Goal: Task Accomplishment & Management: Manage account settings

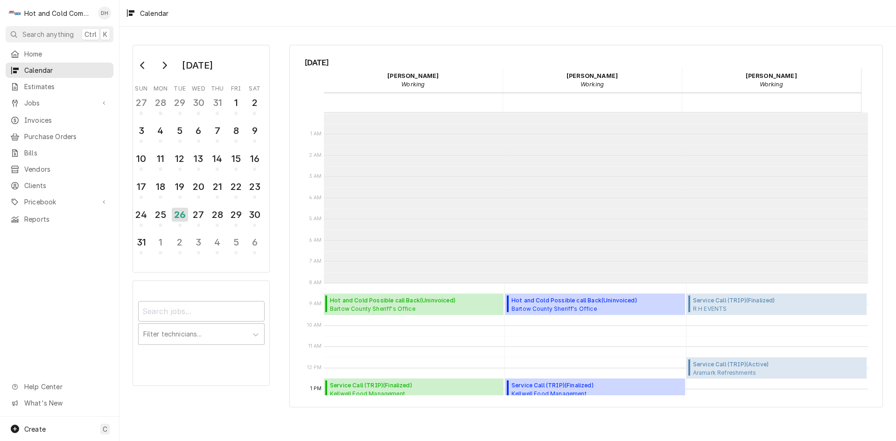
scroll to position [170, 0]
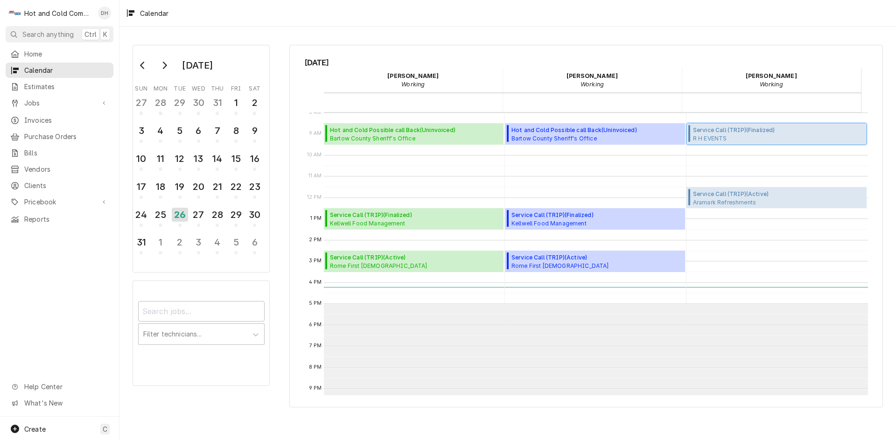
click at [745, 135] on span "R H EVENTS 3230 Hopeland Industrial Dr,, POWDER SPRINGS, GA 30127" at bounding box center [734, 137] width 82 height 7
click at [763, 129] on span "Service Call (TRIP) ( Finalized )" at bounding box center [734, 130] width 82 height 8
click at [41, 102] on span "Jobs" at bounding box center [59, 103] width 70 height 10
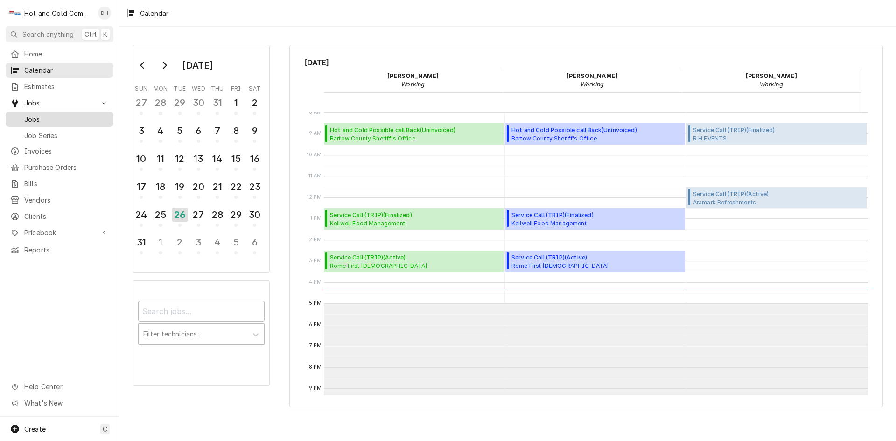
click at [36, 115] on span "Jobs" at bounding box center [66, 119] width 84 height 10
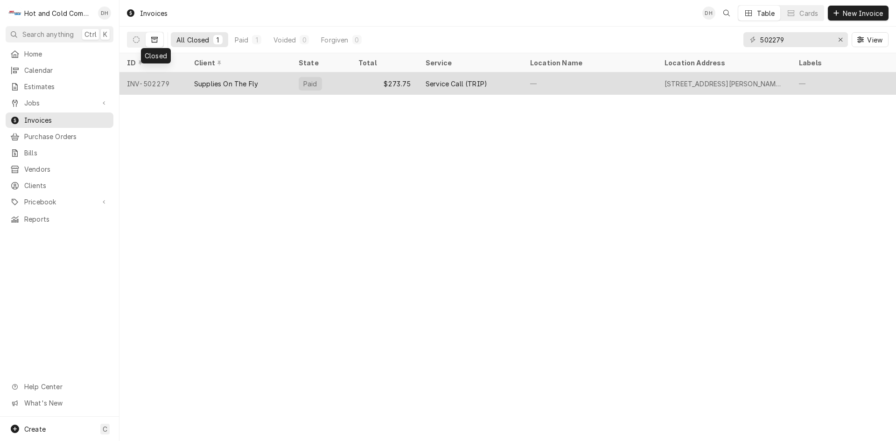
click at [363, 81] on div "$273.75" at bounding box center [384, 83] width 67 height 22
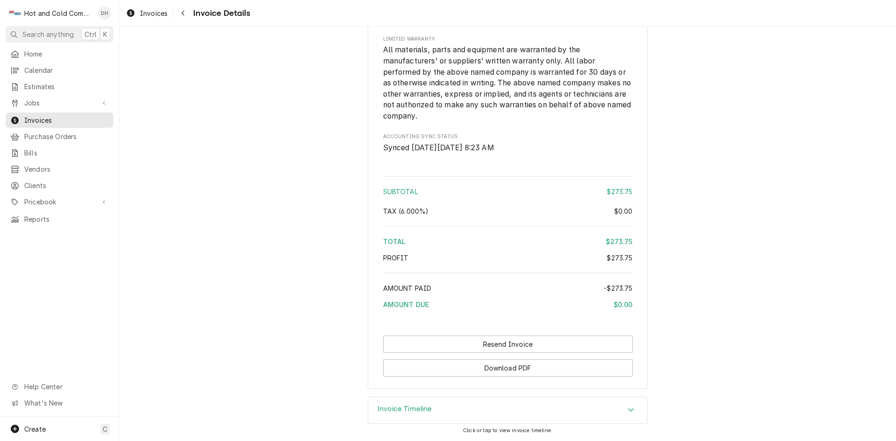
scroll to position [1165, 0]
click at [35, 116] on span "Invoices" at bounding box center [66, 120] width 84 height 10
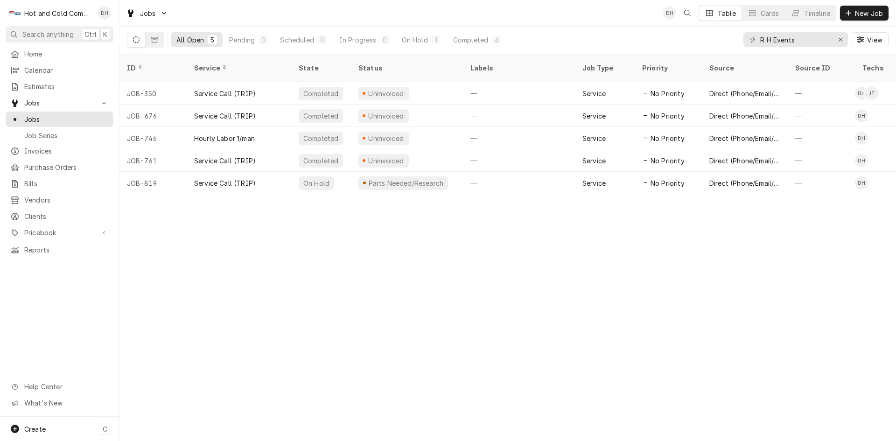
click at [48, 423] on div "Create C" at bounding box center [59, 429] width 119 height 24
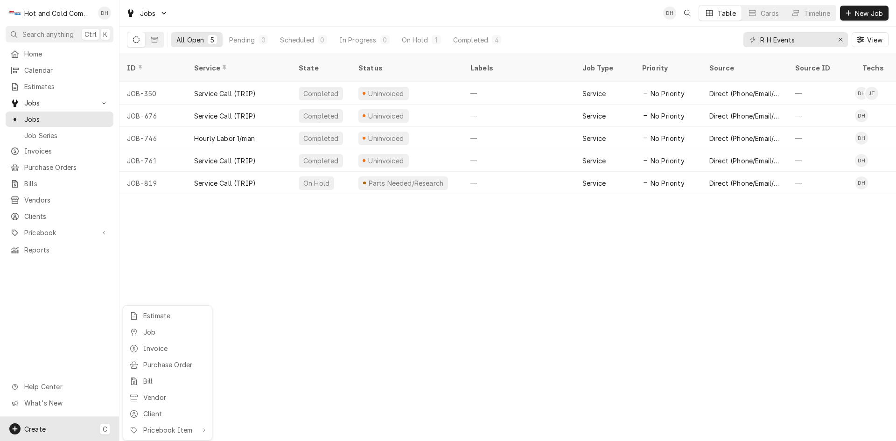
drag, startPoint x: 161, startPoint y: 329, endPoint x: 173, endPoint y: 324, distance: 12.6
click at [161, 329] on div "Job" at bounding box center [174, 332] width 63 height 10
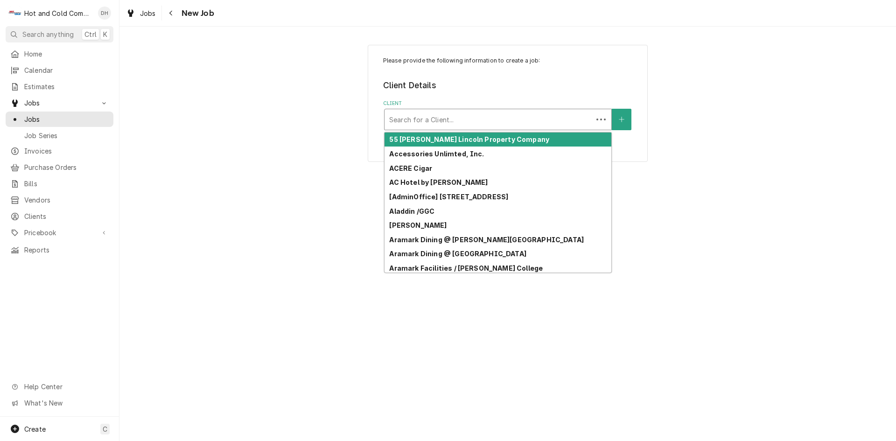
click at [544, 120] on div "Client" at bounding box center [488, 119] width 199 height 17
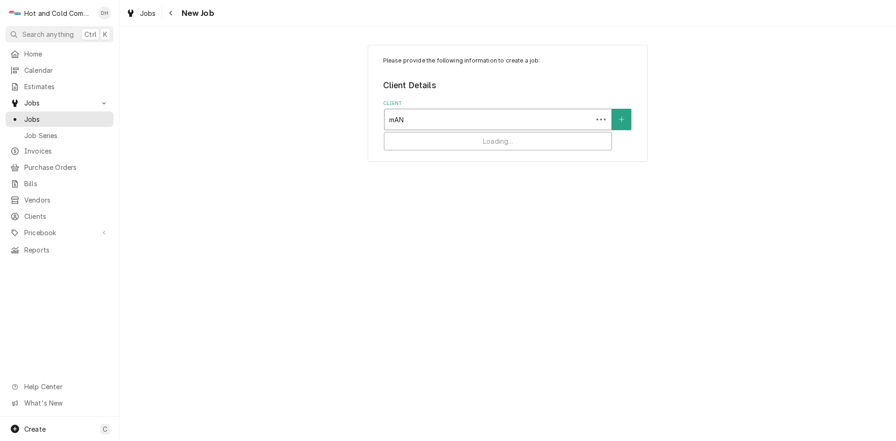
type input "mANI"
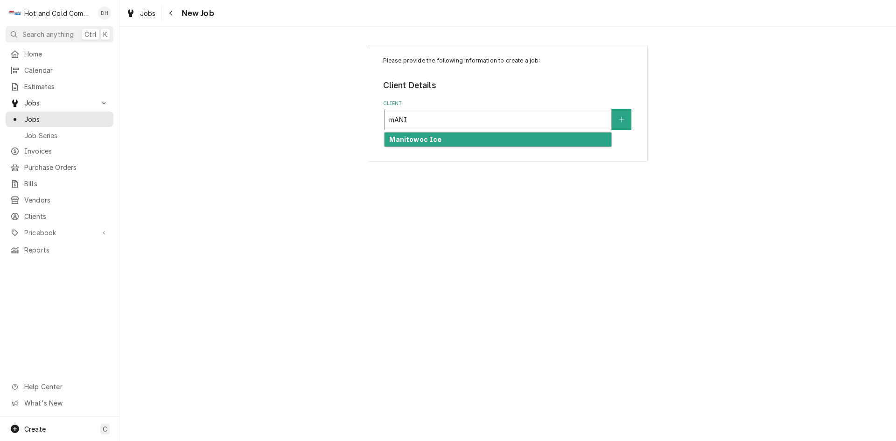
click at [458, 139] on div "Manitowoc Ice" at bounding box center [497, 140] width 227 height 14
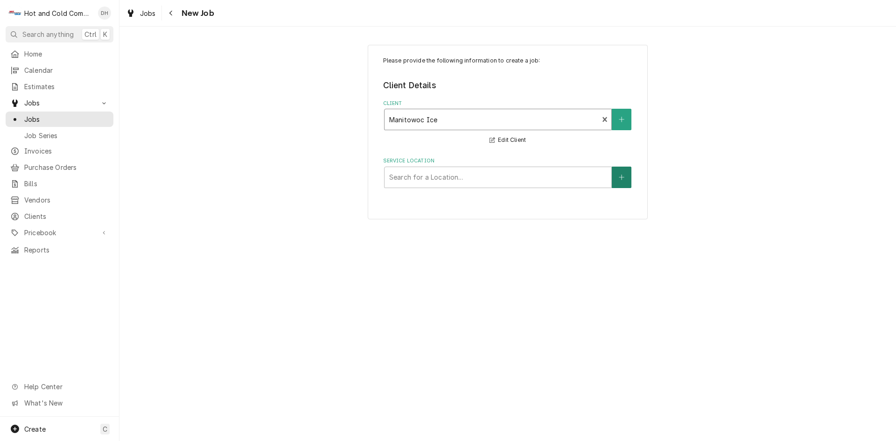
click at [626, 180] on button "Service Location" at bounding box center [622, 177] width 20 height 21
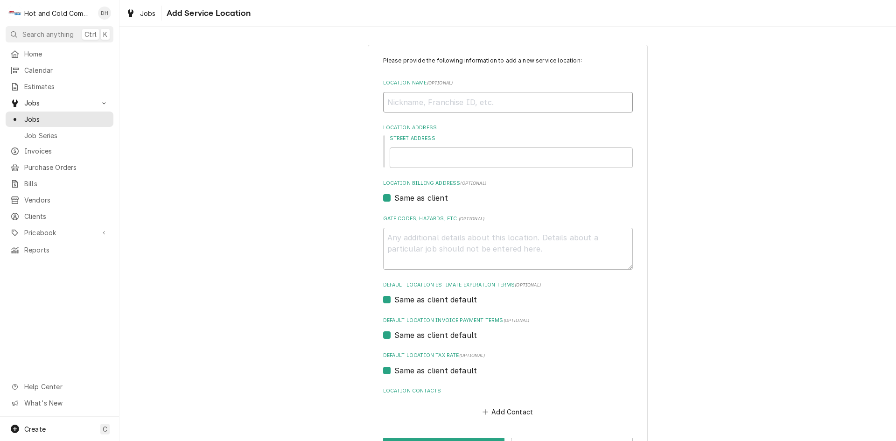
click at [443, 104] on input "Location Name ( optional )" at bounding box center [508, 102] width 250 height 21
type textarea "x"
type input "K"
type textarea "x"
type input "Ko"
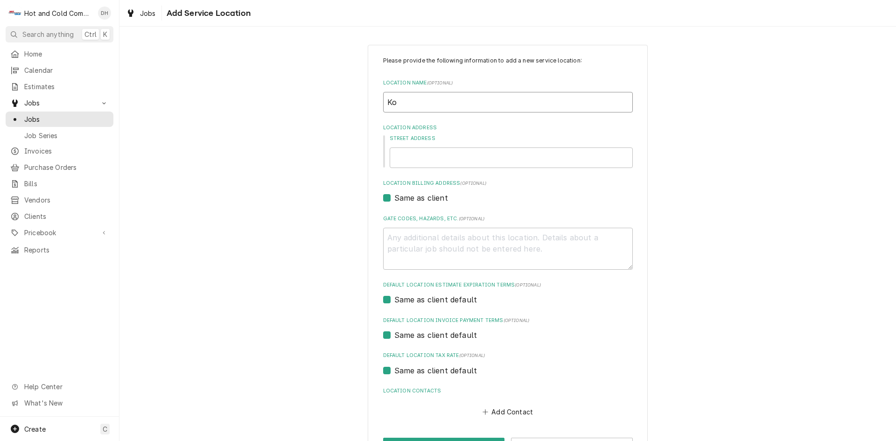
type textarea "x"
type input "Kob"
type textarea "x"
type input "Kobe"
type textarea "x"
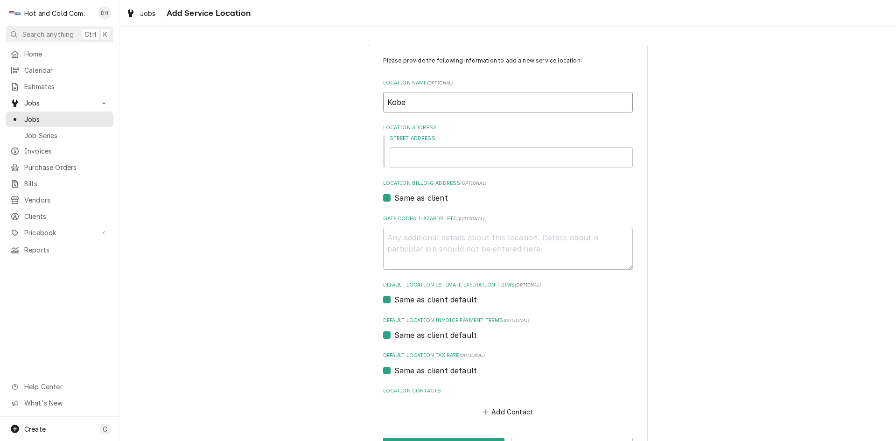
type input "Kobe"
type textarea "x"
type input "Kobe S"
type textarea "x"
type input "Kobe St"
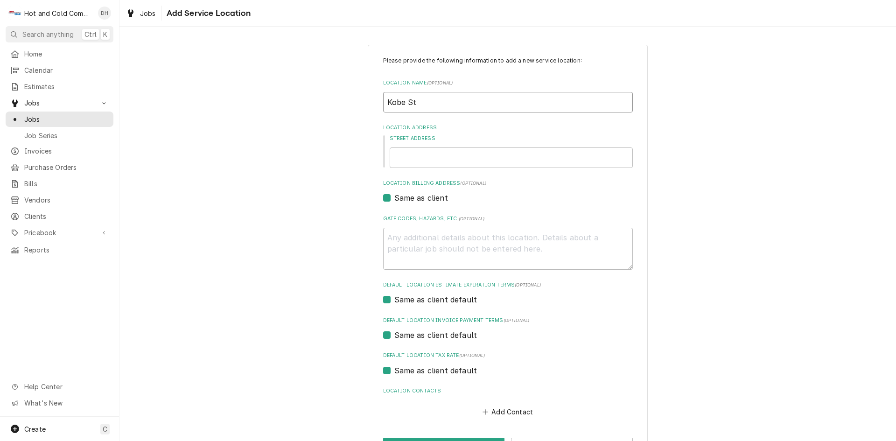
type textarea "x"
type input "Kobe Ste"
type textarea "x"
type input "Kobe Stea"
type textarea "x"
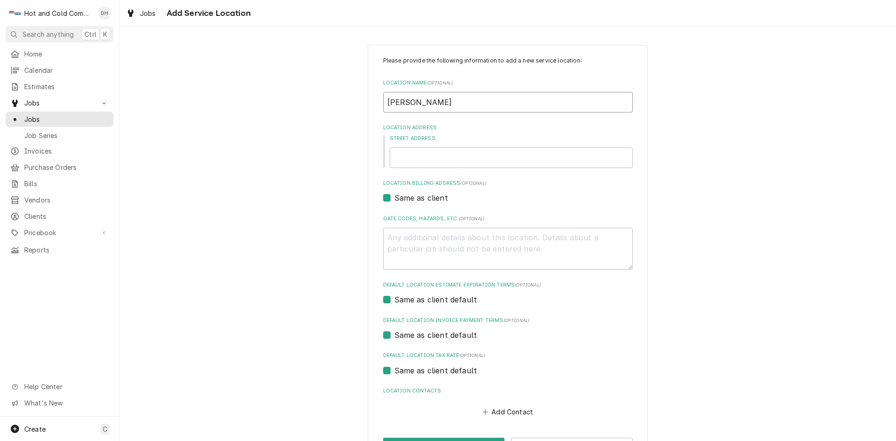
type input "Kobe Steak"
type textarea "x"
type input "Kobe Steak"
type textarea "x"
type input "Kobe Steak a"
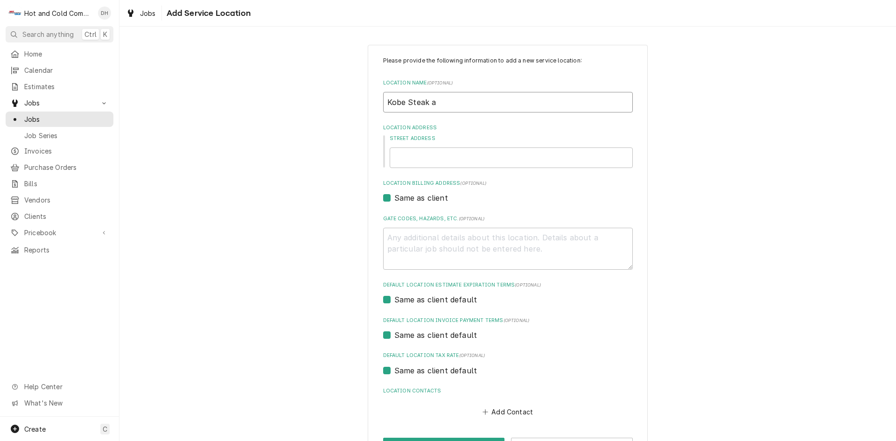
type textarea "x"
type input "Kobe Steak an"
type textarea "x"
type input "Kobe Steak and"
type textarea "x"
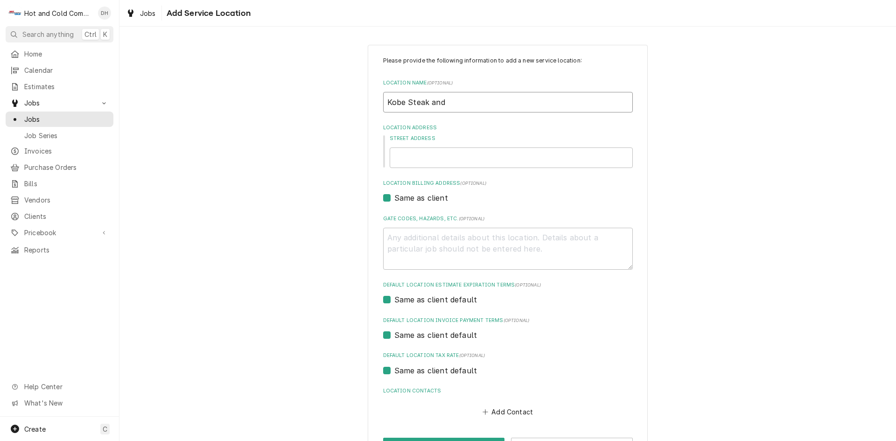
type input "Kobe Steak and"
type textarea "x"
type input "Kobe Steak and S"
type textarea "x"
type input "Kobe Steak and Su"
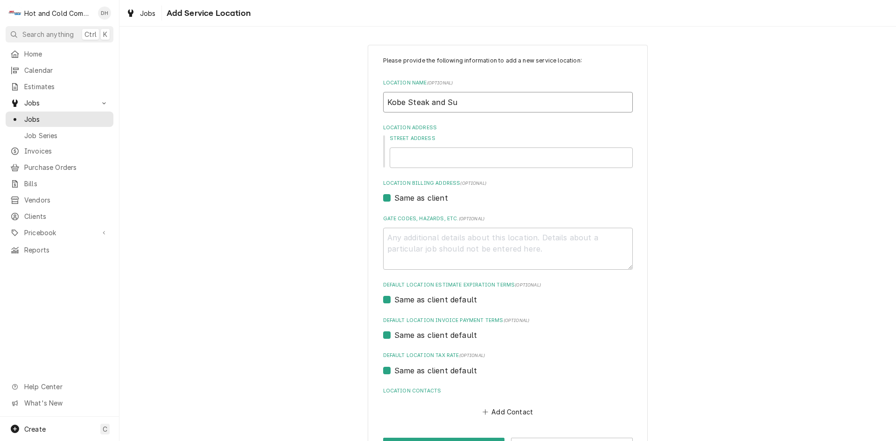
type textarea "x"
type input "Kobe Steak and Sus"
type textarea "x"
type input "Kobe Steak and Sush"
type textarea "x"
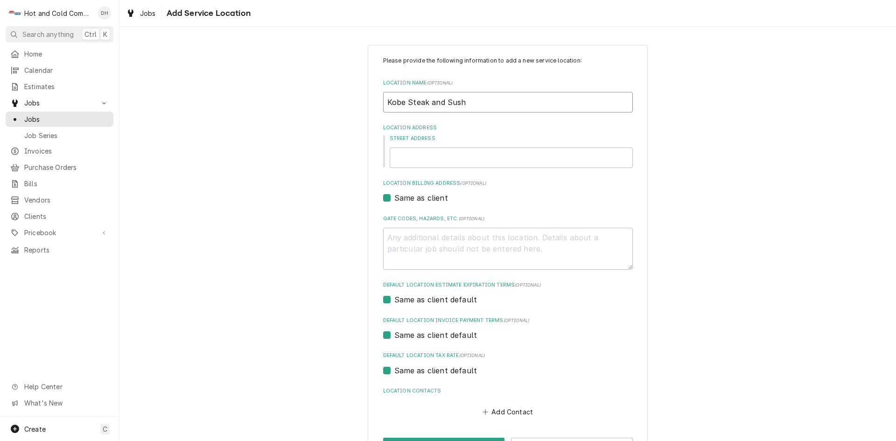
type input "Kobe Steak and Sushi"
type textarea "x"
type input "Kobe Steak and Sushi"
click at [501, 162] on input "Street Address" at bounding box center [511, 157] width 243 height 21
type textarea "x"
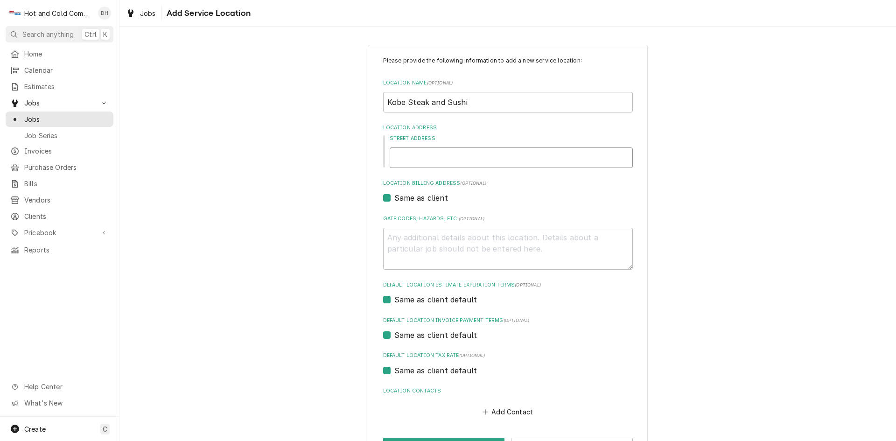
type input "4"
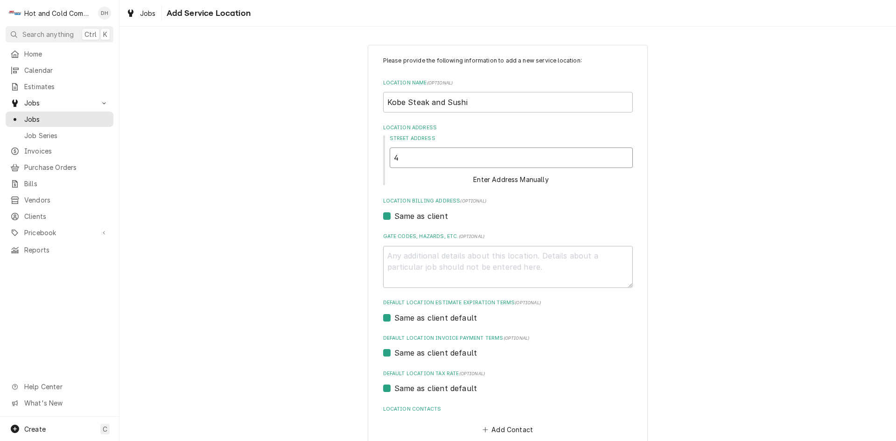
type textarea "x"
type input "46"
type textarea "x"
type input "465"
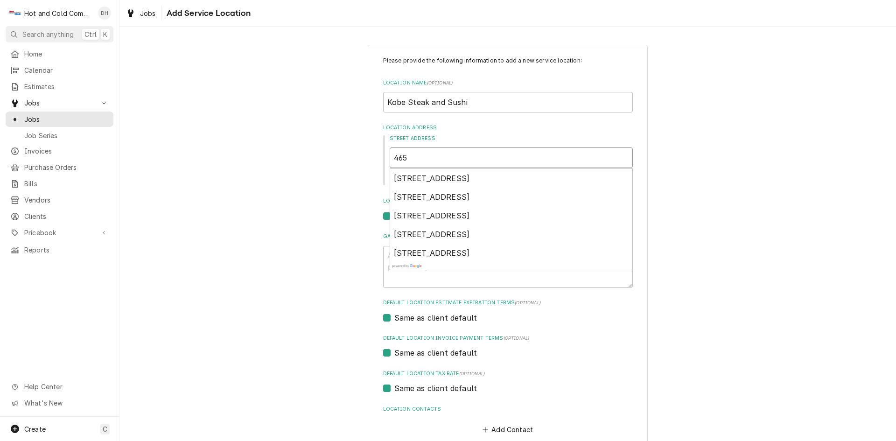
type textarea "x"
type input "465"
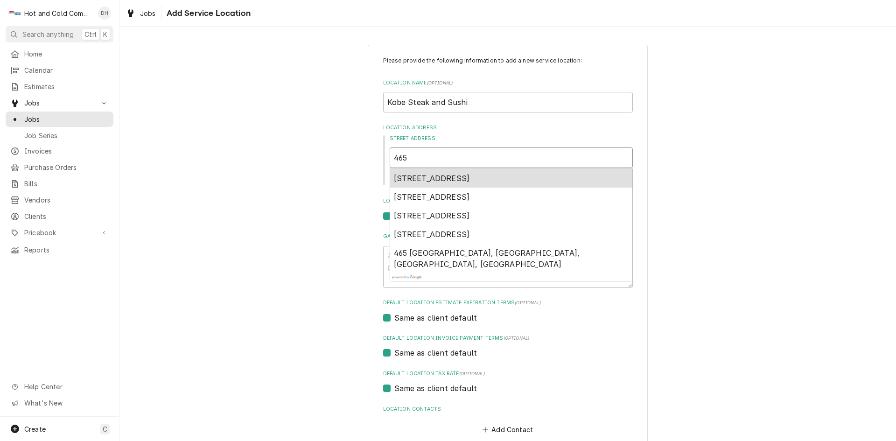
type textarea "x"
type input "465 C"
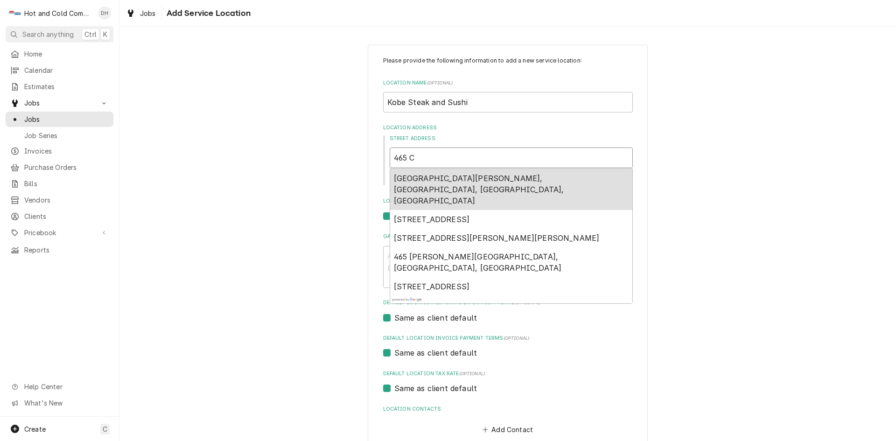
type textarea "x"
type input "465 Ch"
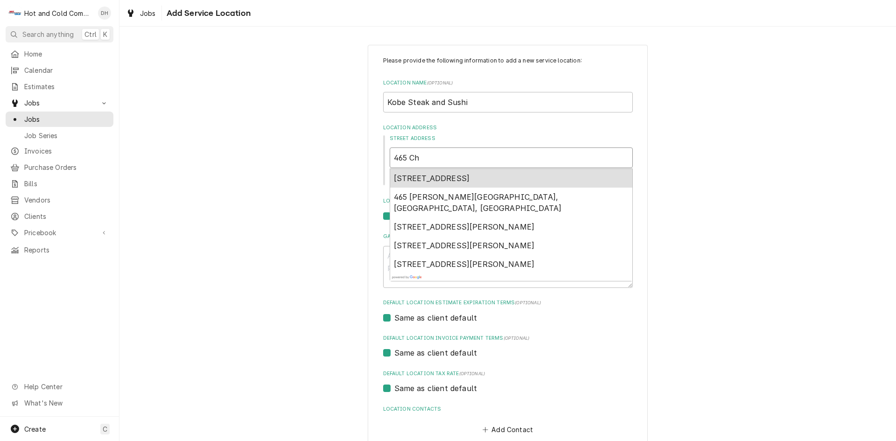
type textarea "x"
type input "465 Che"
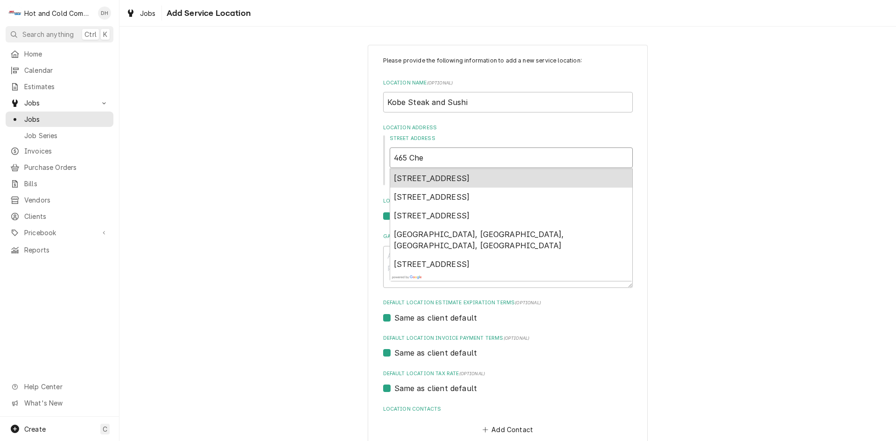
click at [572, 180] on div "465 Cherokee Place, Cartersville, GA, USA" at bounding box center [511, 178] width 242 height 19
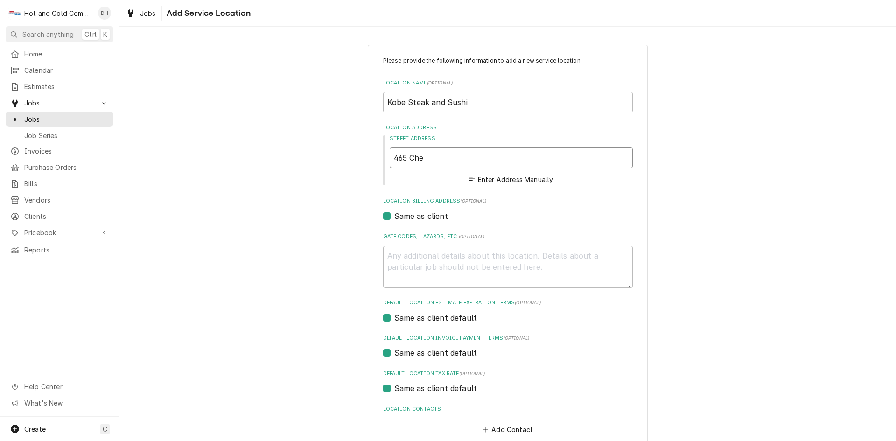
type textarea "x"
type input "465 Cherokee Pl"
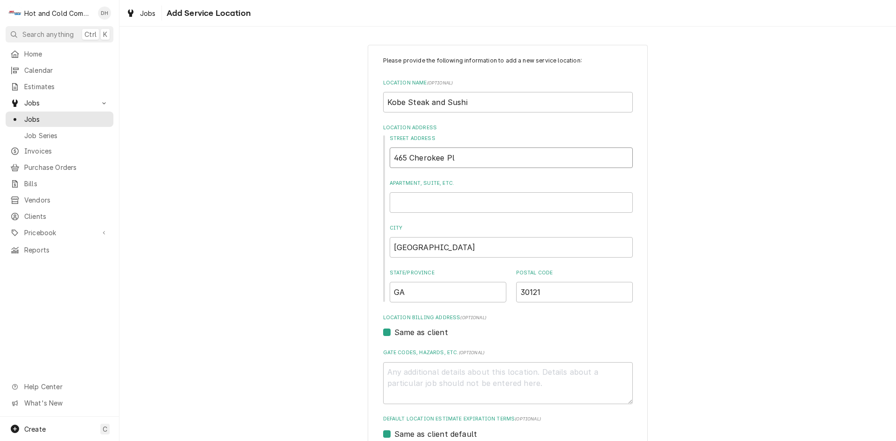
type textarea "x"
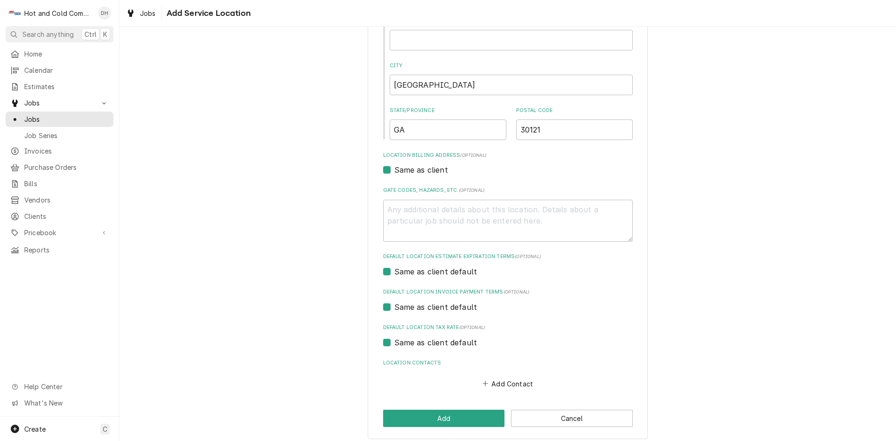
scroll to position [168, 0]
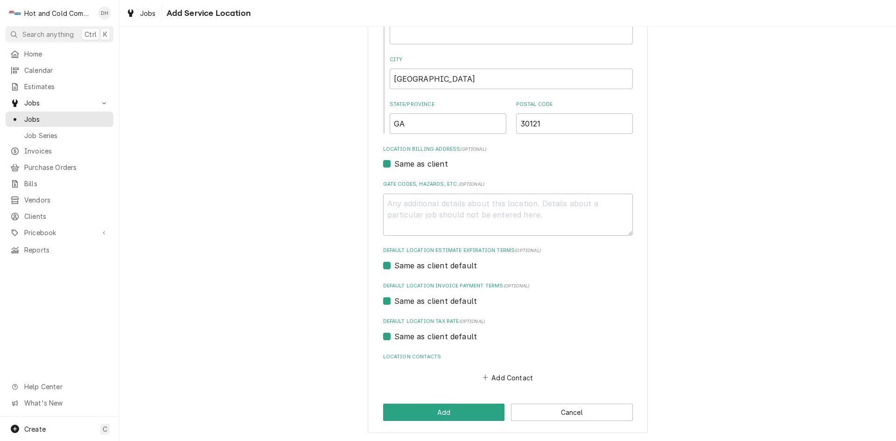
type input "465 Cherokee Pl"
click at [435, 409] on button "Add" at bounding box center [444, 412] width 122 height 17
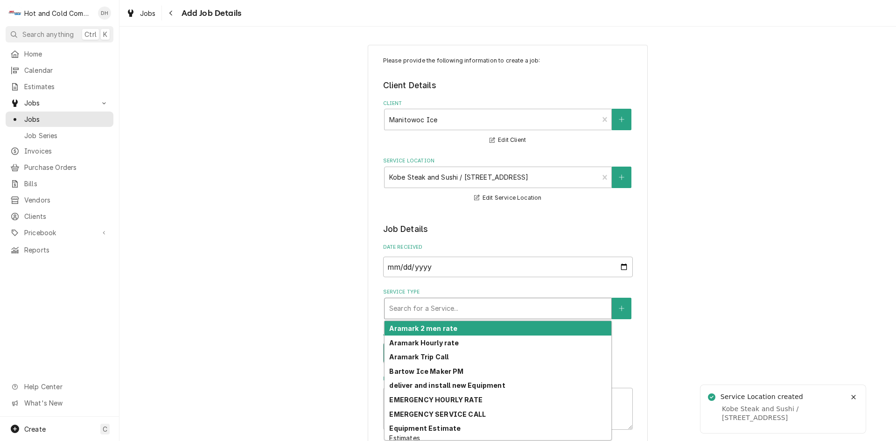
click at [558, 310] on div "Service Type" at bounding box center [497, 308] width 217 height 17
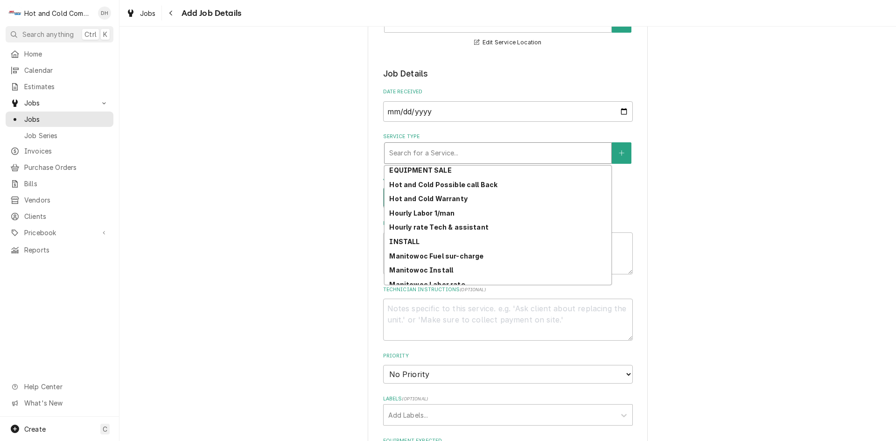
scroll to position [146, 0]
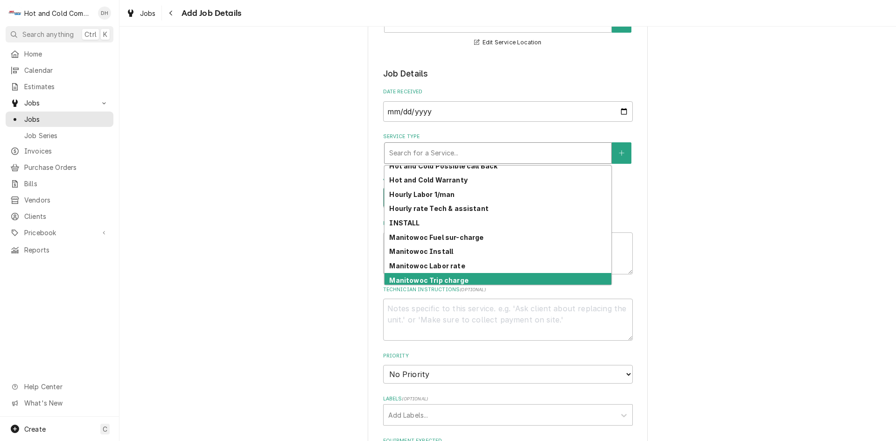
click at [469, 279] on div "Manitowoc Trip charge" at bounding box center [497, 280] width 227 height 14
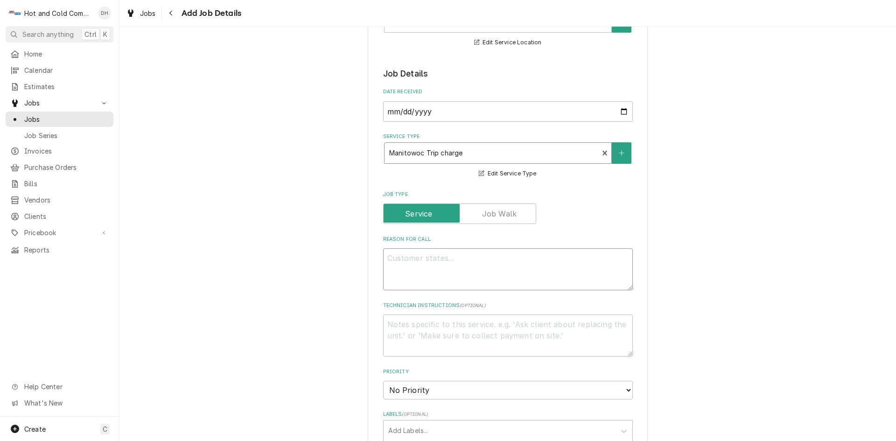
click at [411, 257] on textarea "Reason For Call" at bounding box center [508, 269] width 250 height 42
type textarea "x"
type textarea "H"
type textarea "x"
type textarea "Ha"
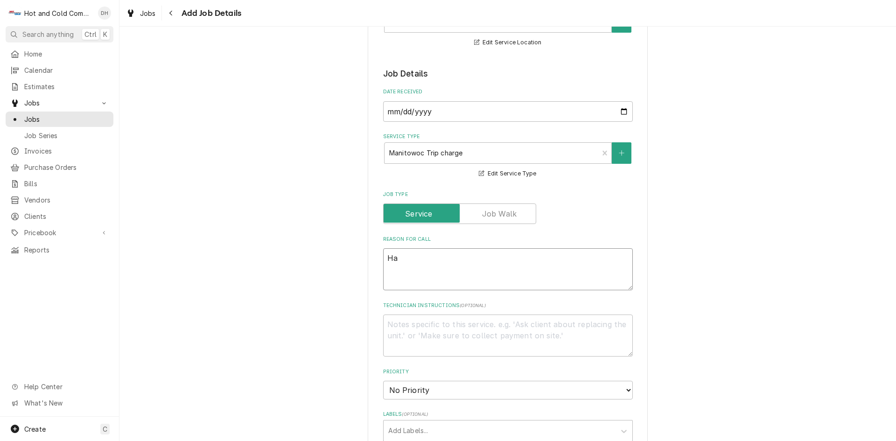
type textarea "x"
type textarea "Har"
type textarea "x"
type textarea "Harv"
type textarea "x"
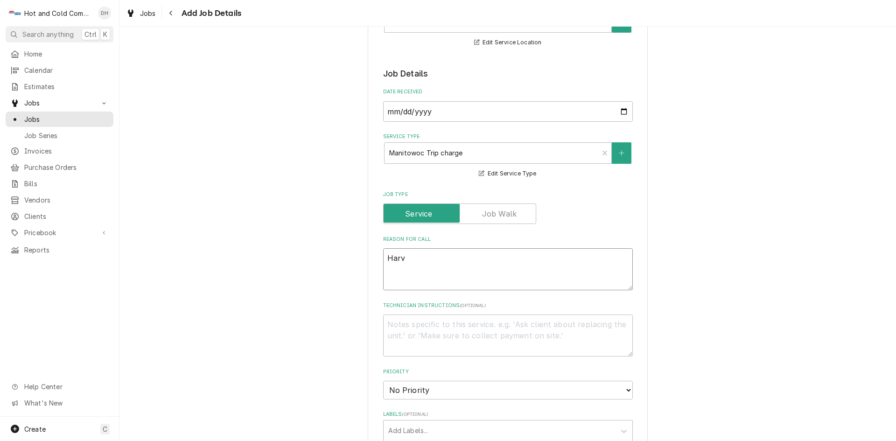
type textarea "Harve"
type textarea "x"
type textarea "Harves"
type textarea "x"
type textarea "Harvest"
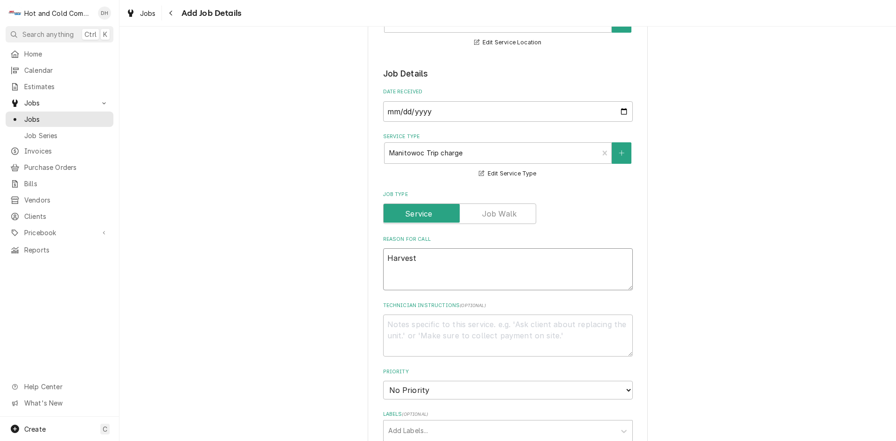
type textarea "x"
type textarea "Harvesti"
type textarea "x"
type textarea "Harvestin"
type textarea "x"
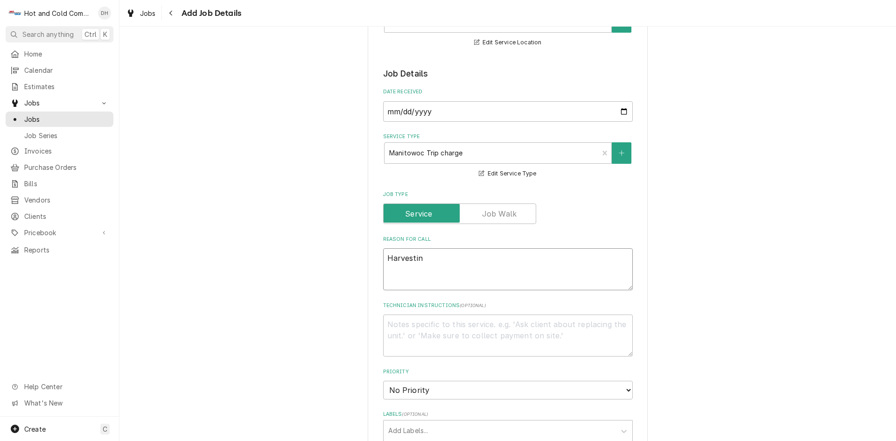
type textarea "Harvesting"
type textarea "x"
type textarea "Harvesting"
type textarea "x"
type textarea "Harvesting i"
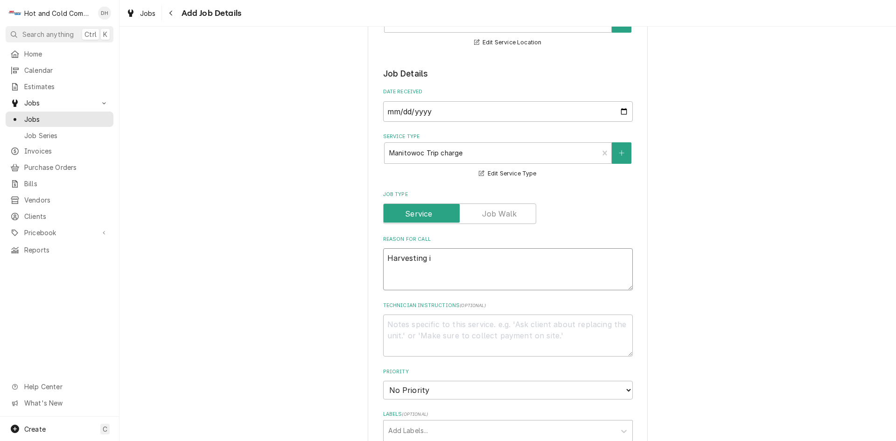
type textarea "x"
type textarea "Harvesting is"
type textarea "x"
type textarea "Harvesting iss"
type textarea "x"
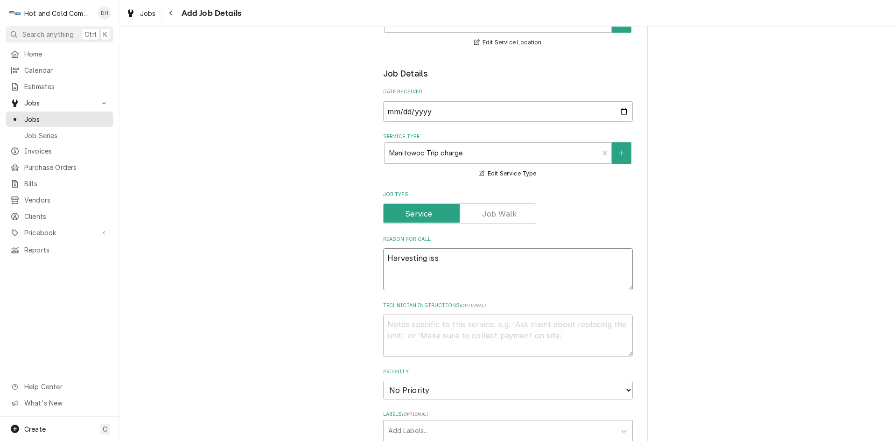
type textarea "Harvesting issu"
type textarea "x"
type textarea "Harvesting issue"
type textarea "x"
type textarea "Harvesting issues"
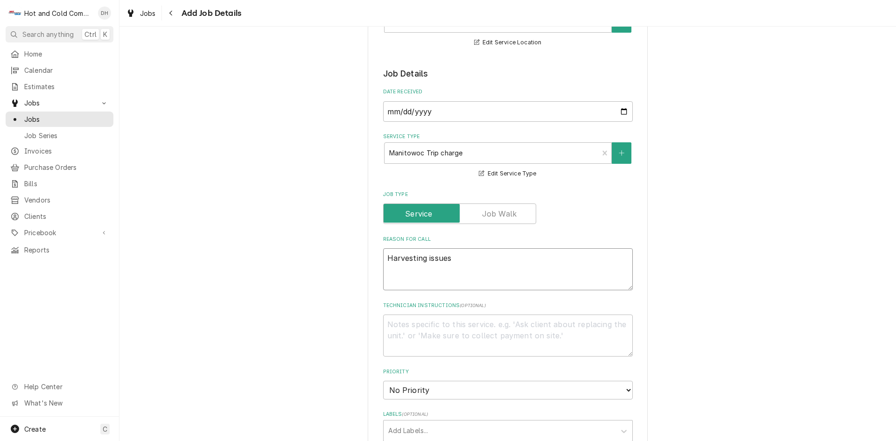
type textarea "x"
type textarea "Harvesting issue"
type textarea "x"
type textarea "Harvesting issu"
type textarea "x"
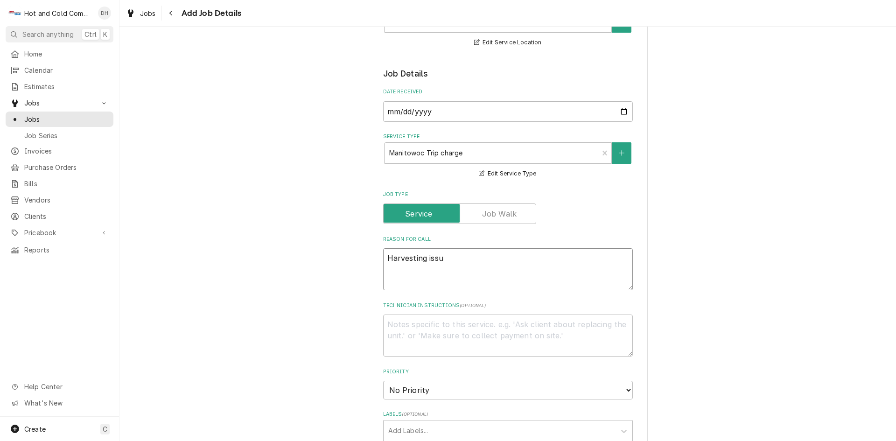
type textarea "Harvesting iss"
type textarea "x"
type textarea "Harvesting is"
type textarea "x"
type textarea "Harvesting i"
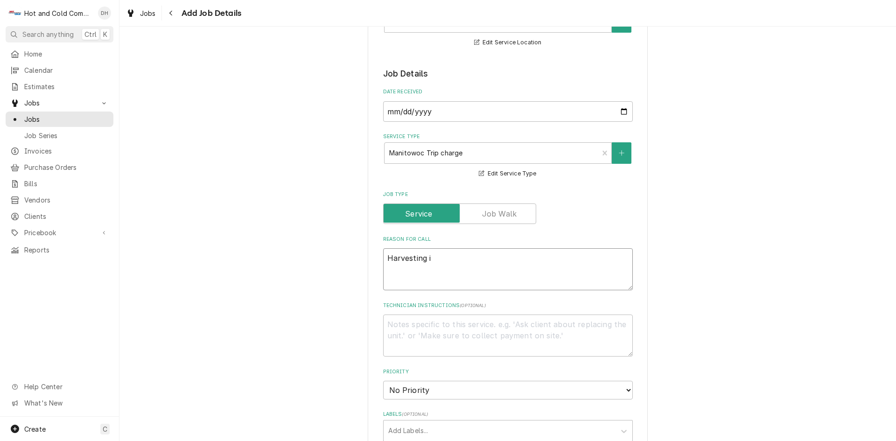
type textarea "x"
type textarea "Harvesting"
type textarea "x"
type textarea "Harvesting"
type textarea "x"
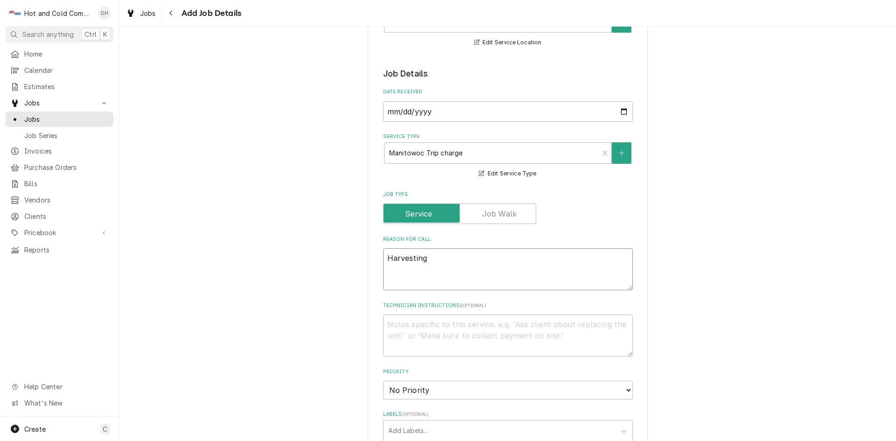
type textarea "Harvestin"
type textarea "x"
type textarea "Harvesti"
type textarea "x"
type textarea "Harvest"
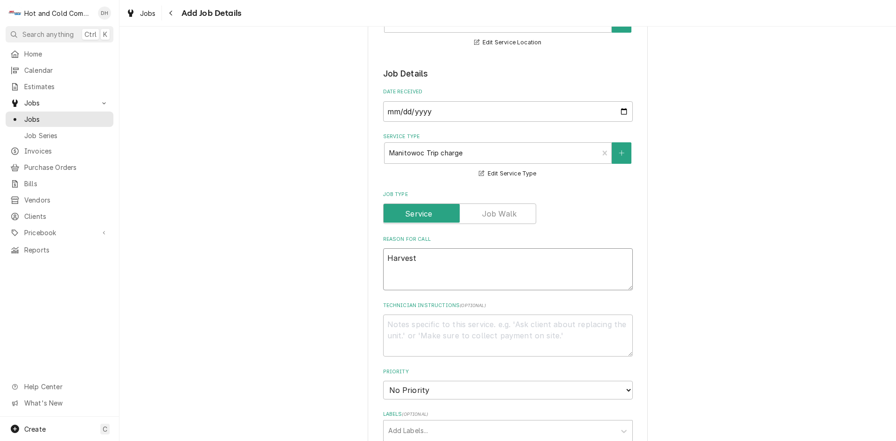
type textarea "x"
type textarea "Harves"
type textarea "x"
type textarea "Harve"
type textarea "x"
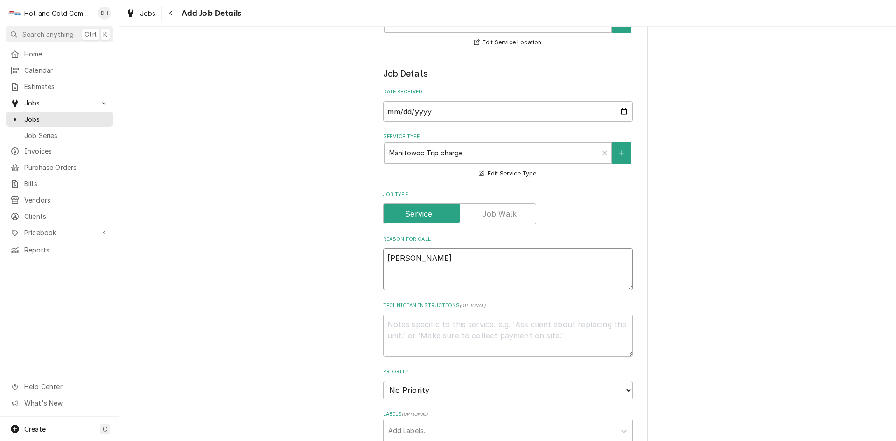
type textarea "Harv"
type textarea "x"
type textarea "Har"
type textarea "x"
type textarea "Ha"
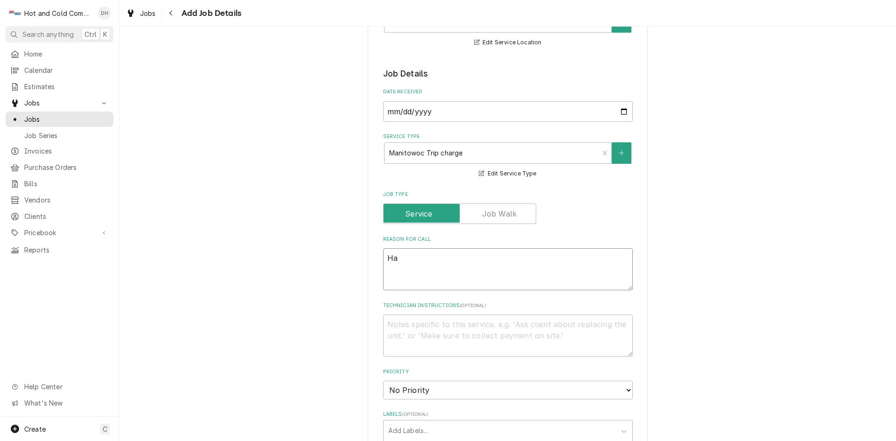
type textarea "x"
type textarea "H"
type textarea "x"
type textarea "F"
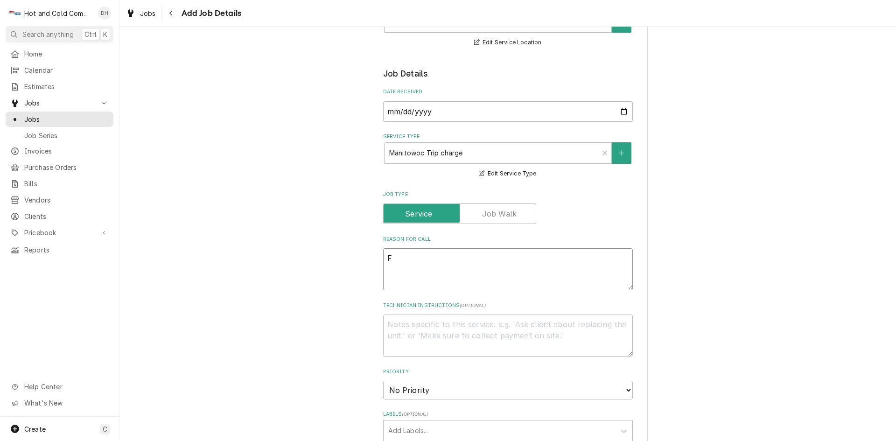
type textarea "x"
type textarea "Fr"
type textarea "x"
type textarea "Fro"
type textarea "x"
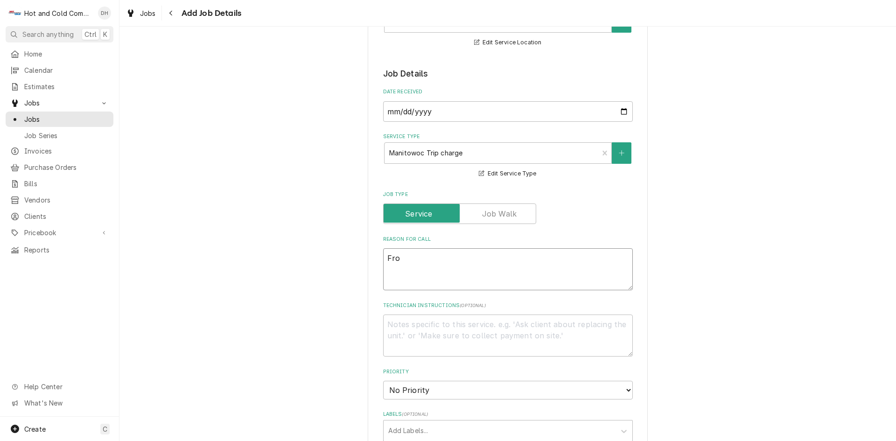
type textarea "Froz"
type textarea "x"
type textarea "Froze"
type textarea "x"
type textarea "Frozen"
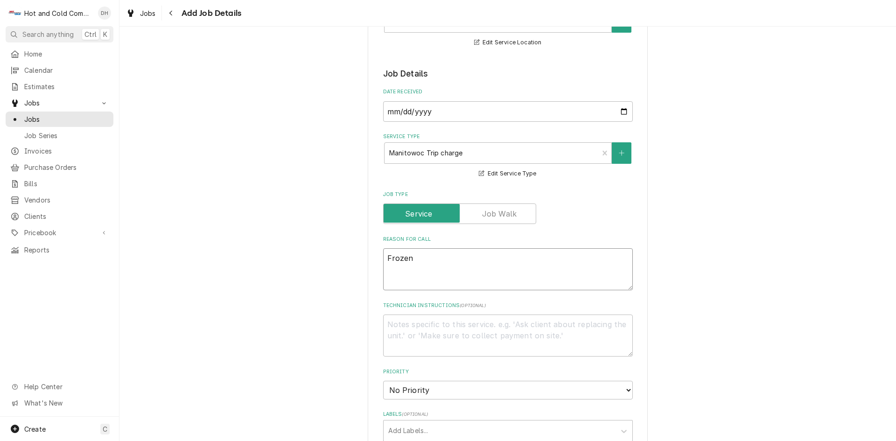
type textarea "x"
type textarea "Frozen"
type textarea "x"
type textarea "Frozen i"
type textarea "x"
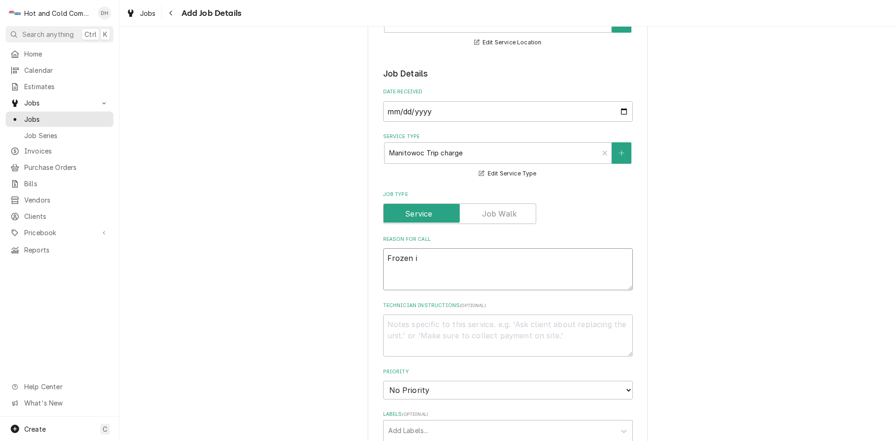
type textarea "Frozen ic"
type textarea "x"
type textarea "Frozen ice"
type textarea "x"
type textarea "Frozen ice"
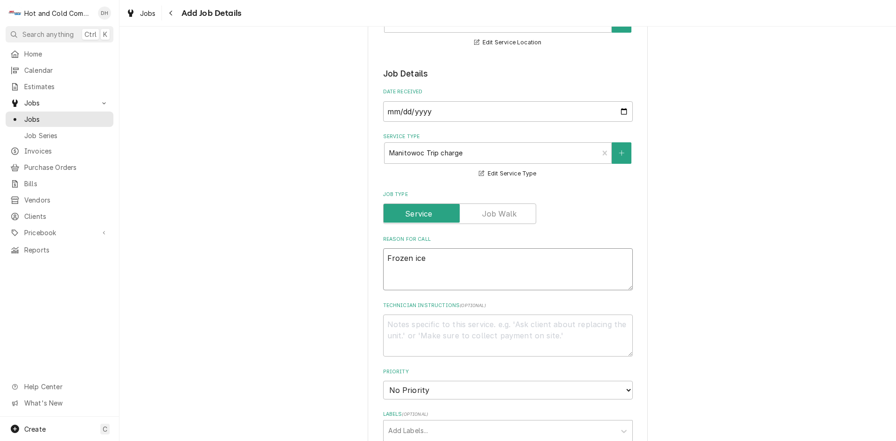
type textarea "x"
type textarea "Frozen ice n"
type textarea "x"
type textarea "Frozen ice no"
type textarea "x"
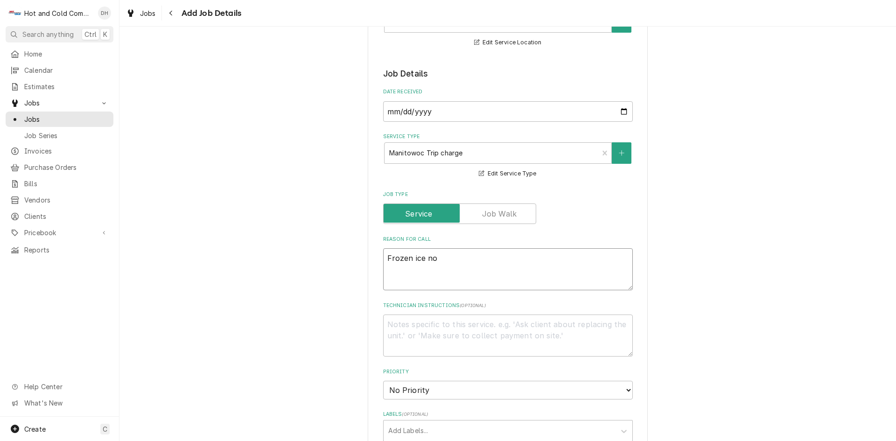
type textarea "Frozen ice not"
type textarea "x"
type textarea "Frozen ice not"
type textarea "x"
type textarea "Frozen ice not h"
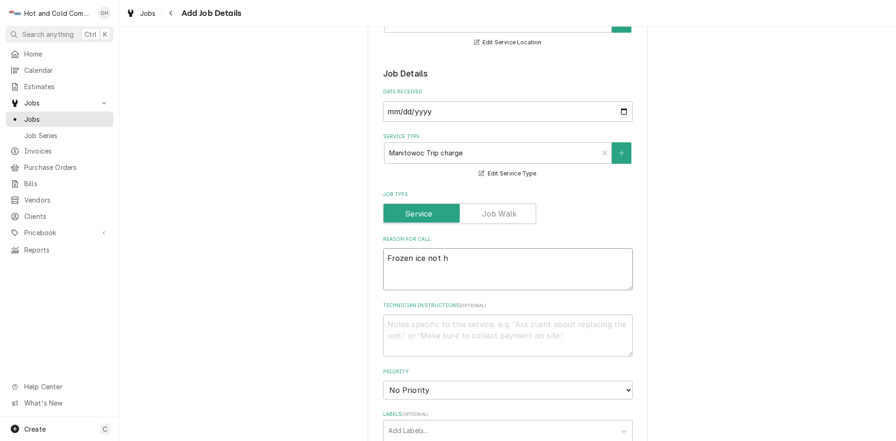
type textarea "x"
type textarea "Frozen ice not ha"
type textarea "x"
type textarea "Frozen ice not har"
type textarea "x"
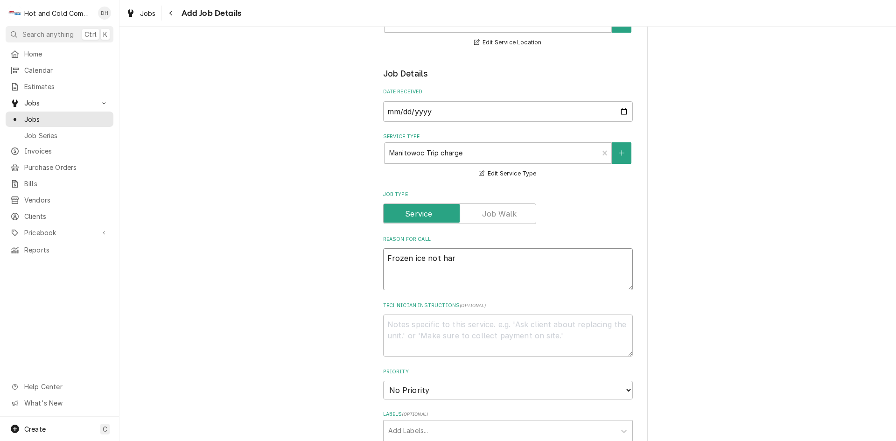
type textarea "Frozen ice not harv"
type textarea "x"
type textarea "Frozen ice not harve"
type textarea "x"
type textarea "Frozen ice not harves"
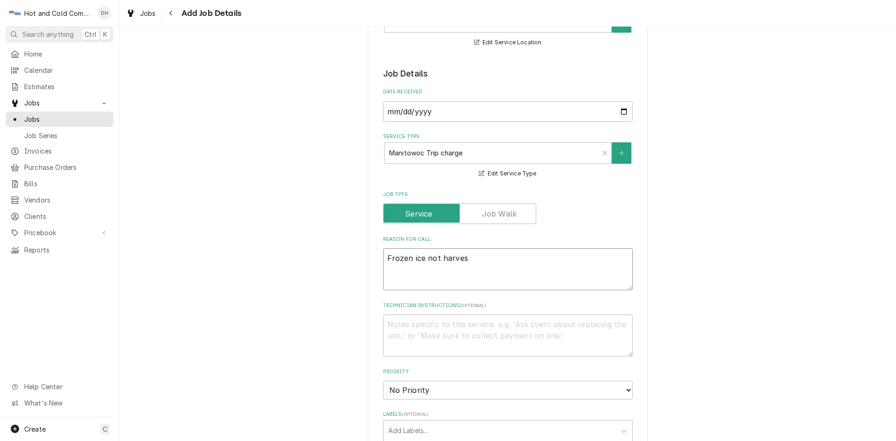
type textarea "x"
type textarea "Frozen ice not harvest"
type textarea "x"
type textarea "Frozen ice not harvesti"
type textarea "x"
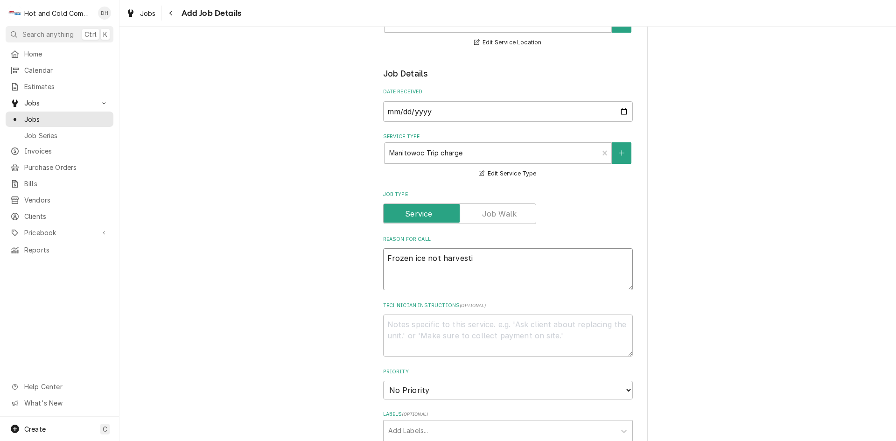
type textarea "Frozen ice not harvestin"
type textarea "x"
type textarea "Frozen ice not harvesting"
type textarea "x"
type textarea "Frozen ice not harvesting"
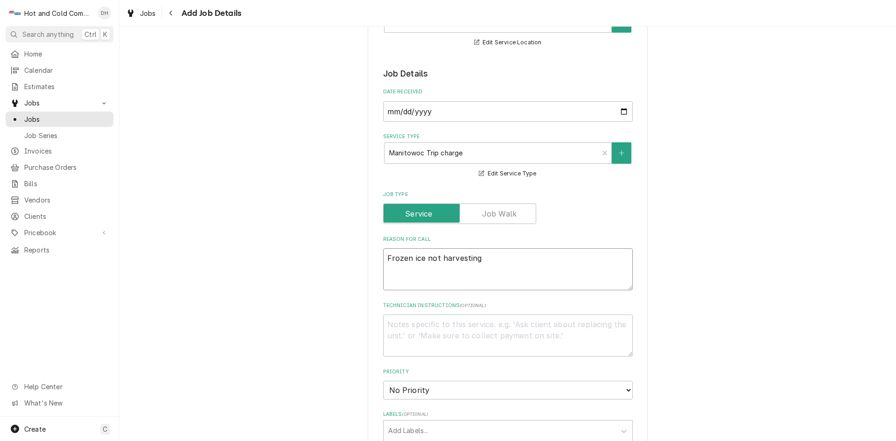
type textarea "x"
type textarea "Frozen ice not harvesting a"
type textarea "x"
type textarea "Frozen ice not harvesting an"
type textarea "x"
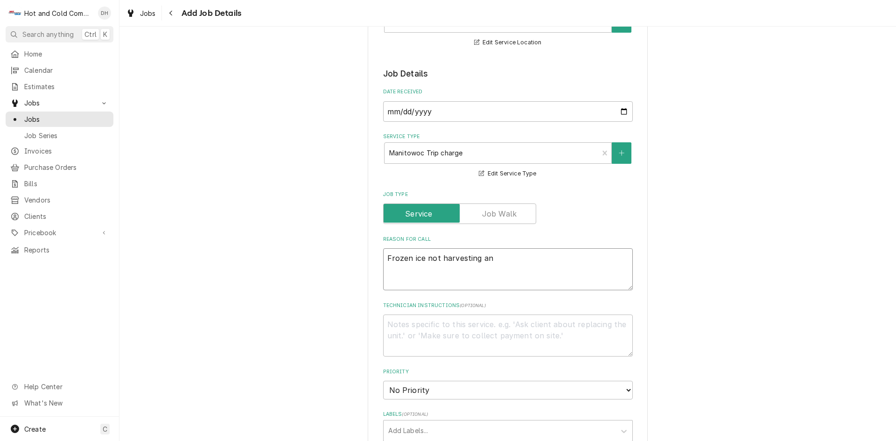
type textarea "Frozen ice not harvesting and"
type textarea "x"
type textarea "Frozen ice not harvesting and"
type textarea "x"
type textarea "Frozen ice not harvesting and b"
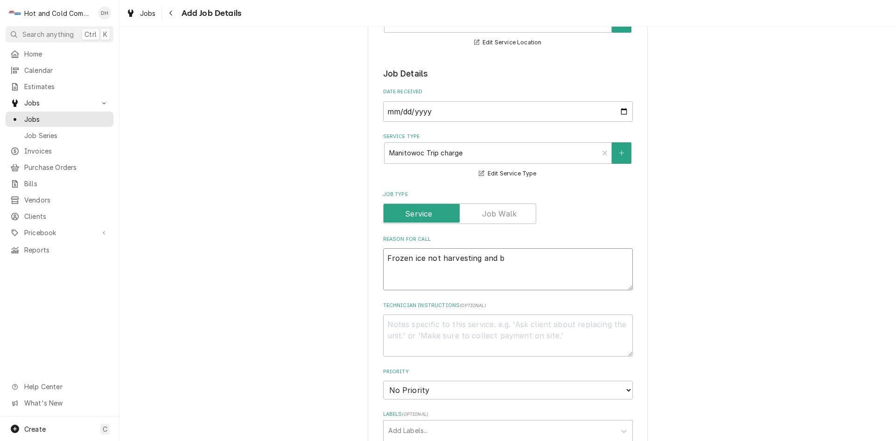
type textarea "x"
type textarea "Frozen ice not harvesting and bi"
type textarea "x"
type textarea "Frozen ice not harvesting and bin"
type textarea "x"
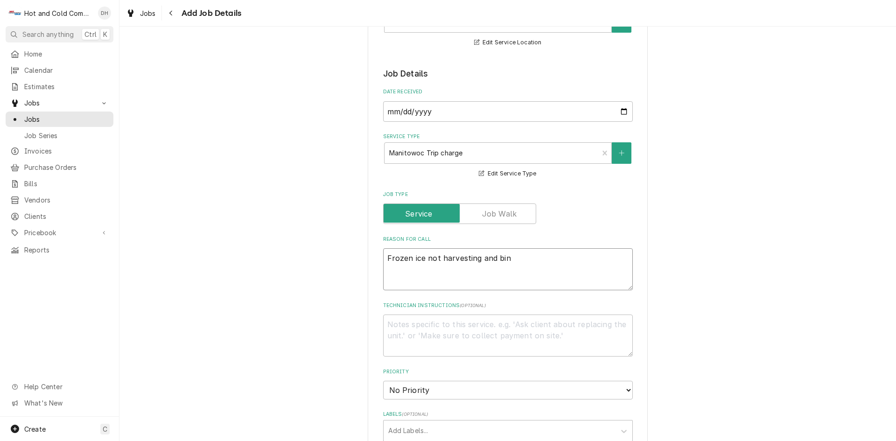
type textarea "Frozen ice not harvesting and bi"
type textarea "x"
type textarea "Frozen ice not harvesting and b"
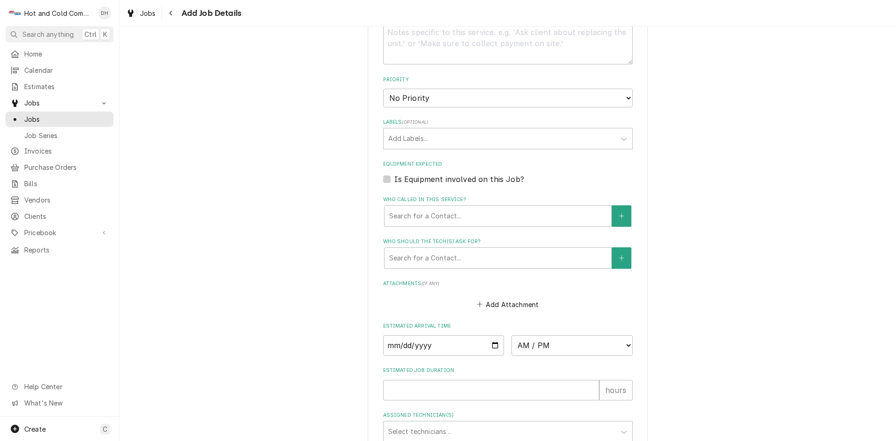
scroll to position [467, 0]
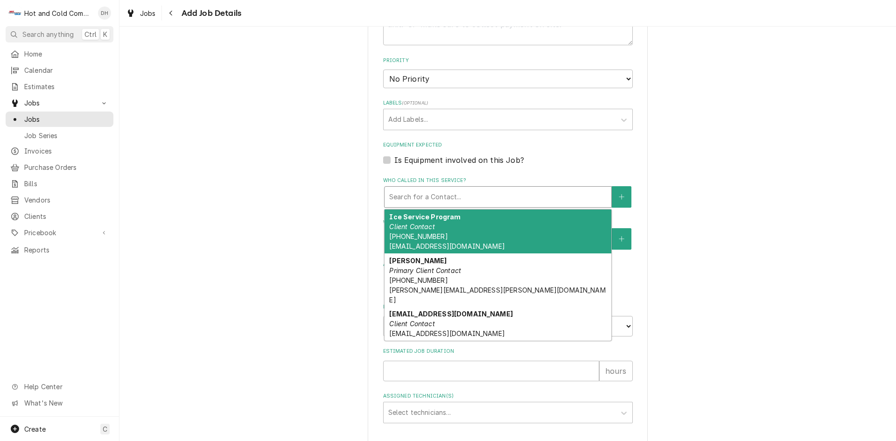
click at [416, 195] on div "Who called in this service?" at bounding box center [497, 196] width 217 height 17
click at [621, 196] on button "Who called in this service?" at bounding box center [622, 196] width 20 height 21
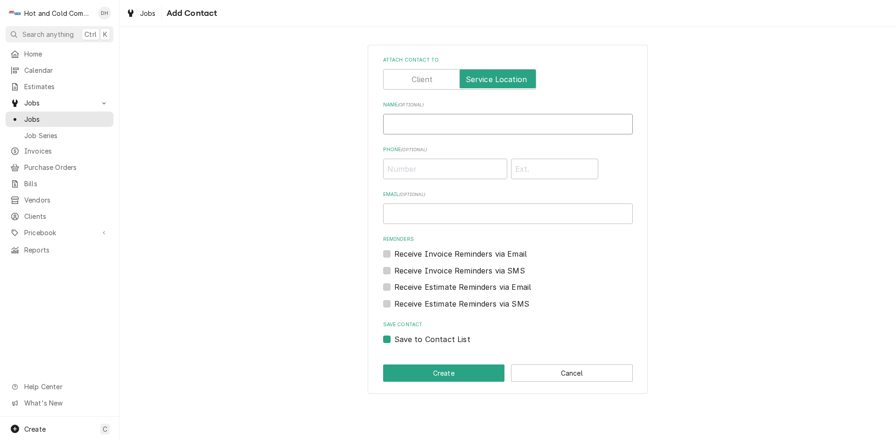
click at [453, 132] on input "Name ( optional )" at bounding box center [508, 124] width 250 height 21
click at [457, 170] on input "Phone ( optional )" at bounding box center [445, 169] width 124 height 21
click at [444, 375] on button "Create" at bounding box center [444, 372] width 122 height 17
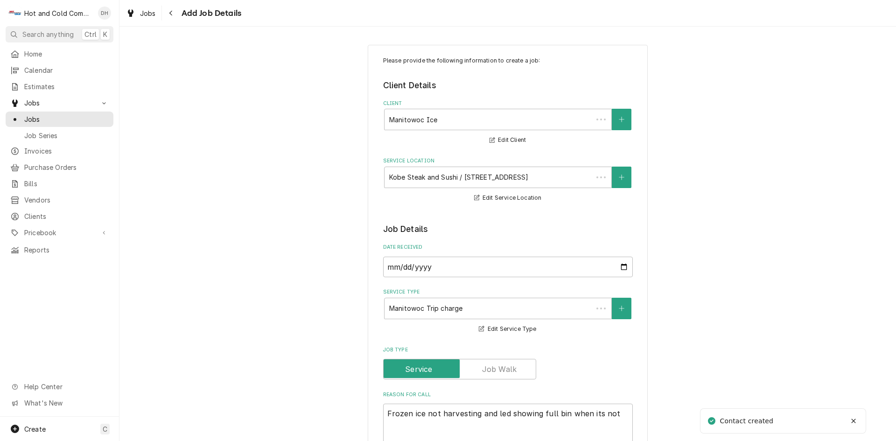
scroll to position [467, 0]
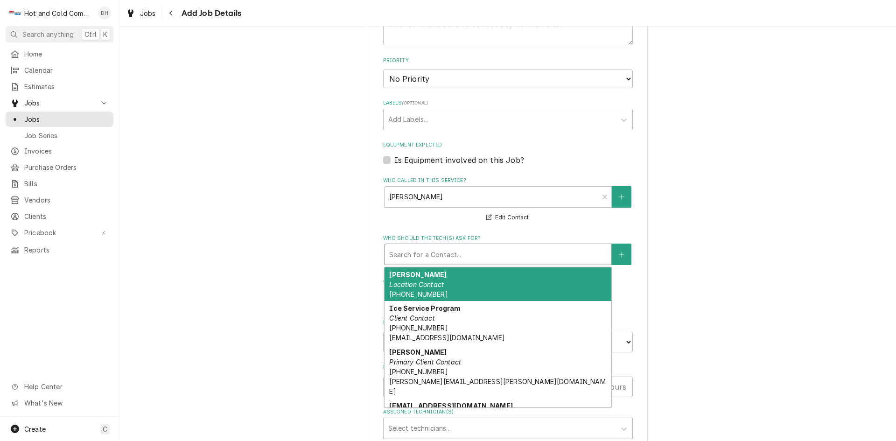
click at [530, 256] on div "Who should the tech(s) ask for?" at bounding box center [497, 254] width 217 height 17
drag, startPoint x: 429, startPoint y: 278, endPoint x: 466, endPoint y: 265, distance: 39.4
click at [430, 277] on div "Alva Edison Location Contact (678) 576-2590" at bounding box center [497, 284] width 227 height 34
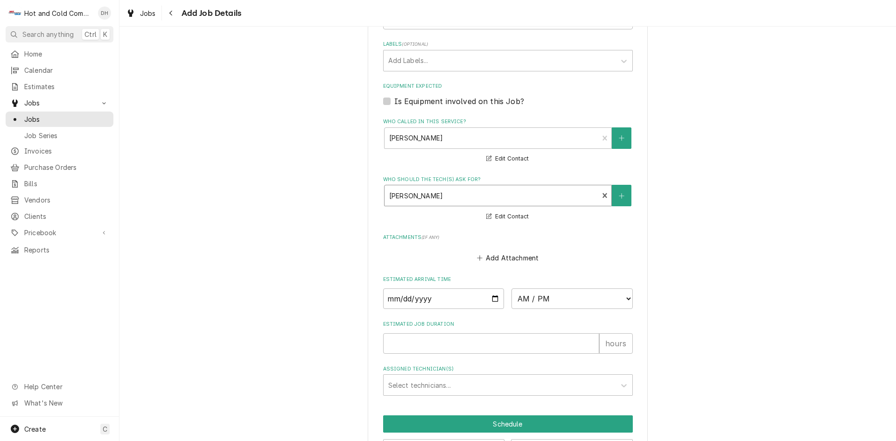
scroll to position [561, 0]
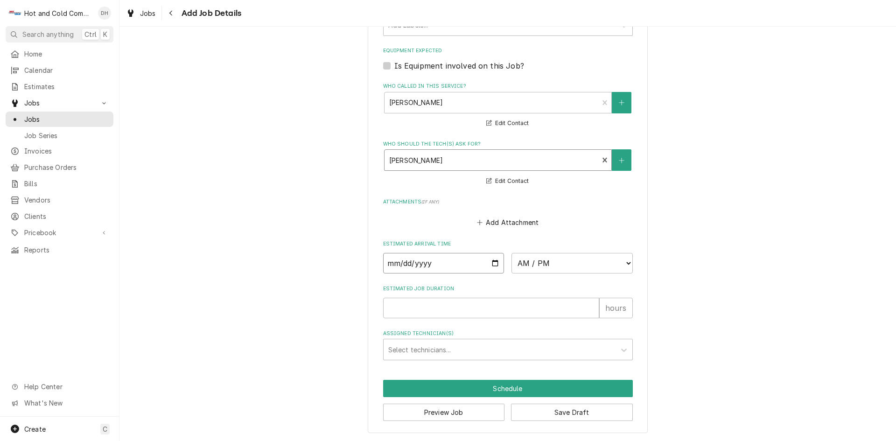
click at [494, 263] on input "Date" at bounding box center [443, 263] width 121 height 21
click at [624, 264] on select "AM / PM 6:00 AM 6:15 AM 6:30 AM 6:45 AM 7:00 AM 7:15 AM 7:30 AM 7:45 AM 8:00 AM…" at bounding box center [571, 263] width 121 height 21
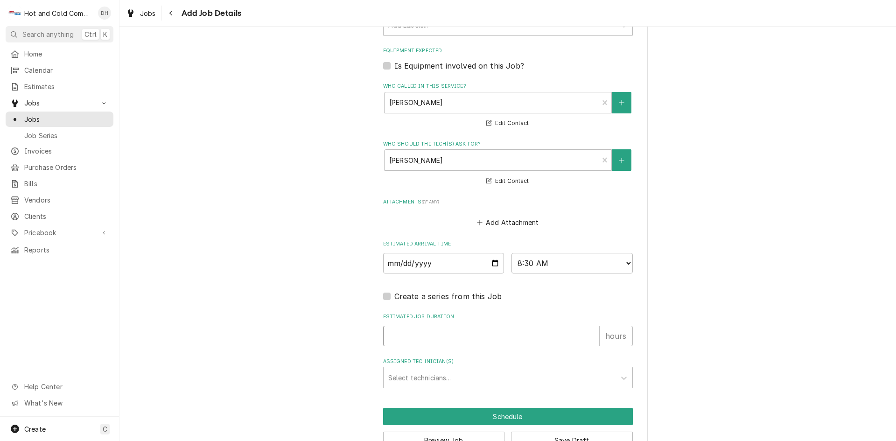
click at [420, 335] on input "Estimated Job Duration" at bounding box center [491, 336] width 216 height 21
click at [467, 373] on div "Assigned Technician(s)" at bounding box center [499, 377] width 223 height 17
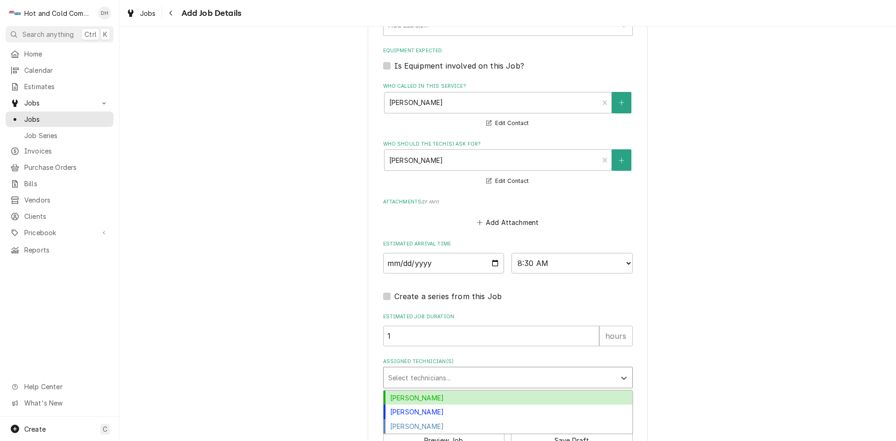
drag, startPoint x: 438, startPoint y: 397, endPoint x: 479, endPoint y: 375, distance: 45.9
click at [438, 397] on div "Daryl Harris" at bounding box center [508, 398] width 249 height 14
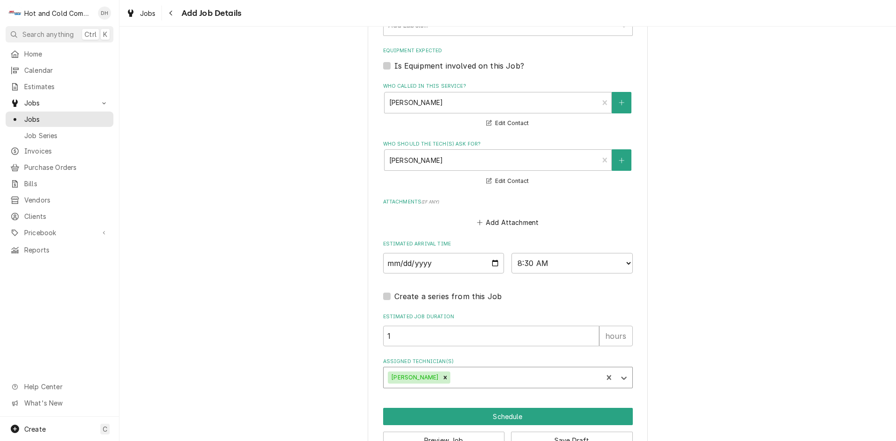
click at [528, 376] on div "Assigned Technician(s)" at bounding box center [525, 377] width 146 height 17
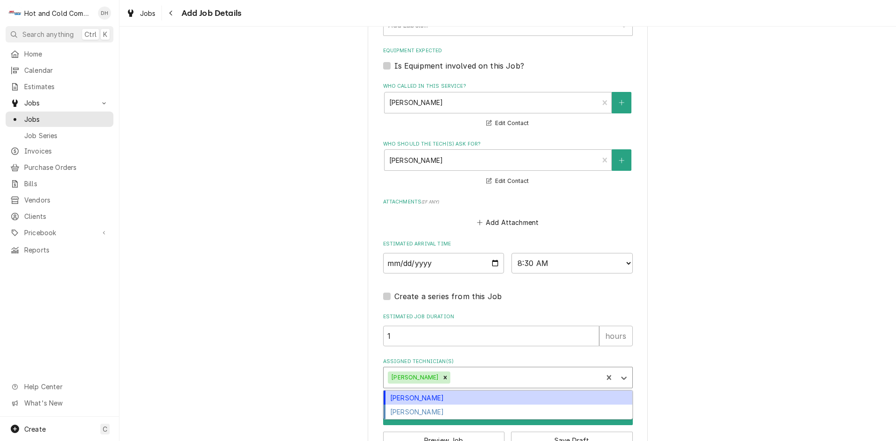
click at [404, 402] on div "David Harris" at bounding box center [508, 398] width 249 height 14
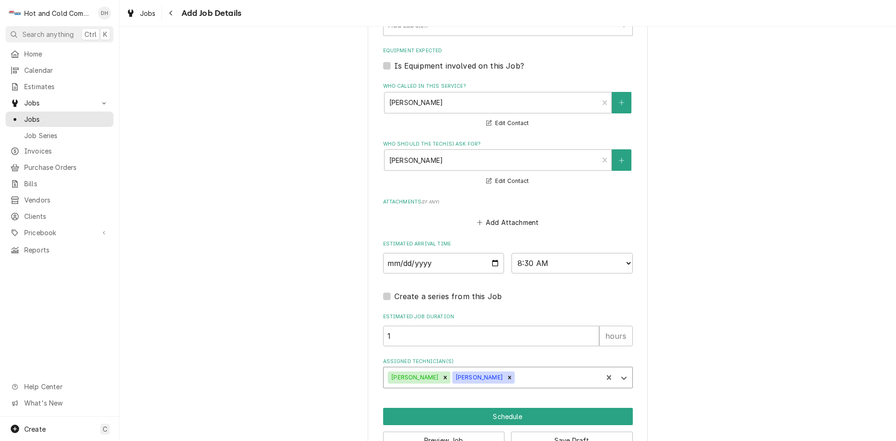
scroll to position [589, 0]
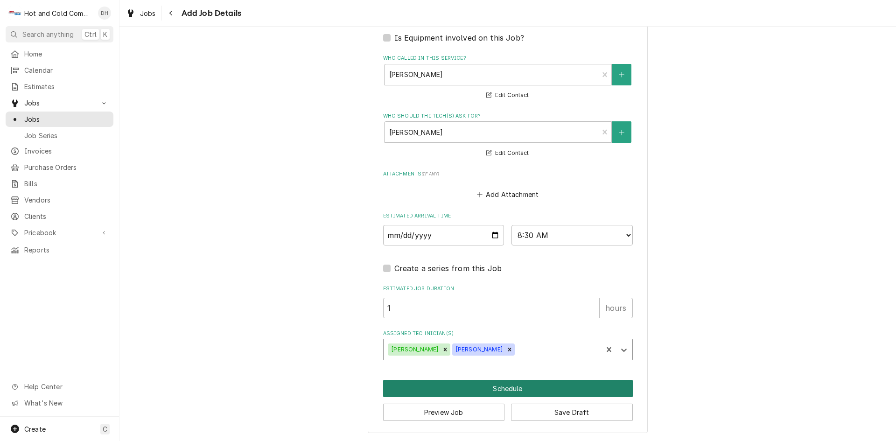
click at [521, 390] on button "Schedule" at bounding box center [508, 388] width 250 height 17
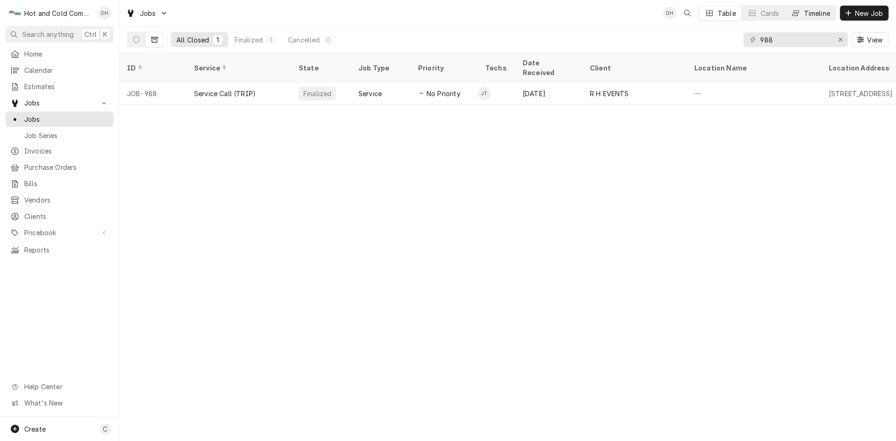
click at [817, 14] on div "Timeline" at bounding box center [817, 13] width 26 height 10
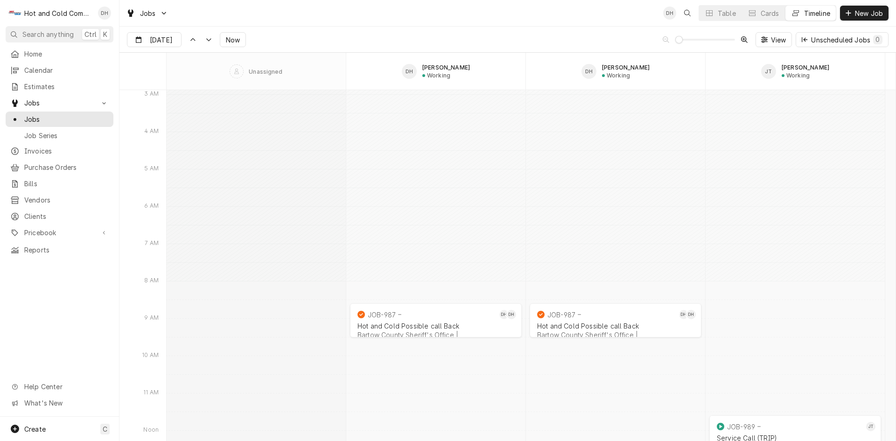
scroll to position [7457, 0]
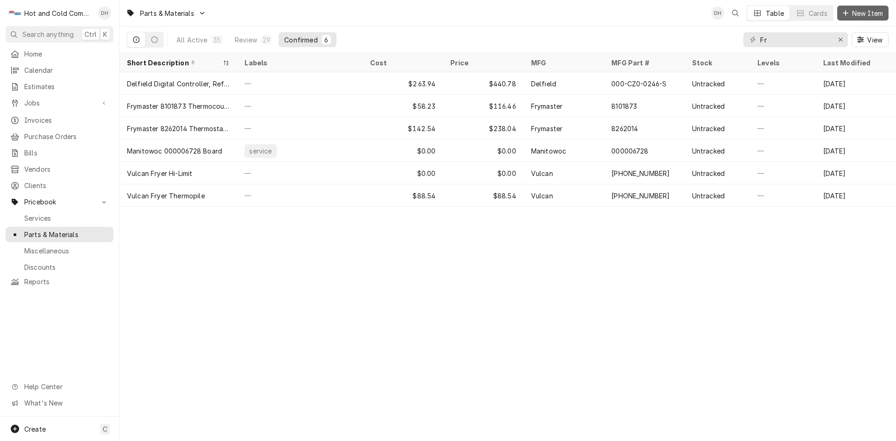
click at [865, 15] on span "New Item" at bounding box center [867, 13] width 35 height 10
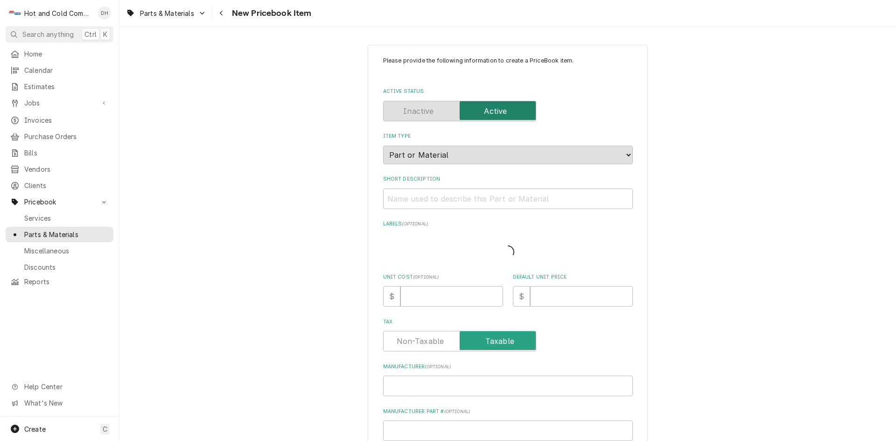
type textarea "x"
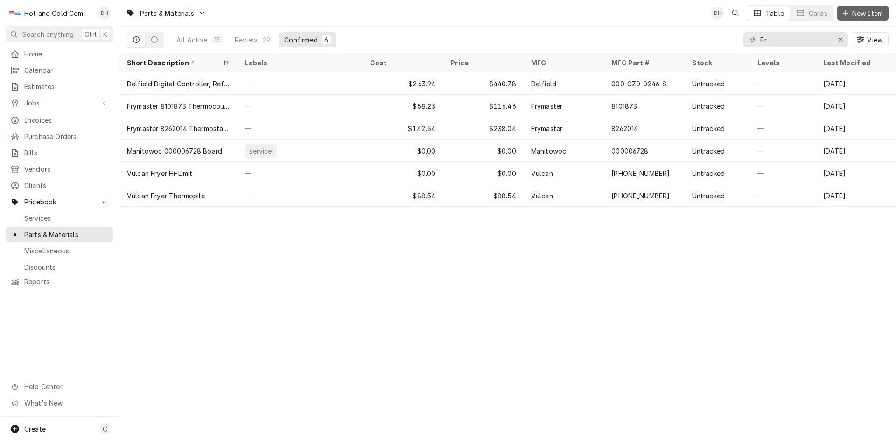
click at [865, 14] on span "New Item" at bounding box center [867, 13] width 35 height 10
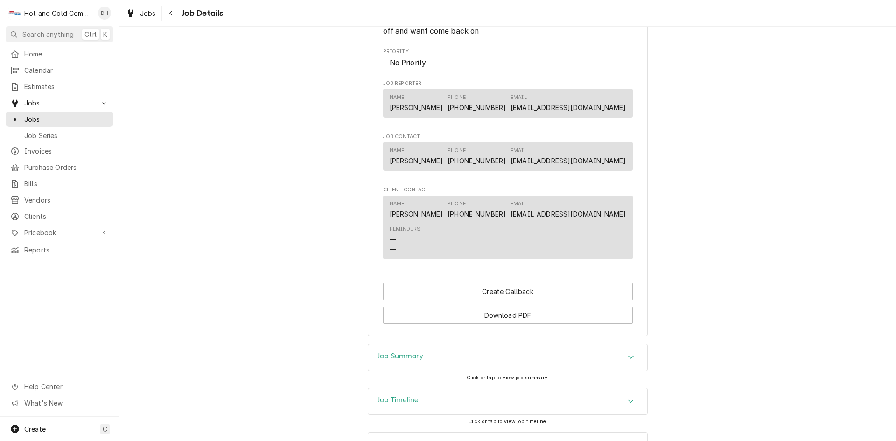
scroll to position [513, 0]
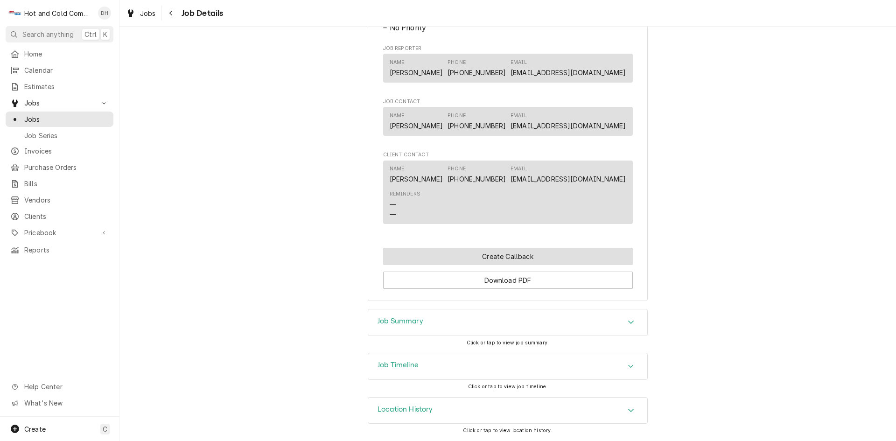
click at [506, 256] on button "Create Callback" at bounding box center [508, 256] width 250 height 17
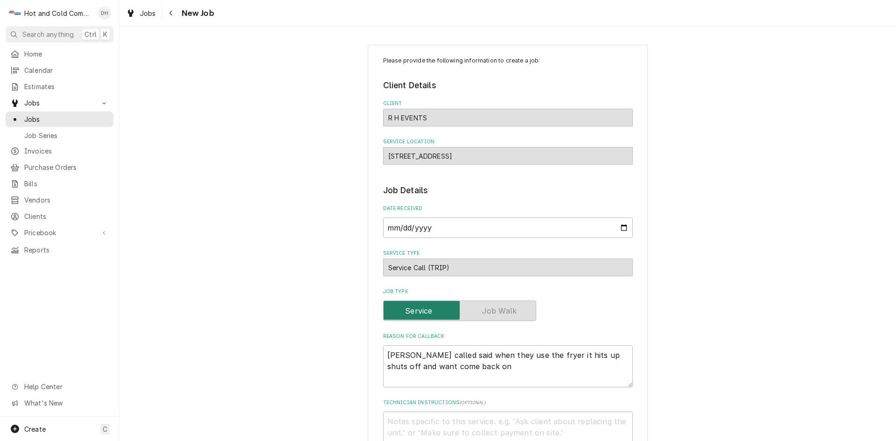
type textarea "x"
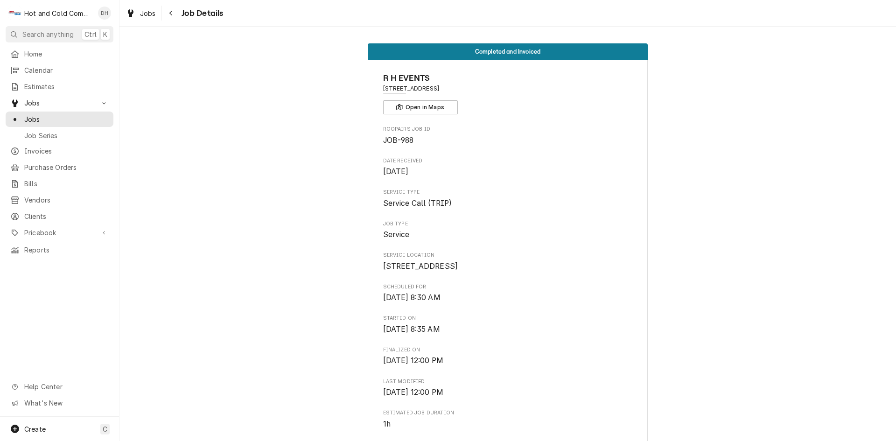
click at [506, 54] on span "Completed and Invoiced" at bounding box center [508, 52] width 66 height 6
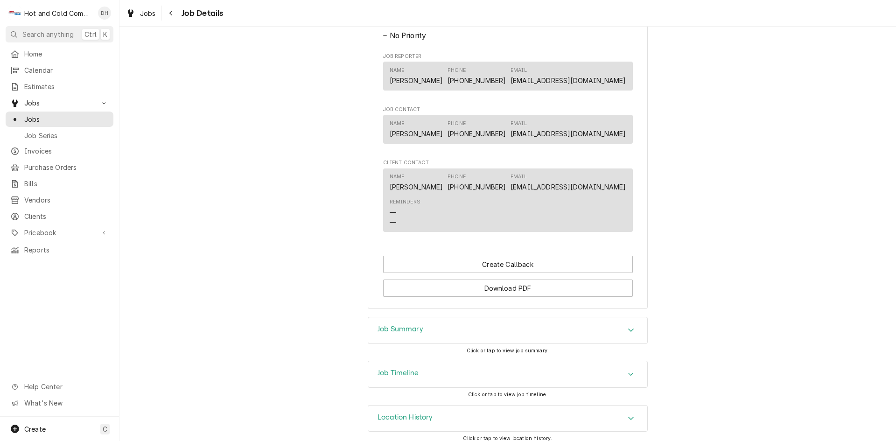
scroll to position [513, 0]
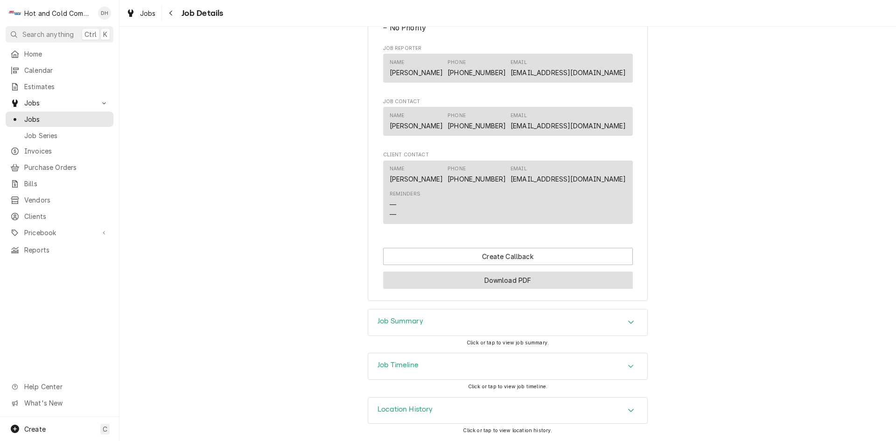
click at [513, 283] on button "Download PDF" at bounding box center [508, 280] width 250 height 17
click at [624, 322] on div "Accordion Header" at bounding box center [631, 322] width 14 height 11
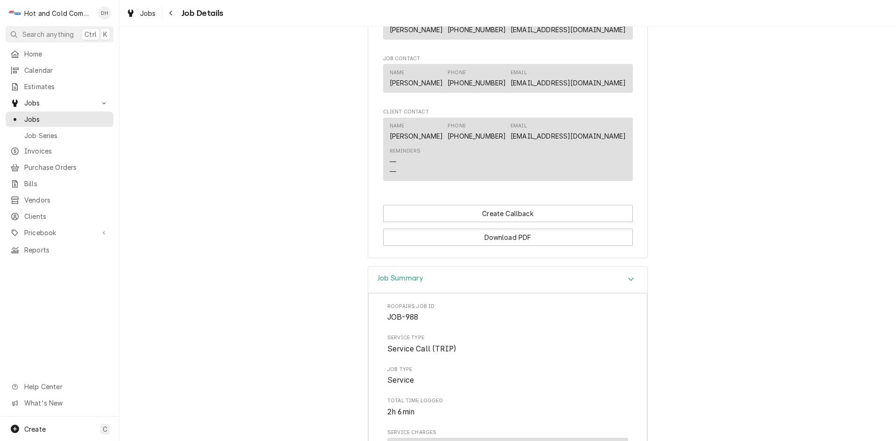
scroll to position [0, 0]
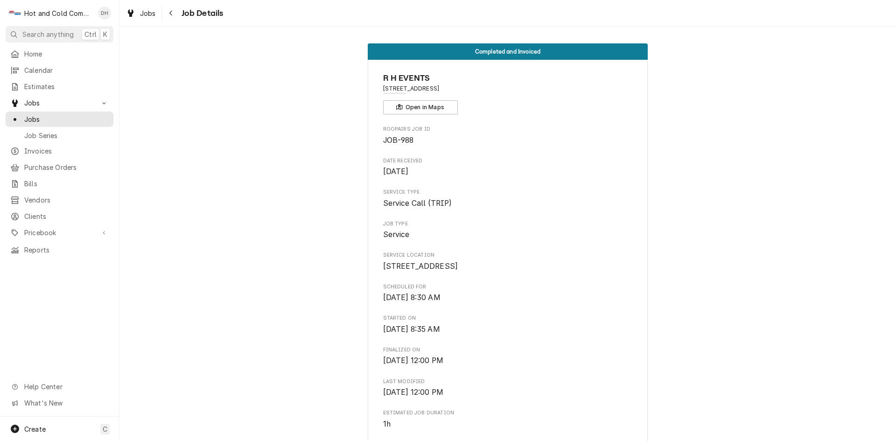
drag, startPoint x: 213, startPoint y: 190, endPoint x: 227, endPoint y: 190, distance: 13.5
click at [214, 190] on div "Completed and Invoiced R H EVENTS [STREET_ADDRESS] Open in Maps Roopairs Job ID…" at bounding box center [507, 423] width 776 height 774
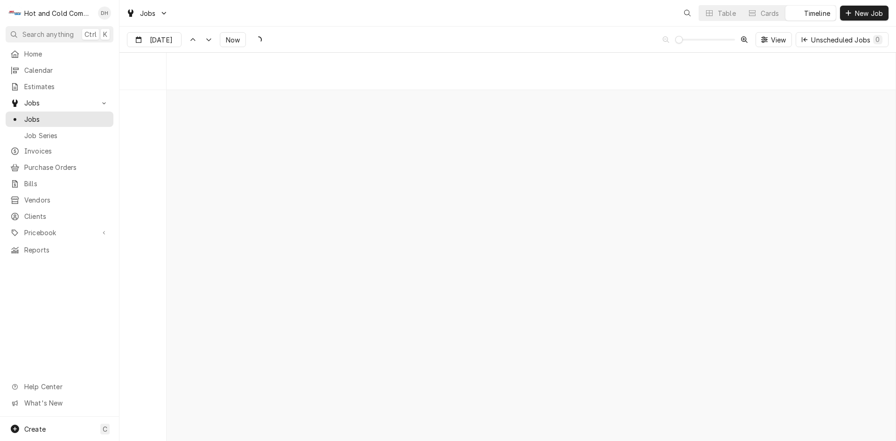
scroll to position [7308, 0]
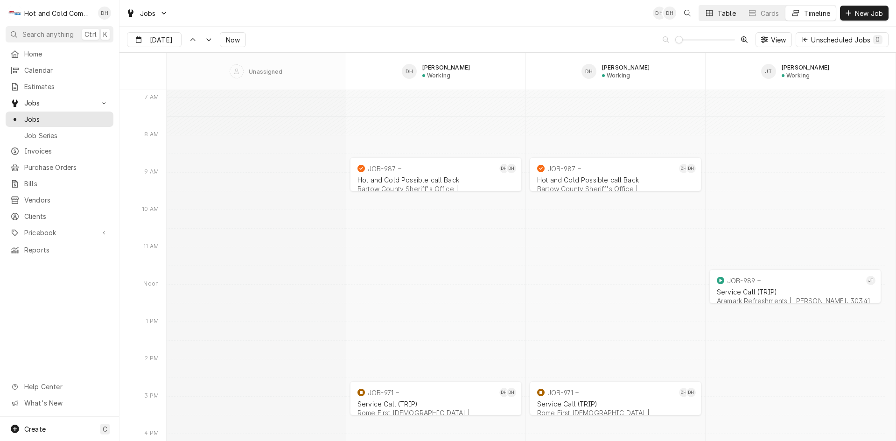
click at [716, 7] on button "Table" at bounding box center [720, 13] width 42 height 15
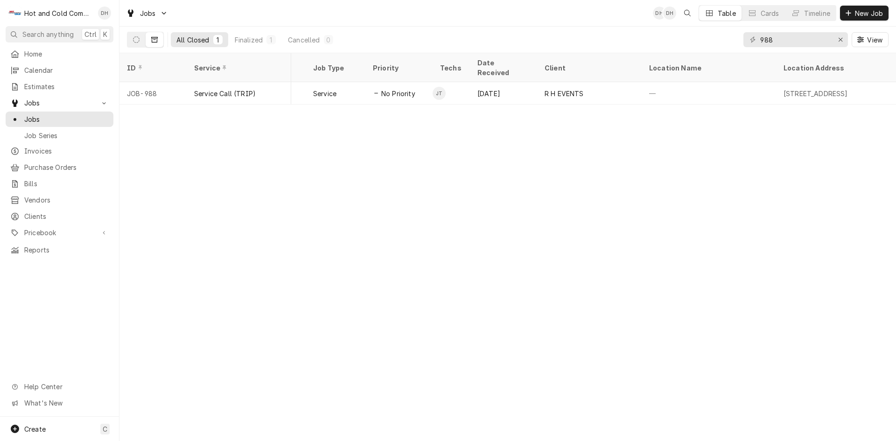
scroll to position [0, 0]
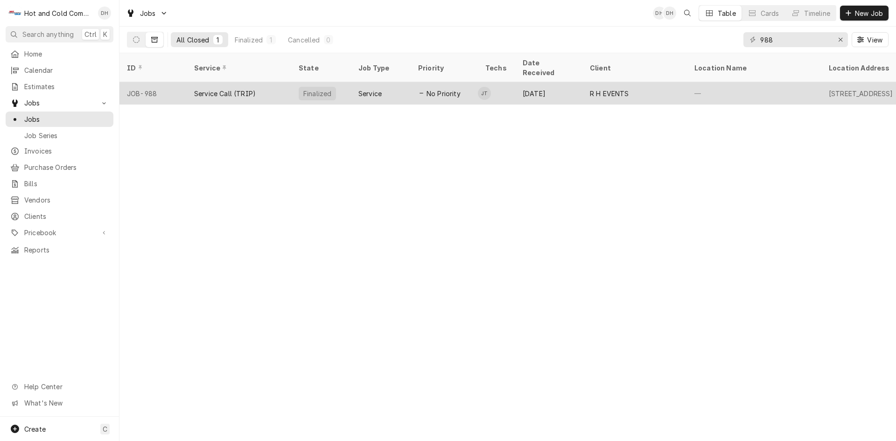
click at [318, 89] on div "Finalized" at bounding box center [317, 94] width 30 height 10
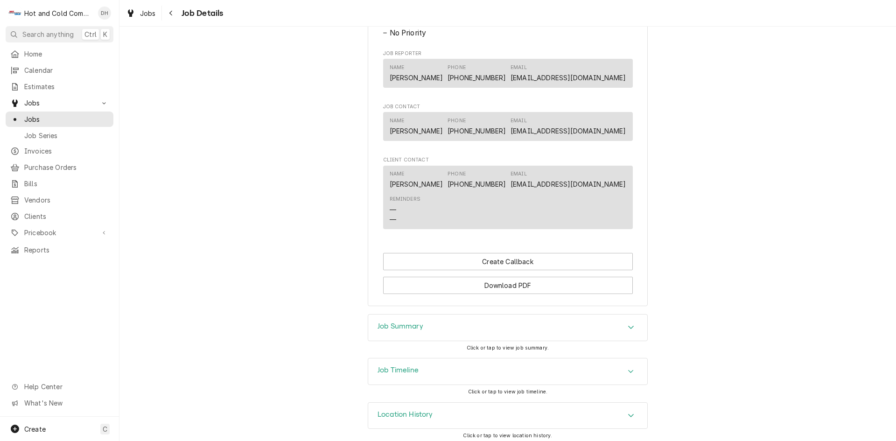
scroll to position [513, 0]
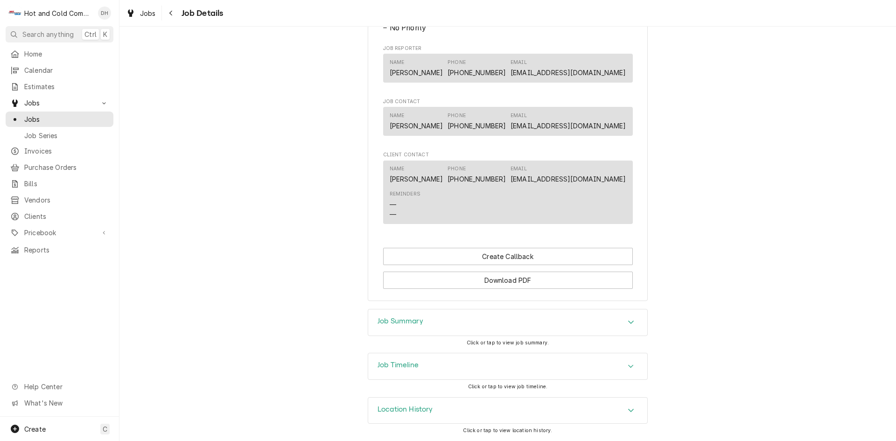
click at [630, 409] on icon "Accordion Header" at bounding box center [631, 410] width 6 height 3
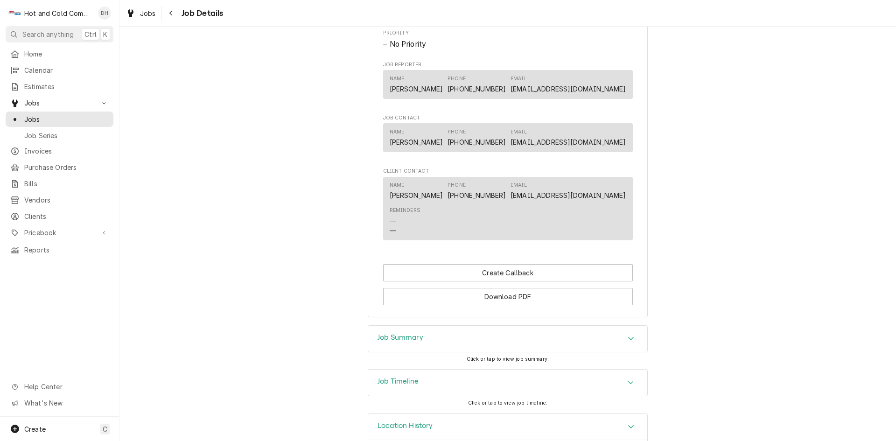
scroll to position [0, 0]
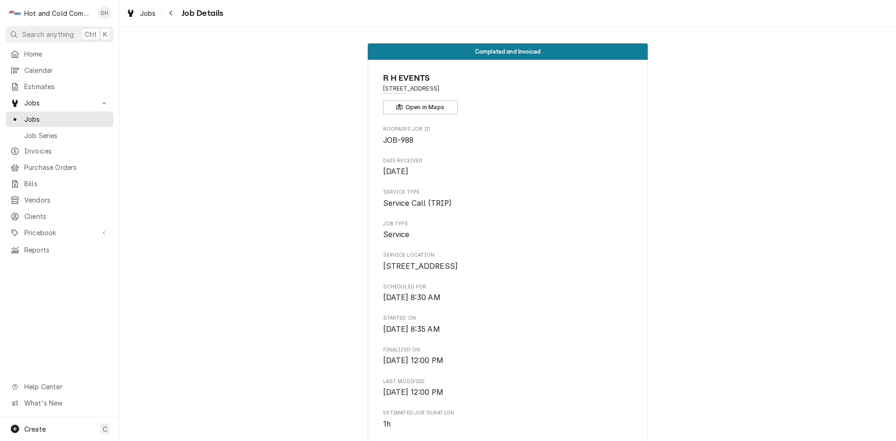
click at [320, 284] on div "Completed and Invoiced R H EVENTS [STREET_ADDRESS] Open in Maps Roopairs Job ID…" at bounding box center [507, 423] width 776 height 774
click at [60, 66] on span "Calendar" at bounding box center [66, 70] width 84 height 10
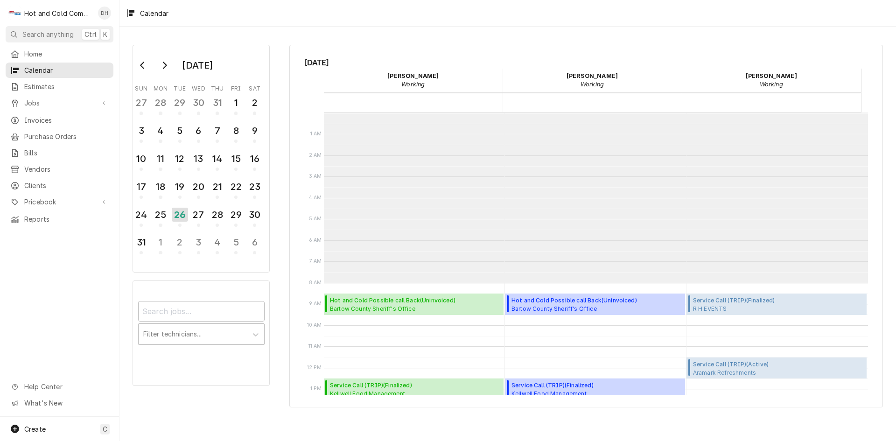
scroll to position [170, 0]
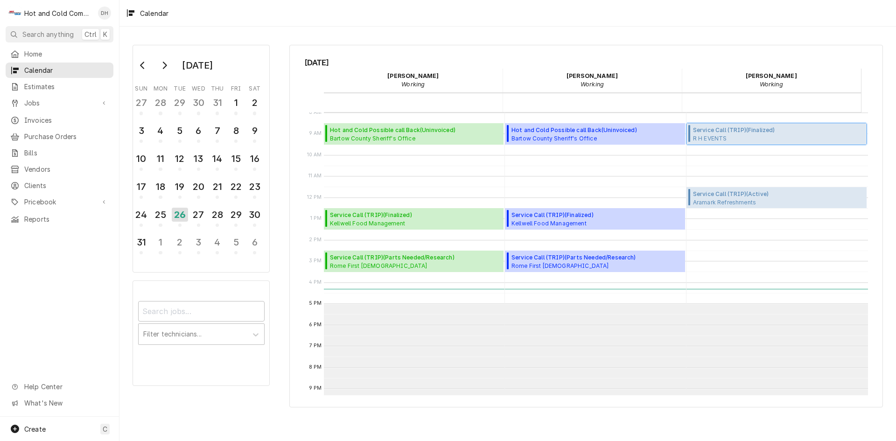
click at [719, 134] on span "Service Call (TRIP) ( Finalized )" at bounding box center [734, 130] width 82 height 8
click at [40, 429] on span "Create" at bounding box center [34, 429] width 21 height 8
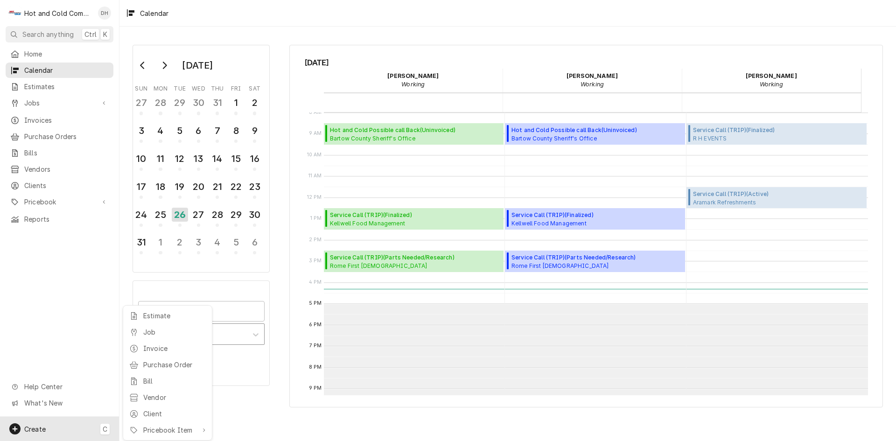
click at [145, 331] on div "Job" at bounding box center [174, 332] width 63 height 10
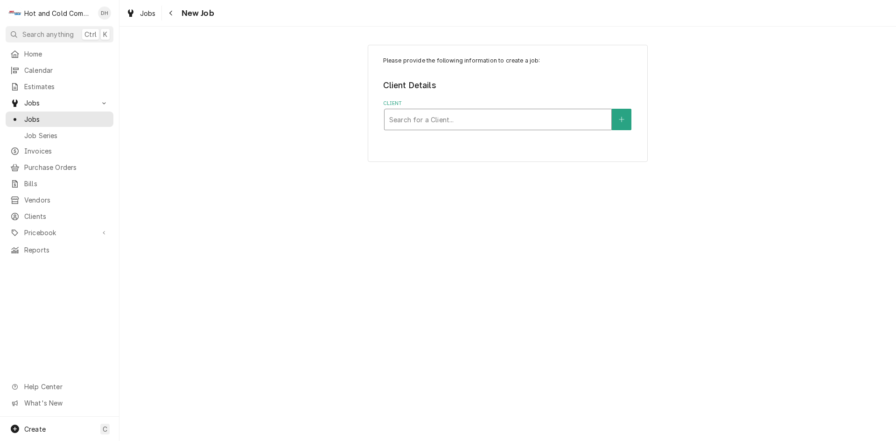
click at [464, 114] on div "Client" at bounding box center [497, 119] width 217 height 17
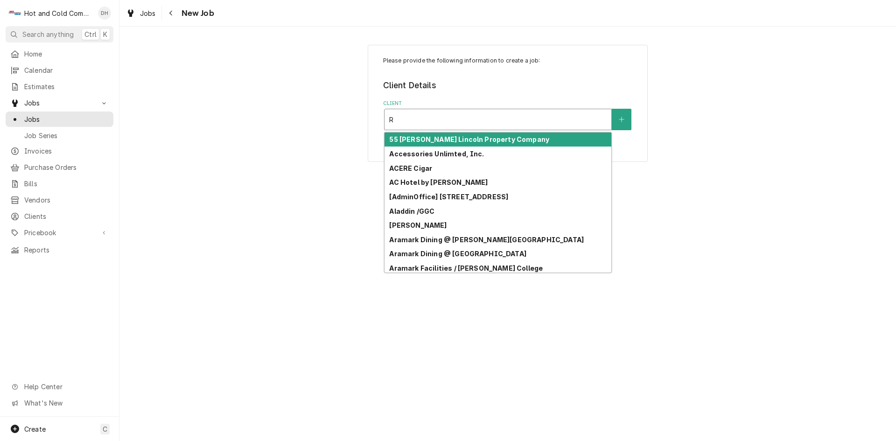
type input "R H"
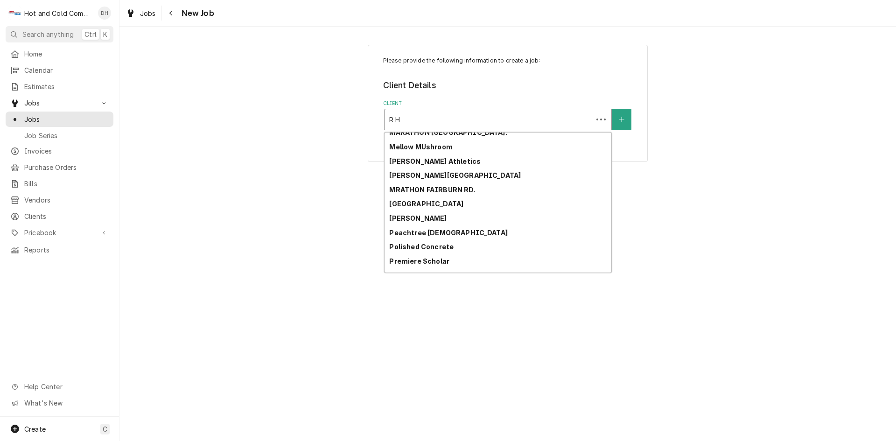
scroll to position [860, 0]
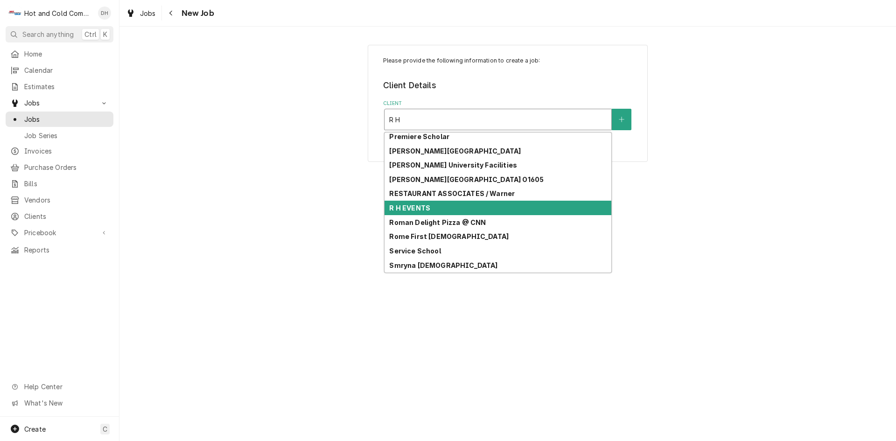
click at [495, 209] on div "R H EVENTS" at bounding box center [497, 208] width 227 height 14
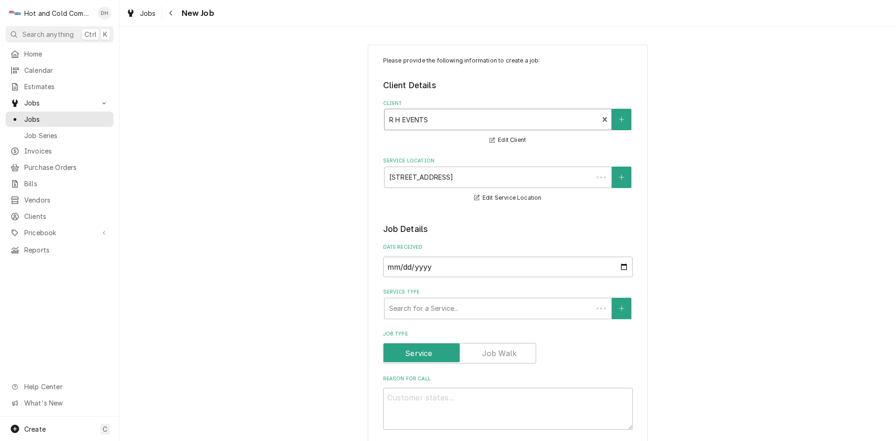
type textarea "x"
click at [623, 266] on input "2025-08-26" at bounding box center [508, 267] width 250 height 21
type input "2025-08-04"
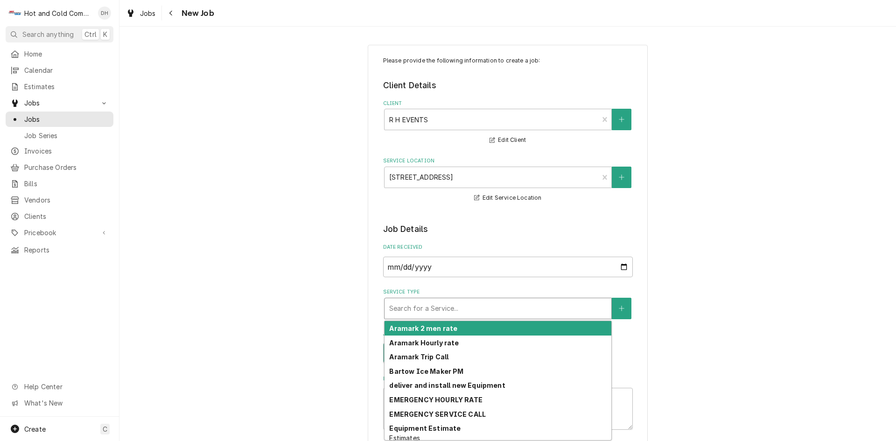
click at [456, 308] on div "Service Type" at bounding box center [497, 308] width 217 height 17
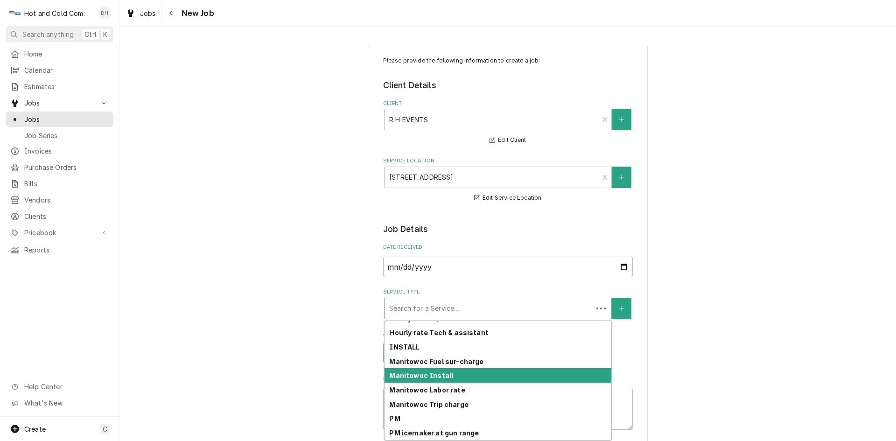
scroll to position [262, 0]
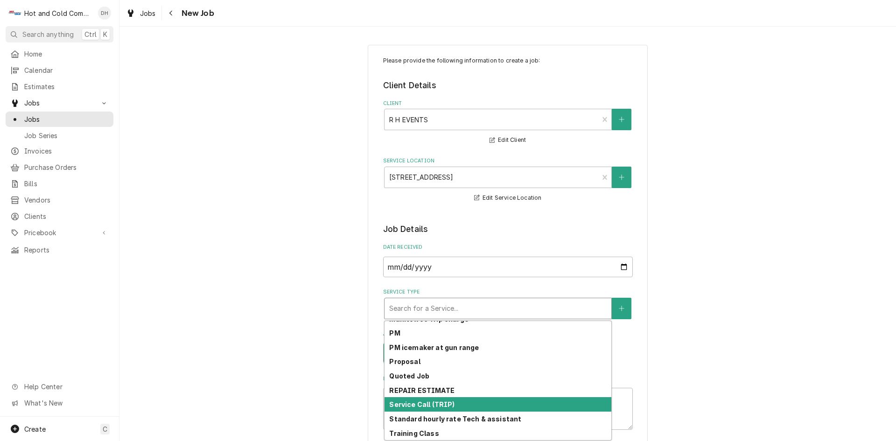
click at [456, 406] on div "Service Call (TRIP)" at bounding box center [497, 404] width 227 height 14
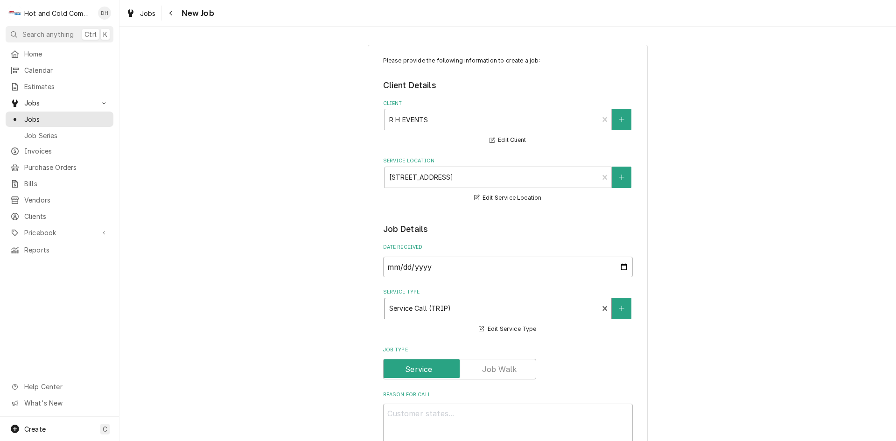
type textarea "x"
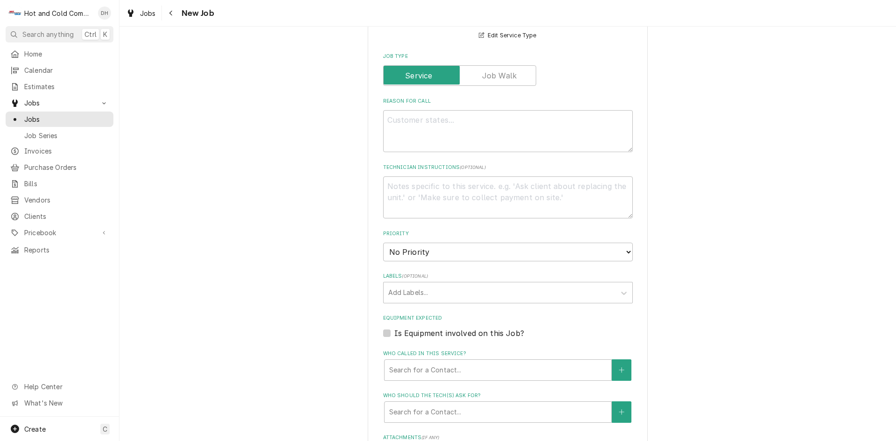
scroll to position [311, 0]
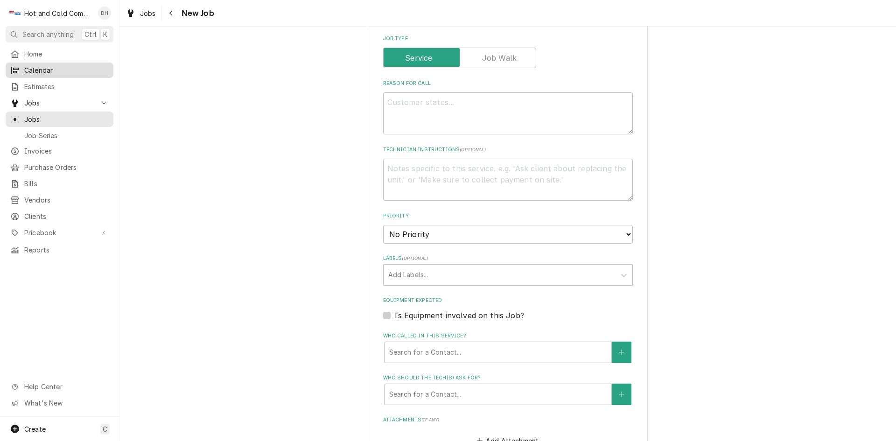
click at [54, 65] on span "Calendar" at bounding box center [66, 70] width 84 height 10
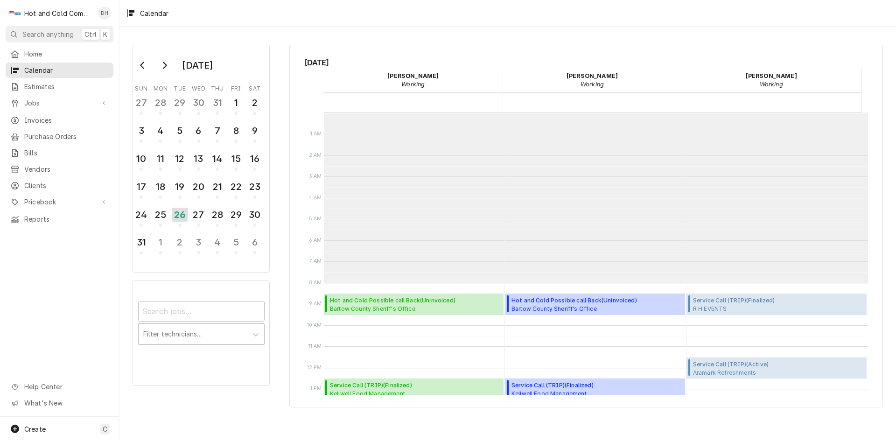
scroll to position [170, 0]
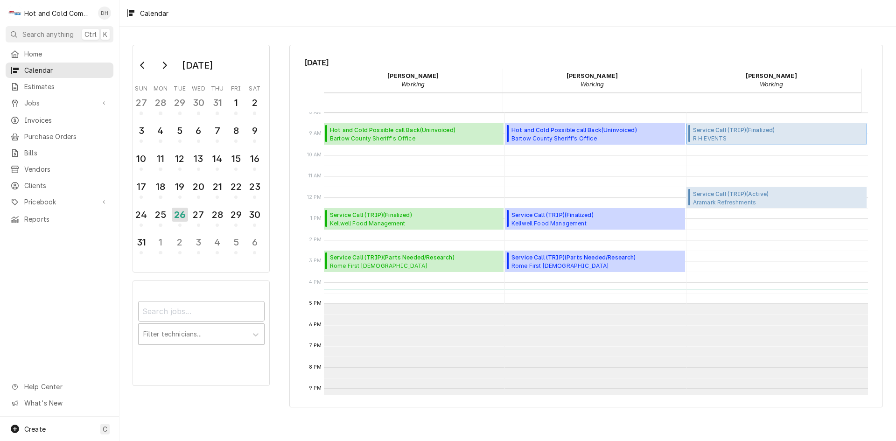
click at [754, 134] on span "R H EVENTS [STREET_ADDRESS]" at bounding box center [734, 137] width 82 height 7
click at [40, 430] on span "Create" at bounding box center [34, 429] width 21 height 8
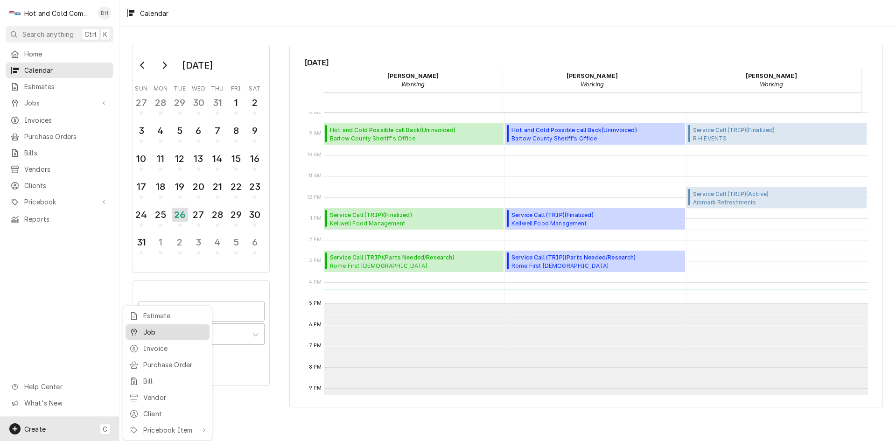
click at [157, 329] on div "Job" at bounding box center [174, 332] width 63 height 10
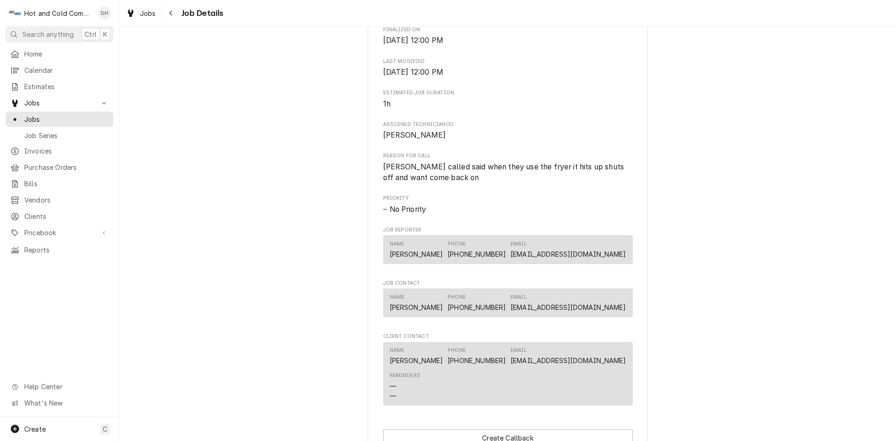
scroll to position [311, 0]
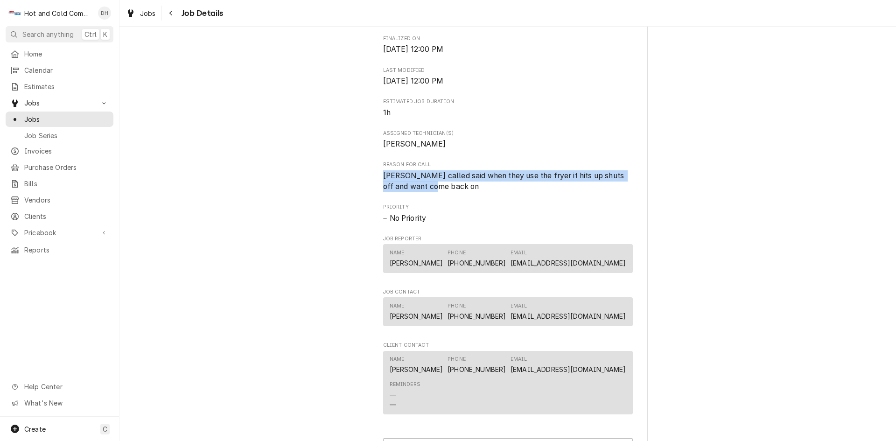
drag, startPoint x: 446, startPoint y: 195, endPoint x: 376, endPoint y: 186, distance: 71.0
click at [376, 186] on div "R H EVENTS [STREET_ADDRESS] Open in Maps Roopairs Job ID JOB-988 Date Received …" at bounding box center [508, 120] width 280 height 742
copy span "[PERSON_NAME] called said when they use the fryer it hits up shuts off and want…"
click at [514, 210] on div "Roopairs Job ID JOB-988 Date Received [DATE] Service Type Service Call (TRIP) J…" at bounding box center [508, 116] width 250 height 604
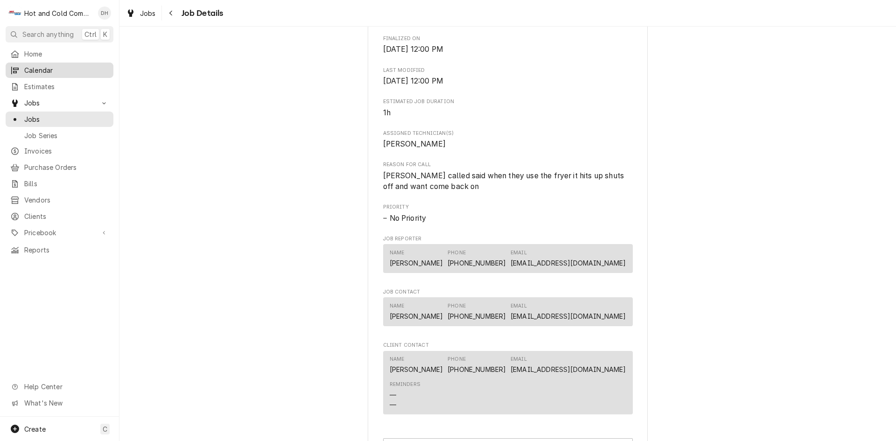
click at [83, 64] on div "Calendar" at bounding box center [59, 70] width 104 height 12
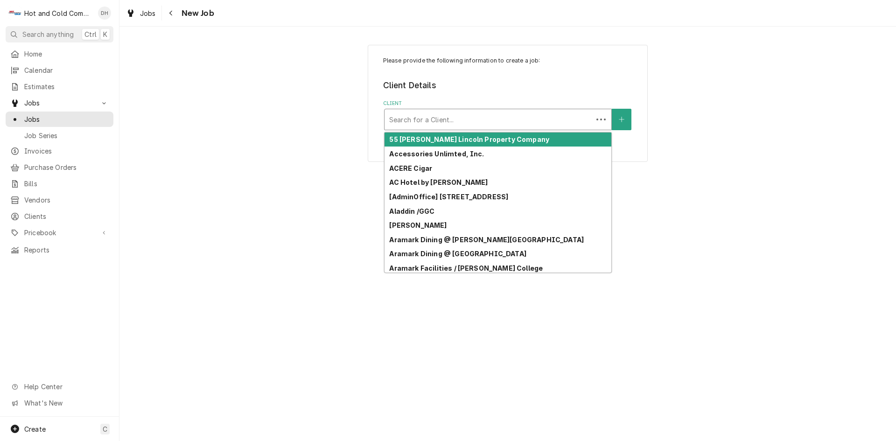
click at [536, 113] on div "Client" at bounding box center [488, 119] width 199 height 17
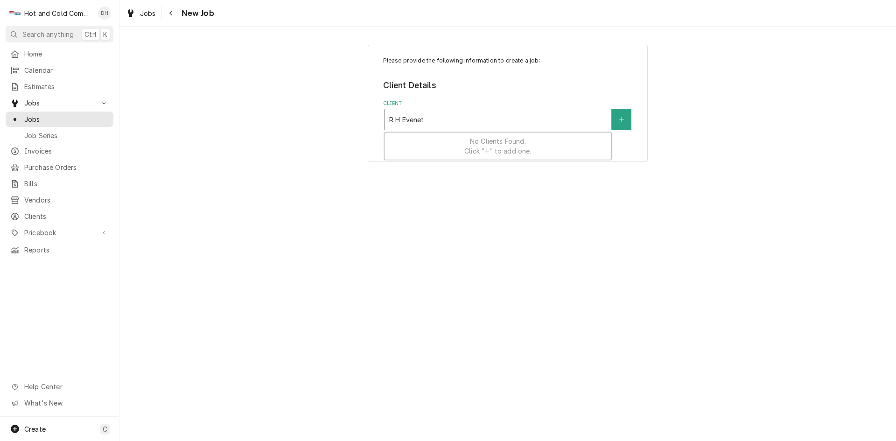
type input "R H Evenets"
click at [496, 113] on div "Client" at bounding box center [497, 119] width 217 height 17
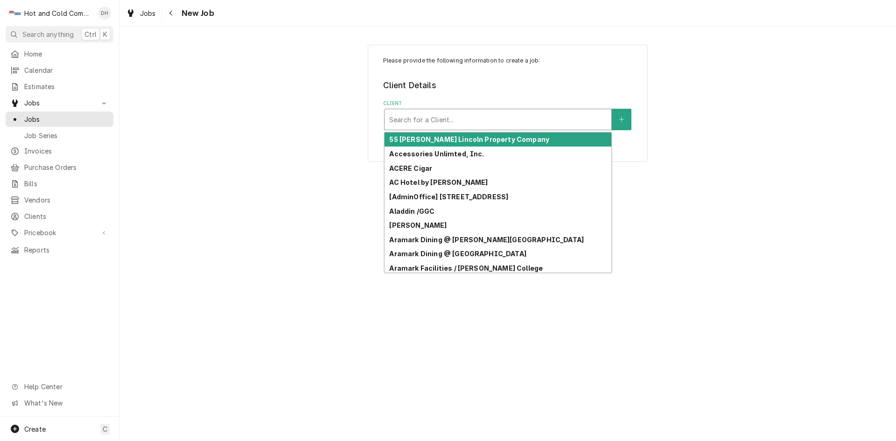
click at [503, 119] on div "Client" at bounding box center [497, 119] width 217 height 17
type input "R"
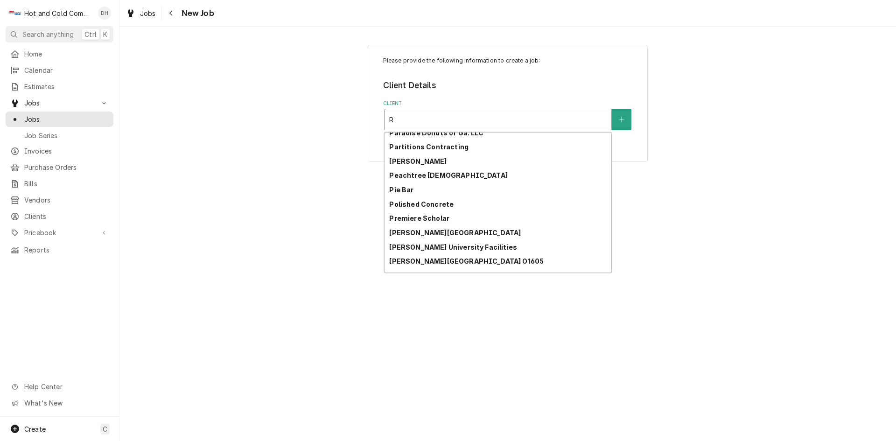
scroll to position [2065, 0]
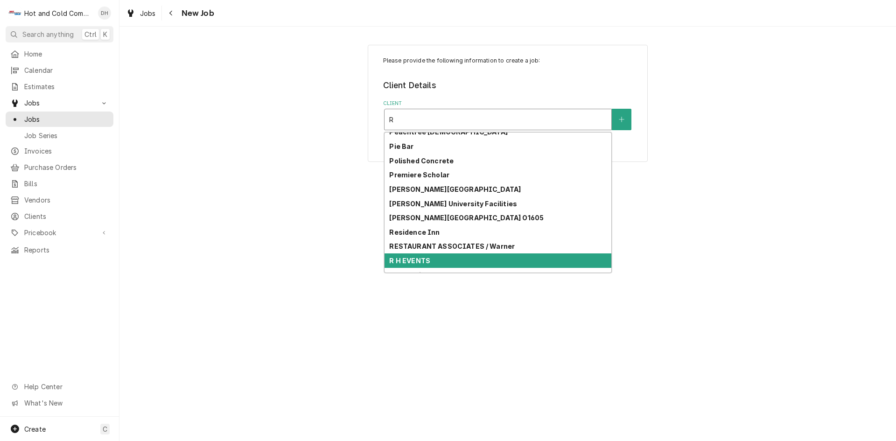
click at [573, 261] on div "R H EVENTS" at bounding box center [497, 260] width 227 height 14
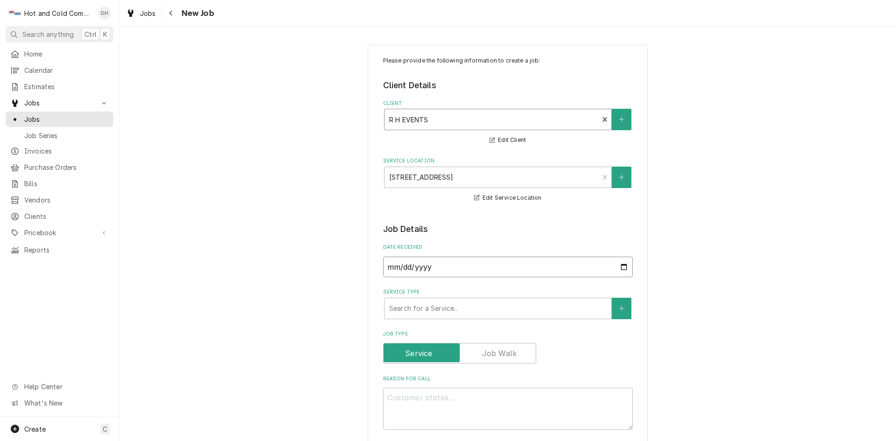
click at [621, 264] on input "2025-08-26" at bounding box center [508, 267] width 250 height 21
type textarea "x"
type input "2025-08-04"
click at [432, 307] on div "Service Type" at bounding box center [497, 308] width 217 height 17
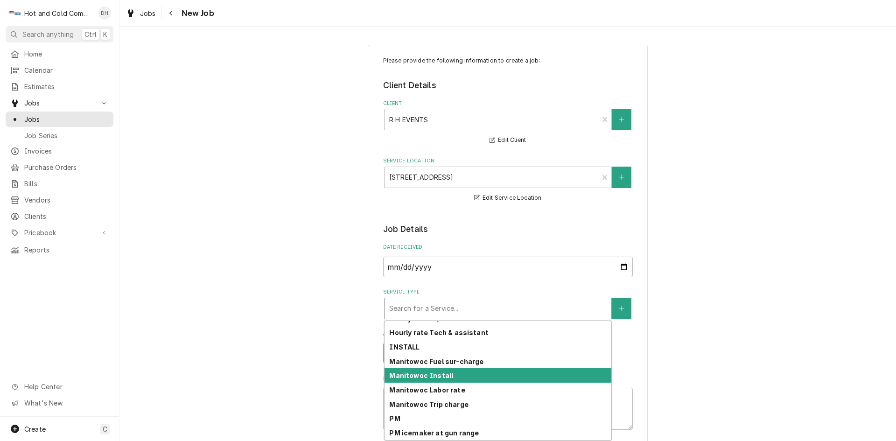
scroll to position [262, 0]
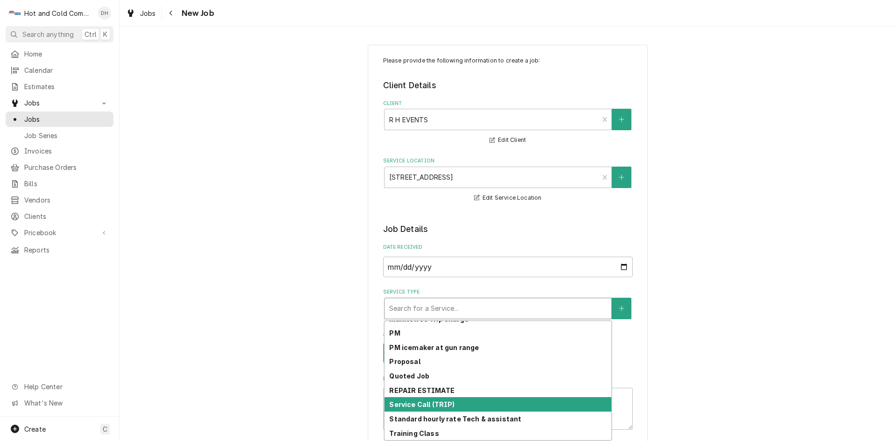
click at [463, 399] on div "Service Call (TRIP)" at bounding box center [497, 404] width 227 height 14
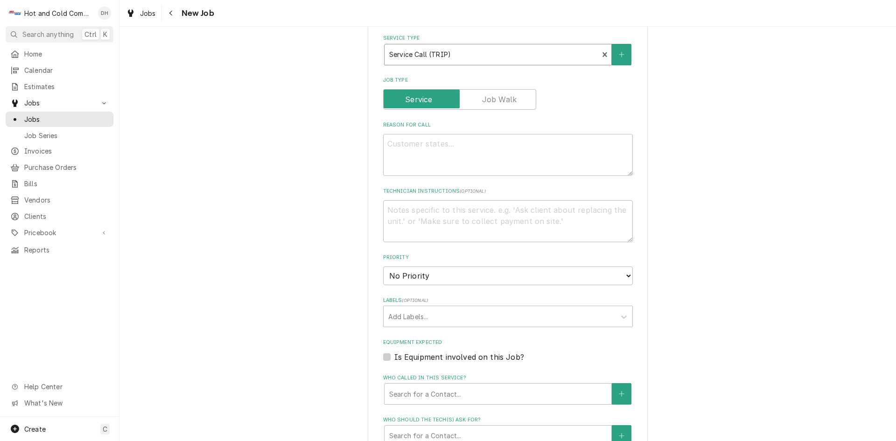
scroll to position [311, 0]
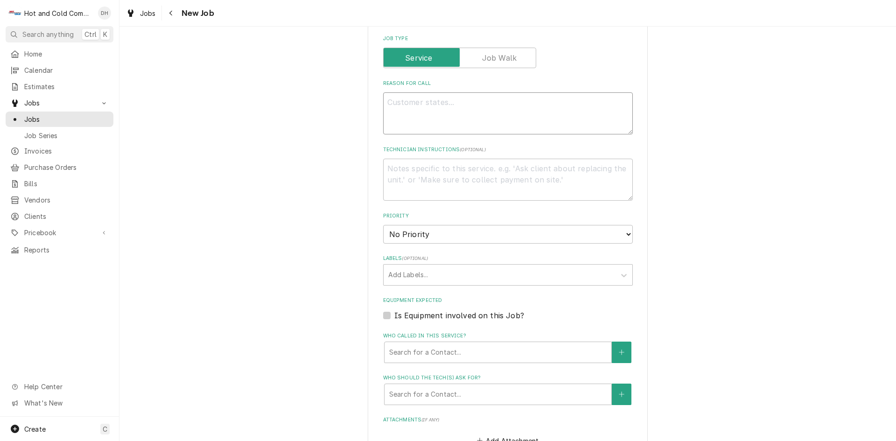
click at [405, 104] on textarea "Reason For Call" at bounding box center [508, 113] width 250 height 42
paste textarea "Joe called said when they use the fryer it hits up shuts off and want come back…"
type textarea "x"
type textarea "Joe called said when they use the fryer it hits up shuts off and want come back…"
type textarea "x"
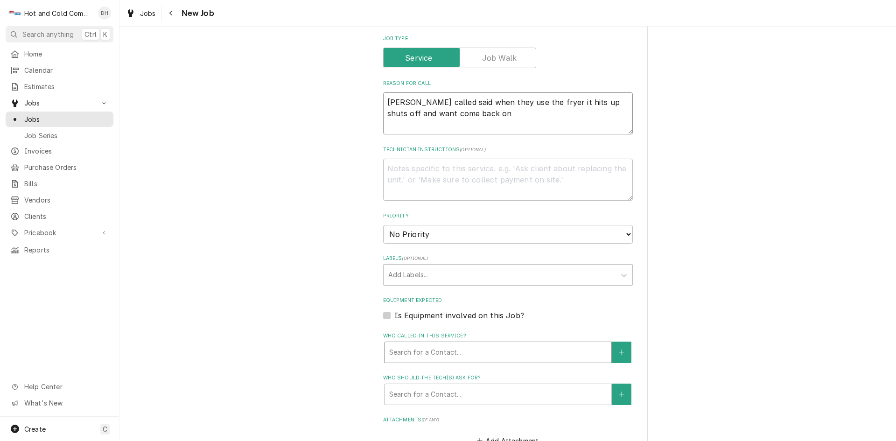
type textarea "Joe called said when they use the fryer it hits up shuts off and want come back…"
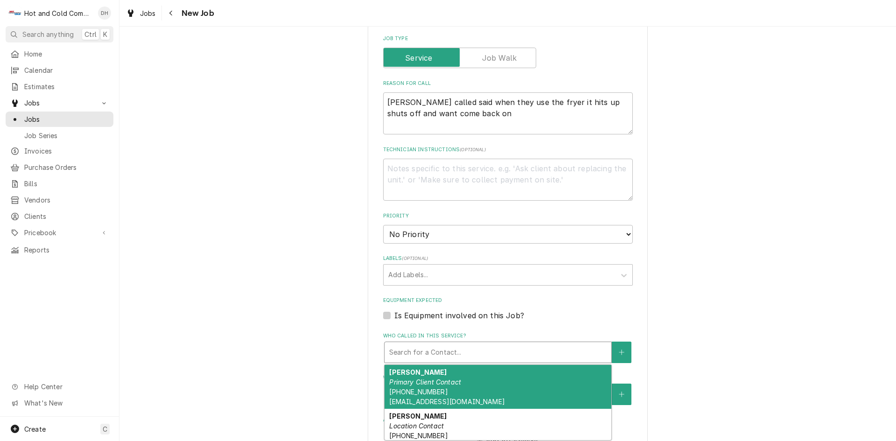
drag, startPoint x: 481, startPoint y: 352, endPoint x: 492, endPoint y: 349, distance: 11.7
click at [481, 351] on div "Who called in this service?" at bounding box center [497, 352] width 217 height 17
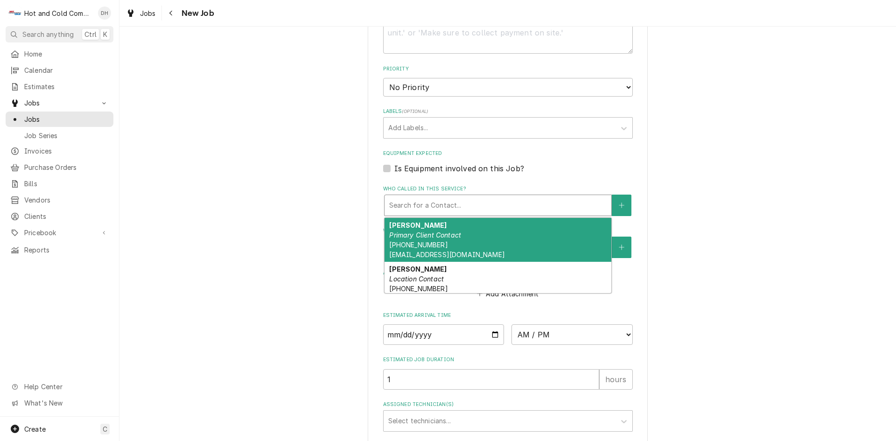
scroll to position [467, 0]
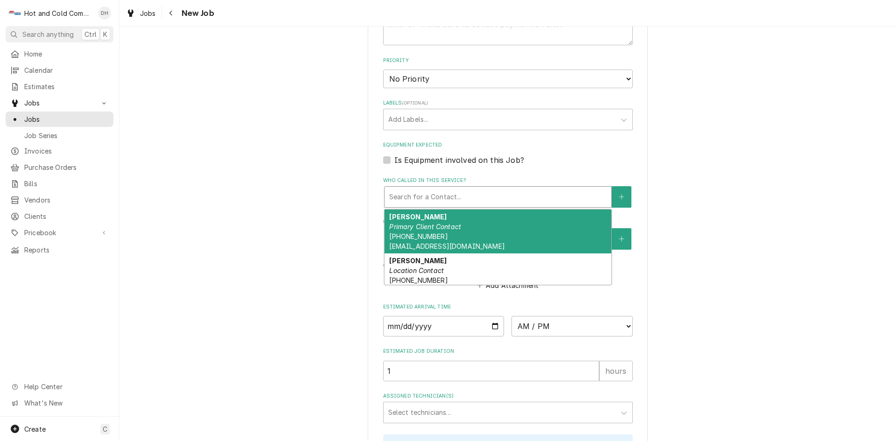
click at [405, 228] on em "Primary Client Contact" at bounding box center [425, 227] width 72 height 8
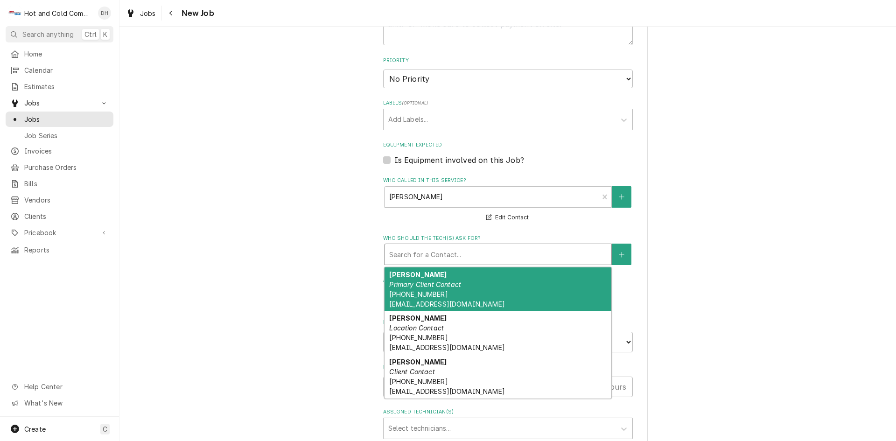
click at [463, 255] on div "Who should the tech(s) ask for?" at bounding box center [497, 254] width 217 height 17
click at [423, 286] on em "Primary Client Contact" at bounding box center [425, 284] width 72 height 8
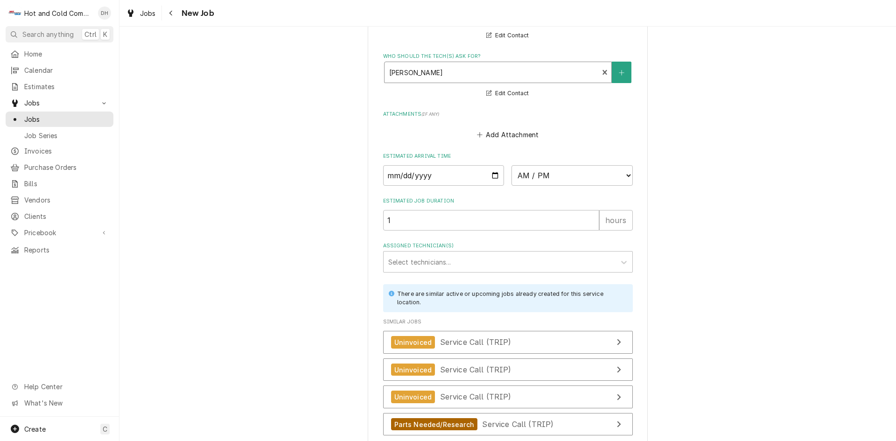
scroll to position [728, 0]
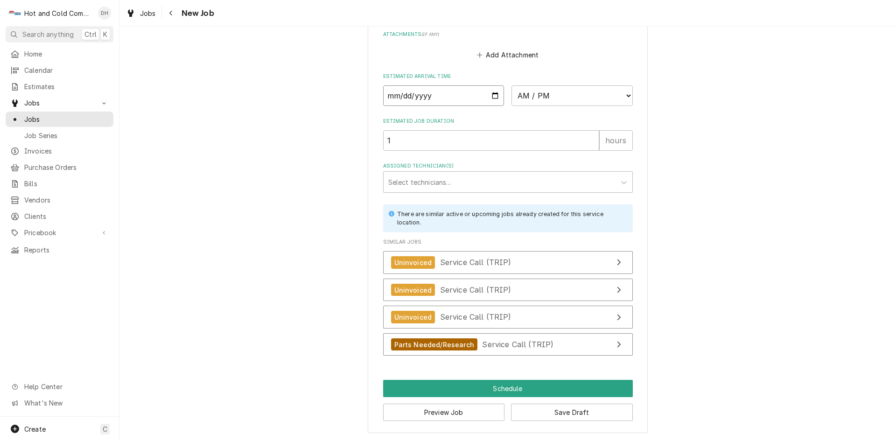
click at [492, 95] on input "Date" at bounding box center [443, 95] width 121 height 21
type textarea "x"
type input "2025-08-26"
type textarea "x"
click at [626, 94] on select "AM / PM 6:00 AM 6:15 AM 6:30 AM 6:45 AM 7:00 AM 7:15 AM 7:30 AM 7:45 AM 8:00 AM…" at bounding box center [571, 95] width 121 height 21
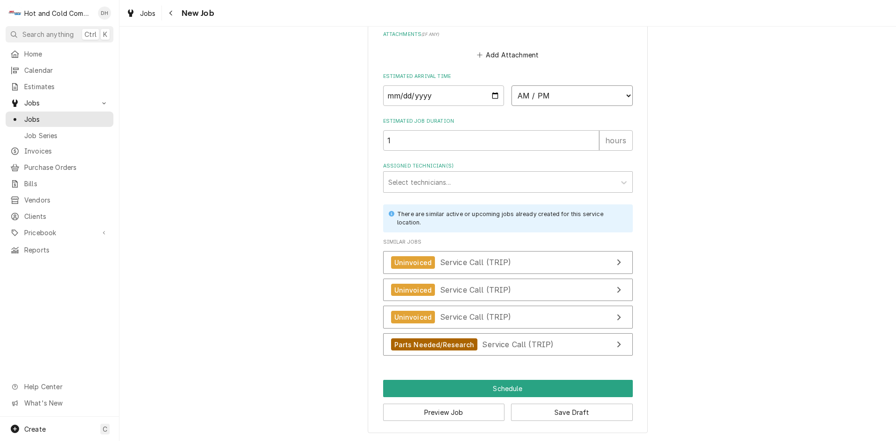
select select "08:30:00"
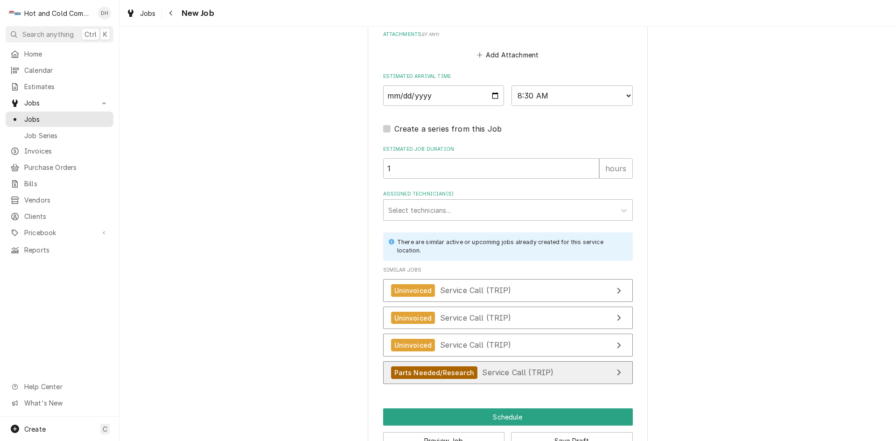
click at [502, 370] on span "Service Call (TRIP)" at bounding box center [517, 372] width 71 height 9
click at [530, 208] on div "Assigned Technician(s)" at bounding box center [499, 210] width 223 height 17
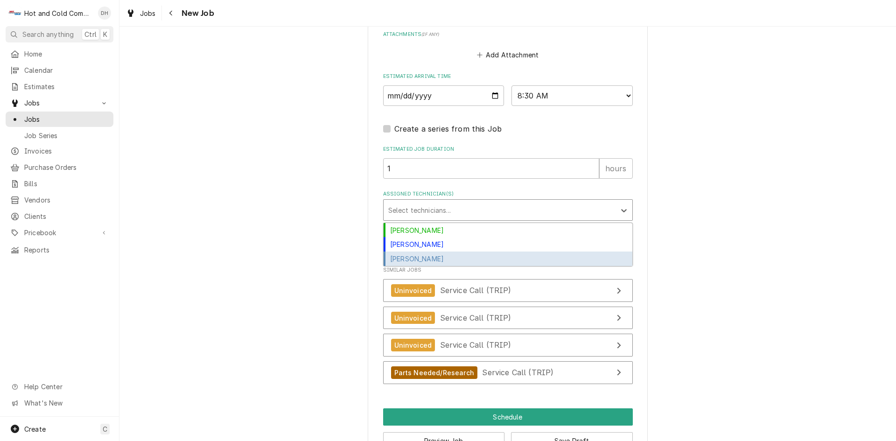
click at [484, 260] on div "[PERSON_NAME]" at bounding box center [508, 258] width 249 height 14
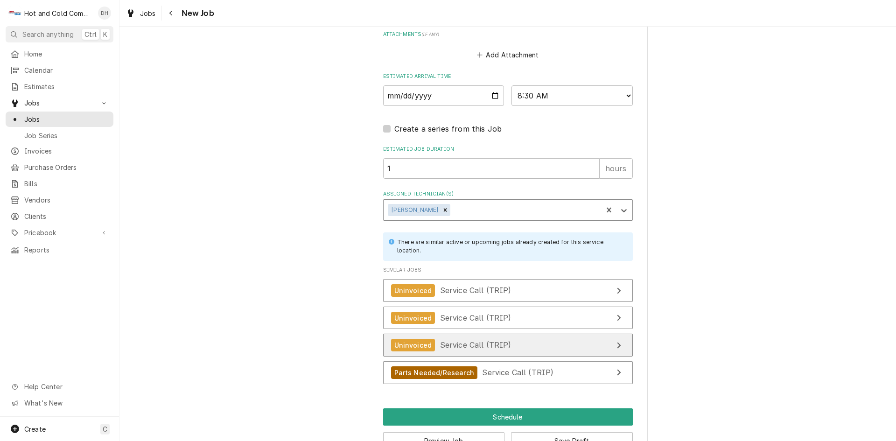
click at [442, 348] on span "Service Call (TRIP)" at bounding box center [475, 344] width 71 height 9
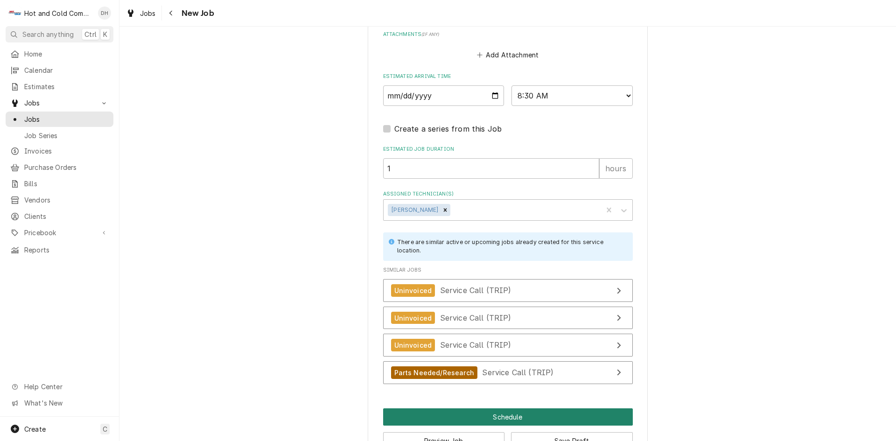
click at [511, 414] on button "Schedule" at bounding box center [508, 416] width 250 height 17
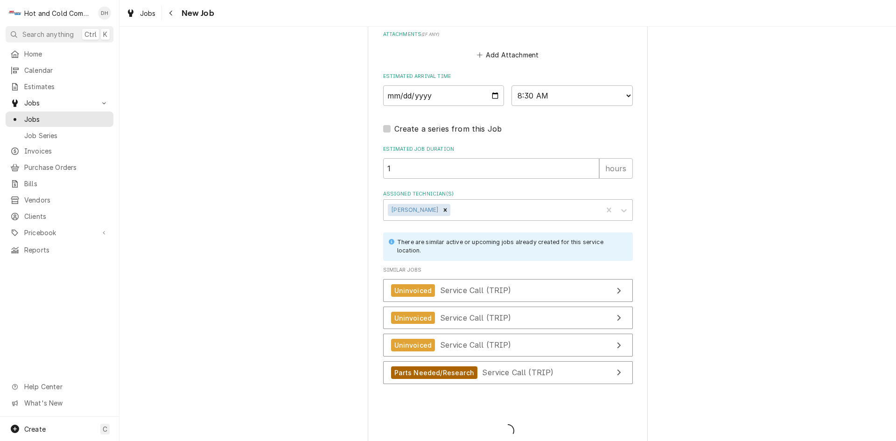
type textarea "x"
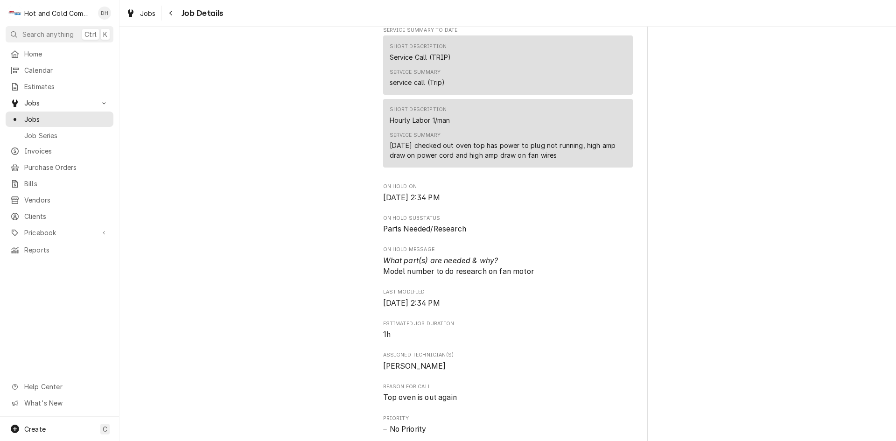
scroll to position [311, 0]
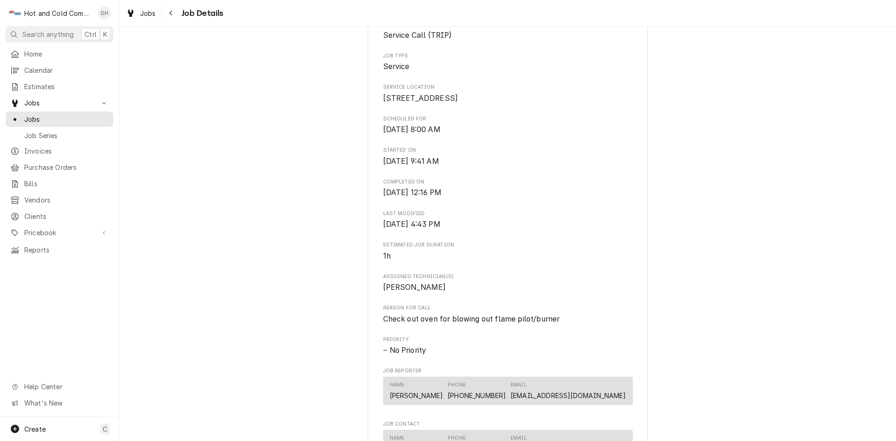
scroll to position [311, 0]
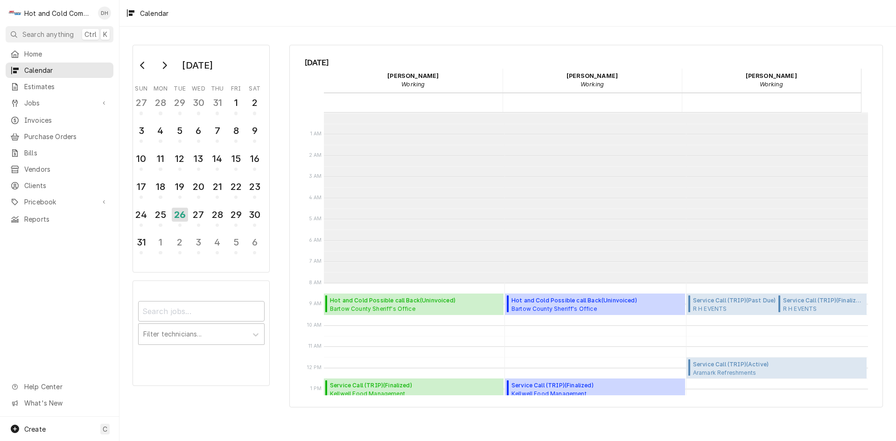
scroll to position [170, 0]
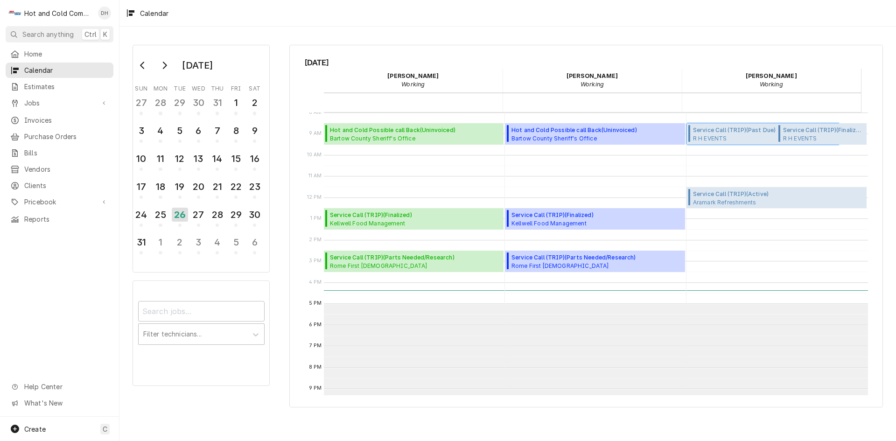
click at [719, 133] on span "Service Call (TRIP) ( Past Due )" at bounding box center [734, 130] width 83 height 8
click at [713, 141] on span "R H EVENTS 3230 Hopeland Industrial Dr,, POWDER SPRINGS, GA 30127" at bounding box center [734, 137] width 83 height 7
click at [715, 131] on span "Service Call (TRIP) ( Past Due )" at bounding box center [734, 130] width 83 height 8
click at [203, 222] on div "27" at bounding box center [198, 215] width 16 height 16
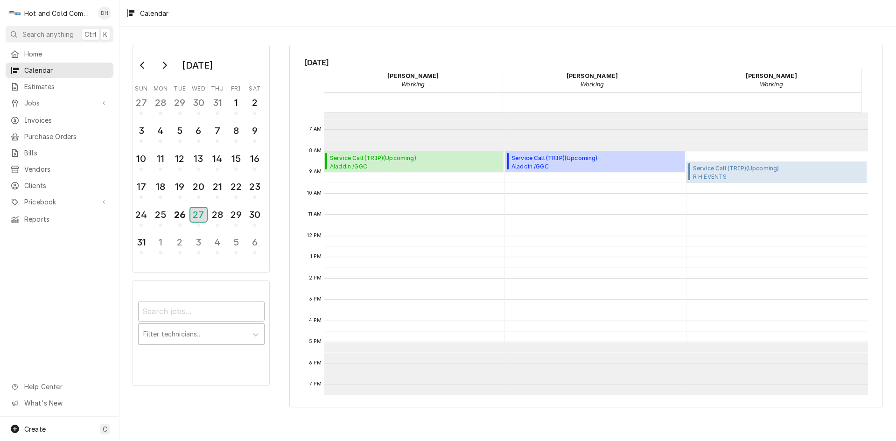
scroll to position [155, 0]
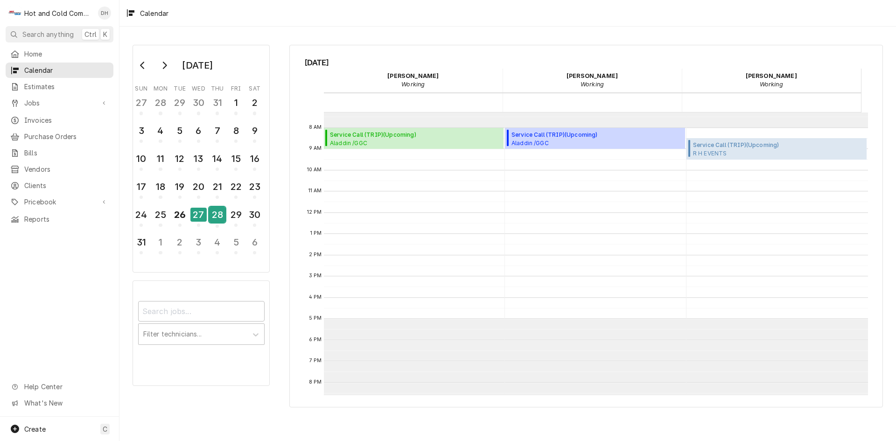
click at [219, 215] on div "28" at bounding box center [217, 215] width 16 height 16
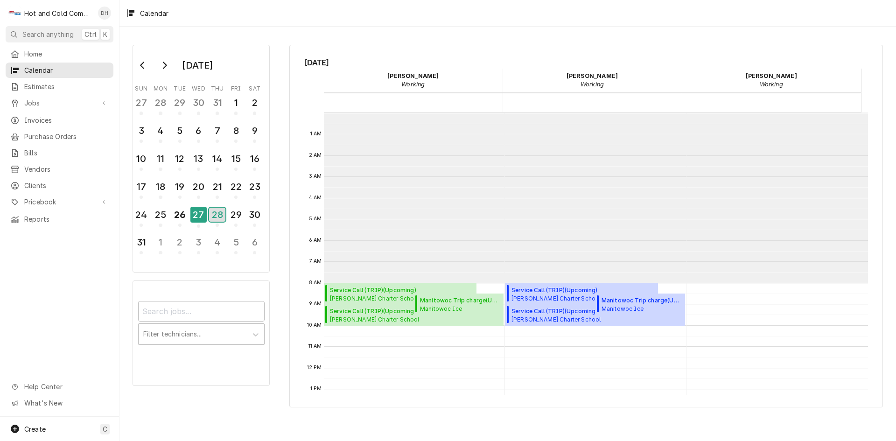
scroll to position [170, 0]
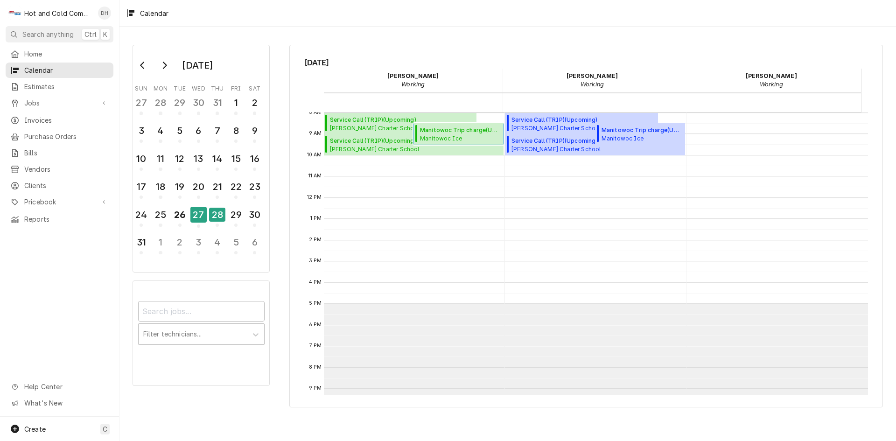
click at [442, 132] on span "Manitowoc Trip charge ( Upcoming )" at bounding box center [460, 130] width 81 height 8
click at [237, 221] on div "29" at bounding box center [236, 215] width 16 height 16
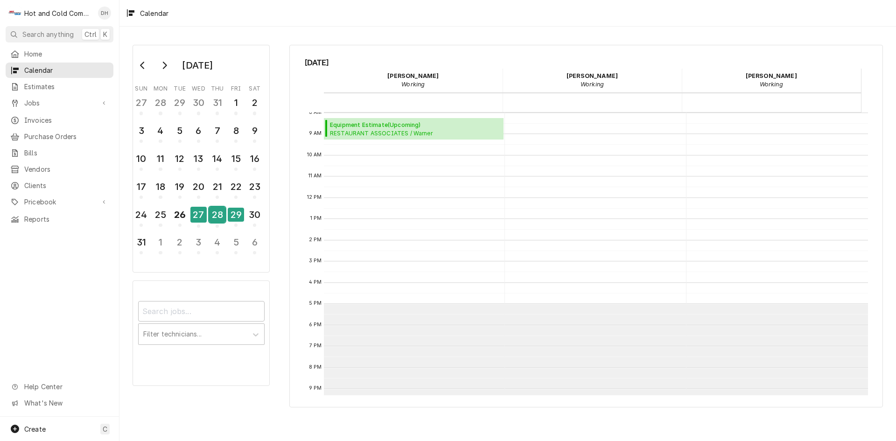
click at [217, 217] on div "28" at bounding box center [217, 215] width 16 height 16
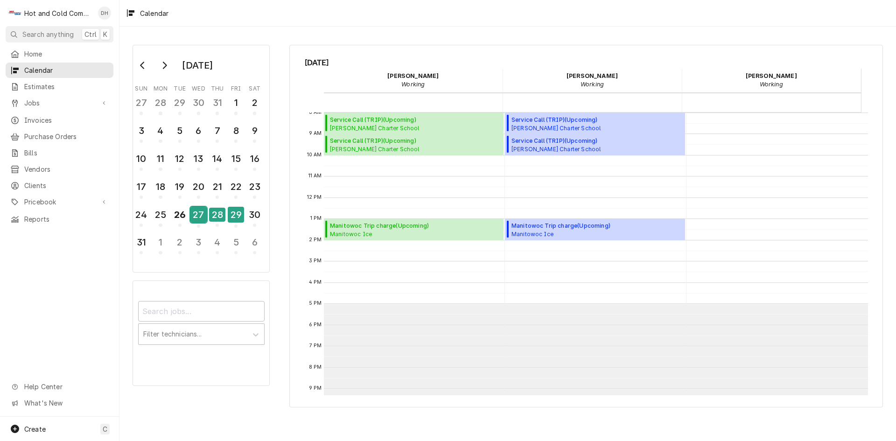
click at [195, 218] on div "27" at bounding box center [198, 215] width 16 height 16
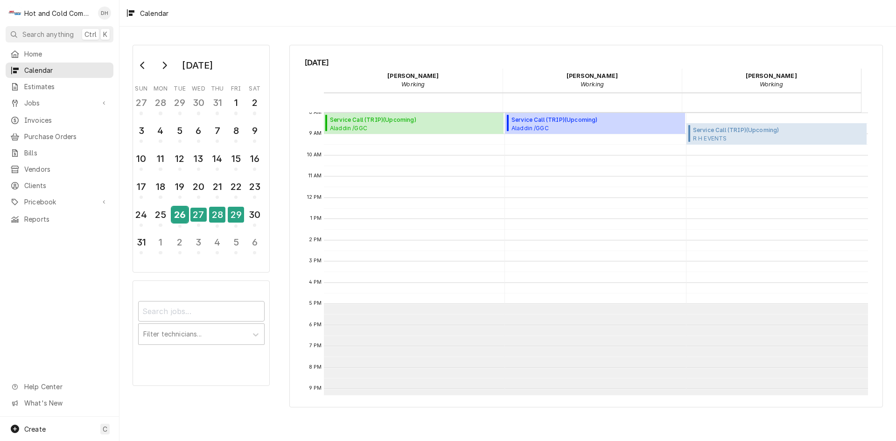
click at [178, 216] on div "26" at bounding box center [180, 215] width 16 height 16
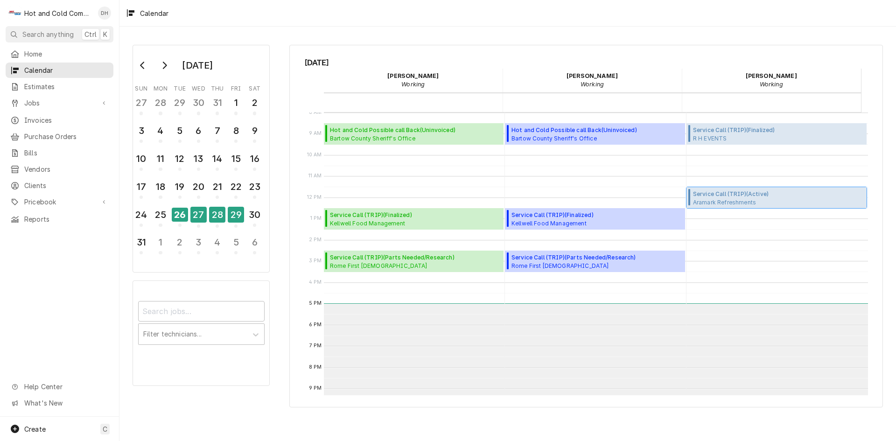
click at [763, 195] on span "Service Call (TRIP) ( Active )" at bounding box center [769, 194] width 153 height 8
click at [193, 214] on div "27" at bounding box center [198, 215] width 16 height 16
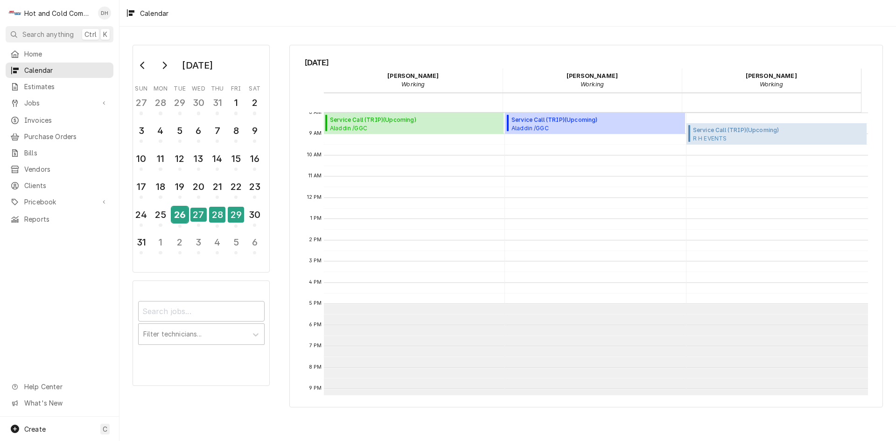
click at [183, 215] on div "26" at bounding box center [180, 215] width 16 height 16
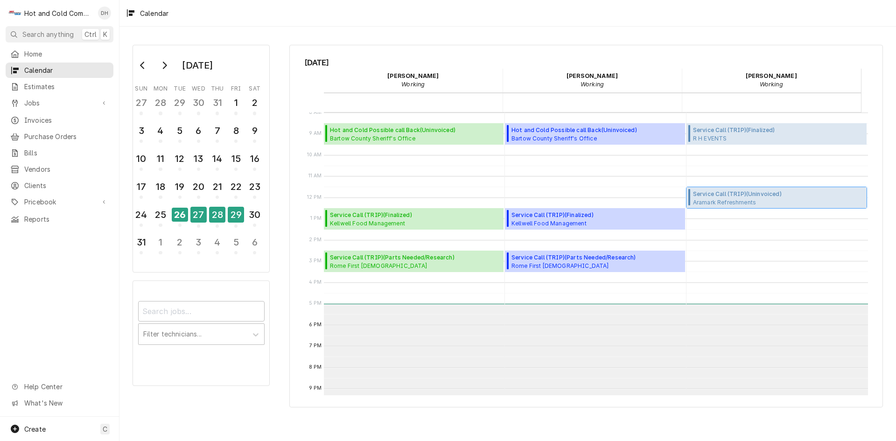
click at [750, 196] on span "Service Call (TRIP) ( Uninvoiced )" at bounding box center [769, 194] width 153 height 8
click at [195, 217] on div "27" at bounding box center [198, 215] width 16 height 16
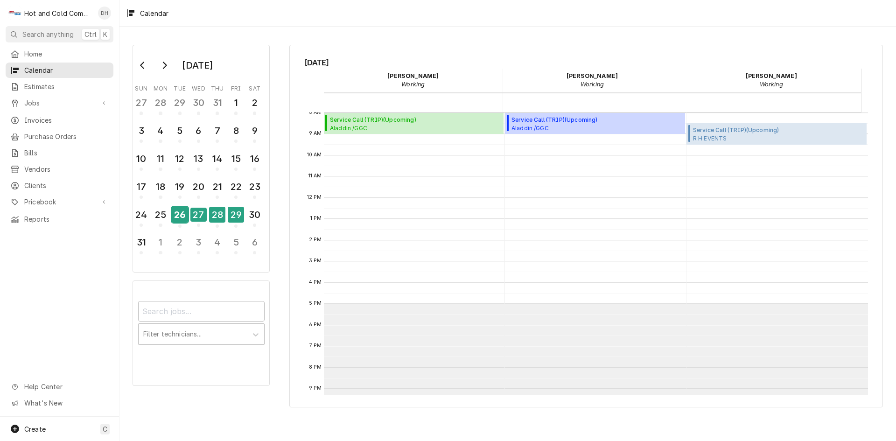
click at [180, 218] on div "26" at bounding box center [180, 215] width 16 height 16
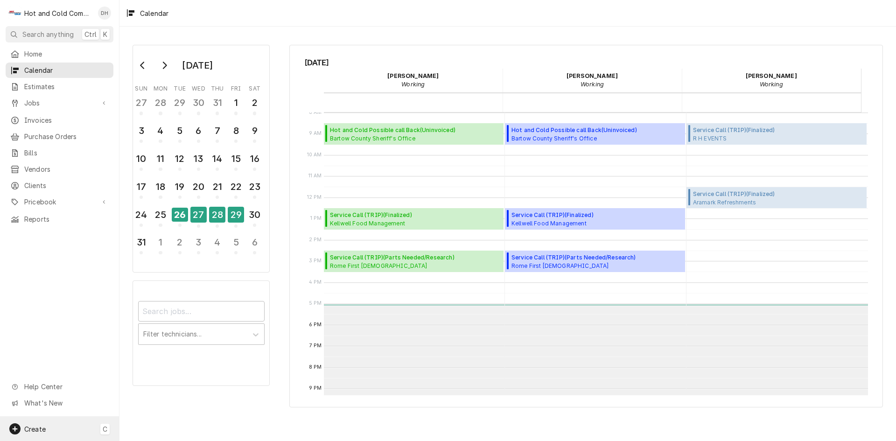
click at [45, 426] on span "Create" at bounding box center [34, 429] width 21 height 8
click at [162, 328] on div "Job" at bounding box center [174, 332] width 63 height 10
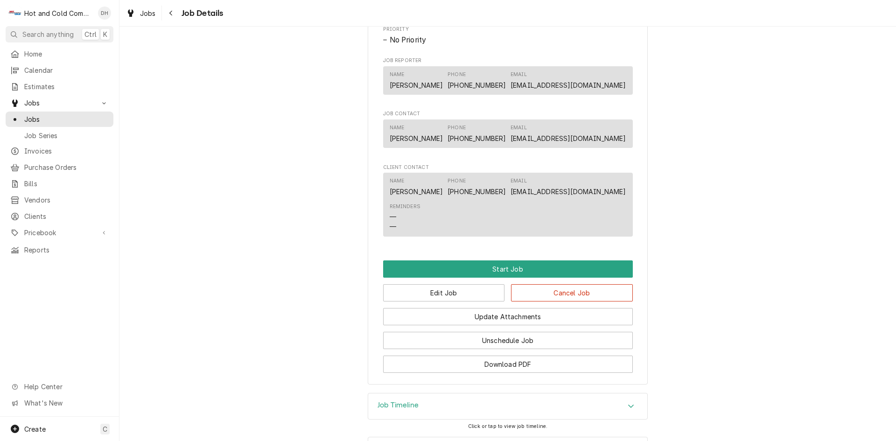
scroll to position [467, 0]
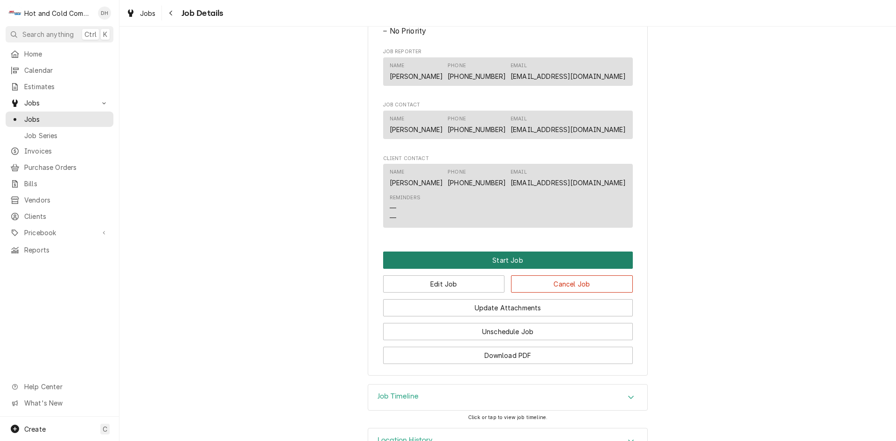
click at [507, 268] on button "Start Job" at bounding box center [508, 259] width 250 height 17
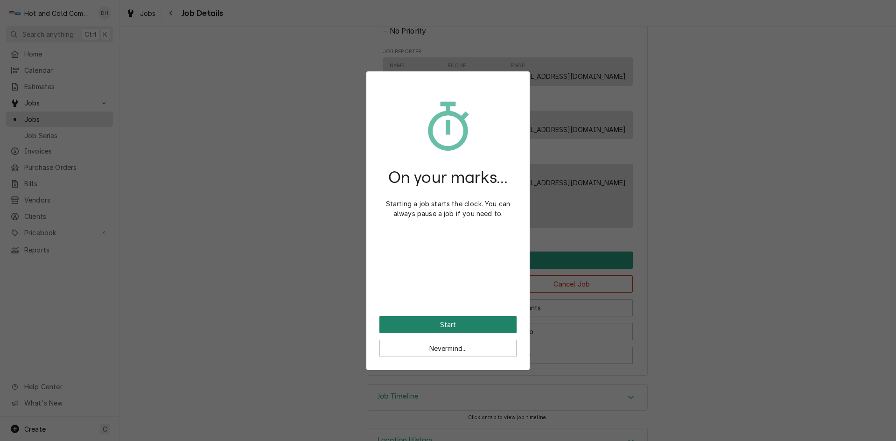
click at [454, 325] on button "Start" at bounding box center [447, 324] width 137 height 17
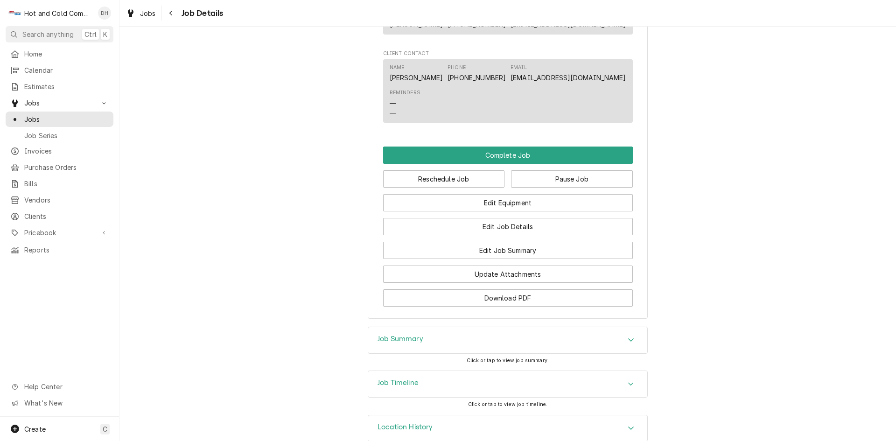
scroll to position [622, 0]
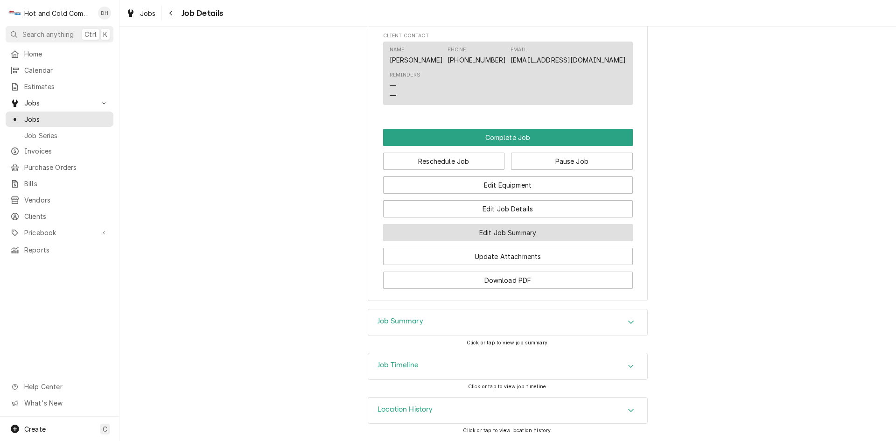
click at [522, 241] on button "Edit Job Summary" at bounding box center [508, 232] width 250 height 17
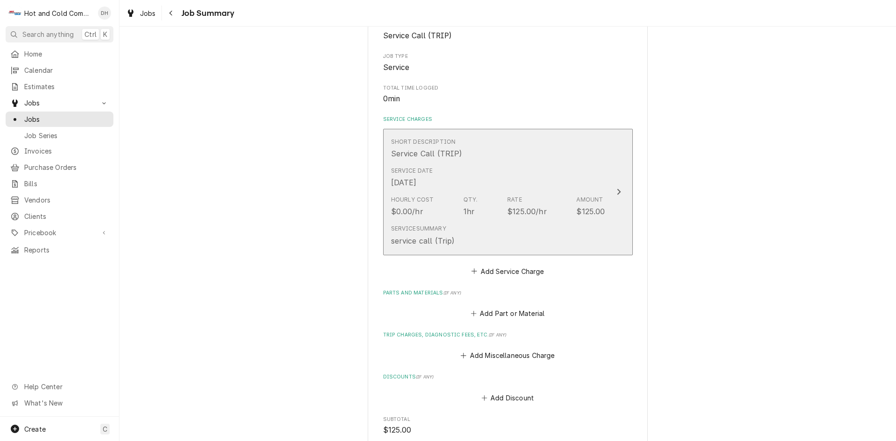
scroll to position [155, 0]
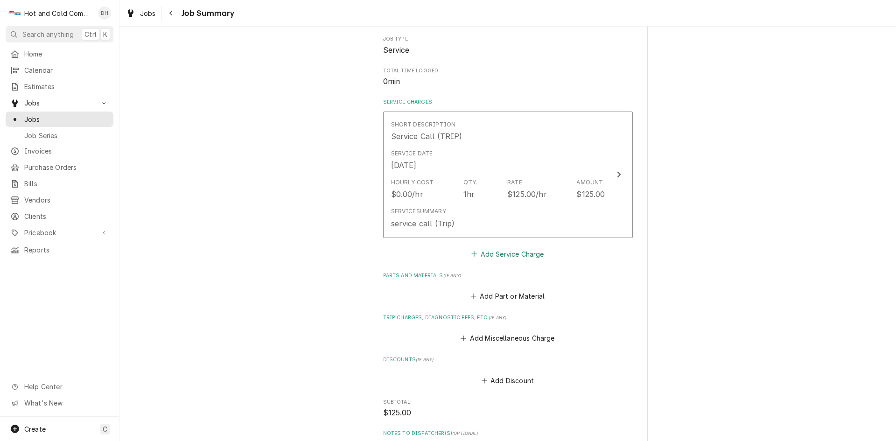
click at [524, 253] on button "Add Service Charge" at bounding box center [508, 253] width 76 height 13
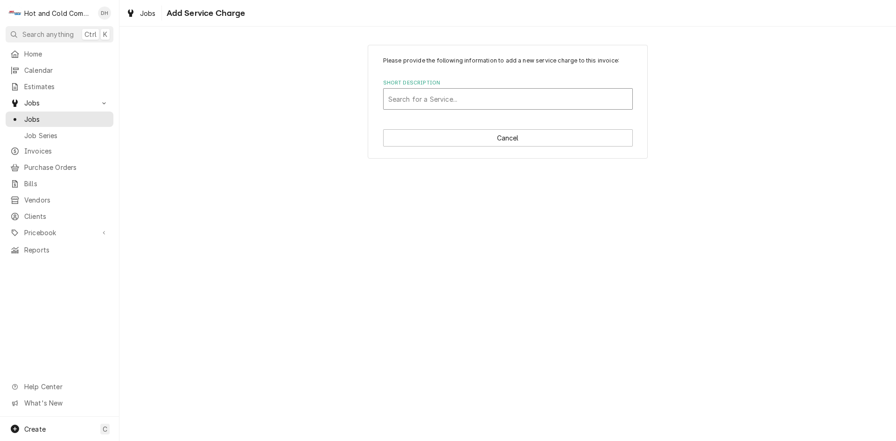
click at [420, 102] on div "Short Description" at bounding box center [507, 99] width 239 height 17
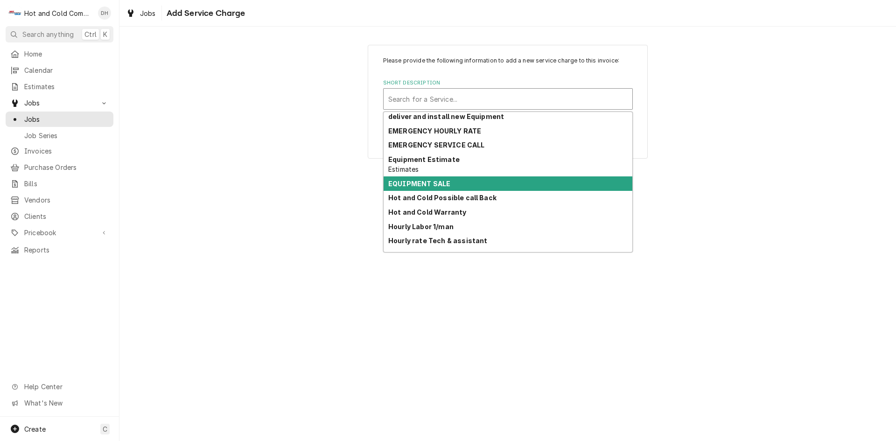
scroll to position [69, 0]
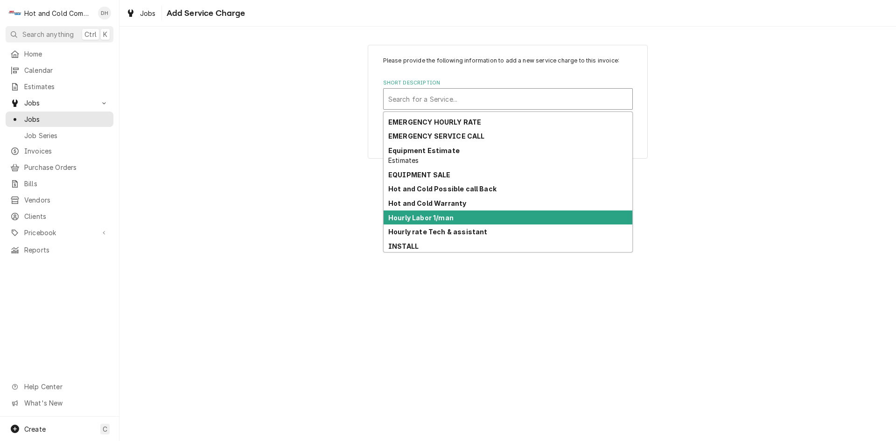
click at [439, 215] on strong "Hourly Labor 1/man" at bounding box center [420, 218] width 65 height 8
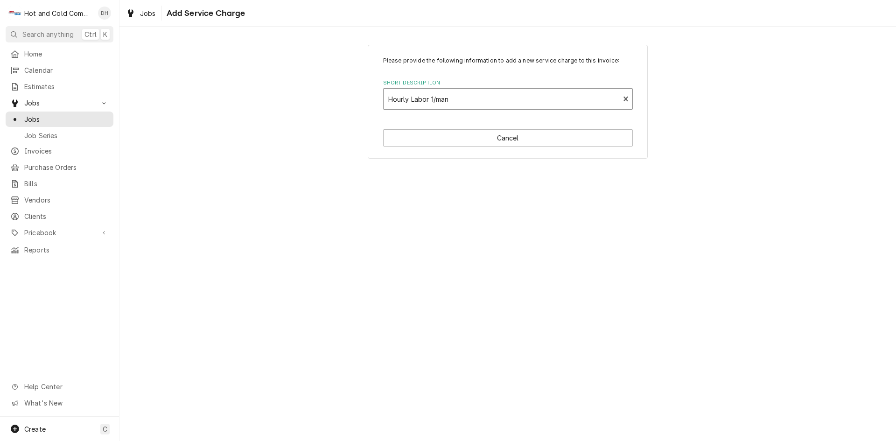
type textarea "x"
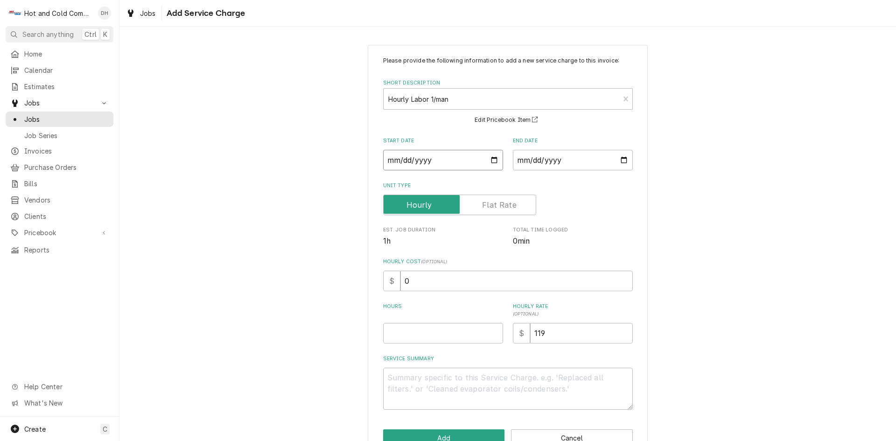
click at [490, 160] on input "Start Date" at bounding box center [443, 160] width 120 height 21
type input "2025-08-26"
click at [623, 160] on input "End Date" at bounding box center [573, 160] width 120 height 21
type textarea "x"
type input "2025-08-26"
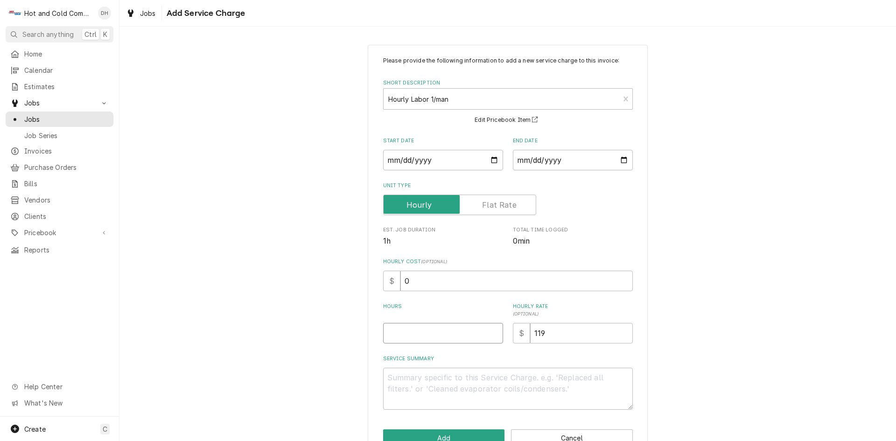
click at [420, 328] on input "Hours" at bounding box center [443, 333] width 120 height 21
type textarea "x"
type input "1"
click at [398, 380] on textarea "Service Summary" at bounding box center [508, 389] width 250 height 42
type textarea "x"
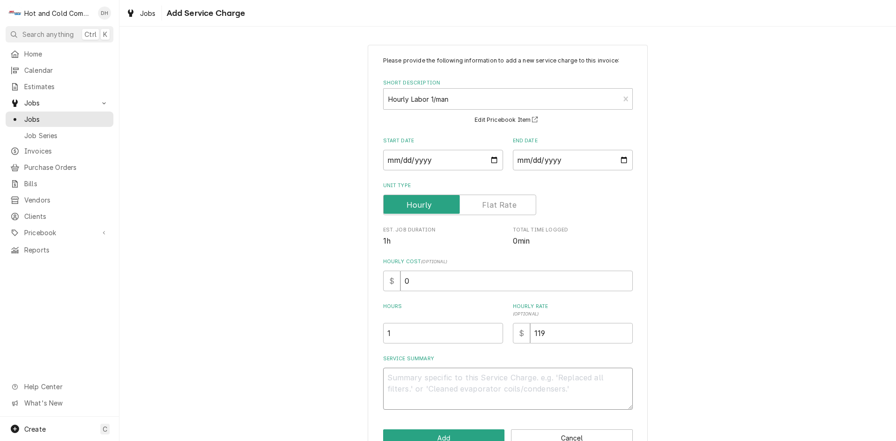
type textarea "8"
type textarea "x"
type textarea "8/"
type textarea "x"
type textarea "8/2"
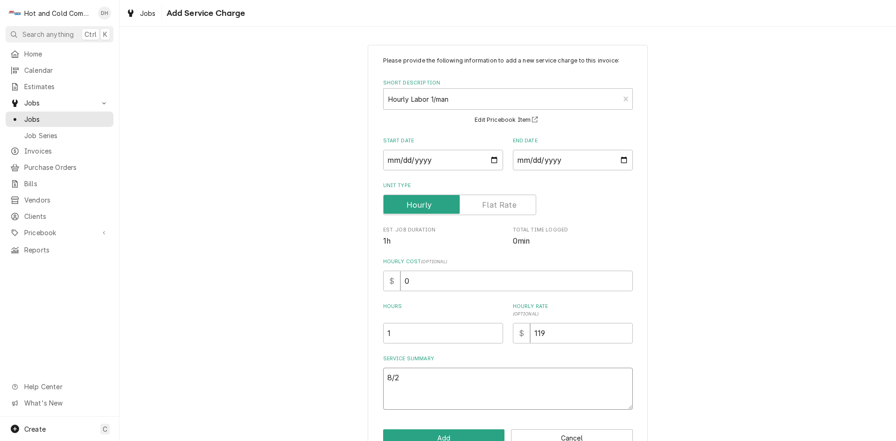
type textarea "x"
type textarea "8/26"
type textarea "x"
type textarea "8/26/"
type textarea "x"
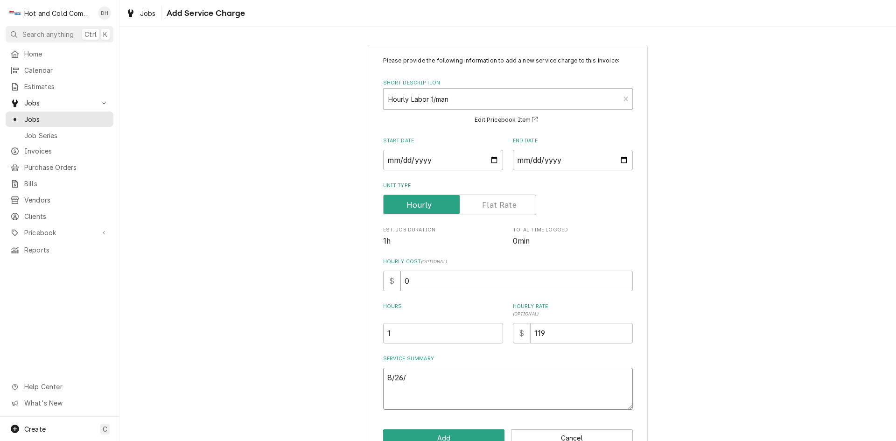
type textarea "8/26/2"
type textarea "x"
type textarea "8/26/25"
type textarea "x"
type textarea "8/26/25"
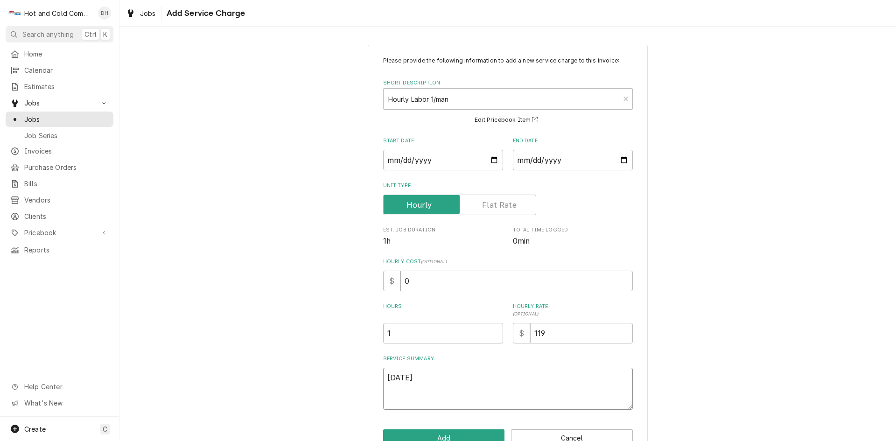
type textarea "x"
type textarea "8/26/25 c"
type textarea "x"
type textarea "8/26/25 ch"
type textarea "x"
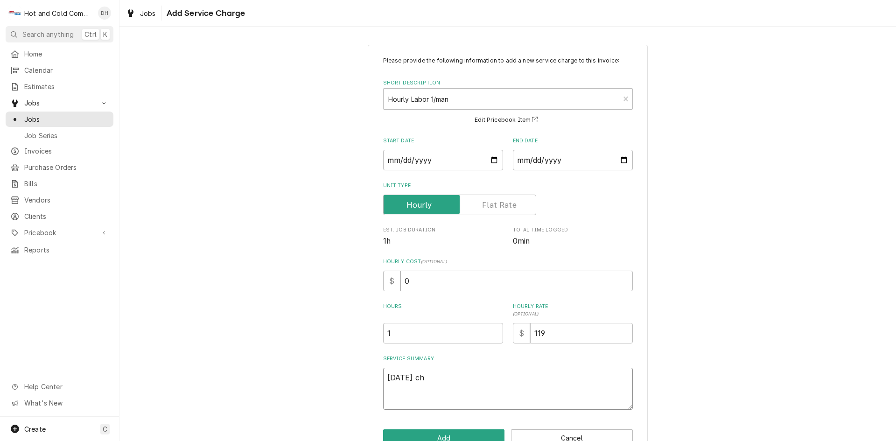
type textarea "8/26/25 che"
type textarea "x"
type textarea "8/26/25 chec"
type textarea "x"
type textarea "8/26/25 check"
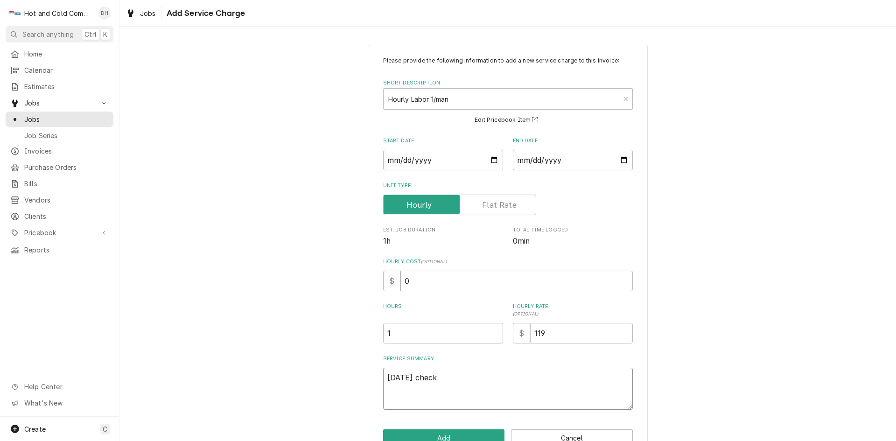
type textarea "x"
type textarea "8/26/25 checke"
type textarea "x"
type textarea "8/26/25 checked"
type textarea "x"
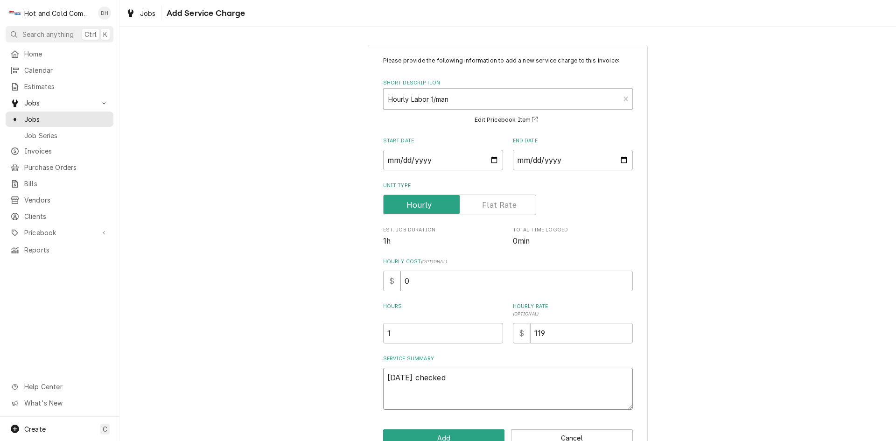
type textarea "8/26/25 checked"
type textarea "x"
type textarea "8/26/25 checked o"
type textarea "x"
type textarea "8/26/25 checked ou"
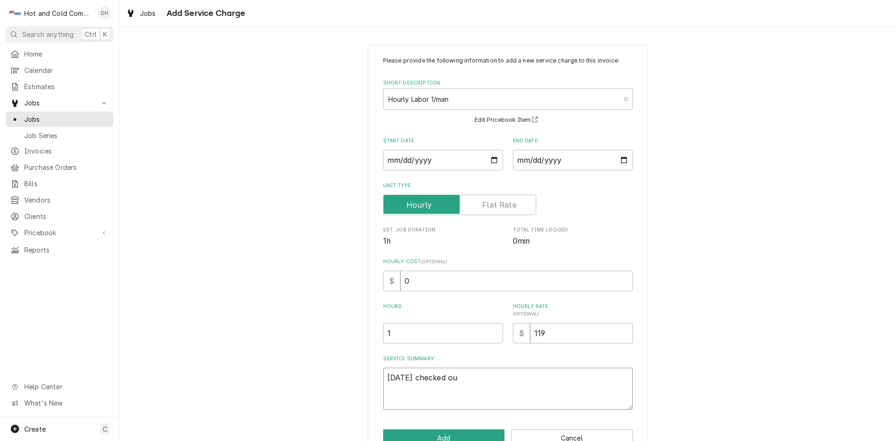
type textarea "x"
type textarea "8/26/25 checked out"
type textarea "x"
type textarea "8/26/25 checked out"
type textarea "x"
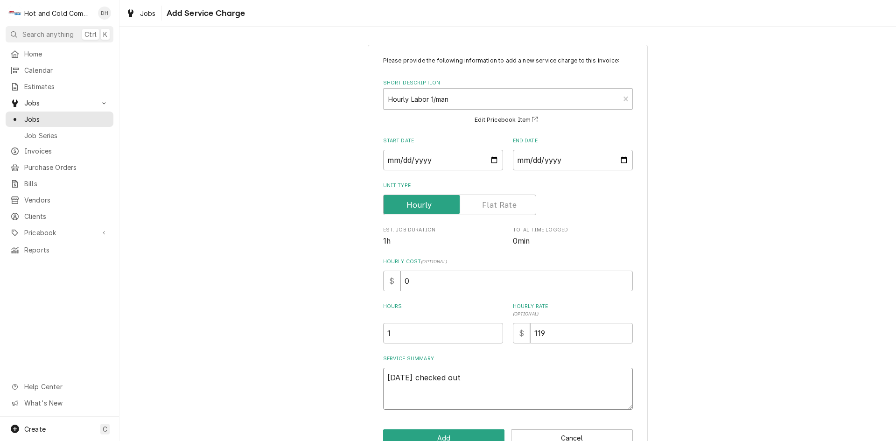
type textarea "8/26/25 checked out f"
type textarea "x"
type textarea "8/26/25 checked out fr"
type textarea "x"
type textarea "8/26/25 checked out fry"
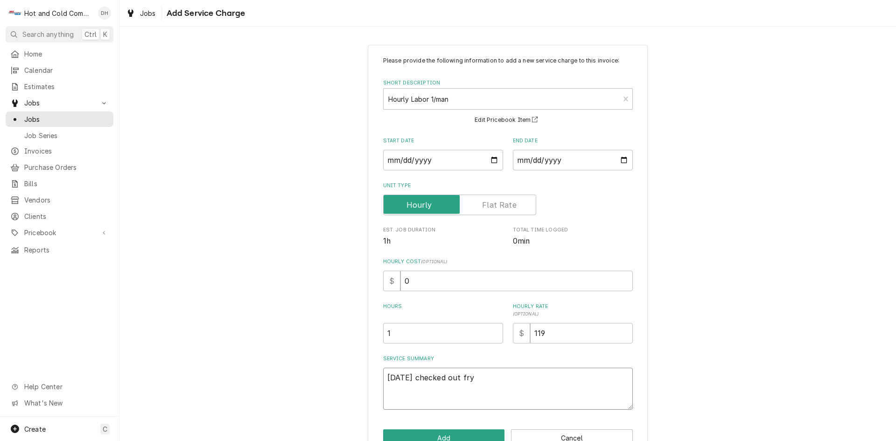
type textarea "x"
type textarea "8/26/25 checked out frye"
type textarea "x"
type textarea "8/26/25 checked out fryer"
type textarea "x"
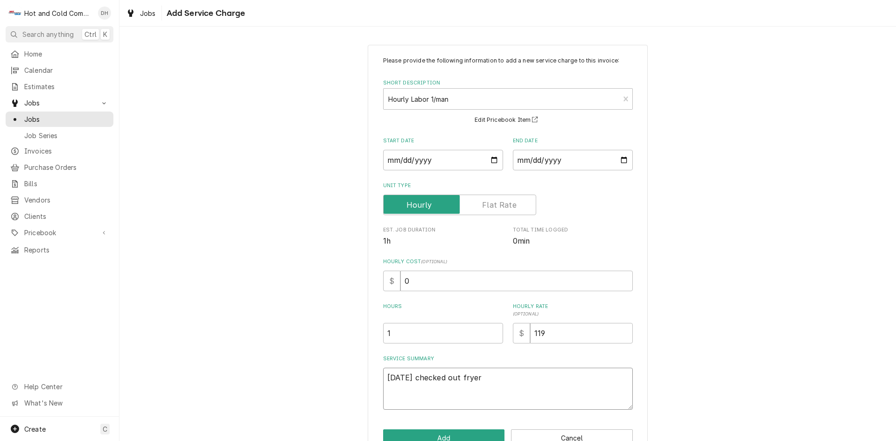
type textarea "8/26/25 checked out fryer"
type textarea "x"
type textarea "8/26/25 checked out fryer n"
type textarea "x"
type textarea "8/26/25 checked out fryer ne"
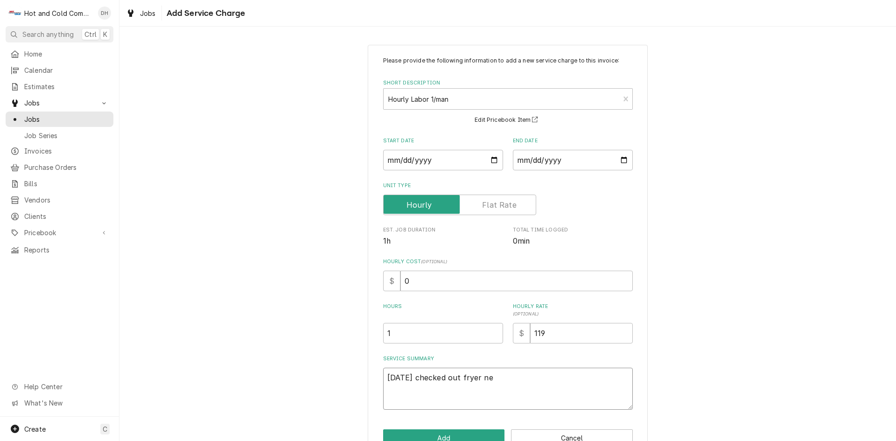
type textarea "x"
type textarea "8/26/25 checked out fryer nev"
type textarea "x"
type textarea "8/26/25 checked out fryer neve"
type textarea "x"
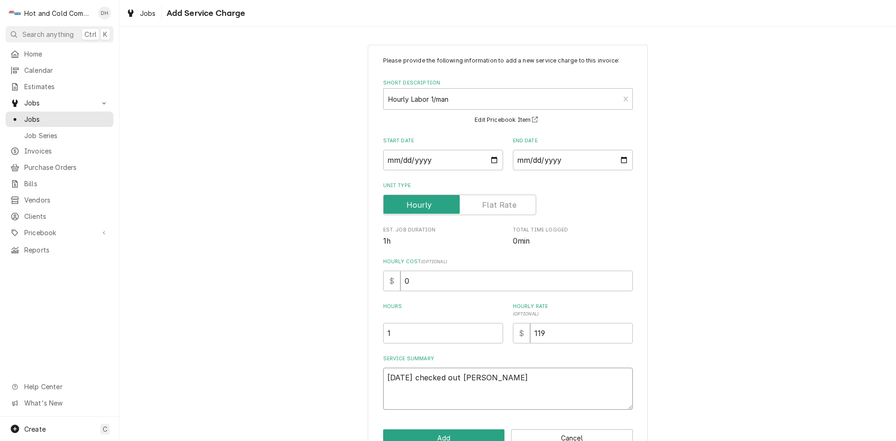
type textarea "8/26/25 checked out fryer never"
type textarea "x"
type textarea "8/26/25 checked out fryer never"
type textarea "x"
type textarea "8/26/25 checked out fryer never s"
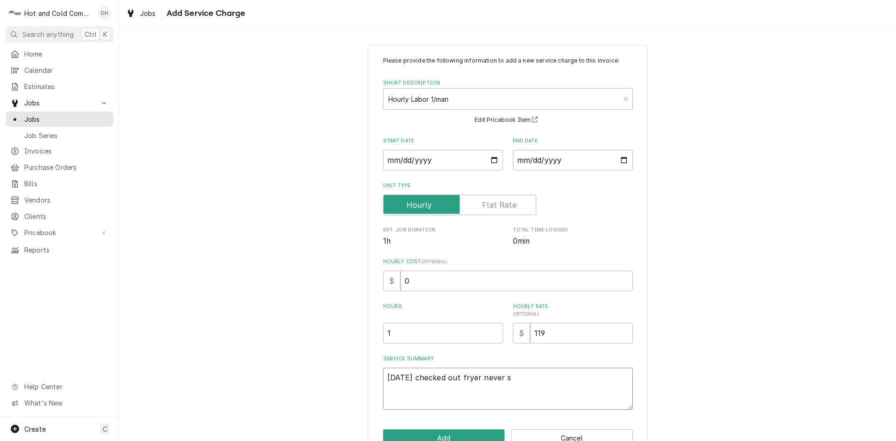
type textarea "x"
type textarea "8/26/25 checked out fryer never sh"
type textarea "x"
type textarea "8/26/25 checked out fryer never shu"
type textarea "x"
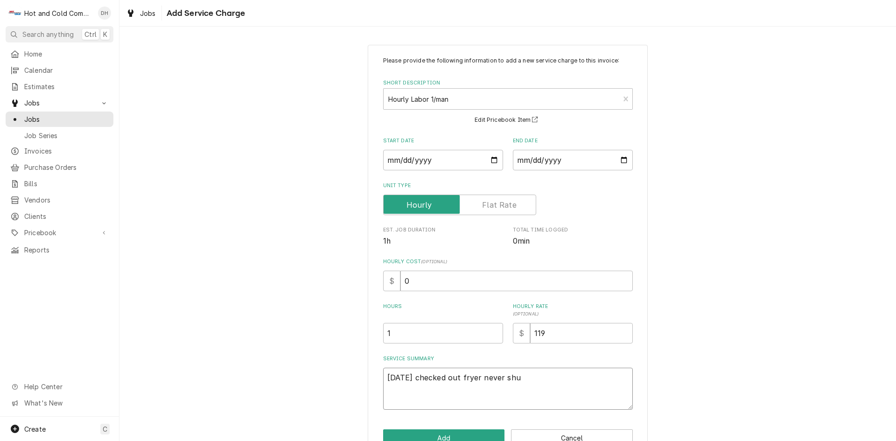
type textarea "8/26/25 checked out fryer never shut"
type textarea "x"
type textarea "8/26/25 checked out fryer never shut"
type textarea "x"
type textarea "8/26/25 checked out fryer never shut o"
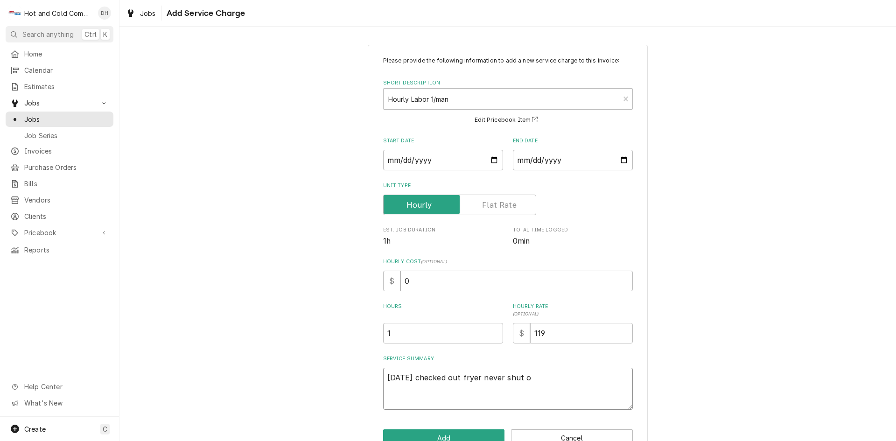
type textarea "x"
type textarea "[DATE] checked out fryer never shut of"
type textarea "x"
type textarea "[DATE] checked out fryer never shut off"
type textarea "x"
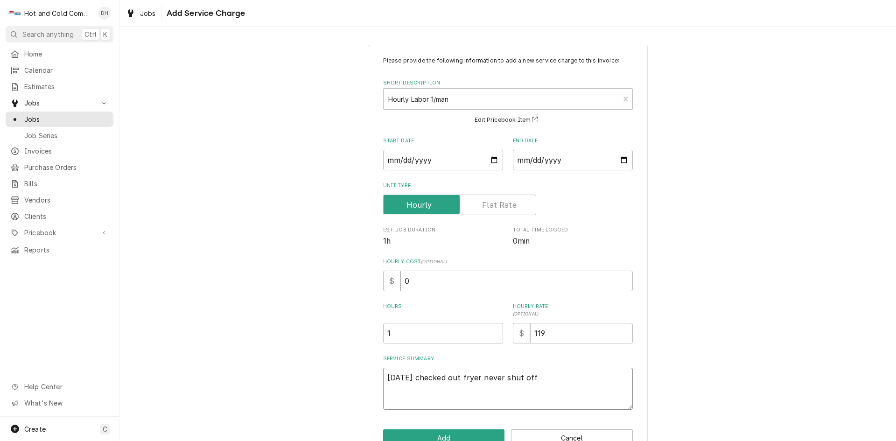
type textarea "[DATE] checked out fryer never shut off"
type textarea "x"
type textarea "[DATE] checked out fryer never shut off c"
type textarea "x"
type textarea "[DATE] checked out fryer never shut off ca"
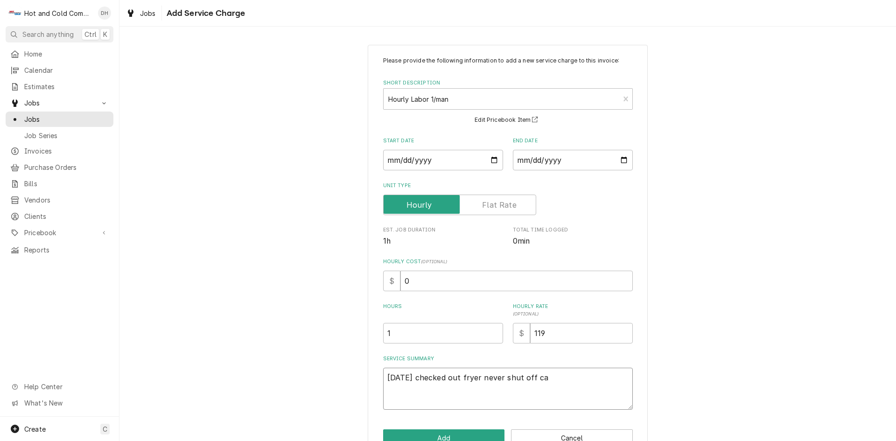
type textarea "x"
type textarea "[DATE] checked out fryer never shut off cal"
type textarea "x"
type textarea "[DATE] checked out fryer never shut off call"
type textarea "x"
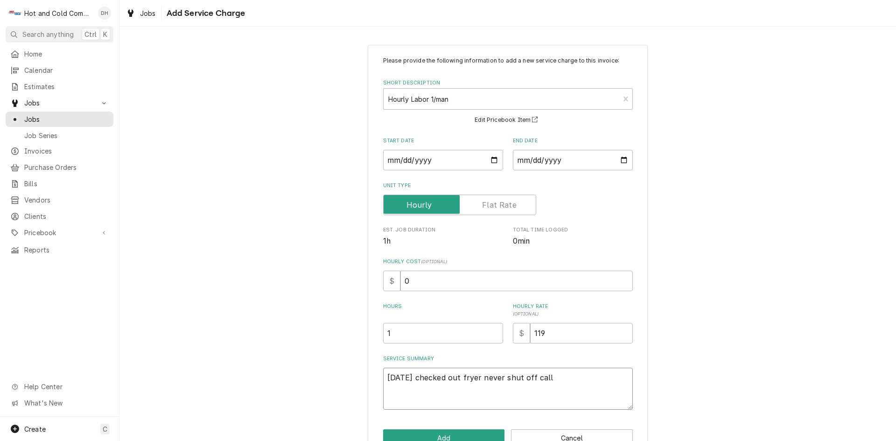
type textarea "[DATE] checked out fryer never shut off calle"
type textarea "x"
type textarea "[DATE] checked out fryer never shut off called"
type textarea "x"
type textarea "[DATE] checked out fryer never shut off called"
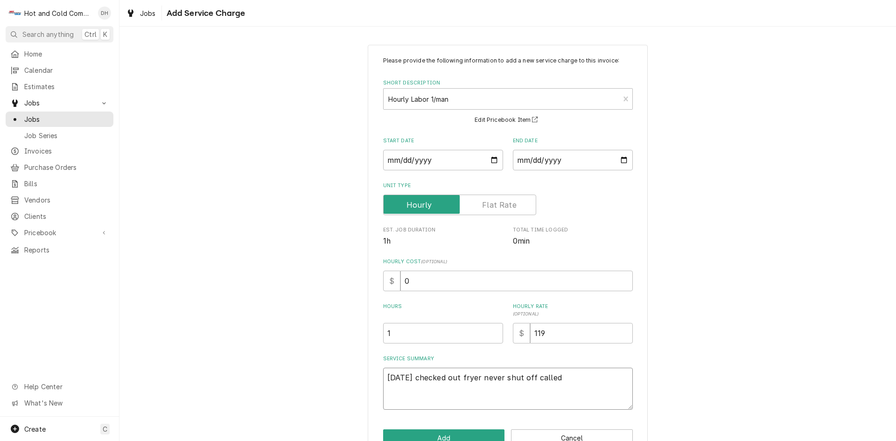
type textarea "x"
type textarea "[DATE] checked out fryer never shut off called t"
type textarea "x"
type textarea "[DATE] checked out fryer never shut off called te"
type textarea "x"
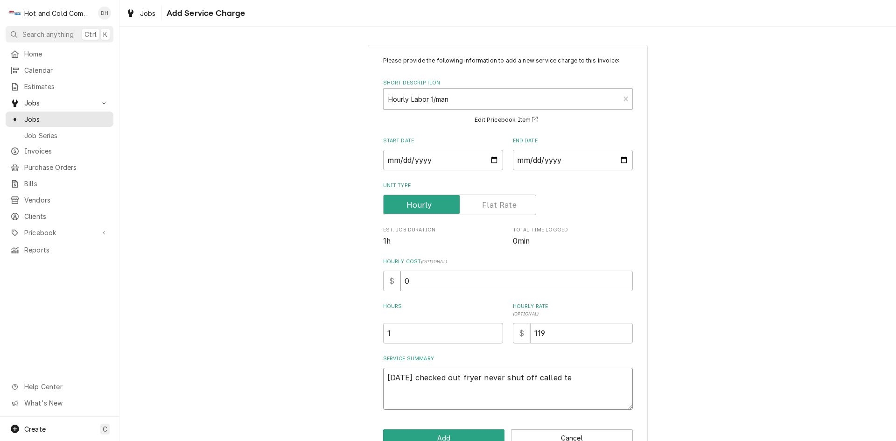
type textarea "[DATE] checked out fryer never shut off called tec"
type textarea "x"
type textarea "[DATE] checked out fryer never shut off called tech"
type textarea "x"
type textarea "[DATE] checked out fryer never shut off called tech"
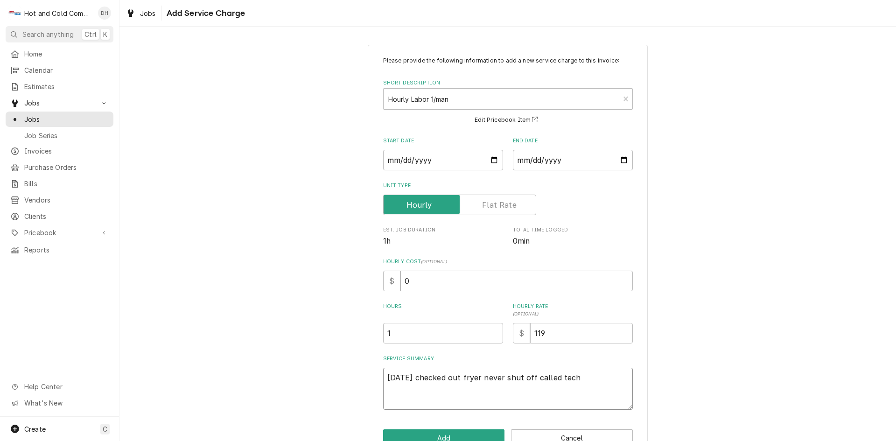
type textarea "x"
type textarea "[DATE] checked out fryer never shut off called tech l"
type textarea "x"
type textarea "[DATE] checked out fryer never shut off called tech li"
type textarea "x"
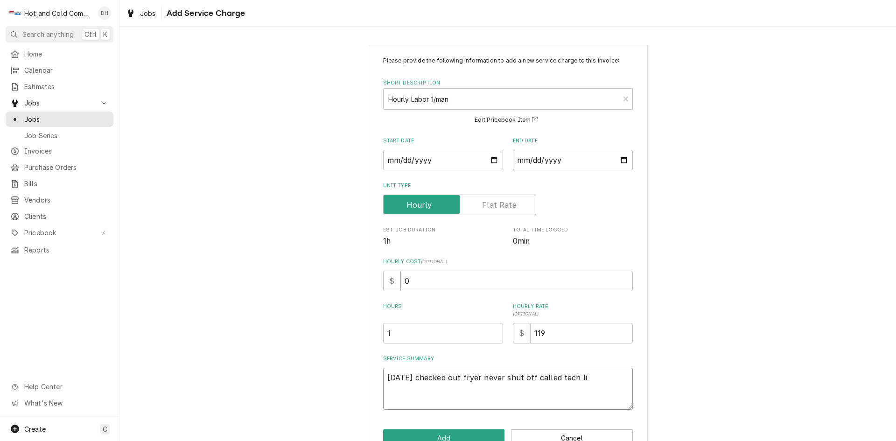
type textarea "[DATE] checked out fryer never shut off called tech lin"
type textarea "x"
type textarea "[DATE] checked out fryer never shut off called tech line"
type textarea "x"
type textarea "[DATE] checked out fryer never shut off called tech line"
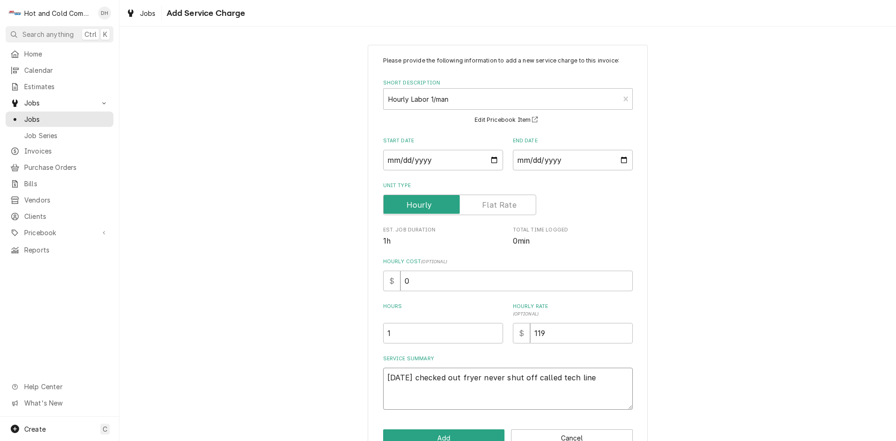
type textarea "x"
type textarea "8/26/25 checked out fryer never shut off called tech line s"
type textarea "x"
type textarea "8/26/25 checked out fryer never shut off called tech line sa"
type textarea "x"
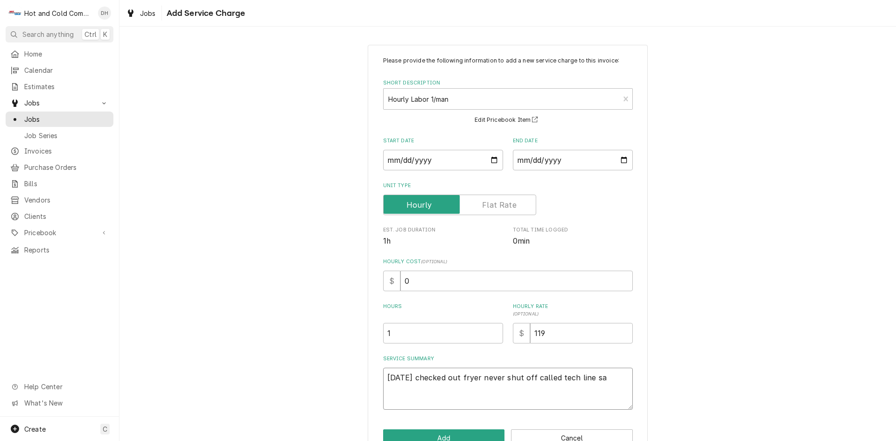
type textarea "8/26/25 checked out fryer never shut off called tech line sai"
type textarea "x"
type textarea "8/26/25 checked out fryer never shut off called tech line said"
type textarea "x"
type textarea "8/26/25 checked out fryer never shut off called tech line said"
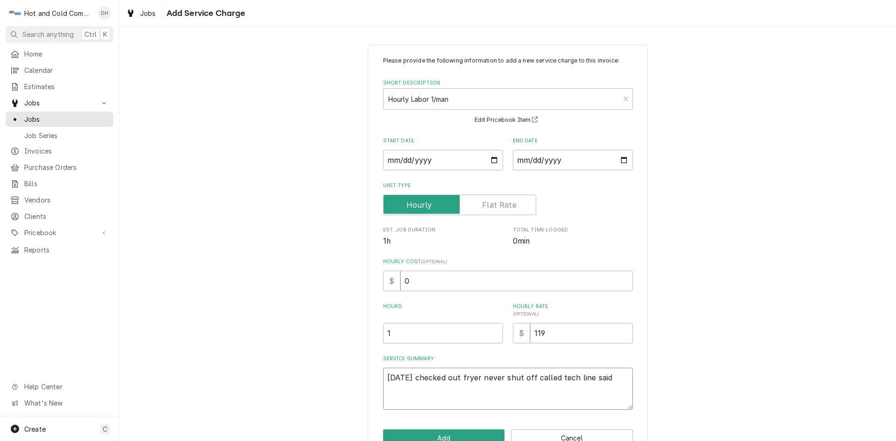
type textarea "x"
type textarea "8/26/25 checked out fryer never shut off called tech line said c"
type textarea "x"
type textarea "8/26/25 checked out fryer never shut off called tech line said ch"
type textarea "x"
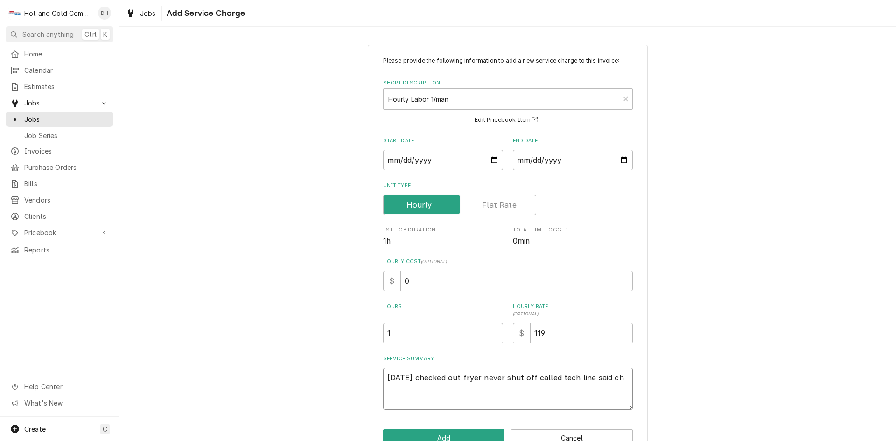
type textarea "8/26/25 checked out fryer never shut off called tech line said cha"
type textarea "x"
type textarea "8/26/25 checked out fryer never shut off called tech line said chan"
type textarea "x"
type textarea "8/26/25 checked out fryer never shut off called tech line said chang"
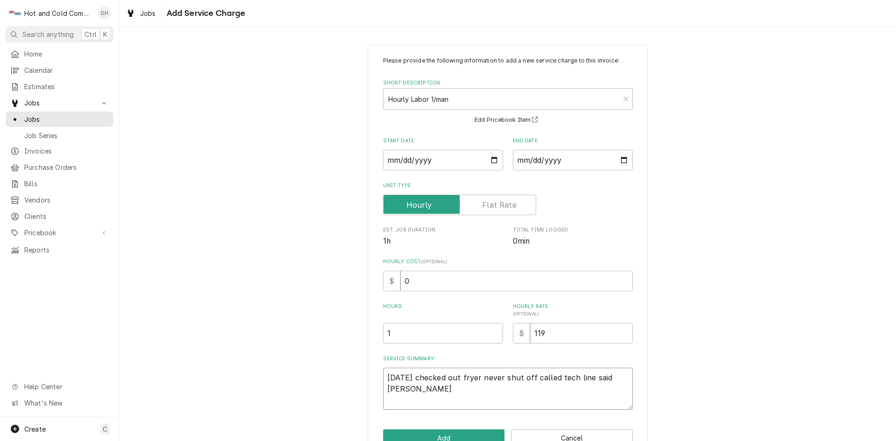
type textarea "x"
type textarea "8/26/25 checked out fryer never shut off called tech line said change"
type textarea "x"
type textarea "8/26/25 checked out fryer never shut off called tech line said change"
type textarea "x"
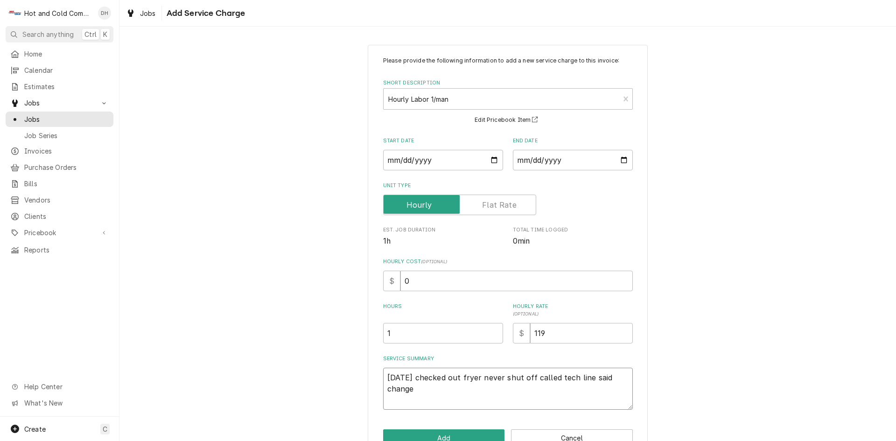
type textarea "8/26/25 checked out fryer never shut off called tech line said change t"
type textarea "x"
type textarea "8/26/25 checked out fryer never shut off called tech line said change th"
type textarea "x"
type textarea "8/26/25 checked out fryer never shut off called tech line said change the"
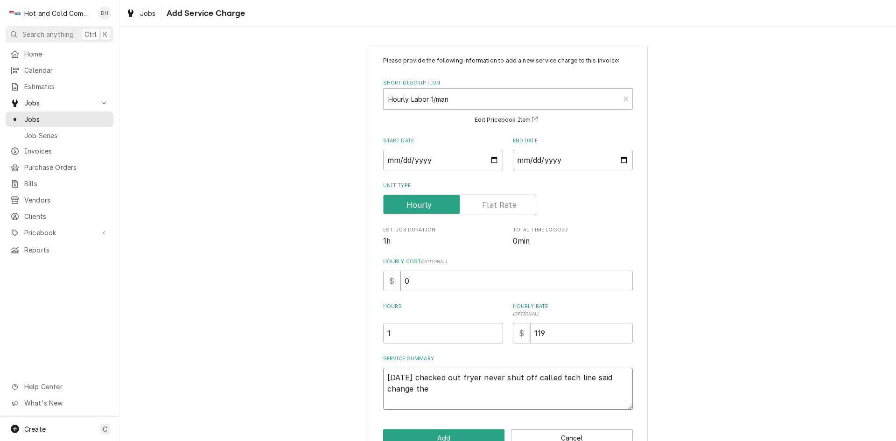
type textarea "x"
type textarea "8/26/25 checked out fryer never shut off called tech line said change ther"
type textarea "x"
type textarea "8/26/25 checked out fryer never shut off called tech line said change therm"
type textarea "x"
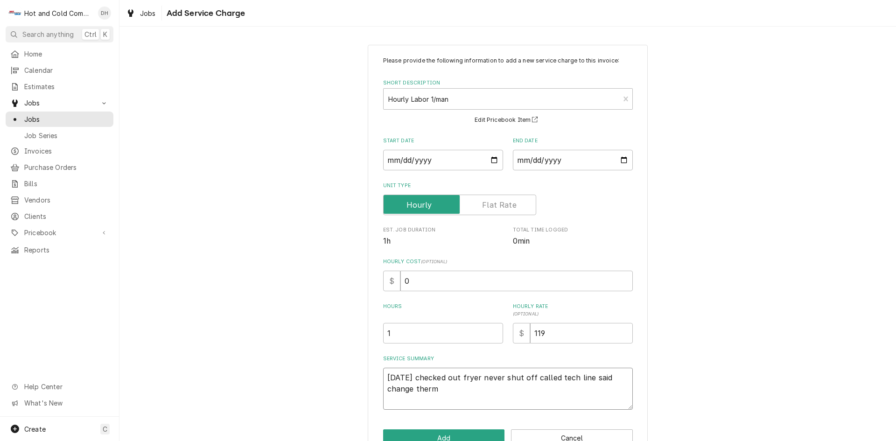
type textarea "8/26/25 checked out fryer never shut off called tech line said change thermo"
type textarea "x"
type textarea "8/26/25 checked out fryer never shut off called tech line said change thermop"
type textarea "x"
type textarea "8/26/25 checked out fryer never shut off called tech line said change thermopi"
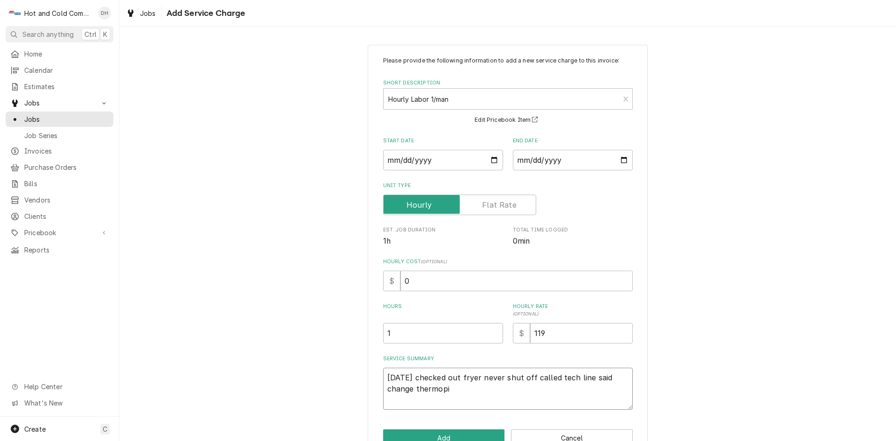
type textarea "x"
type textarea "8/26/25 checked out fryer never shut off called tech line said change thermopil"
type textarea "x"
type textarea "8/26/25 checked out fryer never shut off called tech line said change thermopile"
type textarea "x"
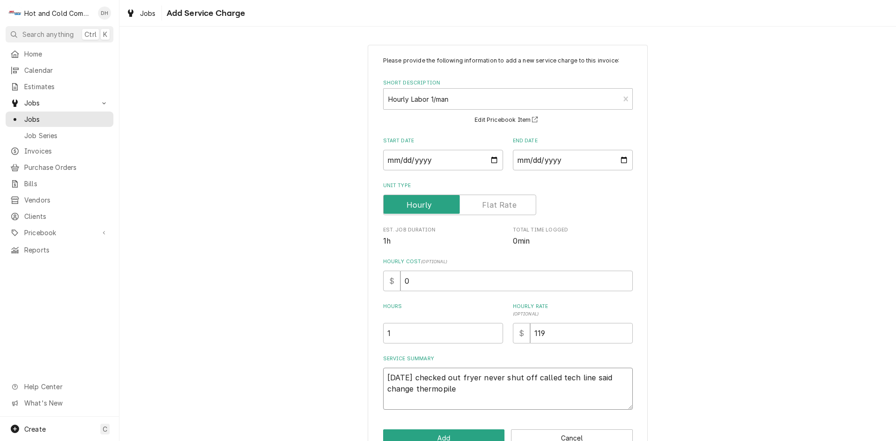
type textarea "8/26/25 checked out fryer never shut off called tech line said change thermopile"
type textarea "x"
type textarea "8/26/25 checked out fryer never shut off called tech line said change thermopil…"
type textarea "x"
type textarea "8/26/25 checked out fryer never shut off called tech line said change thermopile"
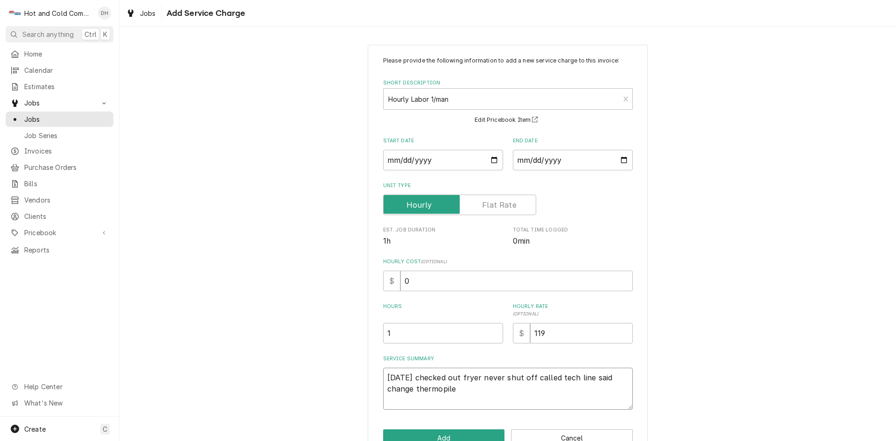
type textarea "x"
type textarea "8/26/25 checked out fryer never shut off called tech line said change thermopil…"
type textarea "x"
type textarea "8/26/25 checked out fryer never shut off called tech line said change thermopil…"
type textarea "x"
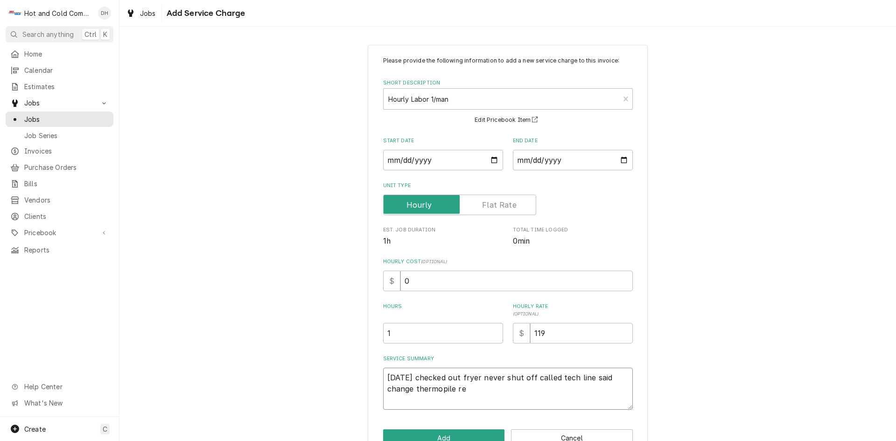
type textarea "8/26/25 checked out fryer never shut off called tech line said change thermopil…"
type textarea "x"
type textarea "8/26/25 checked out fryer never shut off called tech line said change thermopil…"
type textarea "x"
type textarea "8/26/25 checked out fryer never shut off called tech line said change thermopil…"
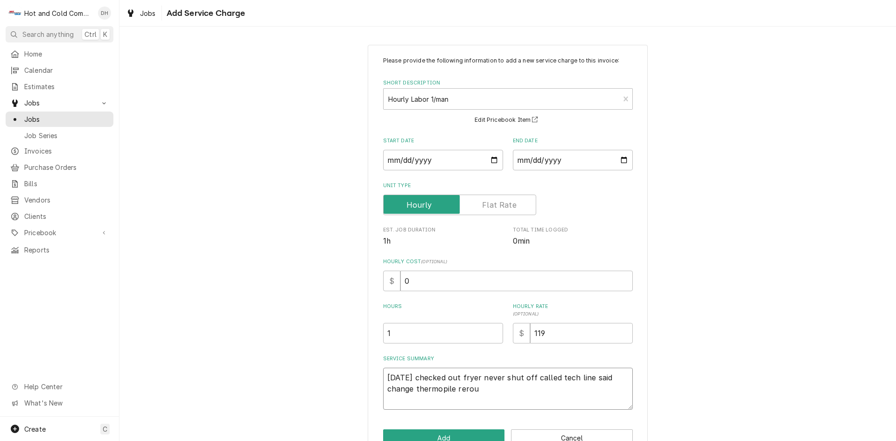
type textarea "x"
type textarea "8/26/25 checked out fryer never shut off called tech line said change thermopil…"
type textarea "x"
type textarea "8/26/25 checked out fryer never shut off called tech line said change thermopil…"
type textarea "x"
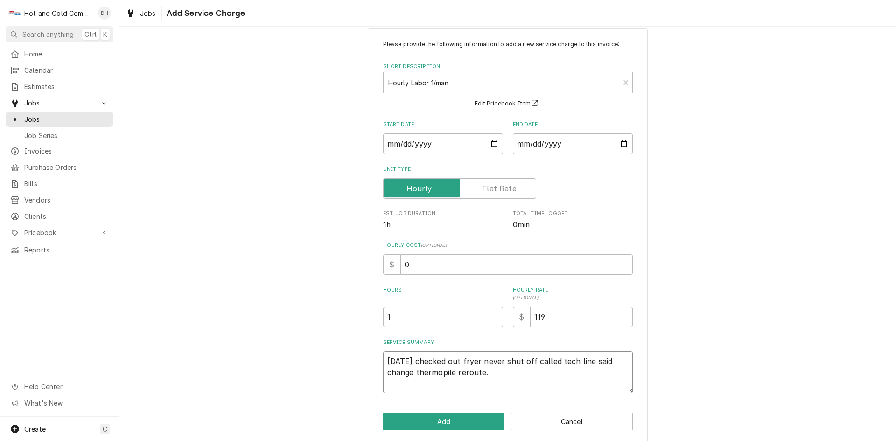
scroll to position [26, 0]
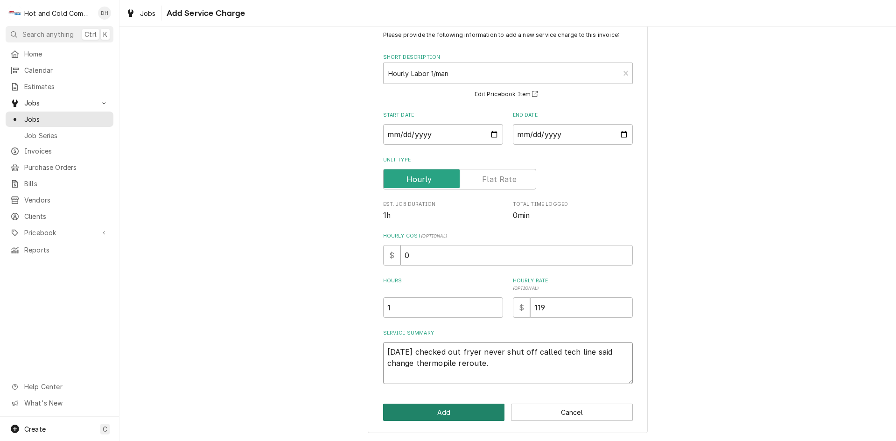
type textarea "8/26/25 checked out fryer never shut off called tech line said change thermopil…"
click at [440, 406] on button "Add" at bounding box center [444, 412] width 122 height 17
type textarea "x"
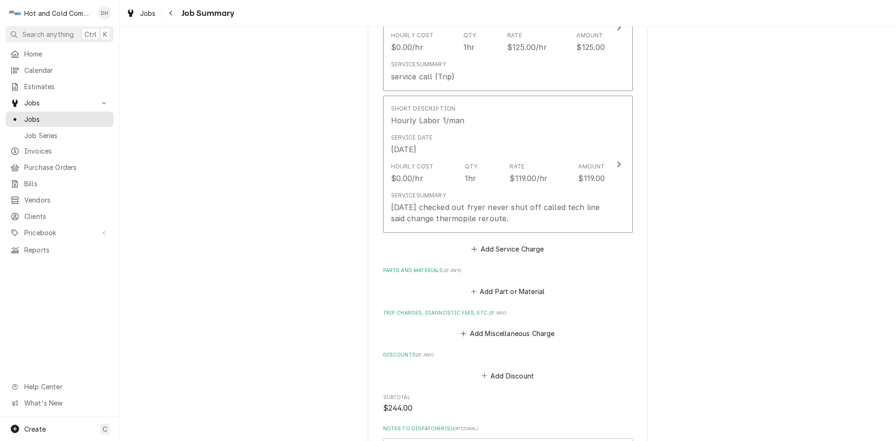
scroll to position [311, 0]
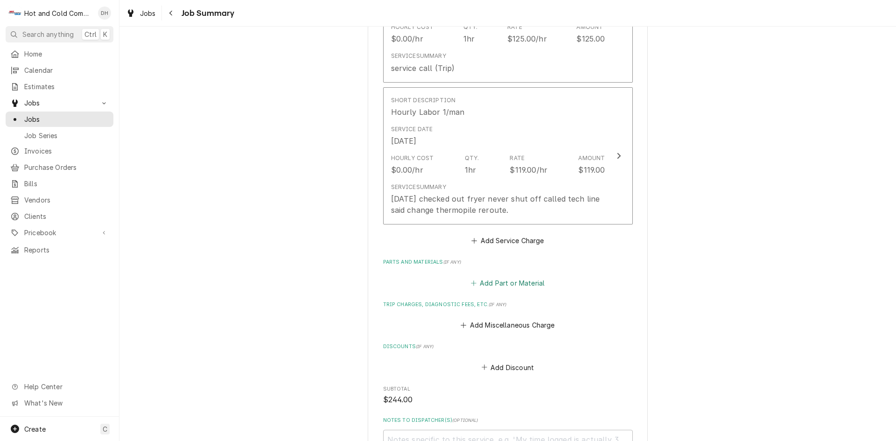
drag, startPoint x: 506, startPoint y: 285, endPoint x: 516, endPoint y: 284, distance: 9.8
click at [506, 285] on button "Add Part or Material" at bounding box center [507, 282] width 77 height 13
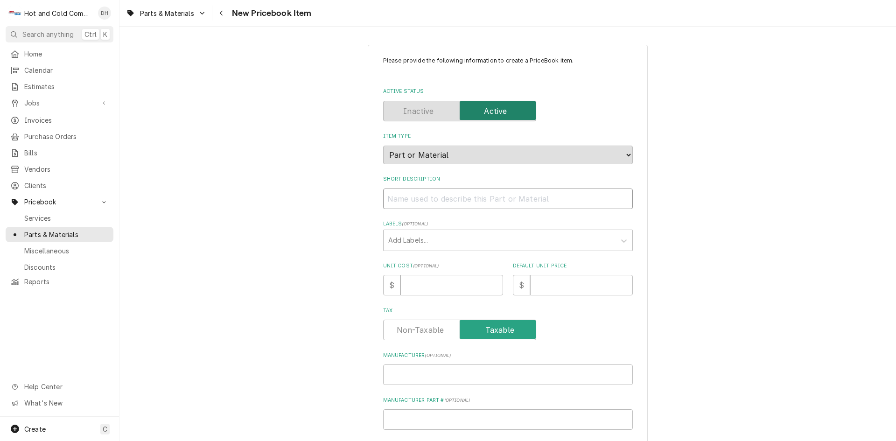
click at [409, 196] on input "Short Description" at bounding box center [508, 198] width 250 height 21
paste input "Pitco P5047541 Thermopile"
type textarea "x"
drag, startPoint x: 441, startPoint y: 200, endPoint x: 404, endPoint y: 208, distance: 38.2
click at [404, 208] on input "Pitco P5047541 Thermopile" at bounding box center [508, 198] width 250 height 21
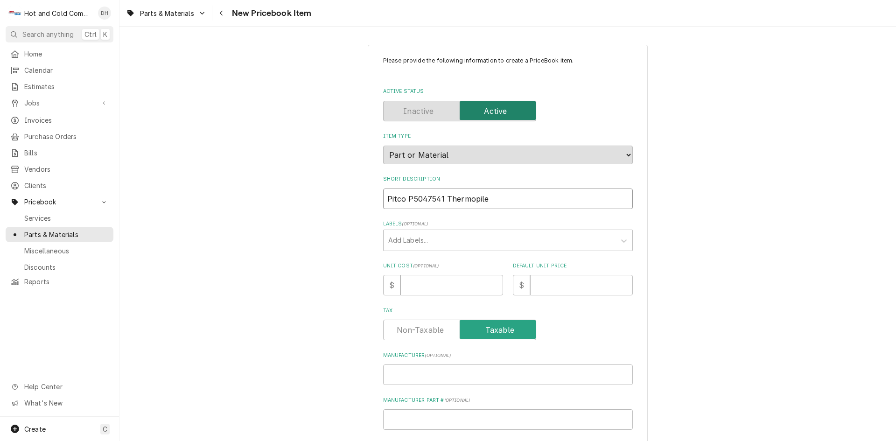
type input "Pitco P5047541 Thermopile"
click at [419, 423] on input "Manufacturer Part # ( optional )" at bounding box center [508, 419] width 250 height 21
paste input "P5047541"
type textarea "x"
type input "P5047541"
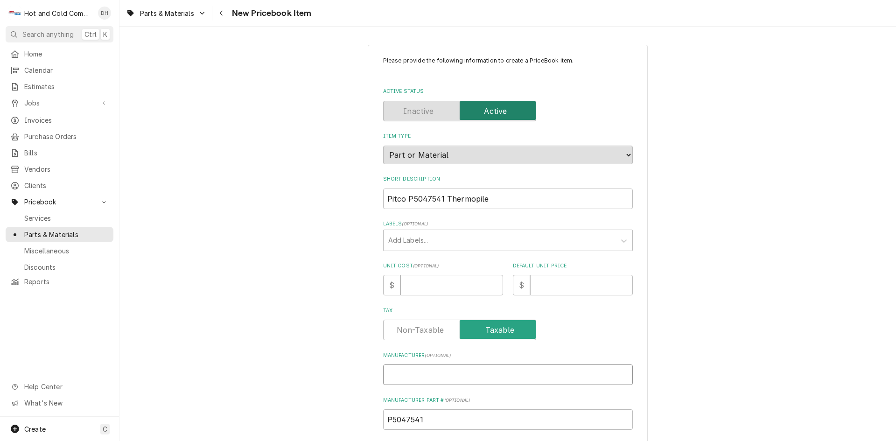
click at [415, 373] on input "Manufacturer ( optional )" at bounding box center [508, 374] width 250 height 21
type textarea "x"
type input "P"
type textarea "x"
type input "Pi"
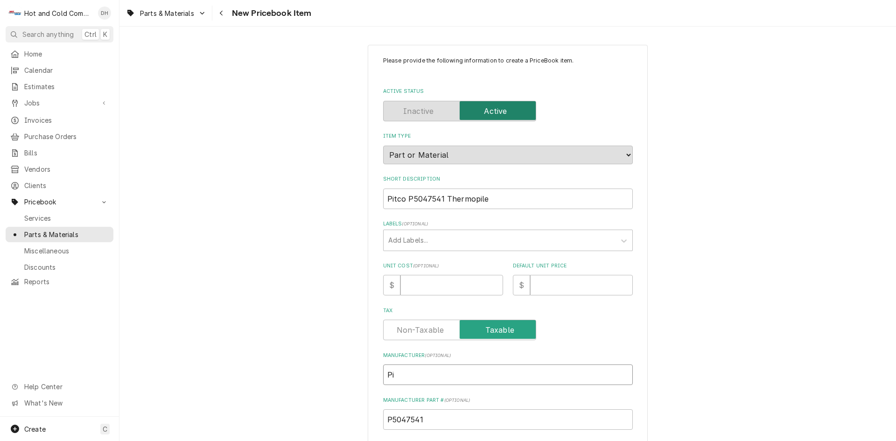
type textarea "x"
type input "Pit"
type textarea "x"
type input "Pitc"
type textarea "x"
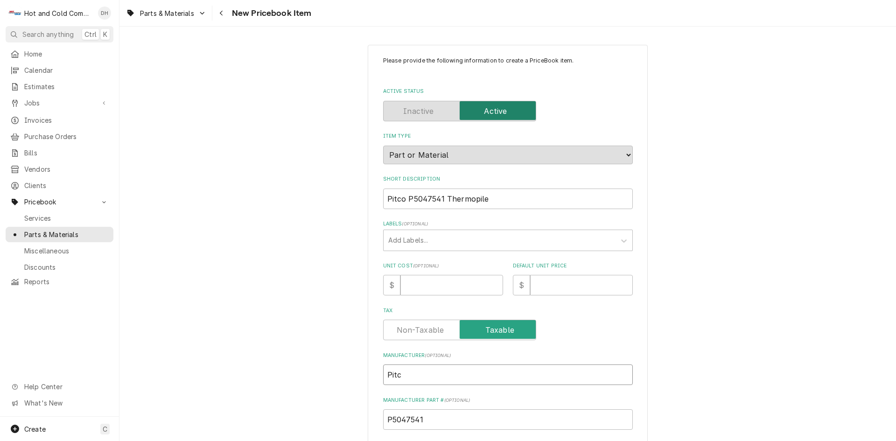
type input "Pitco"
type textarea "x"
type input "Pitco"
drag, startPoint x: 439, startPoint y: 197, endPoint x: 462, endPoint y: 214, distance: 29.0
click at [438, 197] on input "Pitco P5047541 Thermopile" at bounding box center [508, 198] width 250 height 21
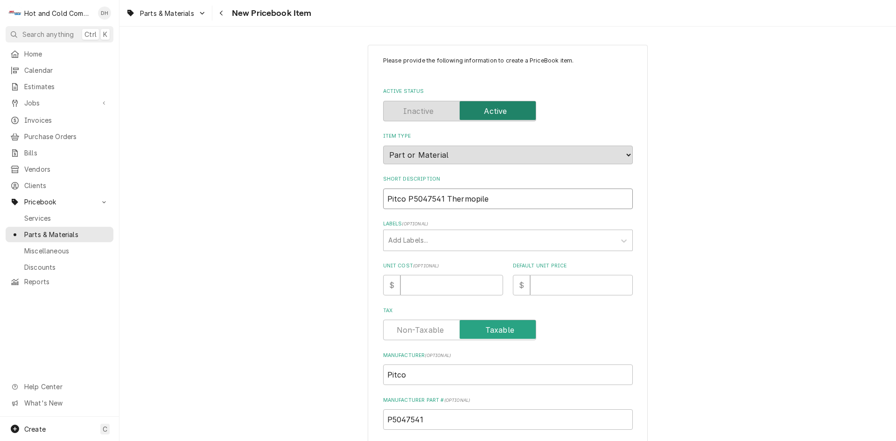
type textarea "x"
type input "Pitco P504754 Thermopile"
type textarea "x"
type input "Pitco P50475 Thermopile"
type textarea "x"
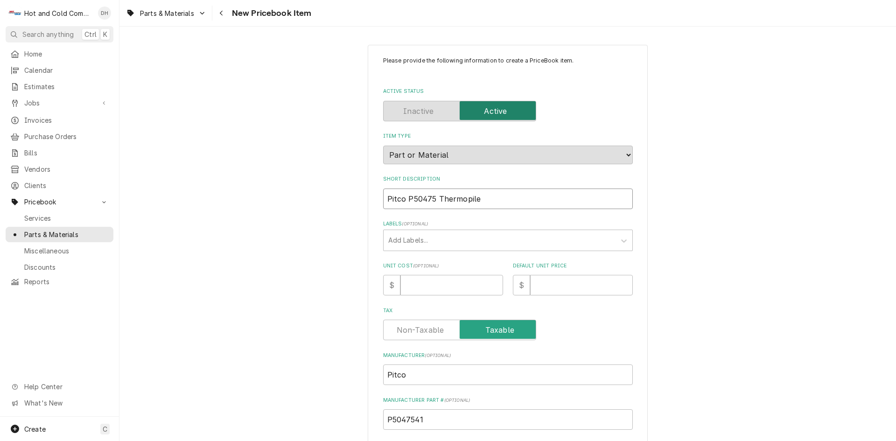
type input "Pitco P5047 Thermopile"
type textarea "x"
type input "Pitco P504 Thermopile"
type textarea "x"
type input "Pitco P50 Thermopile"
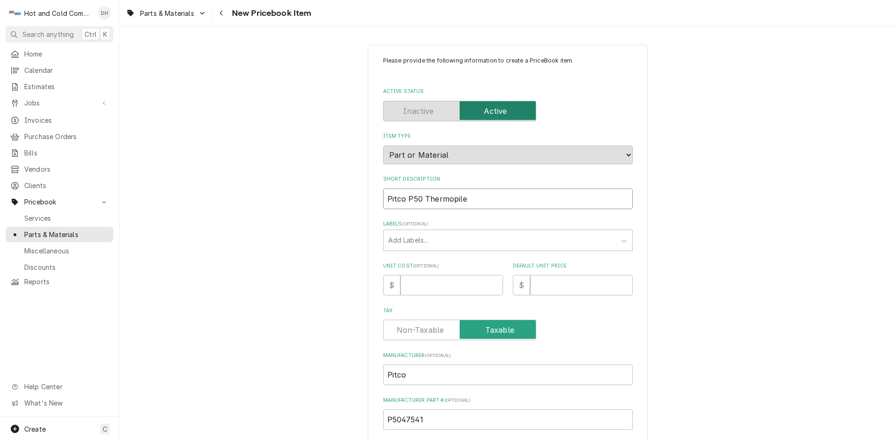
type textarea "x"
type input "Pitco P5 Thermopile"
type textarea "x"
type input "Pitco P Thermopile"
type textarea "x"
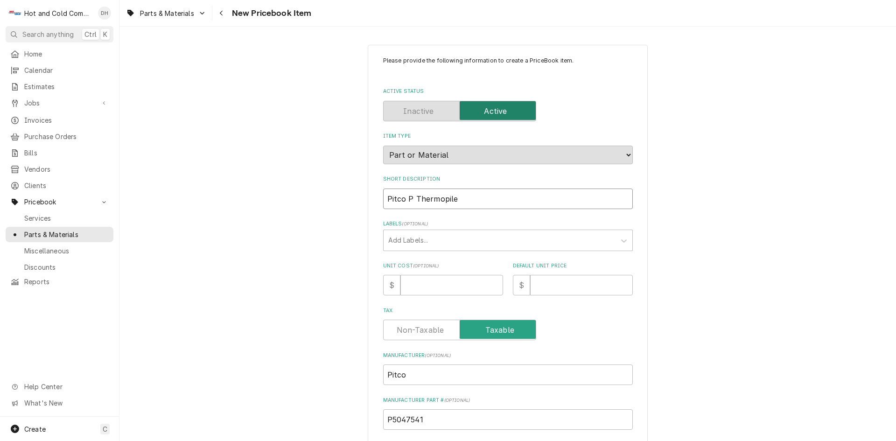
type input "Pitco Thermopile"
type textarea "x"
type input "Pitco Thermopile"
type textarea "x"
type input "Pitco Thermopile"
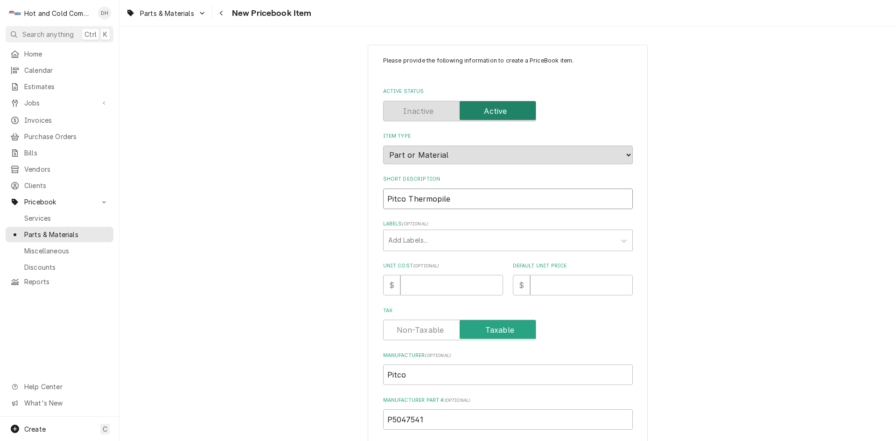
type textarea "x"
type input "Pitco Thermopile f"
type textarea "x"
type input "Pitco Thermopile fo"
type textarea "x"
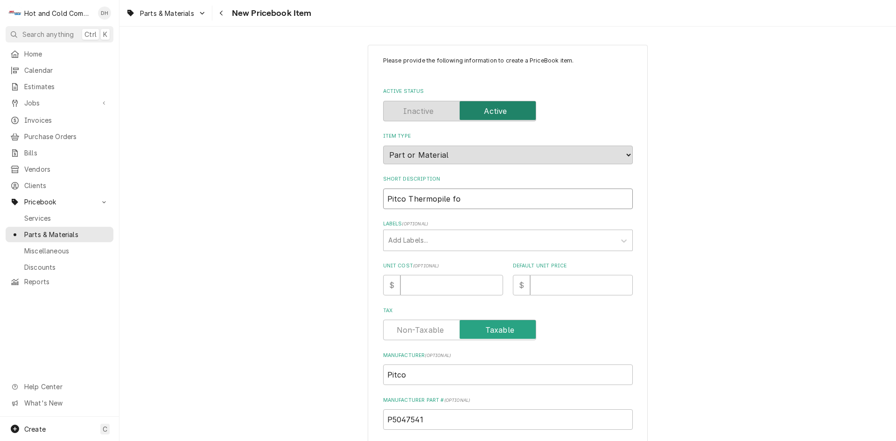
type input "Pitco Thermopile for"
type textarea "x"
type input "Pitco Thermopile for"
type textarea "x"
type input "Pitco Thermopile for m"
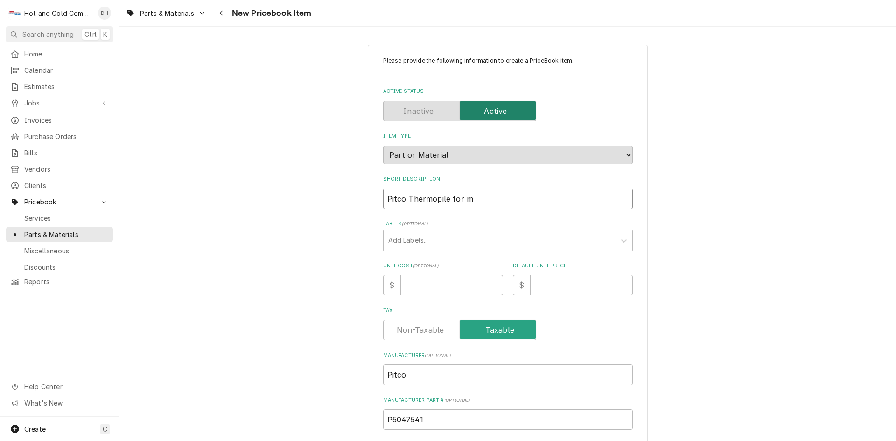
type textarea "x"
type input "Pitco Thermopile for mi"
type textarea "x"
type input "Pitco Thermopile for mil"
type textarea "x"
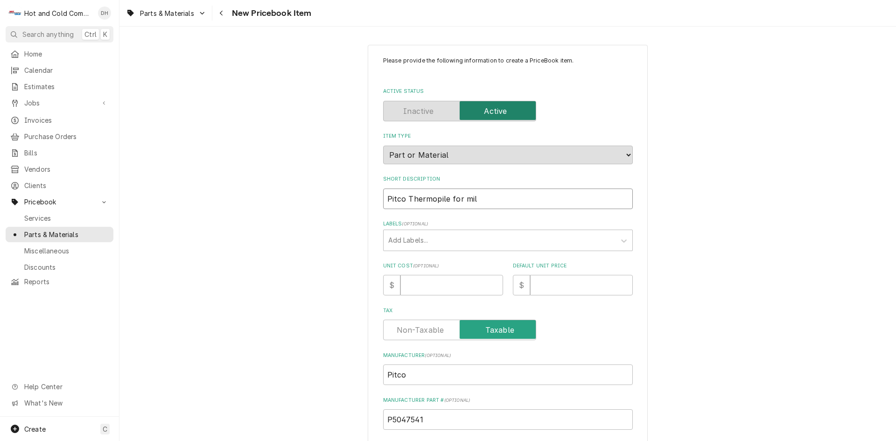
type input "Pitco Thermopile for mill"
type textarea "x"
type input "Pitco Thermopile for milli"
type textarea "x"
type input "Pitco Thermopile for milliv"
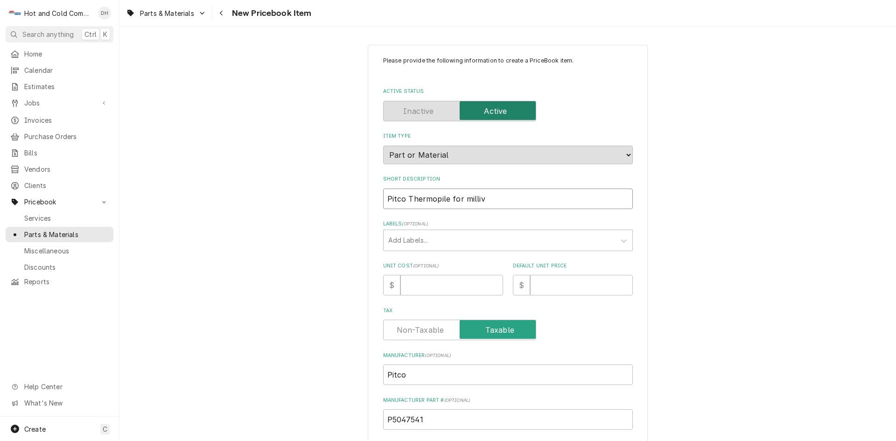
type textarea "x"
type input "Pitco Thermopile for millivo"
type textarea "x"
type input "Pitco Thermopile for millivol"
type textarea "x"
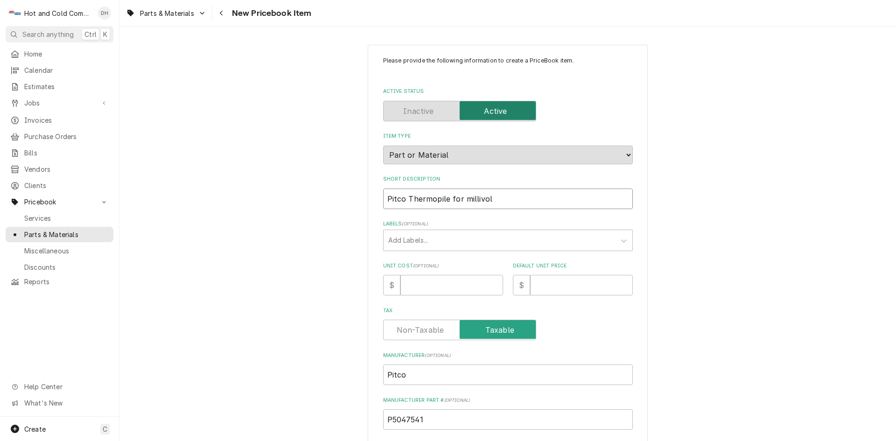
type input "Pitco Thermopile for millivolt"
type textarea "x"
type input "Pitco Thermopile for millivolt"
type textarea "x"
type input "Pitco Thermopile for millivolt p"
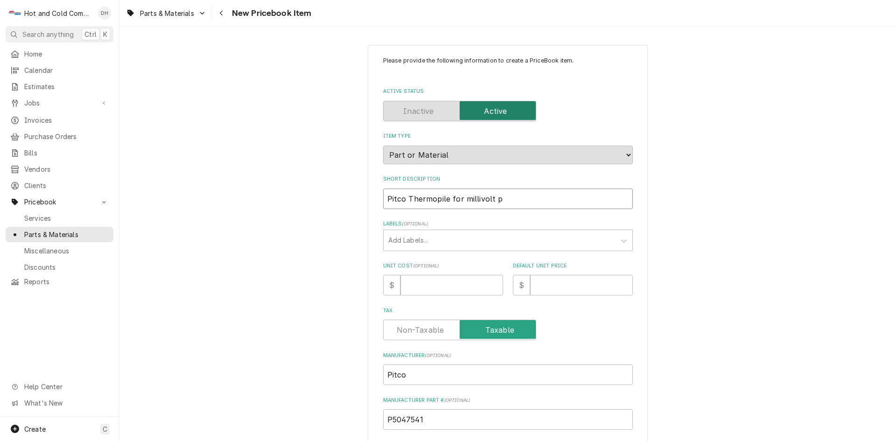
type textarea "x"
type input "Pitco Thermopile for millivolt pi"
type textarea "x"
type input "Pitco Thermopile for millivolt pil"
type textarea "x"
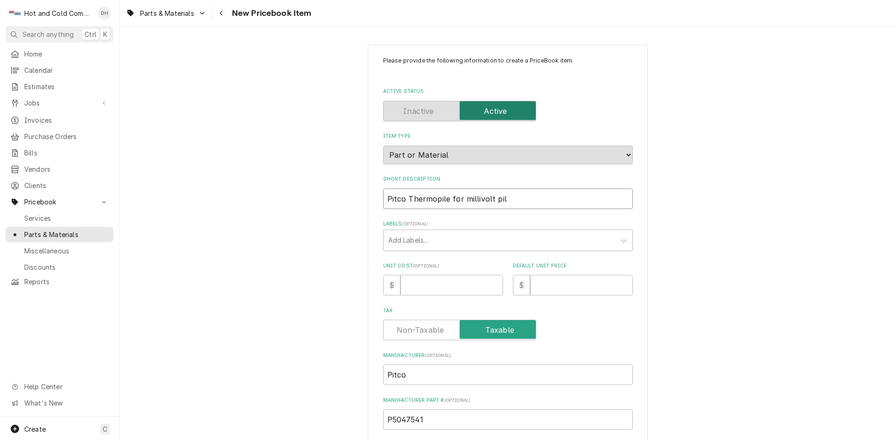
type input "Pitco Thermopile for millivolt pilo"
type textarea "x"
type input "Pitco Thermopile for millivolt pilot"
click at [475, 292] on input "Unit Cost ( optional )" at bounding box center [451, 285] width 103 height 21
type textarea "x"
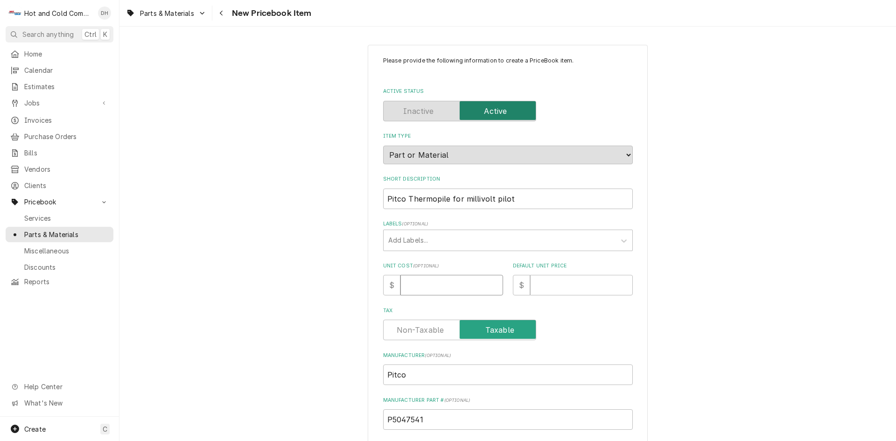
type input "1"
type textarea "x"
type input "11"
type textarea "x"
type input "115"
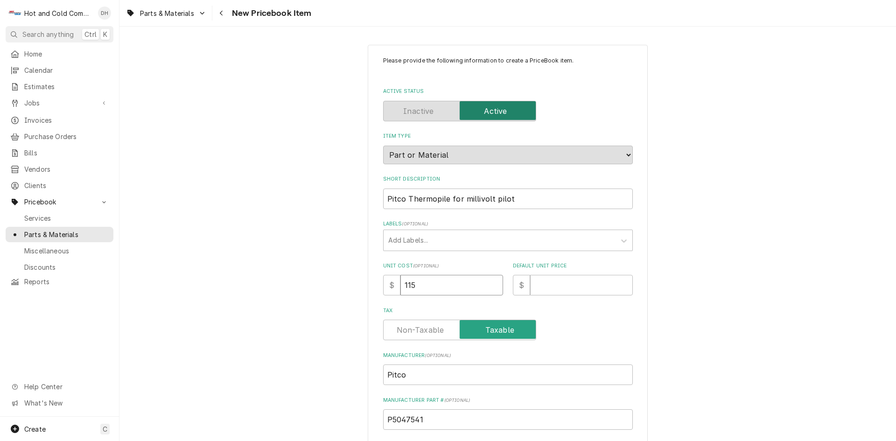
type textarea "x"
type input "115.8"
type textarea "x"
type input "115.83"
click at [561, 289] on input "Default Unit Price" at bounding box center [581, 285] width 103 height 21
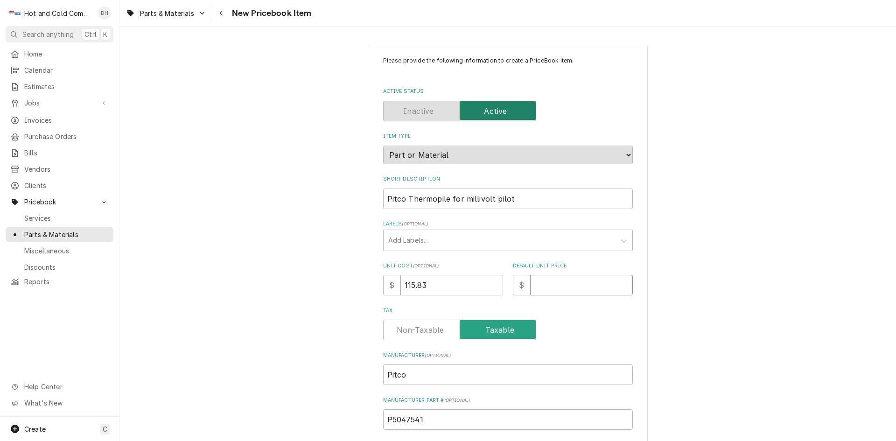
type textarea "x"
type input "1"
type textarea "x"
type input "11"
type textarea "x"
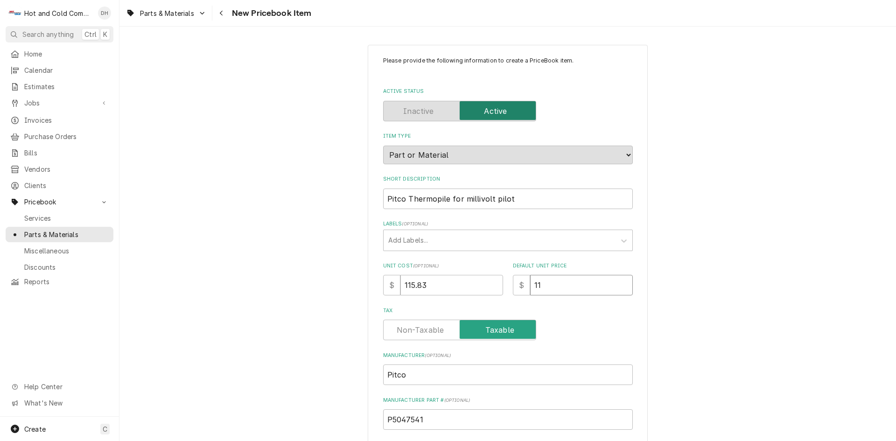
type input "115"
type textarea "x"
type input "115.8"
type textarea "x"
type input "115.83"
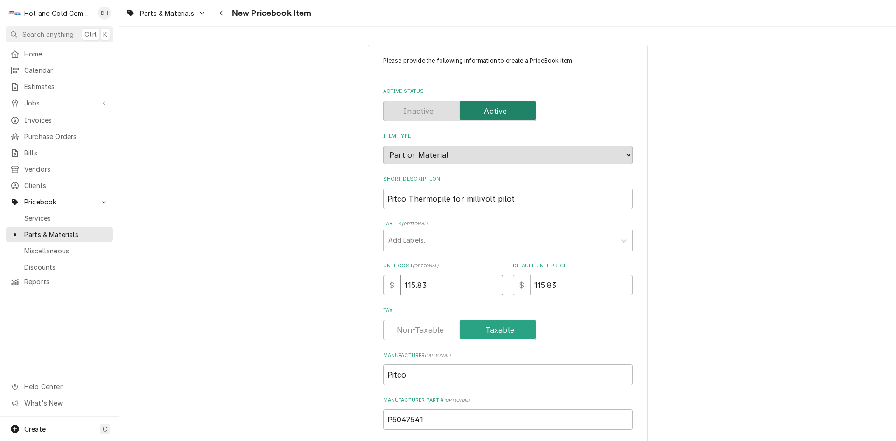
drag, startPoint x: 433, startPoint y: 286, endPoint x: 393, endPoint y: 298, distance: 41.7
click at [393, 298] on div "Please provide the following information to create a PriceBook item. Active Sta…" at bounding box center [508, 330] width 250 height 548
type textarea "x"
type input "2"
type textarea "x"
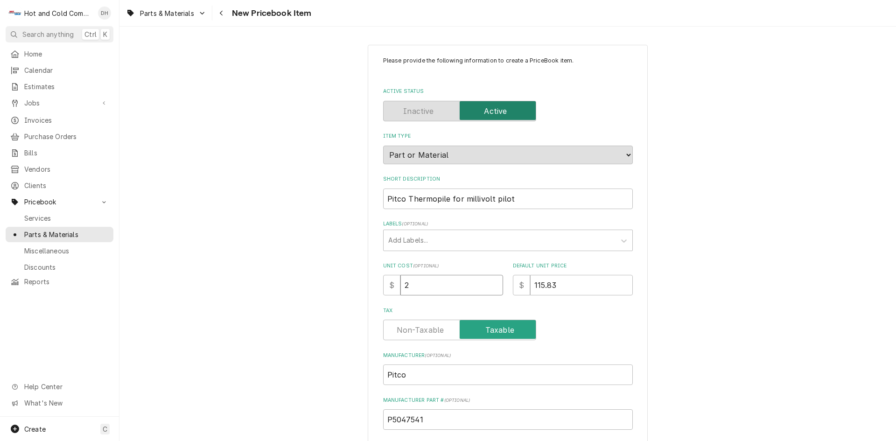
type input "27"
type textarea "x"
type input "27.2"
type textarea "x"
type input "27.25"
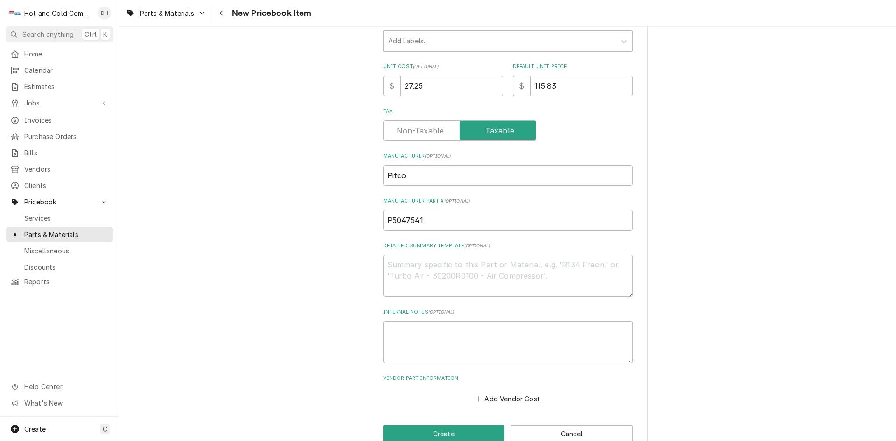
scroll to position [221, 0]
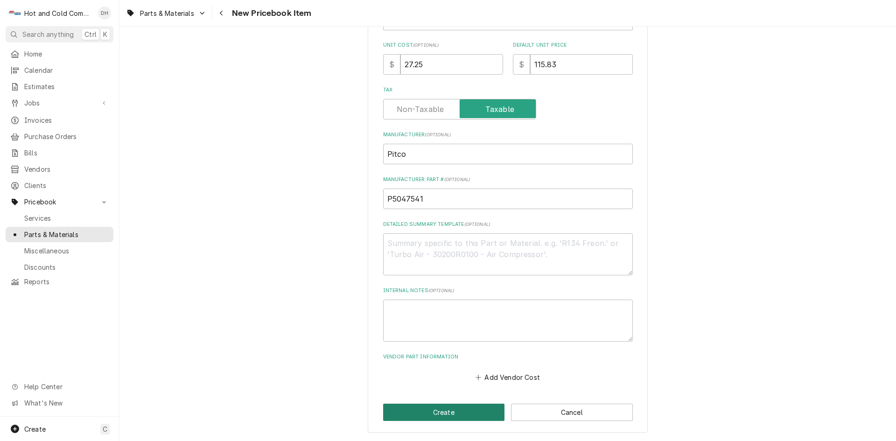
click at [454, 412] on button "Create" at bounding box center [444, 412] width 122 height 17
type textarea "x"
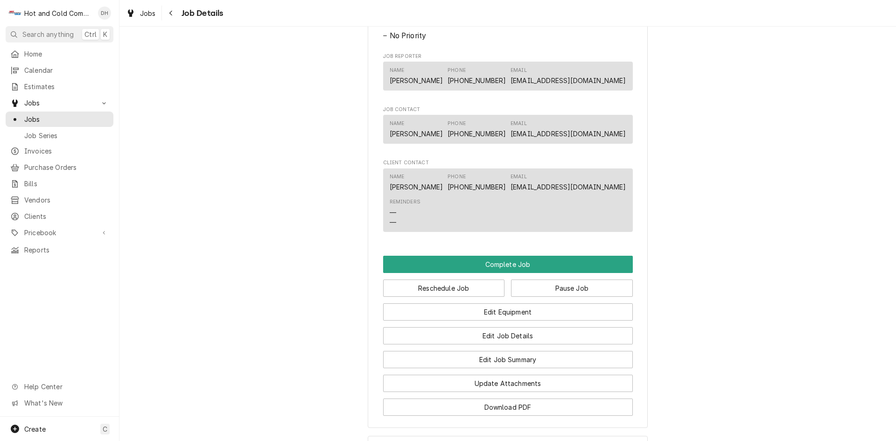
scroll to position [622, 0]
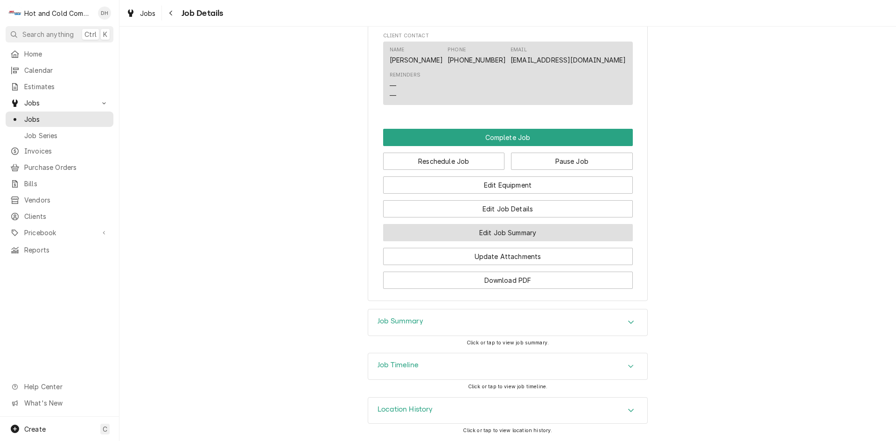
click at [535, 241] on button "Edit Job Summary" at bounding box center [508, 232] width 250 height 17
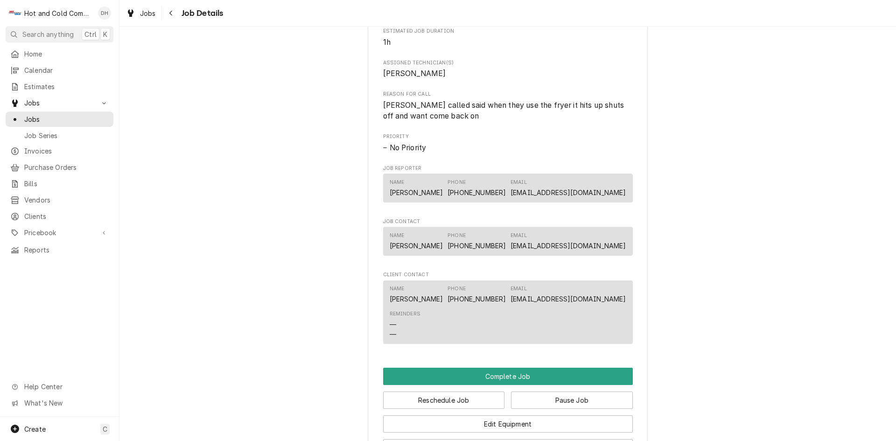
scroll to position [467, 0]
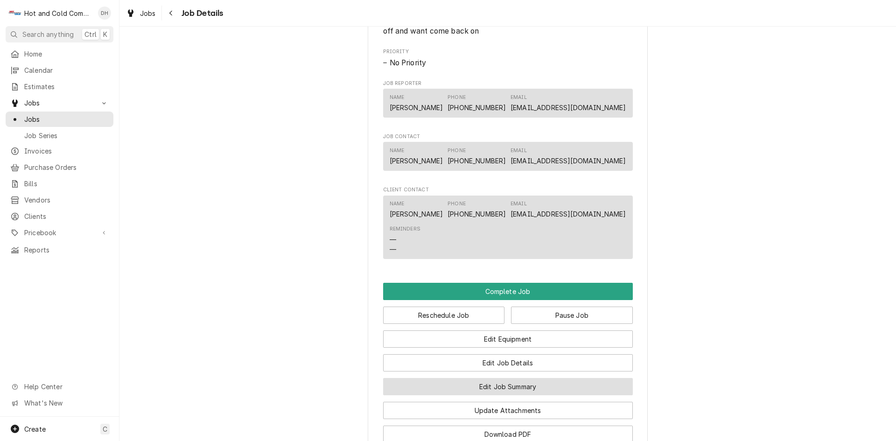
click at [520, 395] on button "Edit Job Summary" at bounding box center [508, 386] width 250 height 17
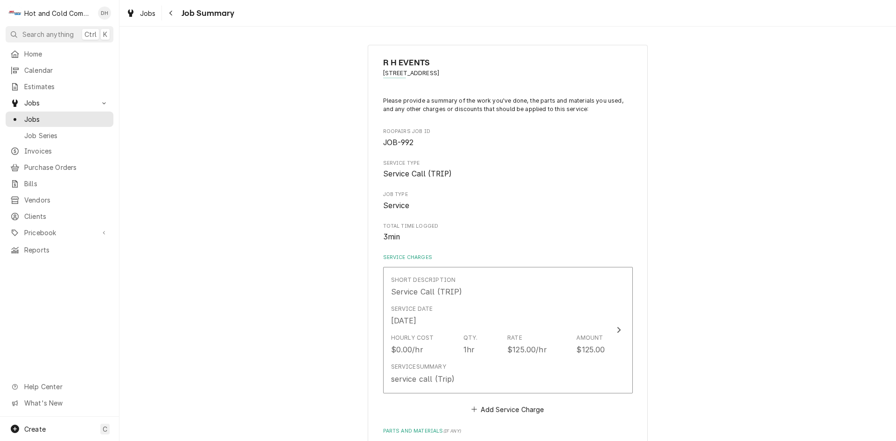
scroll to position [155, 0]
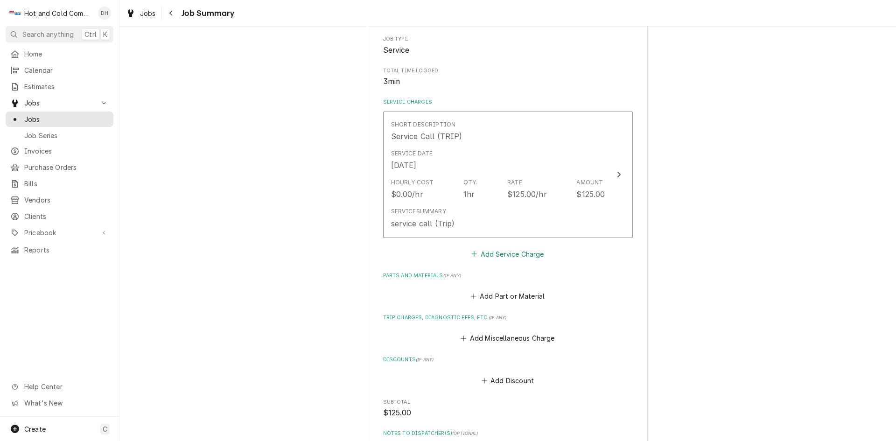
click at [503, 255] on button "Add Service Charge" at bounding box center [508, 253] width 76 height 13
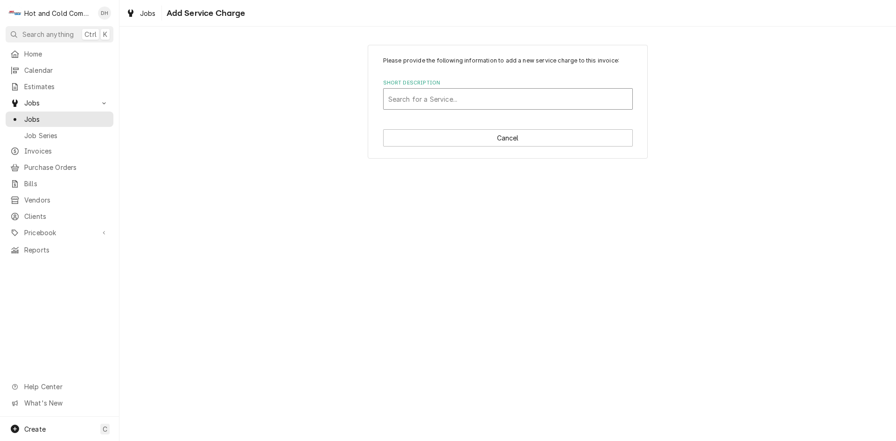
click at [449, 99] on div "Short Description" at bounding box center [507, 99] width 239 height 17
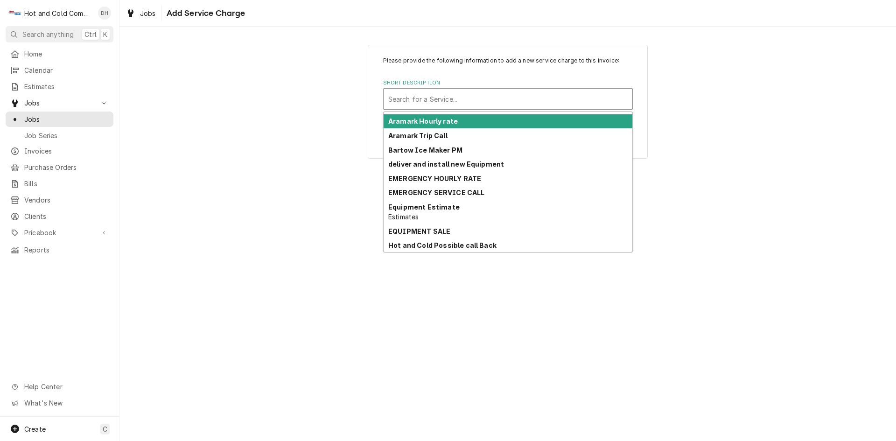
scroll to position [47, 0]
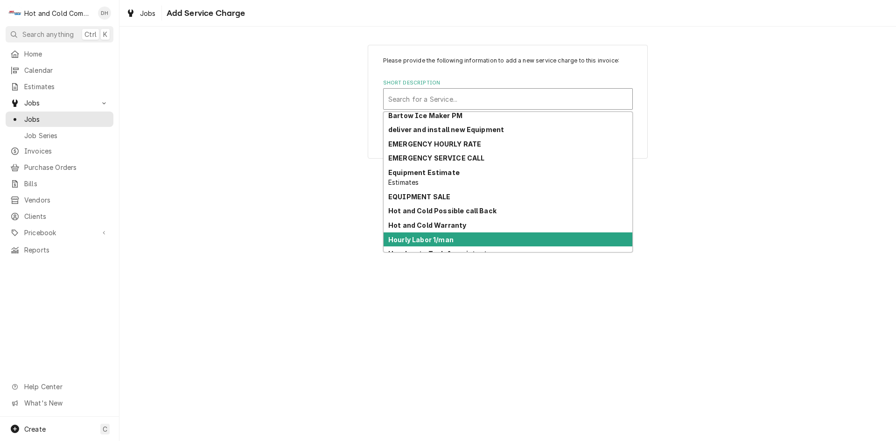
click at [476, 238] on div "Hourly Labor 1/man" at bounding box center [508, 239] width 249 height 14
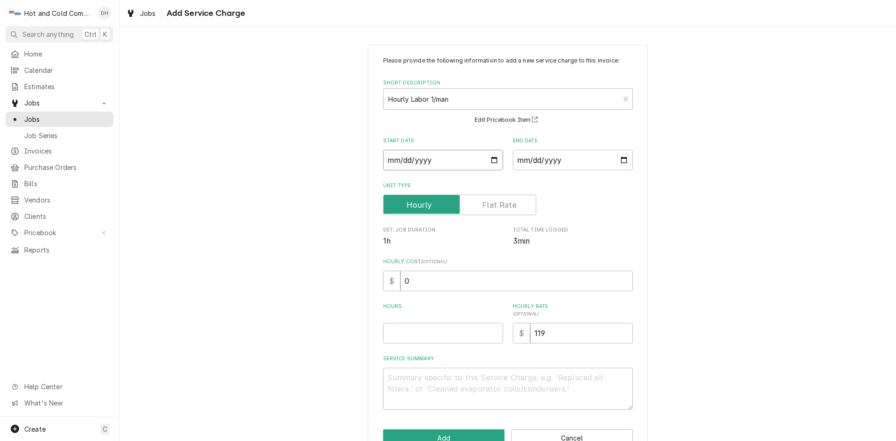
click at [489, 160] on input "Start Date" at bounding box center [443, 160] width 120 height 21
type textarea "x"
type input "[DATE]"
click at [620, 158] on input "End Date" at bounding box center [573, 160] width 120 height 21
type input "[DATE]"
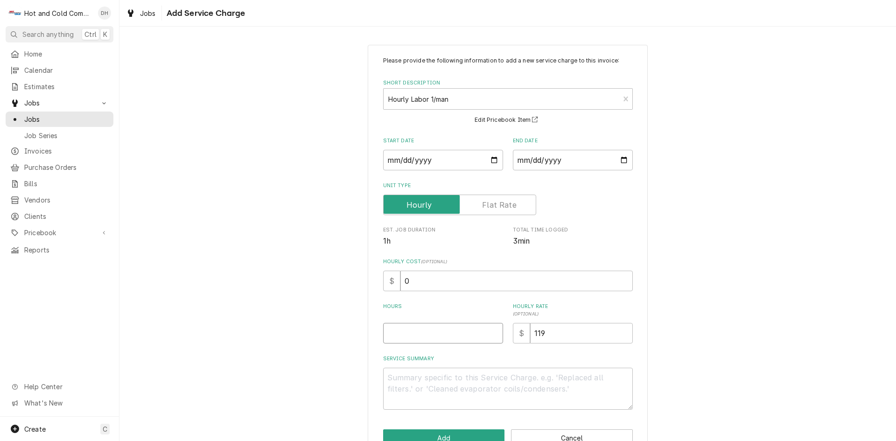
click at [415, 336] on input "Hours" at bounding box center [443, 333] width 120 height 21
type textarea "x"
type input "1"
click at [410, 370] on textarea "Service Summary" at bounding box center [508, 389] width 250 height 42
type textarea "x"
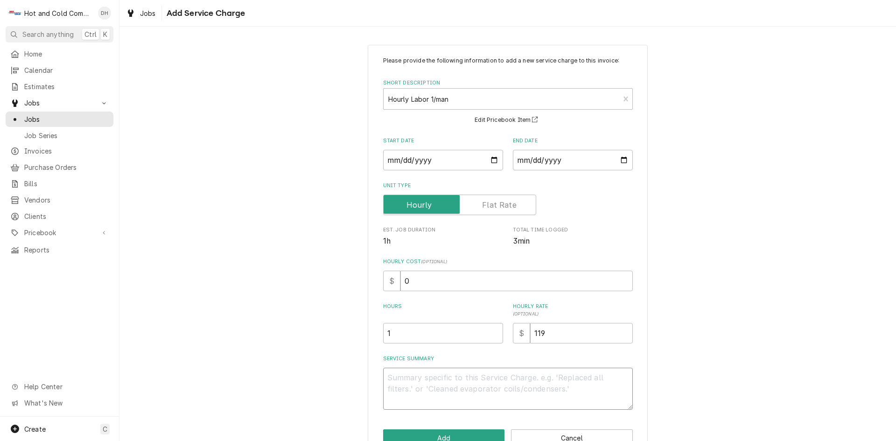
type textarea "8"
type textarea "x"
type textarea "8/"
type textarea "x"
type textarea "8/2"
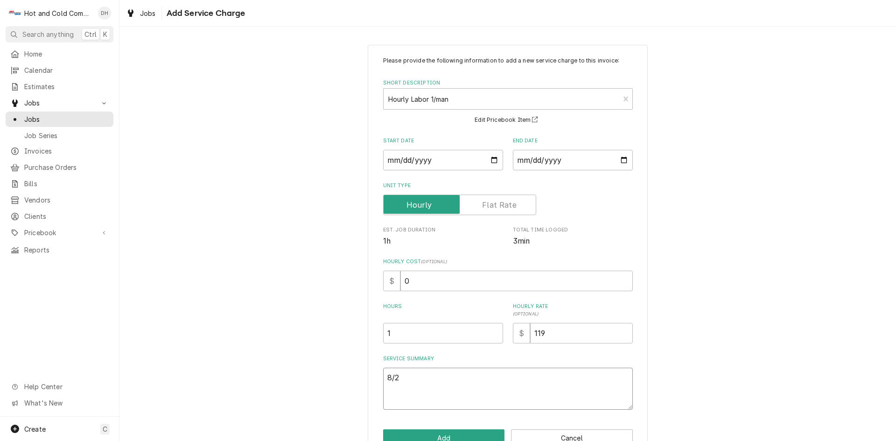
type textarea "x"
type textarea "8/26"
type textarea "x"
type textarea "8/26/"
type textarea "x"
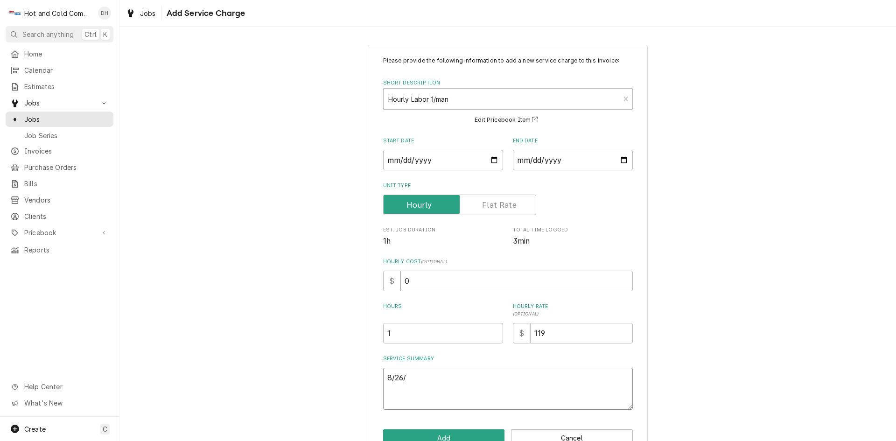
type textarea "8/26/2"
type textarea "x"
type textarea "[DATE]"
type textarea "x"
type textarea "[DATE]"
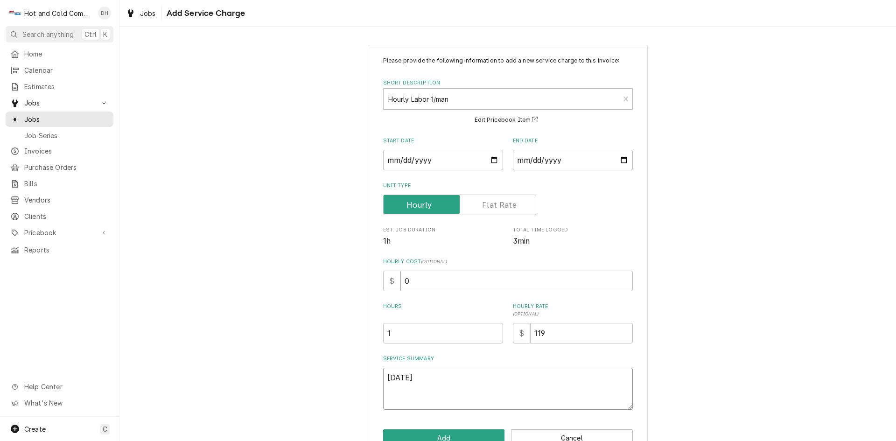
type textarea "x"
type textarea "[DATE] c"
type textarea "x"
type textarea "[DATE] ch"
type textarea "x"
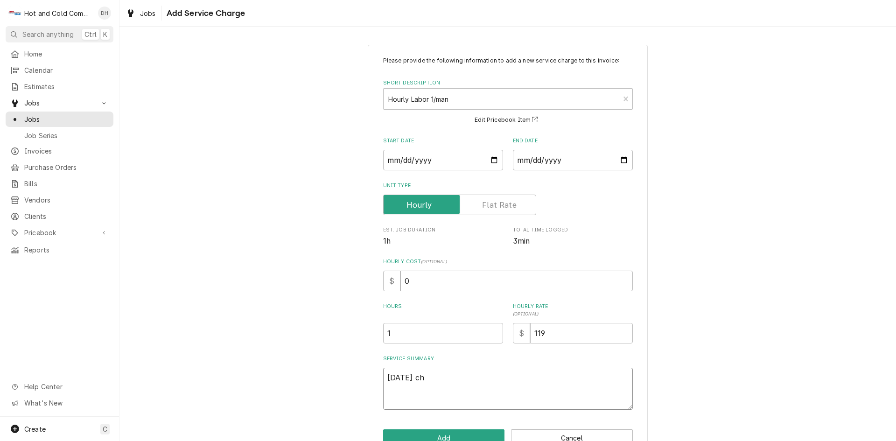
type textarea "[DATE] che"
type textarea "x"
type textarea "[DATE] chec"
type textarea "x"
type textarea "[DATE] check"
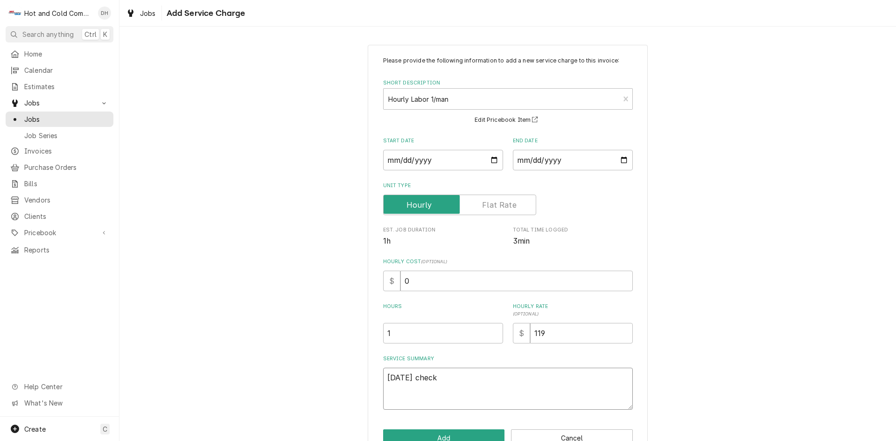
type textarea "x"
type textarea "[DATE] checke"
type textarea "x"
type textarea "[DATE] checked"
type textarea "x"
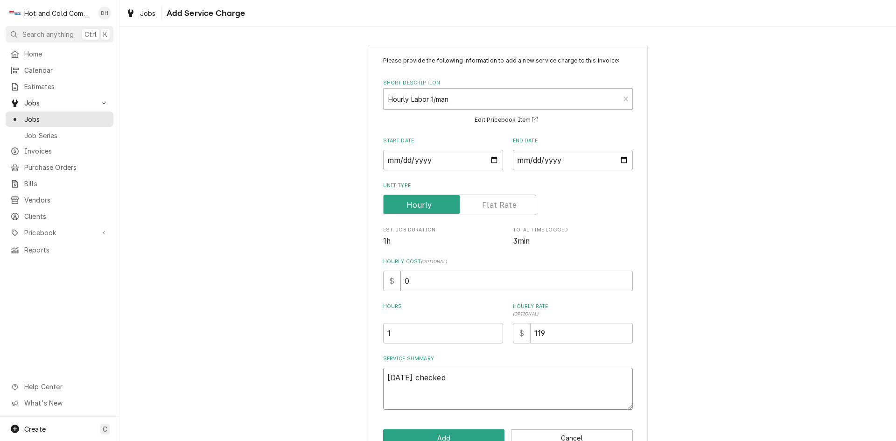
type textarea "[DATE] checked"
type textarea "x"
type textarea "[DATE] checked o"
type textarea "x"
type textarea "[DATE] checked ou"
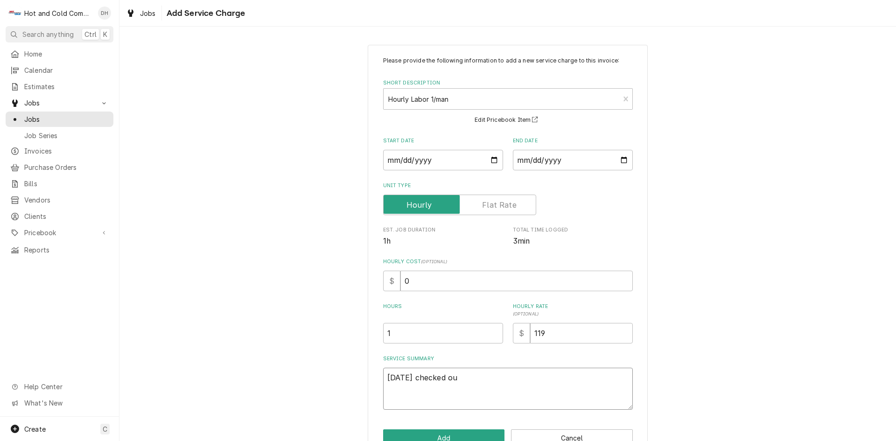
type textarea "x"
type textarea "[DATE] checked out"
type textarea "x"
type textarea "[DATE] checked out"
type textarea "x"
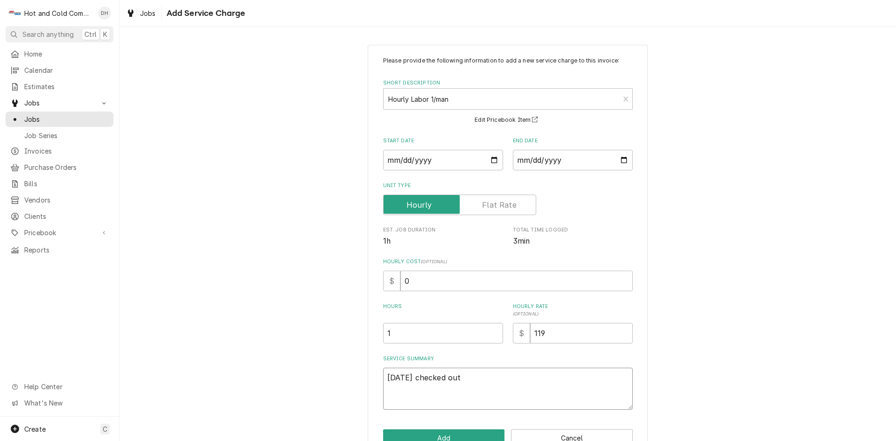
type textarea "[DATE] checked out f"
type textarea "x"
type textarea "[DATE] checked out fr"
type textarea "x"
type textarea "8/26/25 checked out fry"
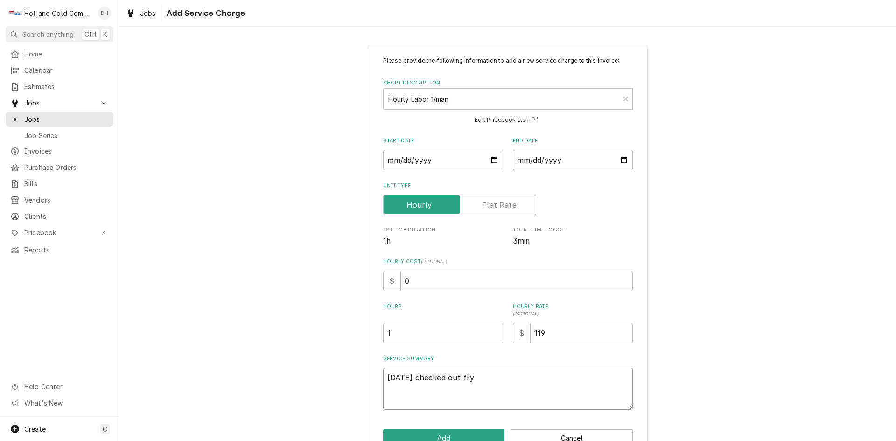
type textarea "x"
type textarea "8/26/25 checked out frye"
type textarea "x"
type textarea "8/26/25 checked out fryer"
type textarea "x"
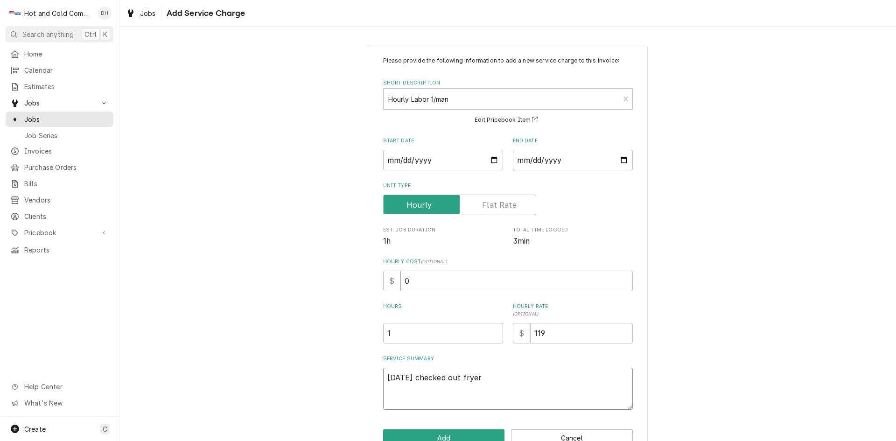
type textarea "8/26/25 checked out fryer"
type textarea "x"
type textarea "8/26/25 checked out fryer n"
type textarea "x"
type textarea "8/26/25 checked out fryer ne"
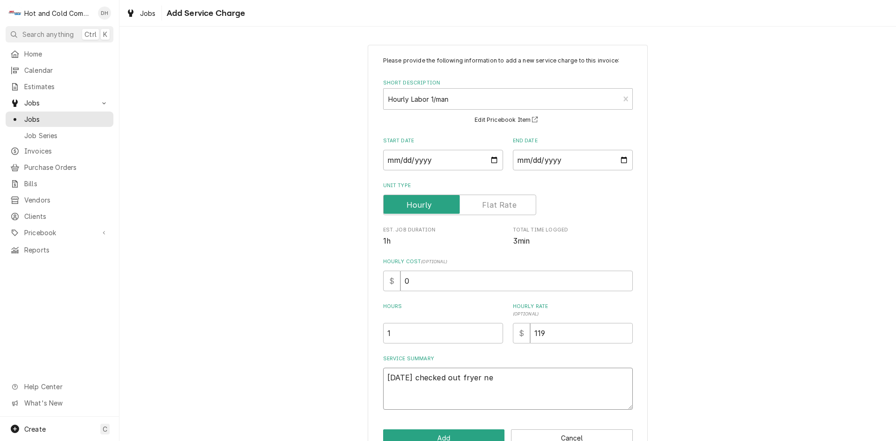
type textarea "x"
type textarea "8/26/25 checked out fryer nev"
type textarea "x"
type textarea "8/26/25 checked out fryer neve"
type textarea "x"
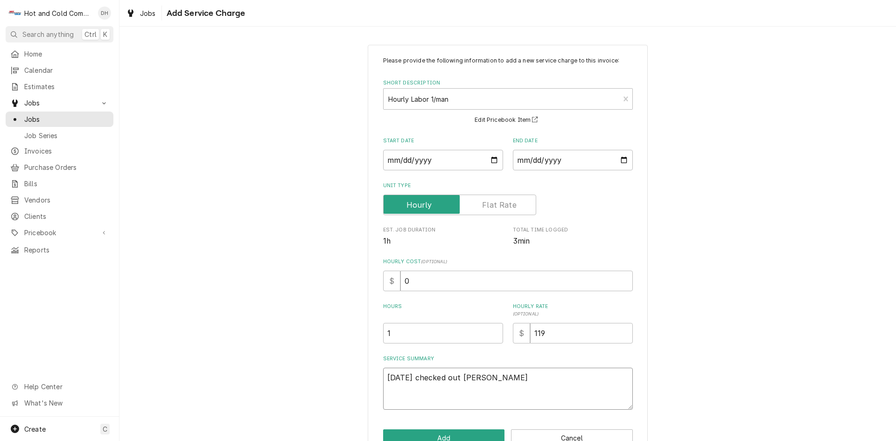
type textarea "8/26/25 checked out fryer never"
type textarea "x"
type textarea "8/26/25 checked out fryer never"
type textarea "x"
type textarea "8/26/25 checked out fryer never s"
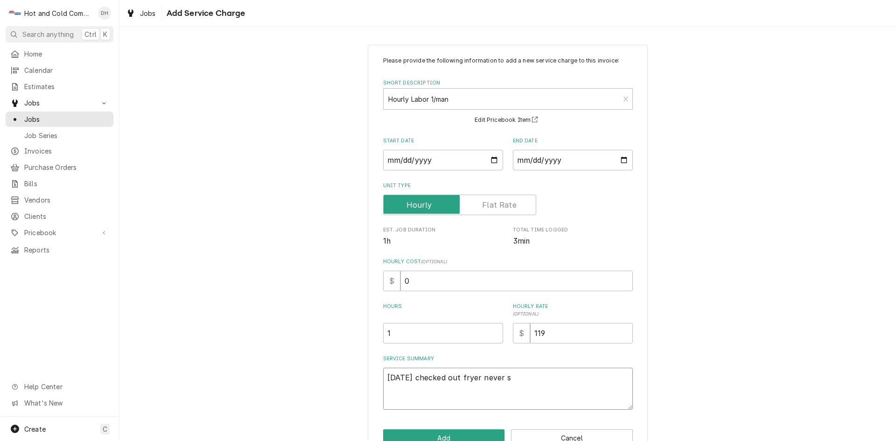
type textarea "x"
type textarea "8/26/25 checked out fryer never sh"
type textarea "x"
type textarea "8/26/25 checked out fryer never shu"
type textarea "x"
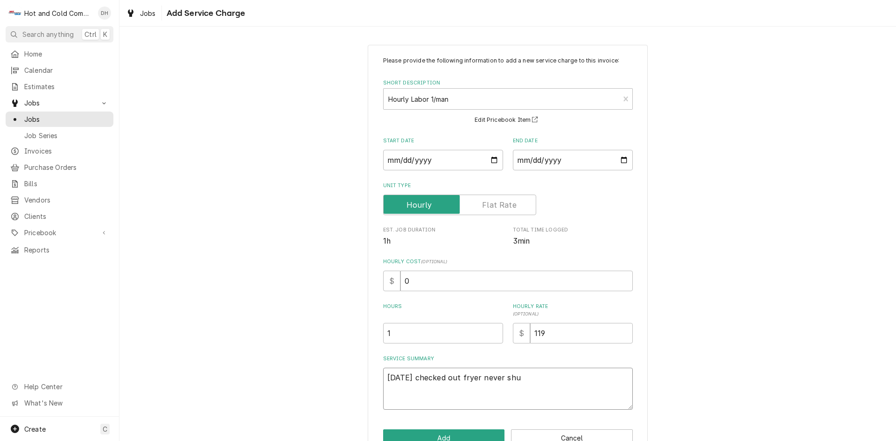
type textarea "8/26/25 checked out fryer never shut"
type textarea "x"
type textarea "8/26/25 checked out fryer never shut"
type textarea "x"
type textarea "8/26/25 checked out fryer never shut o"
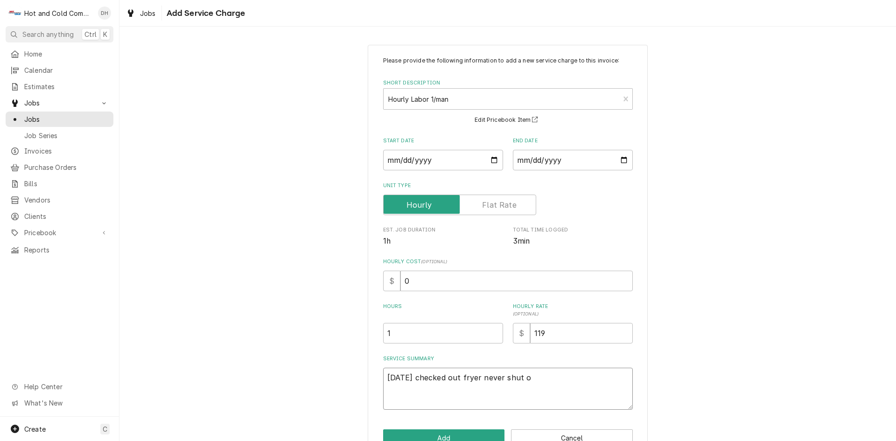
type textarea "x"
type textarea "8/26/25 checked out fryer never shut of"
type textarea "x"
type textarea "8/26/25 checked out fryer never shut off"
type textarea "x"
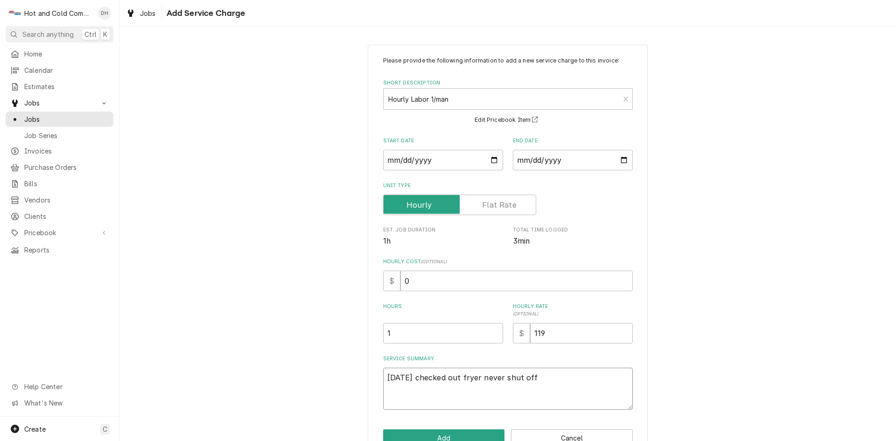
type textarea "8/26/25 checked out fryer never shut off"
type textarea "x"
type textarea "8/26/25 checked out fryer never shut off c"
type textarea "x"
type textarea "8/26/25 checked out fryer never shut off ca"
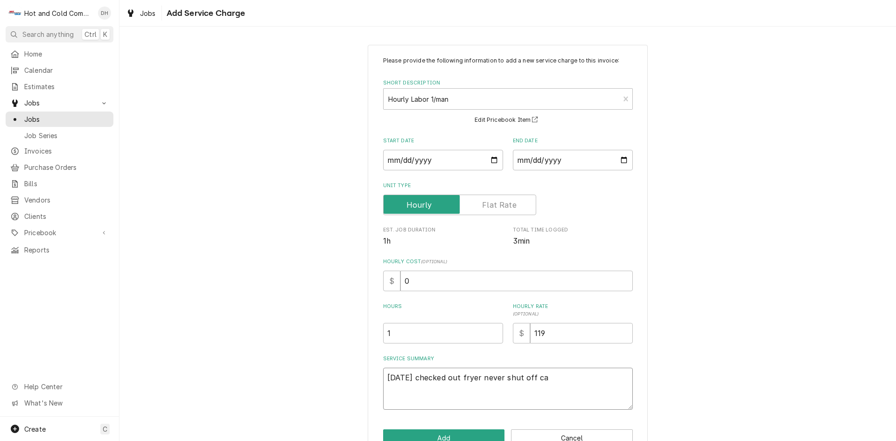
type textarea "x"
type textarea "8/26/25 checked out fryer never shut off cal"
type textarea "x"
type textarea "8/26/25 checked out fryer never shut off call"
type textarea "x"
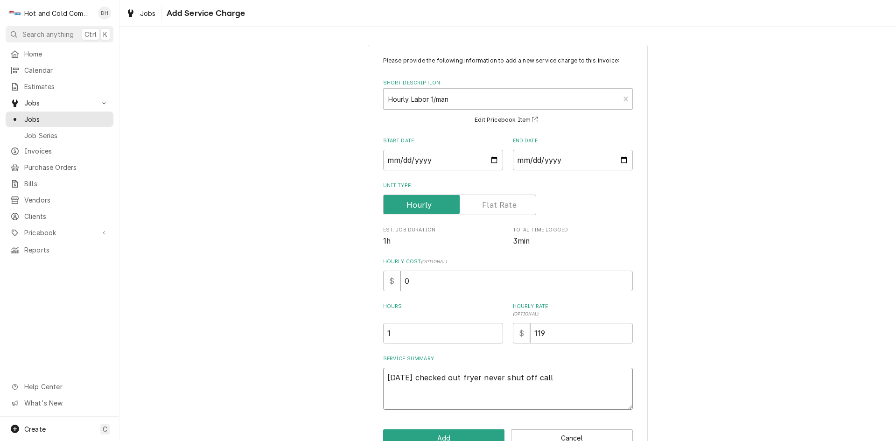
type textarea "8/26/25 checked out fryer never shut off calle"
type textarea "x"
type textarea "8/26/25 checked out fryer never shut off called"
type textarea "x"
type textarea "8/26/25 checked out fryer never shut off called"
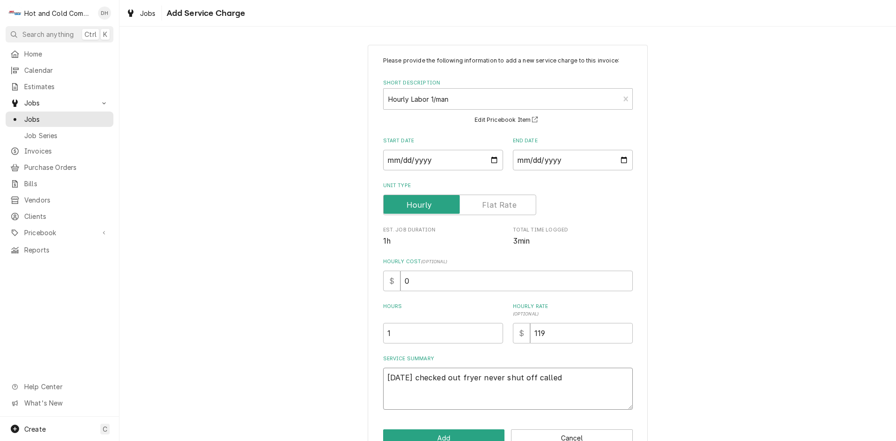
type textarea "x"
type textarea "8/26/25 checked out fryer never shut off called t"
type textarea "x"
type textarea "8/26/25 checked out fryer never shut off called te"
type textarea "x"
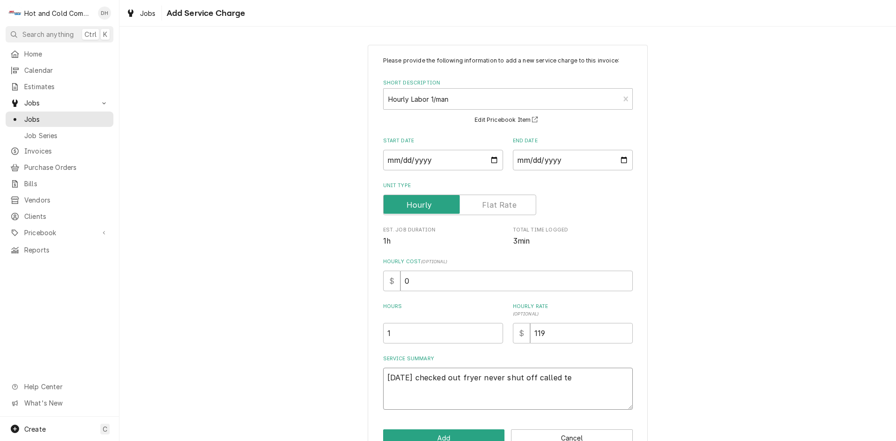
type textarea "8/26/25 checked out fryer never shut off called tec"
type textarea "x"
type textarea "8/26/25 checked out fryer never shut off called tech"
type textarea "x"
type textarea "8/26/25 checked out fryer never shut off called tech"
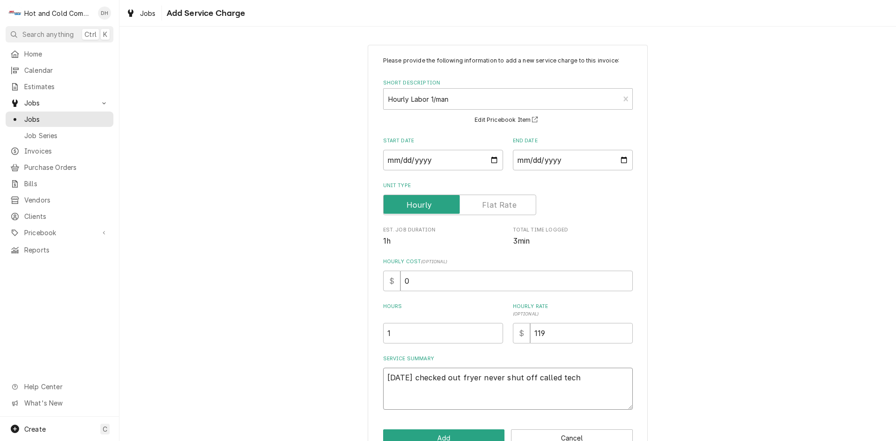
type textarea "x"
type textarea "8/26/25 checked out fryer never shut off called tech l"
type textarea "x"
type textarea "8/26/25 checked out fryer never shut off called tech li"
type textarea "x"
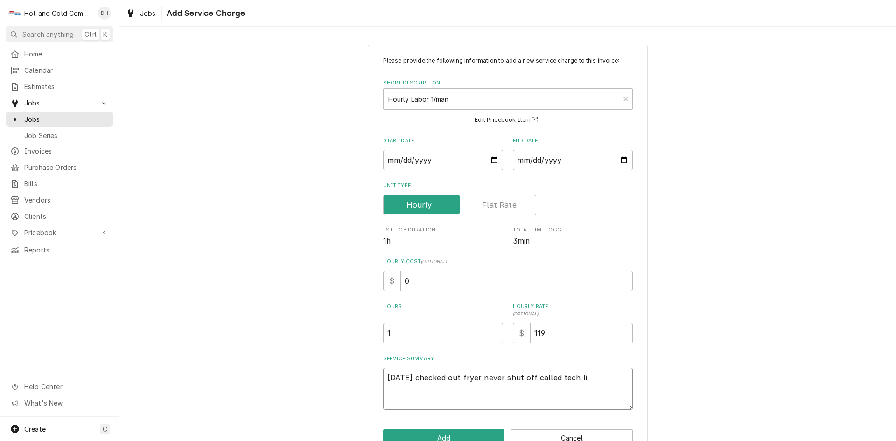
type textarea "8/26/25 checked out fryer never shut off called tech lin"
type textarea "x"
type textarea "8/26/25 checked out fryer never shut off called tech line"
type textarea "x"
type textarea "8/26/25 checked out fryer never shut off called tech line"
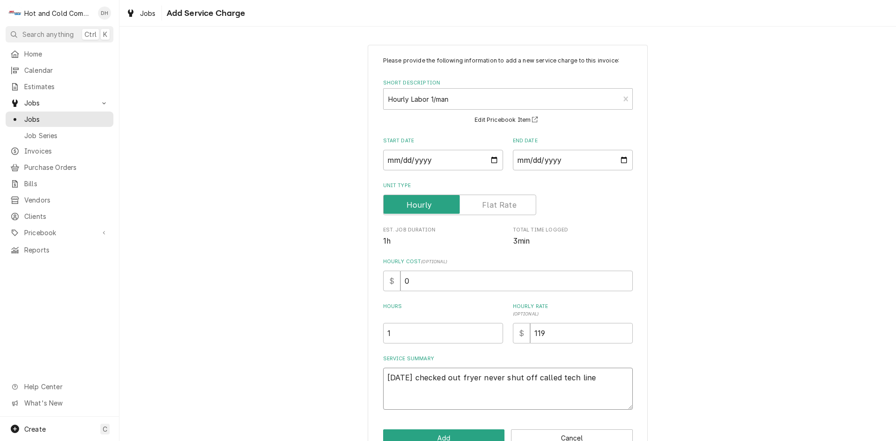
type textarea "x"
type textarea "8/26/25 checked out fryer never shut off called tech line t"
type textarea "x"
type textarea "8/26/25 checked out fryer never shut off called tech line th"
type textarea "x"
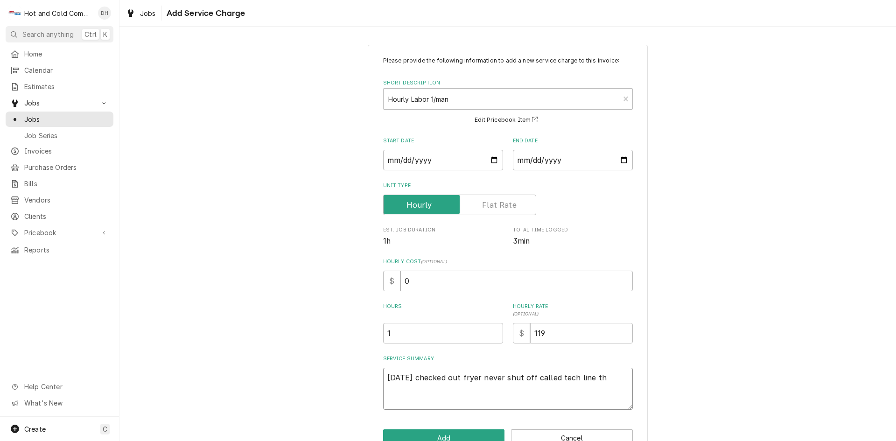
type textarea "8/26/25 checked out fryer never shut off called tech line the"
type textarea "x"
type textarea "8/26/25 checked out fryer never shut off called tech line they"
type textarea "x"
type textarea "8/26/25 checked out fryer never shut off called tech line they"
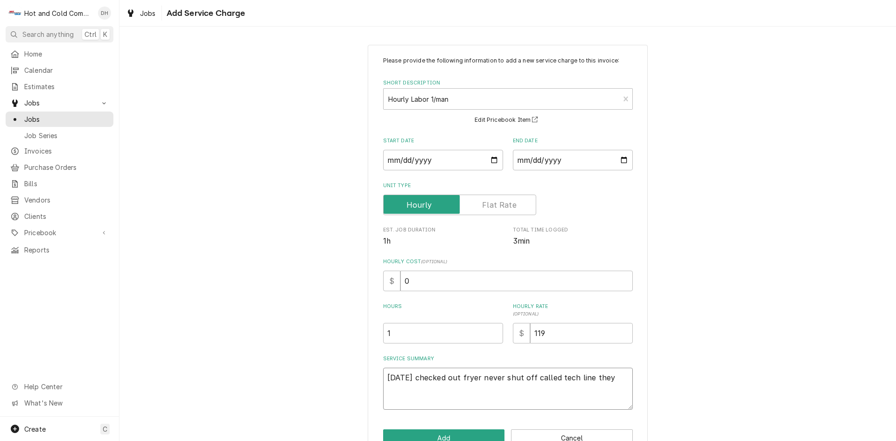
type textarea "x"
type textarea "8/26/25 checked out fryer never shut off called tech line they s"
type textarea "x"
type textarea "8/26/25 checked out fryer never shut off called tech line they sa"
type textarea "x"
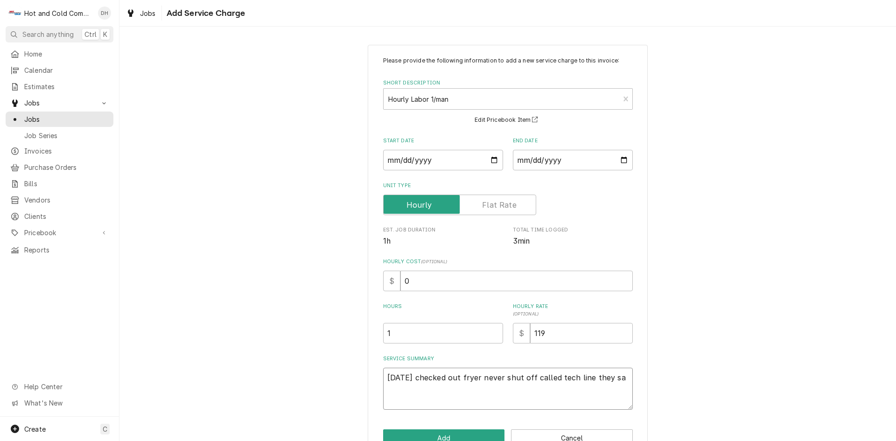
type textarea "8/26/25 checked out fryer never shut off called tech line they sai"
type textarea "x"
type textarea "8/26/25 checked out fryer never shut off called tech line they said"
type textarea "x"
type textarea "8/26/25 checked out fryer never shut off called tech line they said"
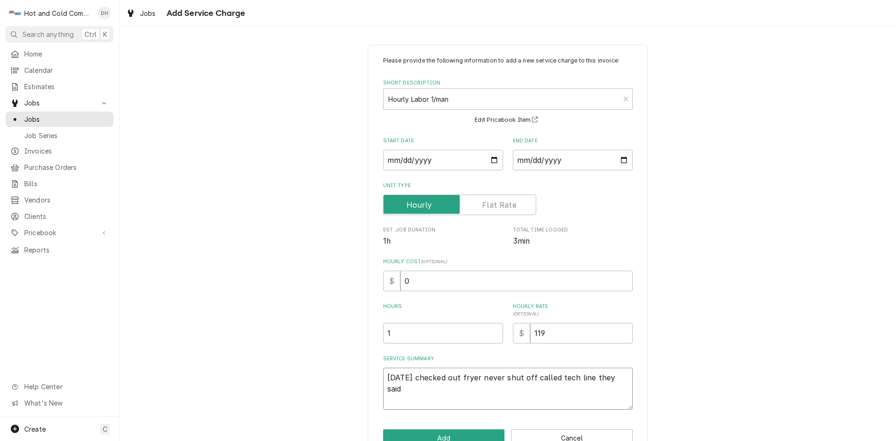
type textarea "x"
type textarea "8/26/25 checked out fryer never shut off called tech line they said p"
type textarea "x"
type textarea "8/26/25 checked out fryer never shut off called tech line they said pi"
type textarea "x"
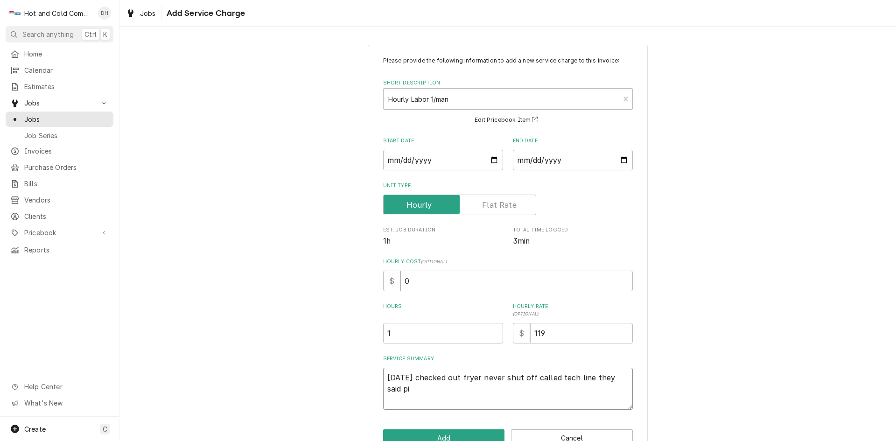
type textarea "8/26/25 checked out fryer never shut off called tech line they said p"
type textarea "x"
type textarea "8/26/25 checked out fryer never shut off called tech line they said"
type textarea "x"
type textarea "8/26/25 checked out fryer never shut off called tech line they said t"
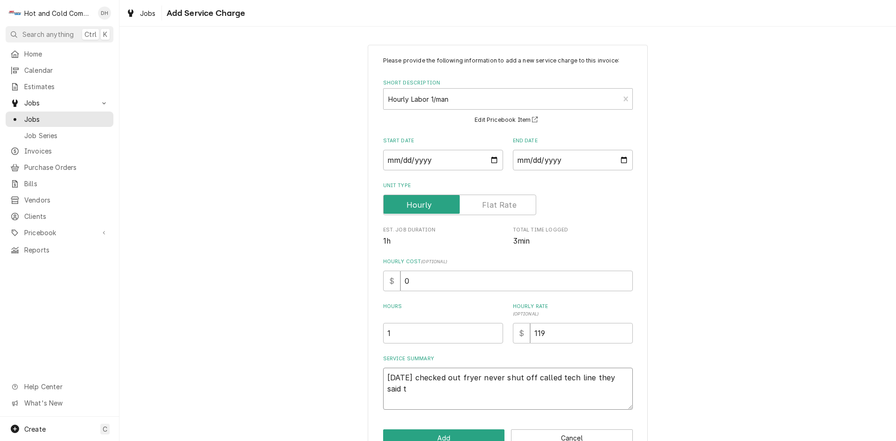
type textarea "x"
type textarea "8/26/25 checked out fryer never shut off called tech line they said th"
type textarea "x"
type textarea "8/26/25 checked out fryer never shut off called tech line they said the"
type textarea "x"
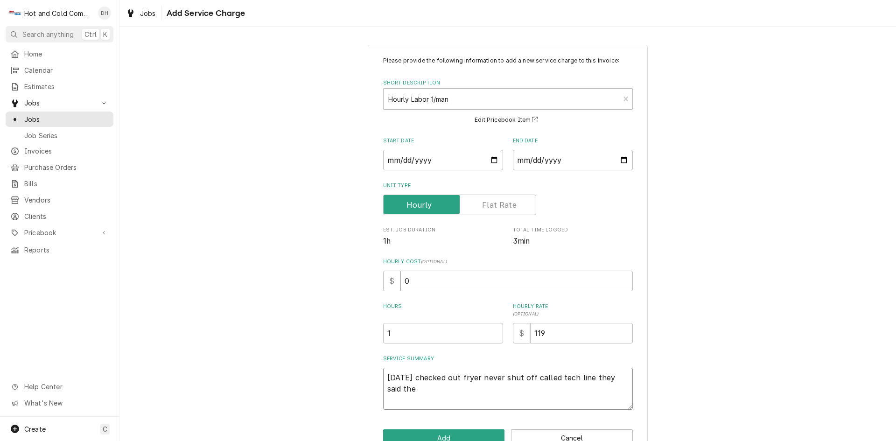
type textarea "8/26/25 checked out fryer never shut off called tech line they said ther"
type textarea "x"
type textarea "8/26/25 checked out fryer never shut off called tech line they said therm"
type textarea "x"
type textarea "8/26/25 checked out fryer never shut off called tech line they said thermo"
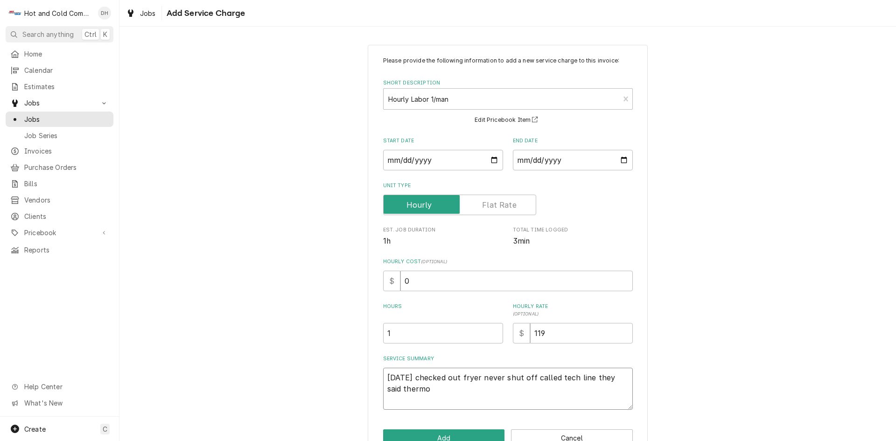
type textarea "x"
type textarea "8/26/25 checked out fryer never shut off called tech line they said thermop"
type textarea "x"
type textarea "8/26/25 checked out fryer never shut off called tech line they said thermopi"
type textarea "x"
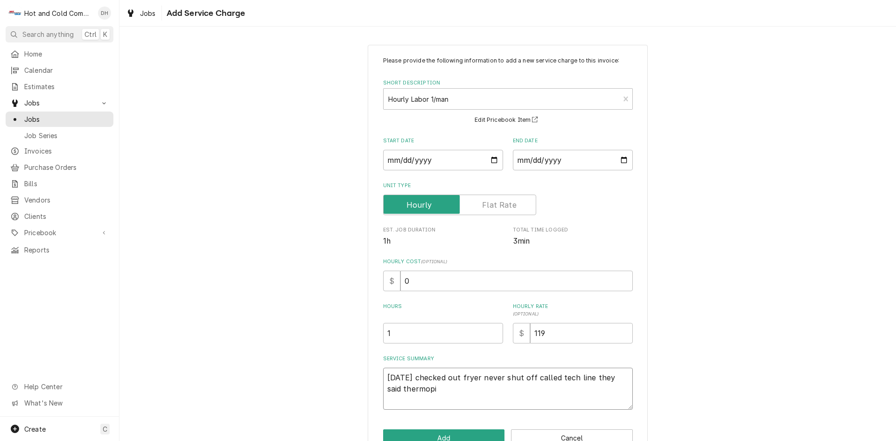
type textarea "8/26/25 checked out fryer never shut off called tech line they said thermopil"
type textarea "x"
type textarea "8/26/25 checked out fryer never shut off called tech line they said thermopile"
type textarea "x"
type textarea "8/26/25 checked out fryer never shut off called tech line they said thermopile"
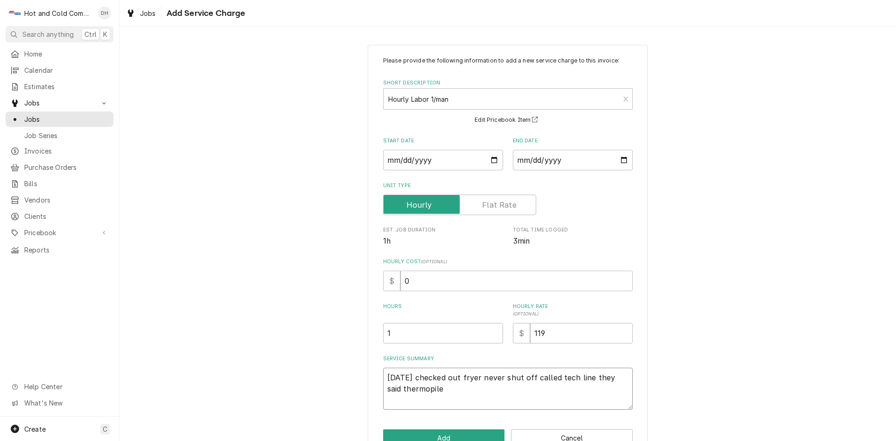
type textarea "x"
type textarea "8/26/25 checked out fryer never shut off called tech line they said thermopile i"
type textarea "x"
type textarea "8/26/25 checked out fryer never shut off called tech line they said thermopile …"
type textarea "x"
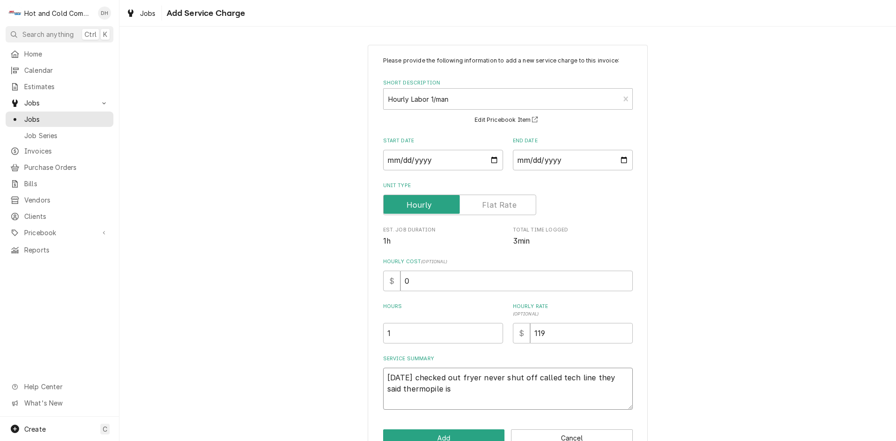
type textarea "8/26/25 checked out fryer never shut off called tech line they said thermopile …"
type textarea "x"
type textarea "8/26/25 checked out fryer never shut off called tech line they said thermopile …"
type textarea "x"
type textarea "8/26/25 checked out fryer never shut off called tech line they said thermopile …"
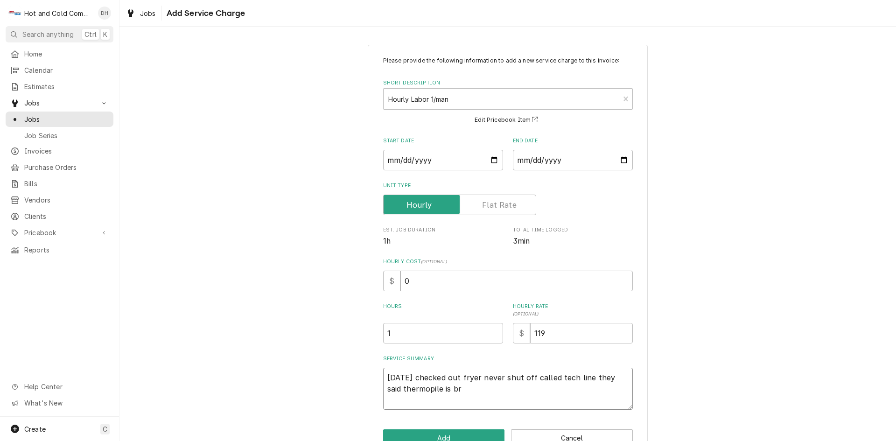
type textarea "x"
type textarea "8/26/25 checked out fryer never shut off called tech line they said thermopile …"
type textarea "x"
type textarea "8/26/25 checked out fryer never shut off called tech line they said thermopile …"
type textarea "x"
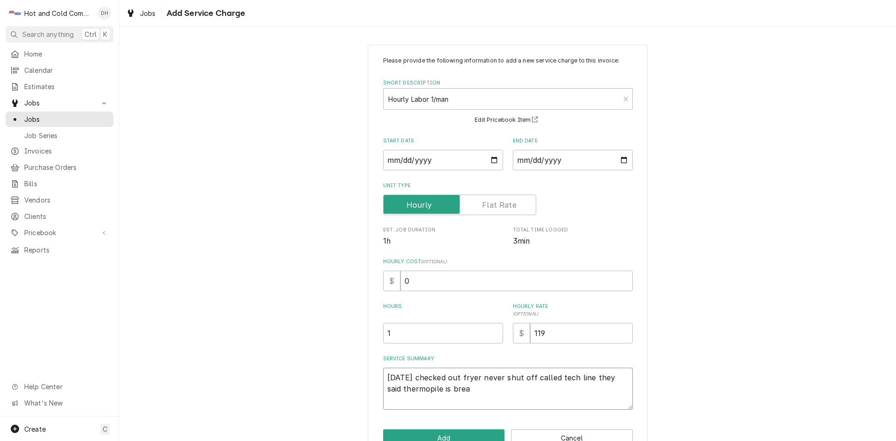
type textarea "8/26/25 checked out fryer never shut off called tech line they said thermopile …"
type textarea "x"
type textarea "8/26/25 checked out fryer never shut off called tech line they said thermopile …"
type textarea "x"
type textarea "8/26/25 checked out fryer never shut off called tech line they said thermopile …"
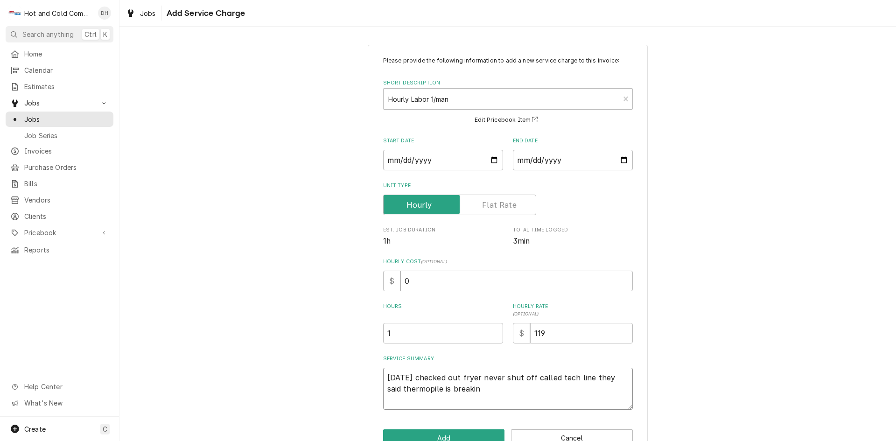
type textarea "x"
type textarea "8/26/25 checked out fryer never shut off called tech line they said thermopile …"
type textarea "x"
type textarea "8/26/25 checked out fryer never shut off called tech line they said thermopile …"
type textarea "x"
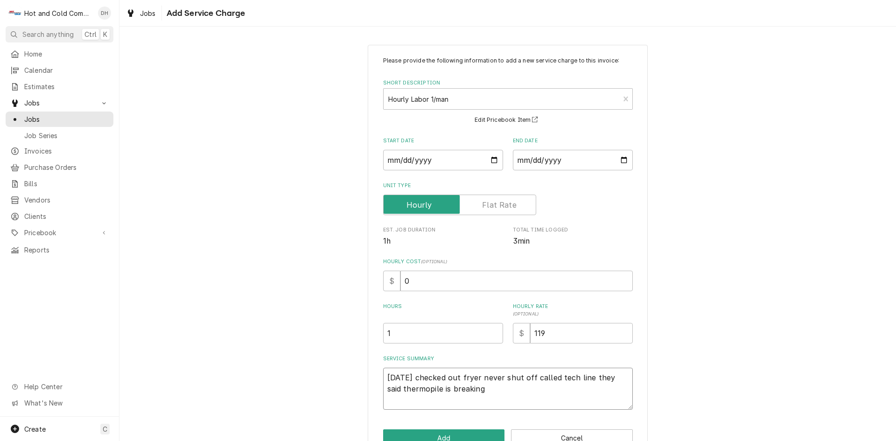
type textarea "8/26/25 checked out fryer never shut off called tech line they said thermopile …"
type textarea "x"
type textarea "8/26/25 checked out fryer never shut off called tech line they said thermopile …"
type textarea "x"
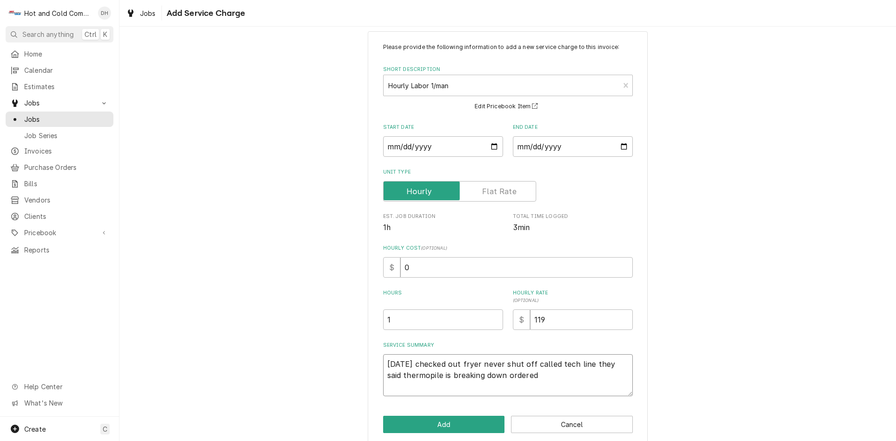
scroll to position [26, 0]
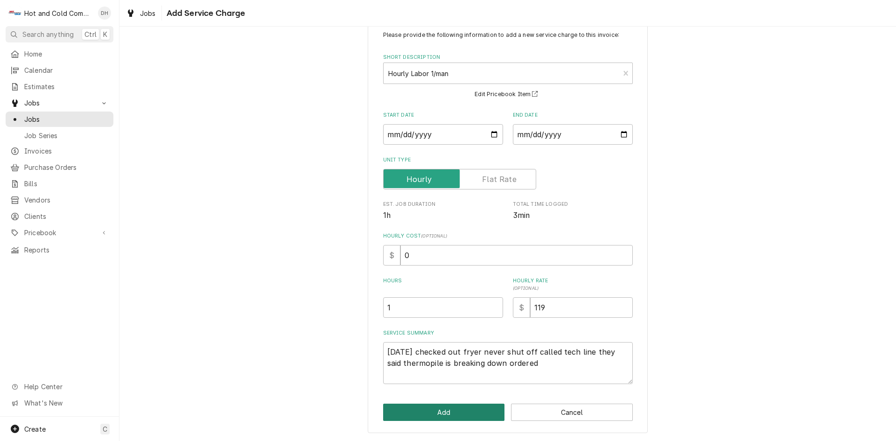
click at [444, 411] on button "Add" at bounding box center [444, 412] width 122 height 17
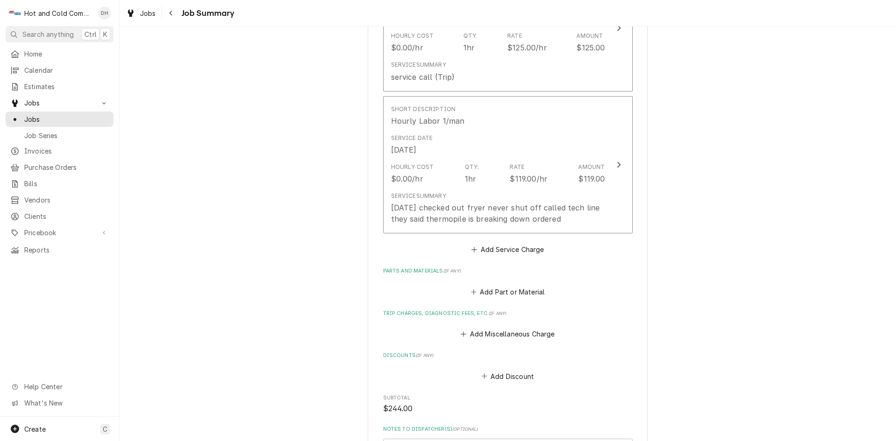
scroll to position [311, 0]
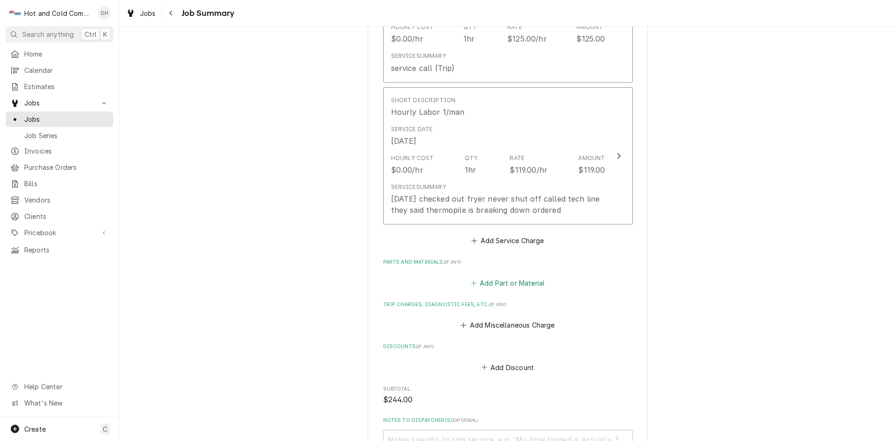
click at [507, 283] on button "Add Part or Material" at bounding box center [507, 282] width 77 height 13
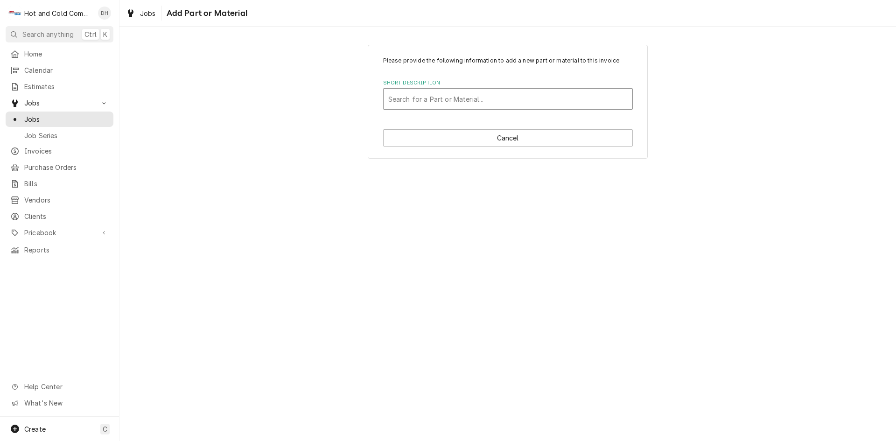
click at [421, 99] on div "Short Description" at bounding box center [507, 99] width 239 height 17
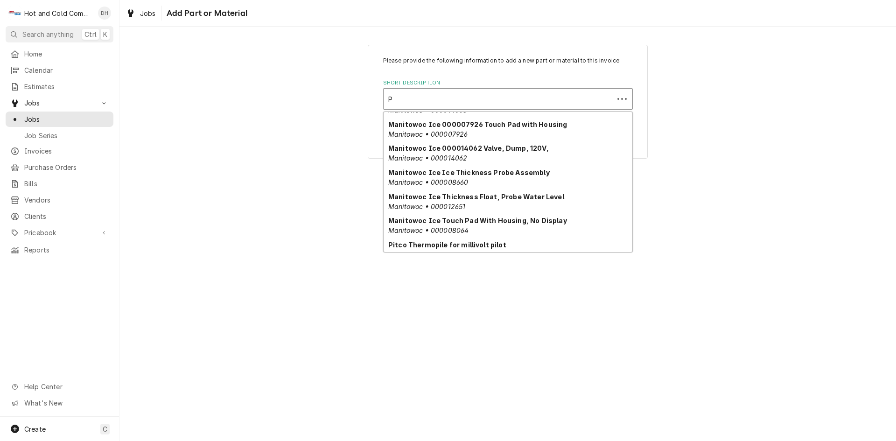
scroll to position [584, 0]
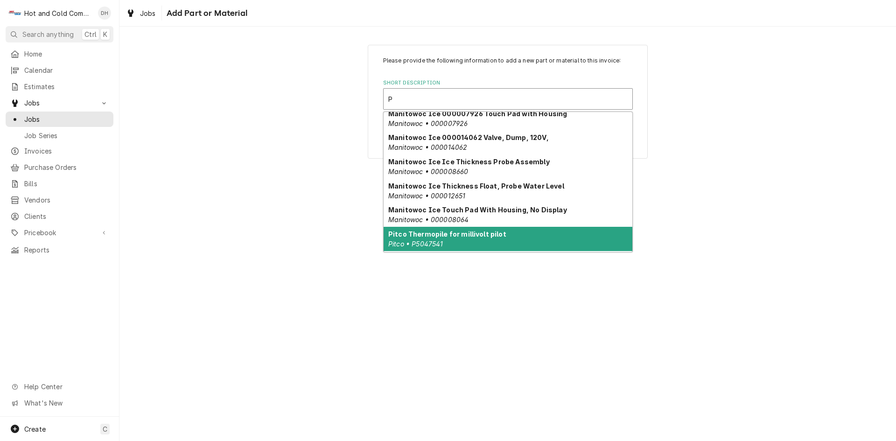
click at [467, 230] on div "Pitco Thermopile for millivolt pilot Pitco • P5047541" at bounding box center [508, 239] width 249 height 24
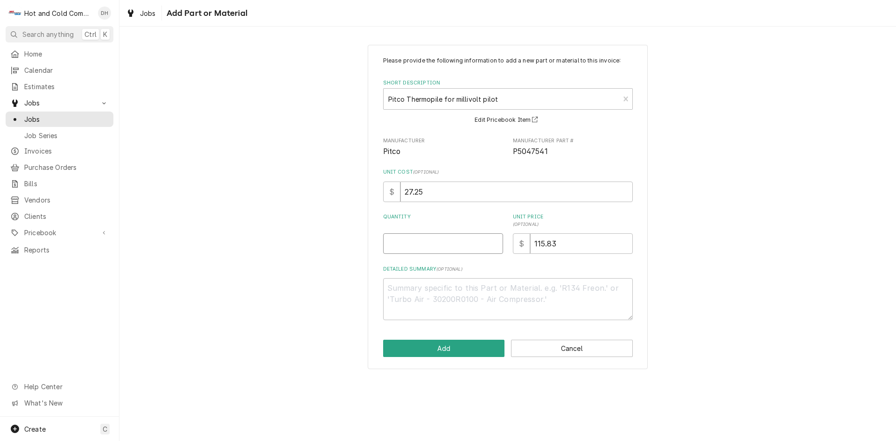
click at [399, 249] on input "Quantity" at bounding box center [443, 243] width 120 height 21
click at [450, 349] on button "Add" at bounding box center [444, 348] width 122 height 17
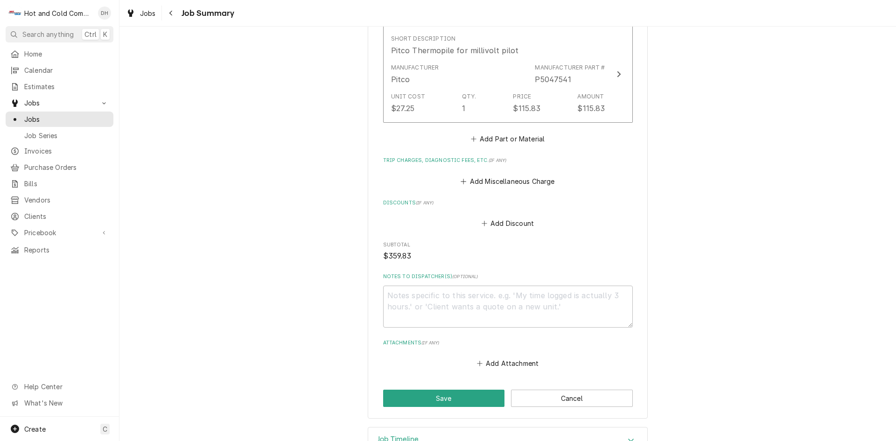
scroll to position [586, 0]
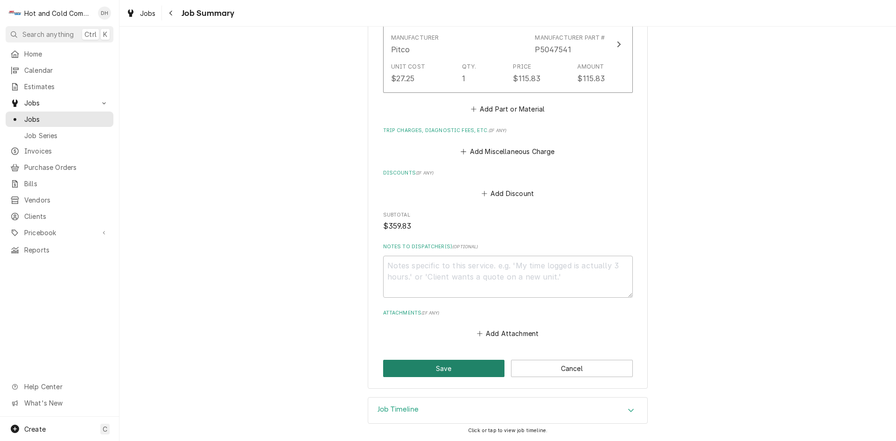
click at [433, 368] on button "Save" at bounding box center [444, 368] width 122 height 17
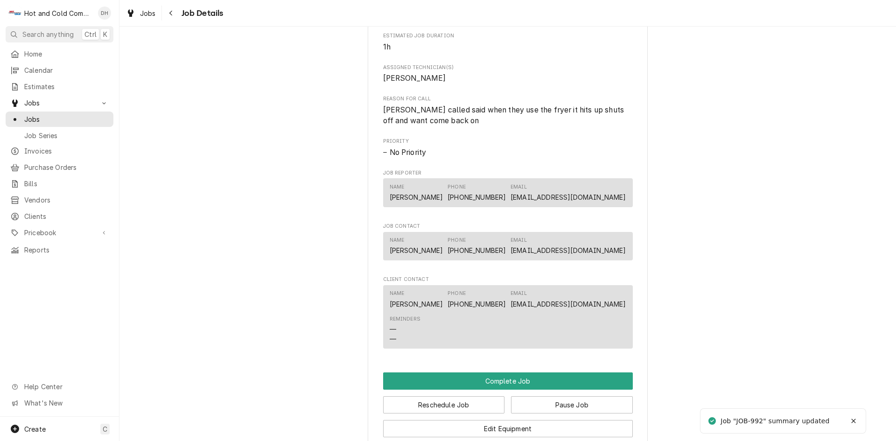
scroll to position [778, 0]
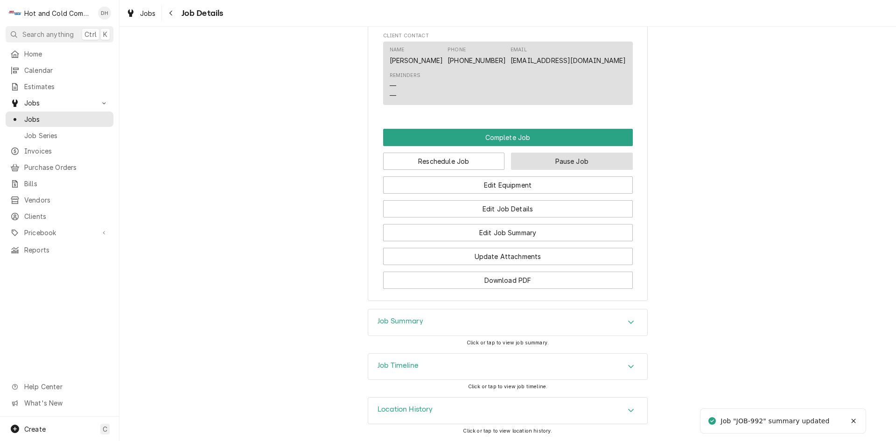
click at [589, 170] on button "Pause Job" at bounding box center [572, 161] width 122 height 17
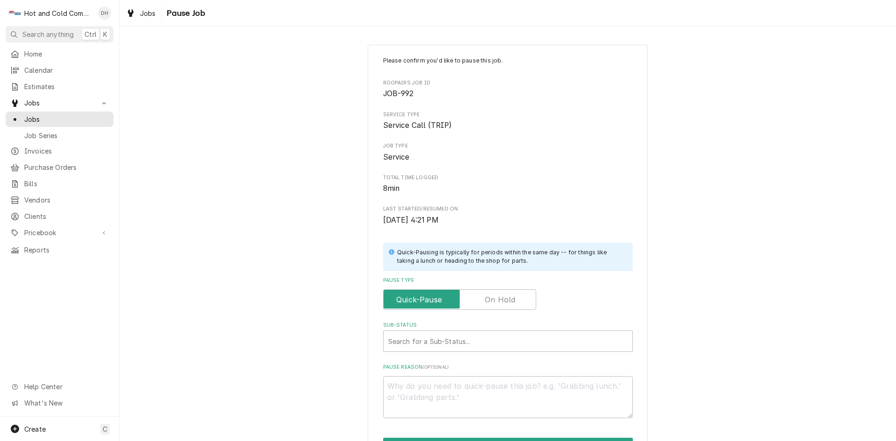
click at [509, 300] on label "Pause Type" at bounding box center [459, 299] width 153 height 21
click at [509, 300] on input "Pause Type" at bounding box center [459, 299] width 145 height 21
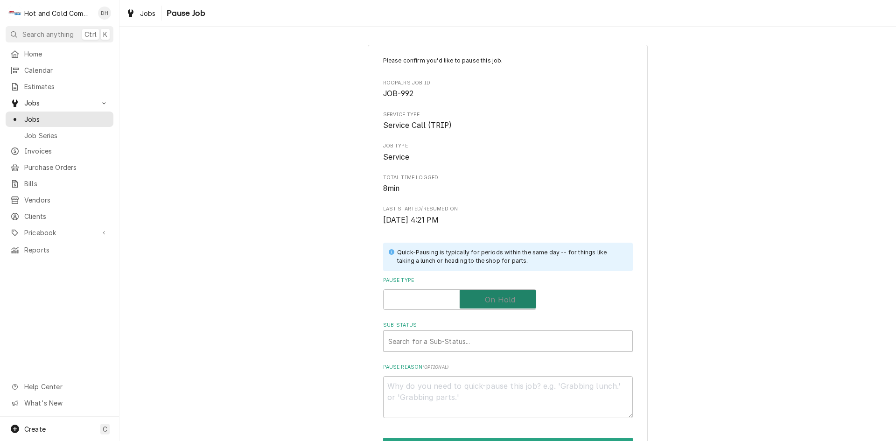
checkbox input "true"
type textarea "x"
click at [429, 300] on label "Pause Type" at bounding box center [459, 299] width 153 height 21
click at [429, 300] on input "Pause Type" at bounding box center [459, 299] width 145 height 21
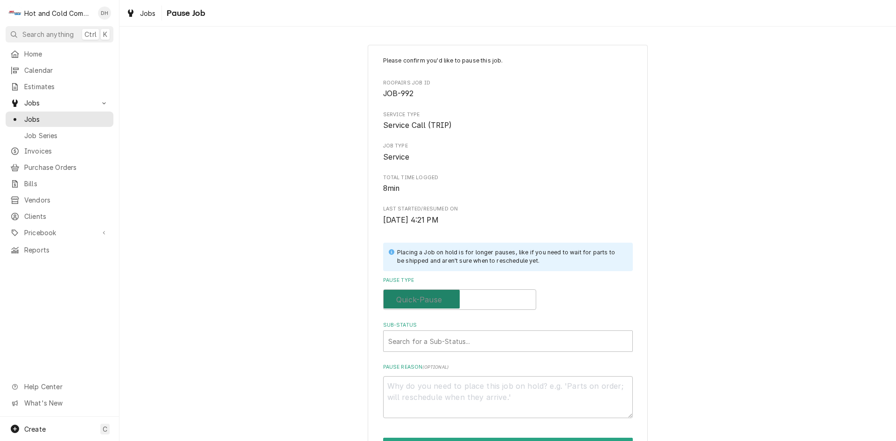
checkbox input "false"
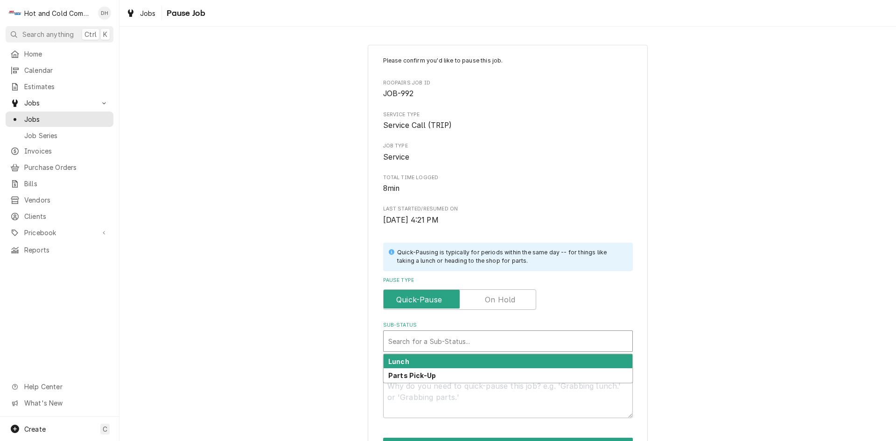
click at [434, 339] on div "Sub-Status" at bounding box center [507, 341] width 239 height 17
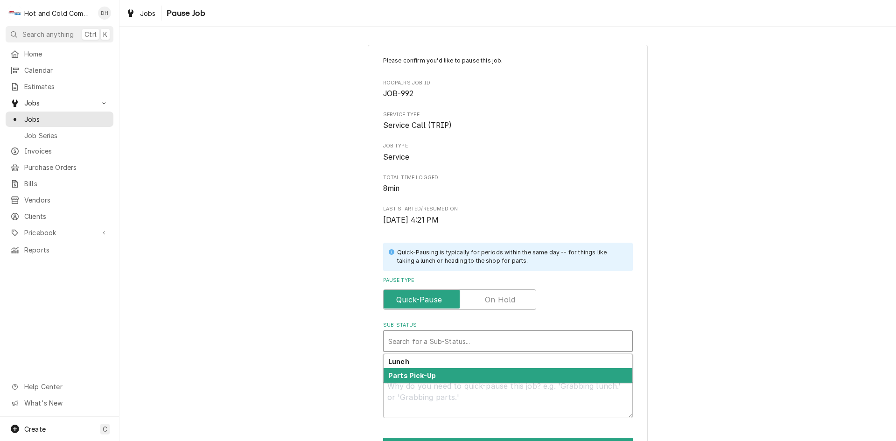
click at [423, 376] on strong "Parts Pick-Up" at bounding box center [412, 375] width 48 height 8
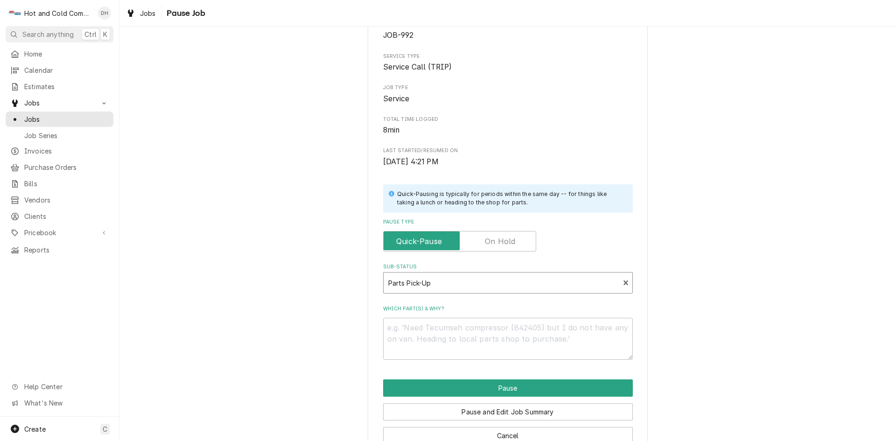
scroll to position [82, 0]
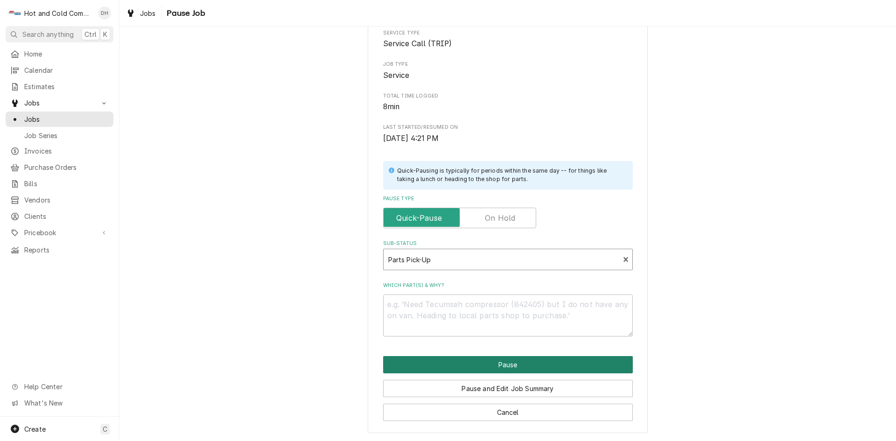
click at [505, 365] on button "Pause" at bounding box center [508, 364] width 250 height 17
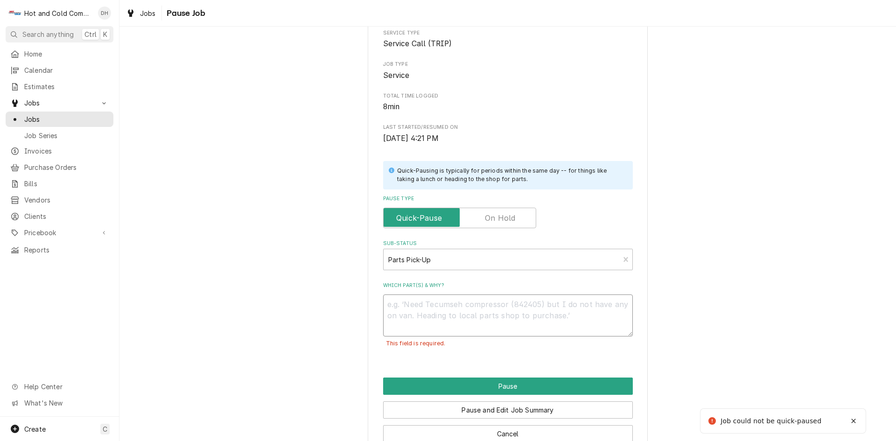
click at [439, 302] on textarea "Which part(s) & why?" at bounding box center [508, 315] width 250 height 42
type textarea "x"
type textarea "p"
type textarea "x"
type textarea "pi"
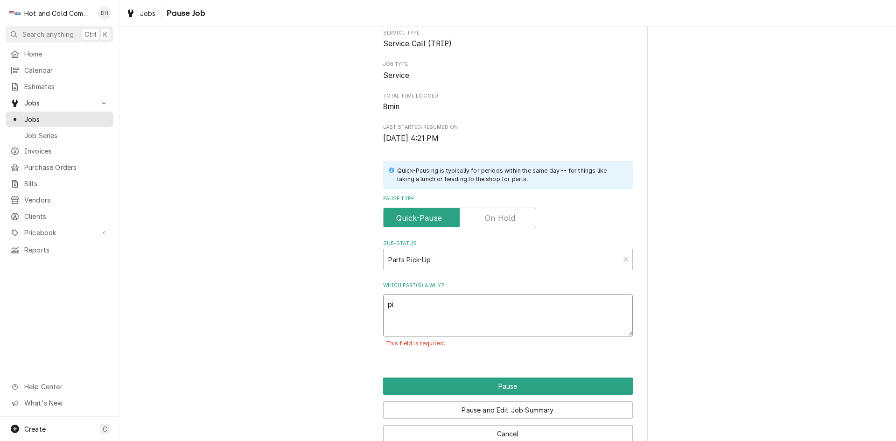
type textarea "x"
type textarea "pic"
type textarea "x"
type textarea "pick"
type textarea "x"
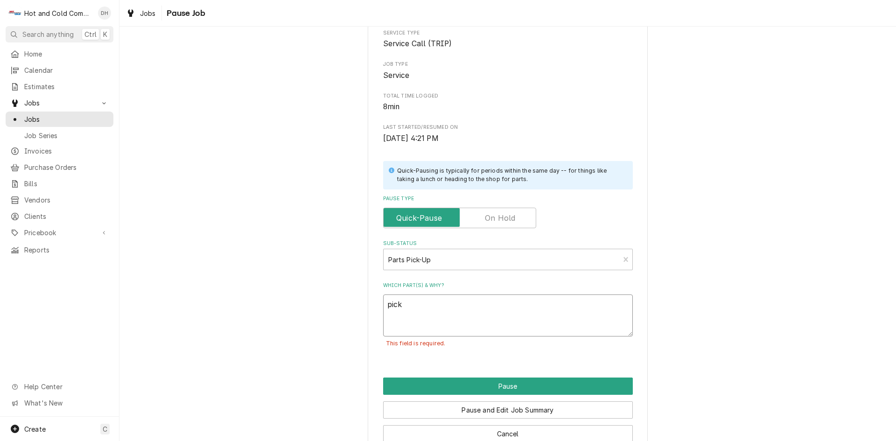
type textarea "picke"
type textarea "x"
type textarea "picked"
type textarea "x"
type textarea "picked"
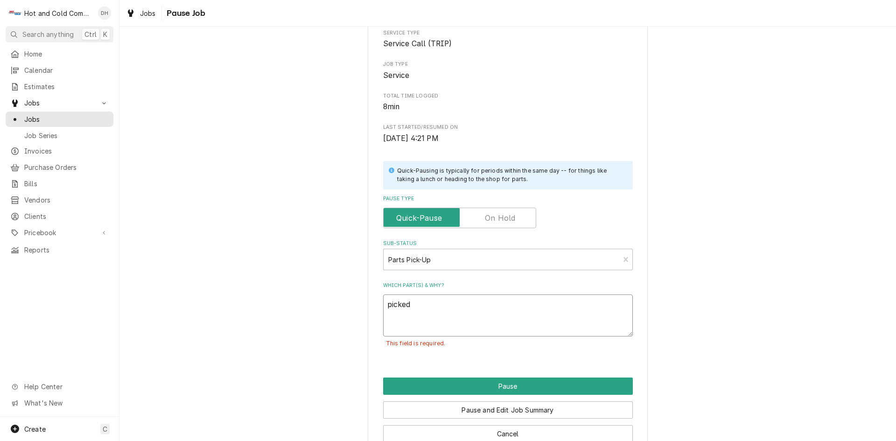
type textarea "x"
type textarea "picked u"
type textarea "x"
type textarea "picked up"
type textarea "x"
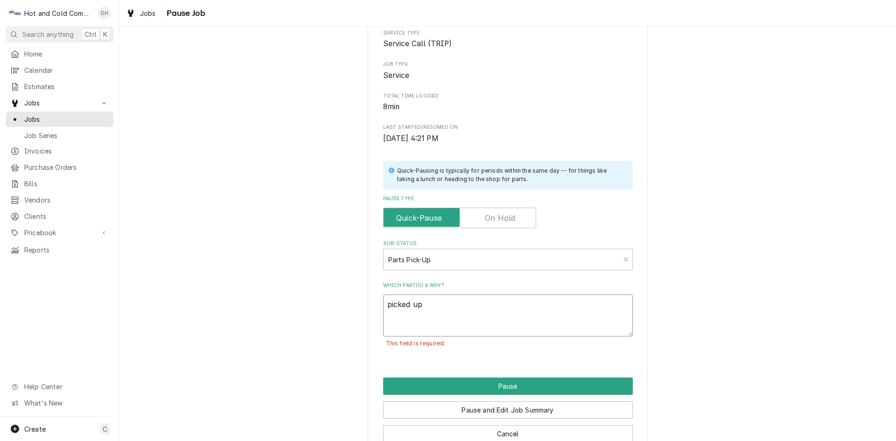
type textarea "picked up"
type textarea "x"
type textarea "picked up p"
type textarea "x"
type textarea "picked up pa"
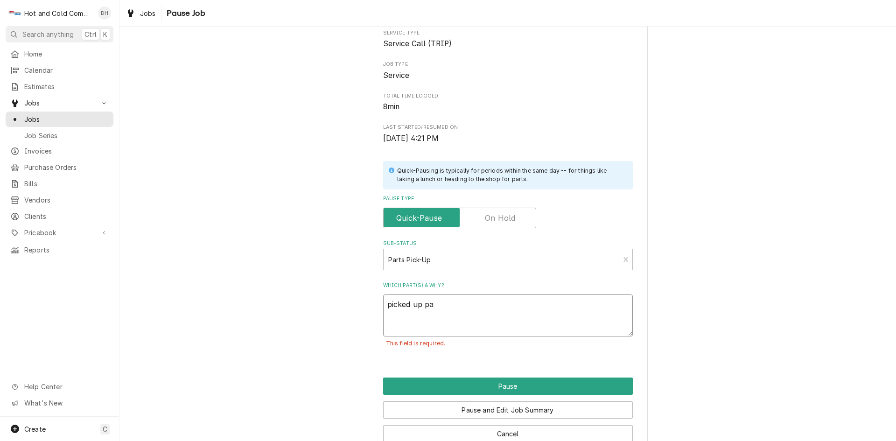
type textarea "x"
type textarea "picked up par"
type textarea "x"
type textarea "picked up part"
click at [510, 384] on button "Pause" at bounding box center [508, 385] width 250 height 17
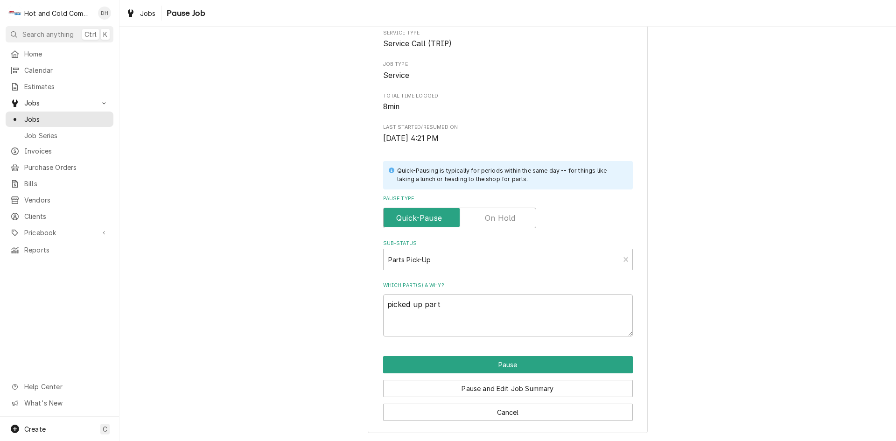
type textarea "x"
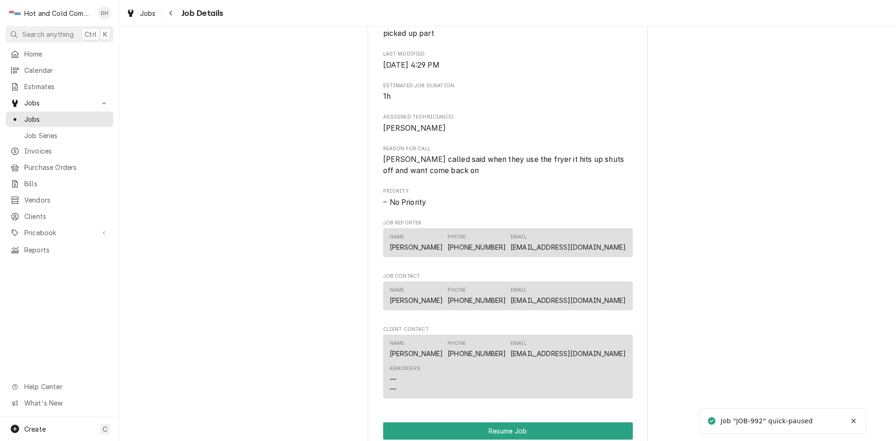
scroll to position [778, 0]
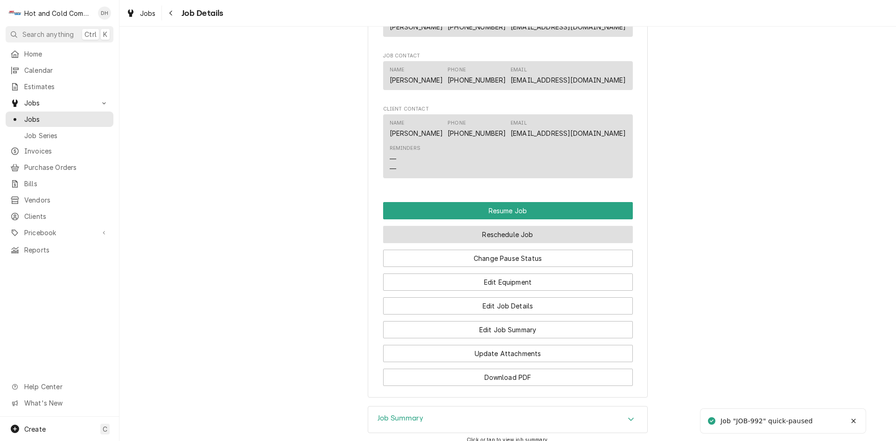
click at [532, 243] on button "Reschedule Job" at bounding box center [508, 234] width 250 height 17
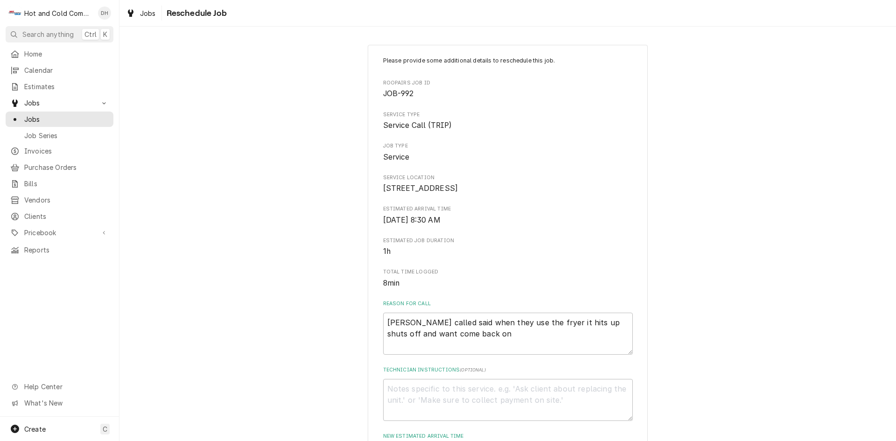
scroll to position [155, 0]
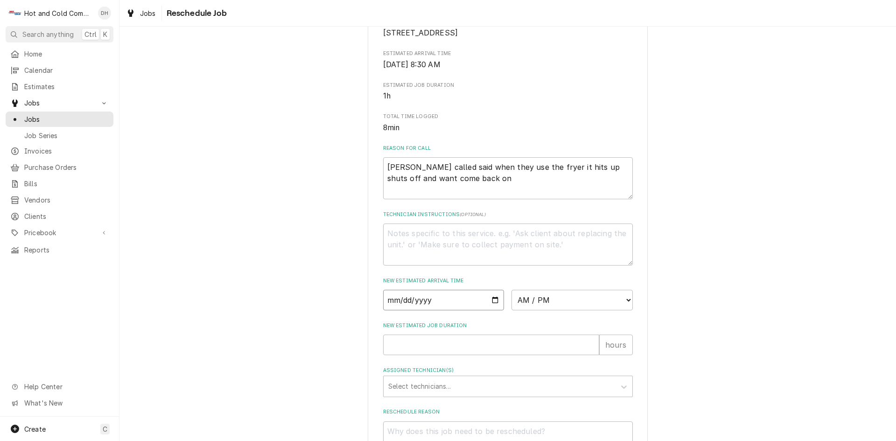
click at [492, 310] on input "Date" at bounding box center [443, 300] width 121 height 21
type textarea "x"
type input "2025-08-27"
click at [623, 308] on select "AM / PM 6:00 AM 6:15 AM 6:30 AM 6:45 AM 7:00 AM 7:15 AM 7:30 AM 7:45 AM 8:00 AM…" at bounding box center [571, 300] width 121 height 21
select select "08:30:00"
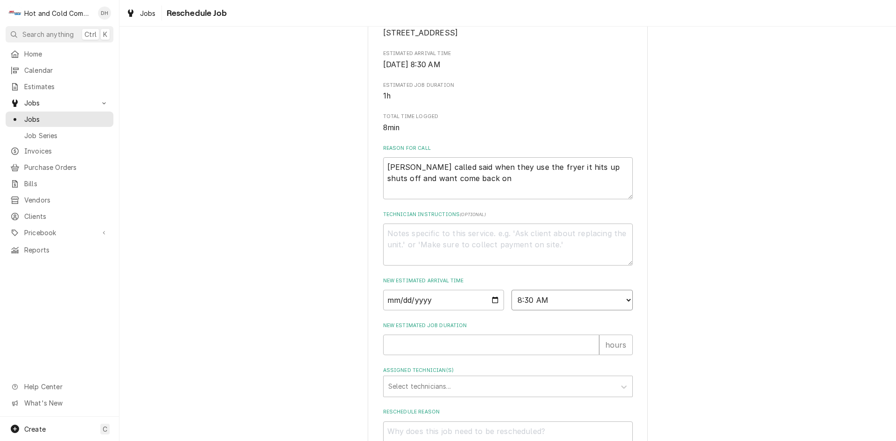
click at [511, 300] on select "AM / PM 6:00 AM 6:15 AM 6:30 AM 6:45 AM 7:00 AM 7:15 AM 7:30 AM 7:45 AM 8:00 AM…" at bounding box center [571, 300] width 121 height 21
click at [438, 355] on input "New Estimated Job Duration" at bounding box center [491, 345] width 216 height 21
type textarea "x"
type input "1"
click at [454, 395] on div "Assigned Technician(s)" at bounding box center [499, 386] width 223 height 17
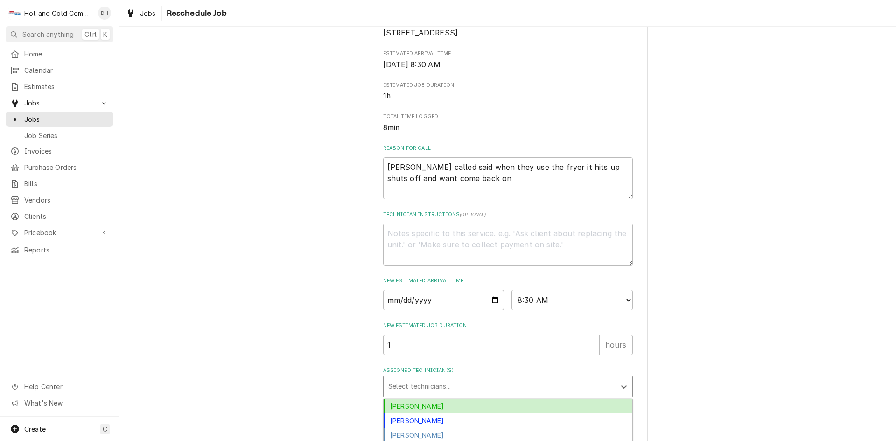
scroll to position [245, 0]
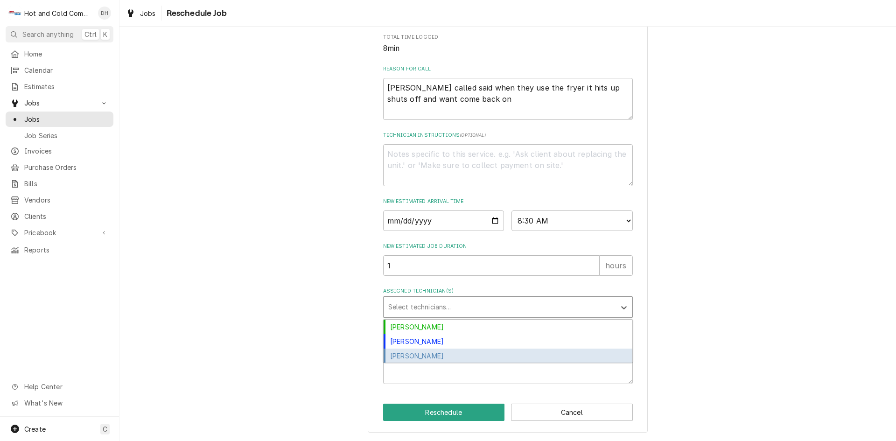
click at [437, 355] on div "Jason Thomason" at bounding box center [508, 356] width 249 height 14
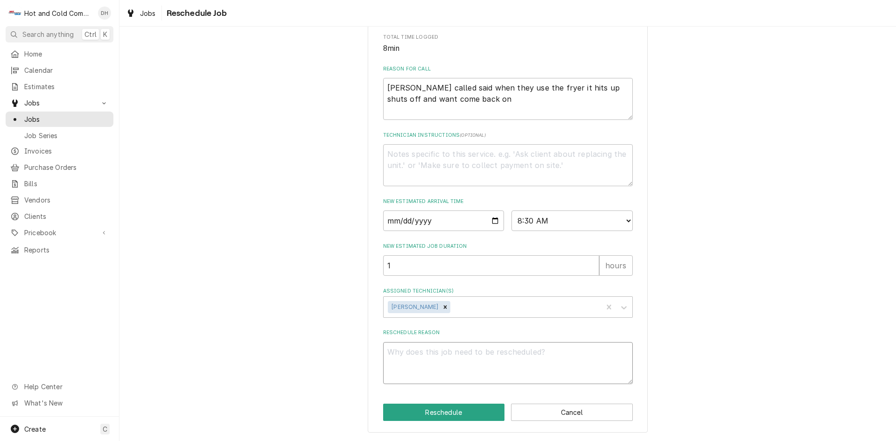
click at [449, 367] on textarea "Reschedule Reason" at bounding box center [508, 363] width 250 height 42
type textarea "x"
type textarea "p"
type textarea "x"
type textarea "pi"
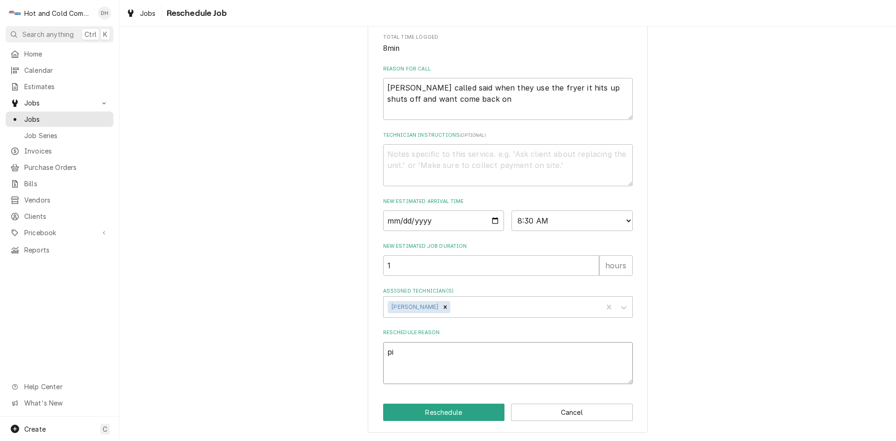
type textarea "x"
type textarea "pic"
type textarea "x"
type textarea "pick"
type textarea "x"
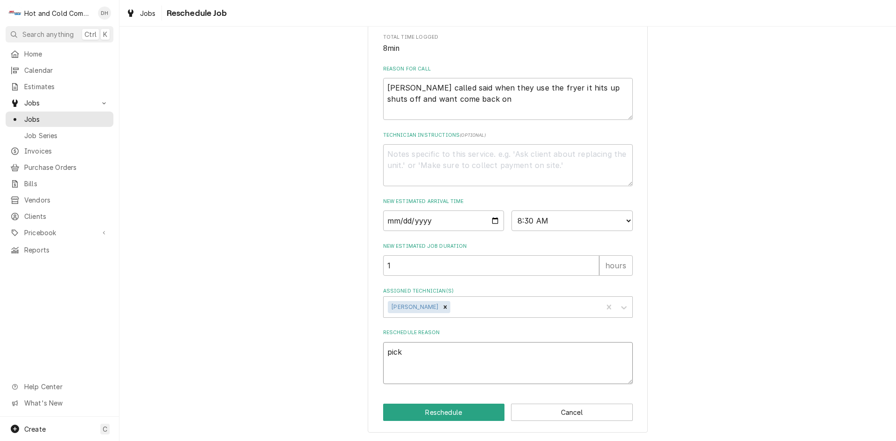
type textarea "picke"
type textarea "x"
type textarea "picked"
type textarea "x"
type textarea "picked"
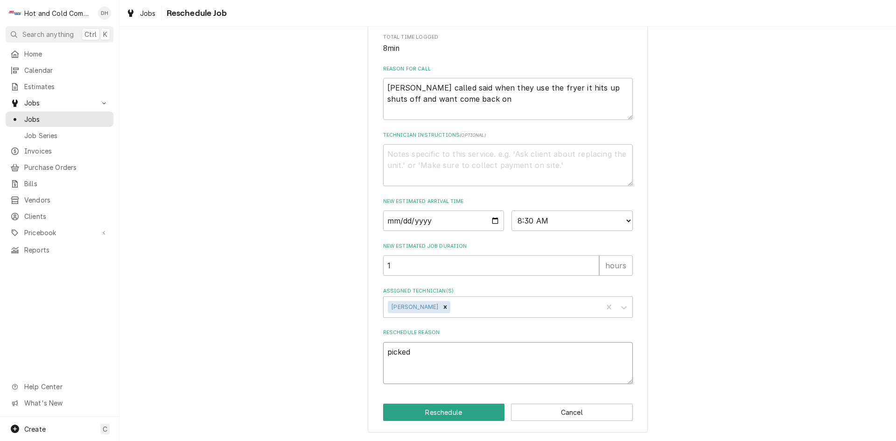
type textarea "x"
type textarea "picked u"
type textarea "x"
type textarea "picked up"
type textarea "x"
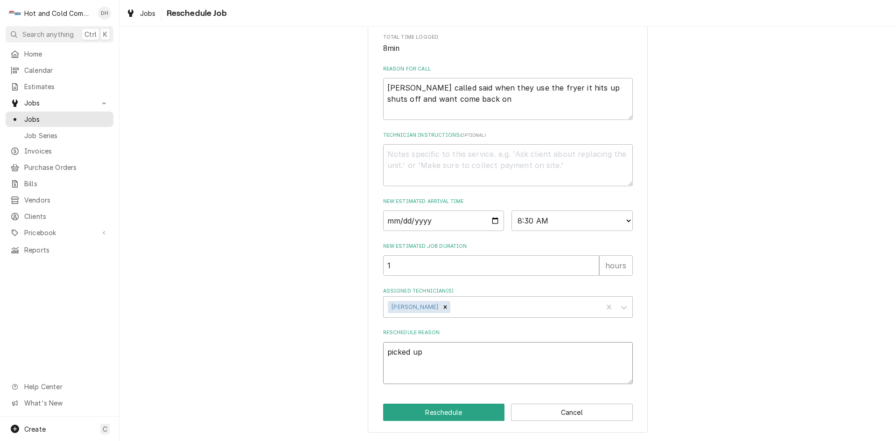
type textarea "picked up"
type textarea "x"
type textarea "picked up p"
type textarea "x"
type textarea "picked up pa"
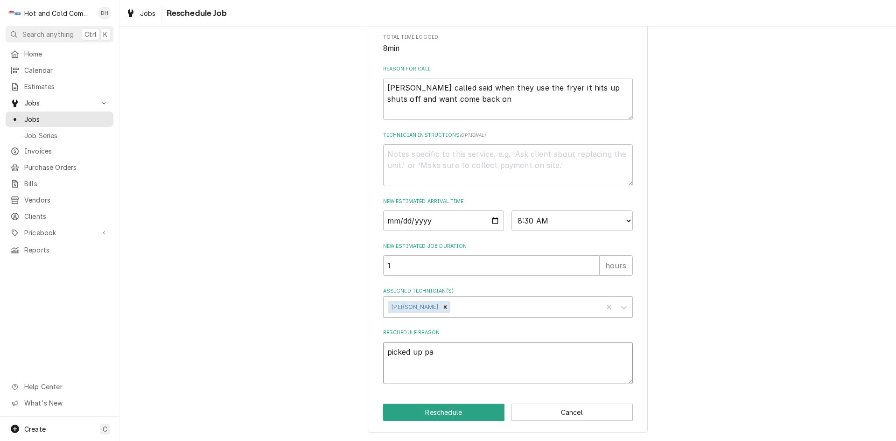
type textarea "x"
type textarea "picked up par"
type textarea "x"
type textarea "picked up part"
type textarea "x"
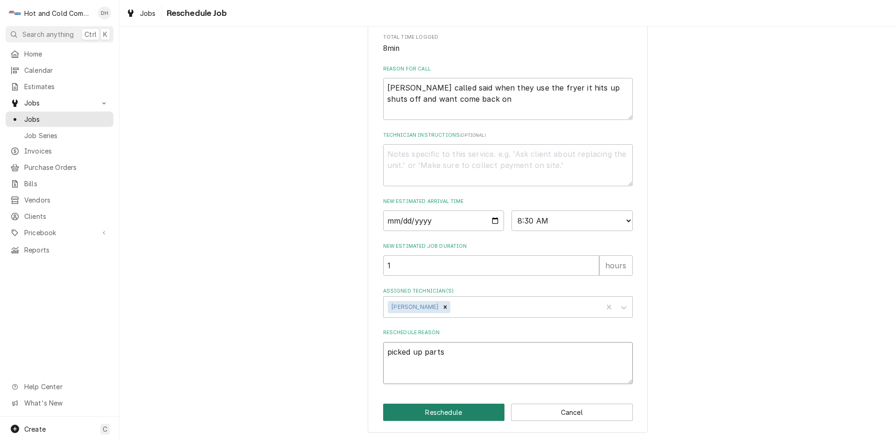
type textarea "picked up parts"
click at [447, 413] on button "Reschedule" at bounding box center [444, 412] width 122 height 17
type textarea "x"
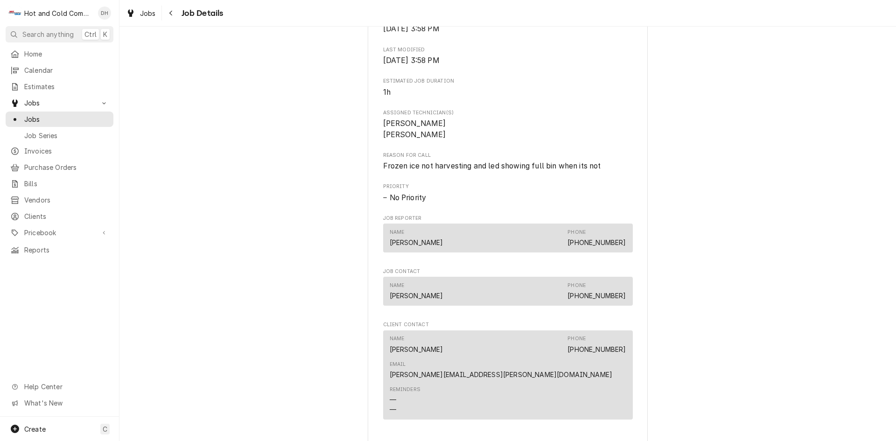
scroll to position [467, 0]
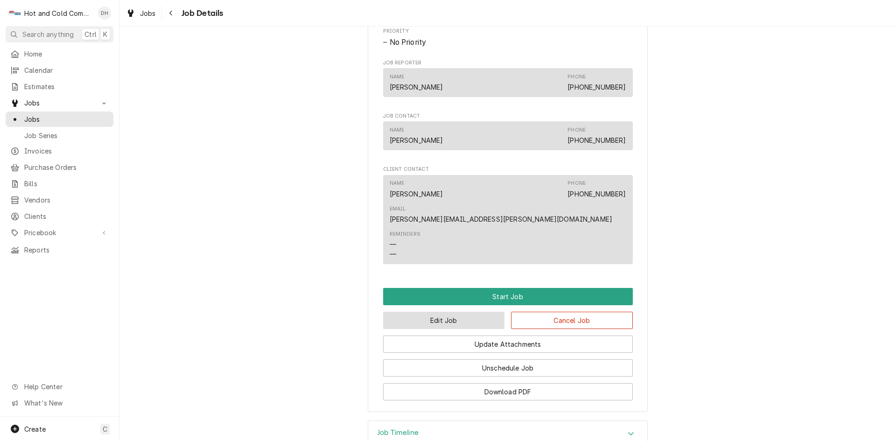
click at [463, 312] on button "Edit Job" at bounding box center [444, 320] width 122 height 17
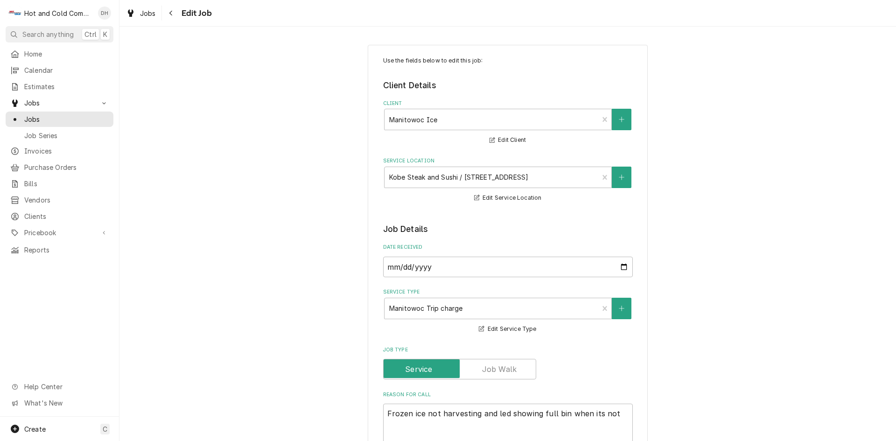
type textarea "x"
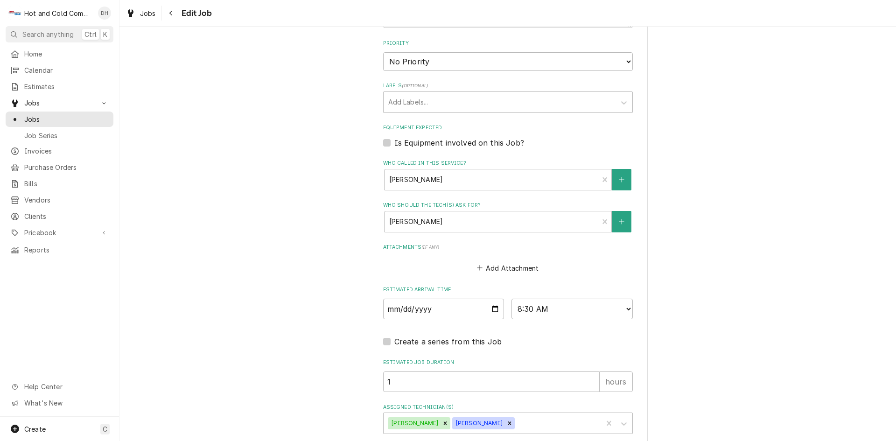
scroll to position [534, 0]
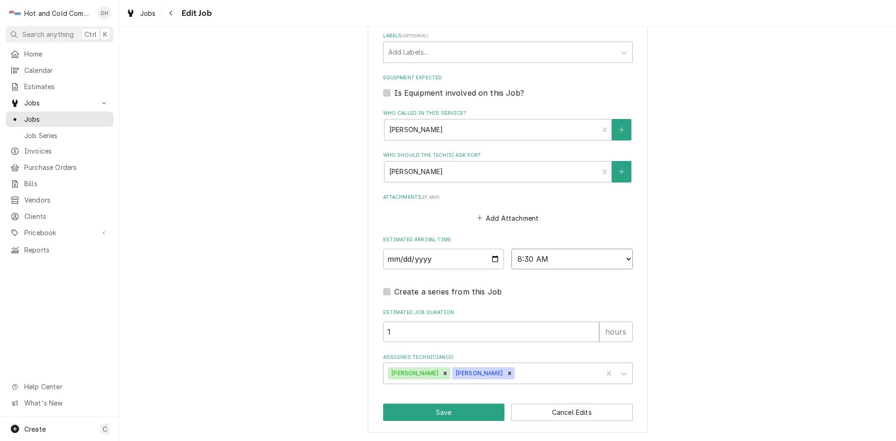
click at [626, 257] on select "AM / PM 6:00 AM 6:15 AM 6:30 AM 6:45 AM 7:00 AM 7:15 AM 7:30 AM 7:45 AM 8:00 AM…" at bounding box center [571, 259] width 121 height 21
select select "13:00:00"
click at [511, 249] on select "AM / PM 6:00 AM 6:15 AM 6:30 AM 6:45 AM 7:00 AM 7:15 AM 7:30 AM 7:45 AM 8:00 AM…" at bounding box center [571, 259] width 121 height 21
click at [425, 411] on button "Save" at bounding box center [444, 412] width 122 height 17
type textarea "x"
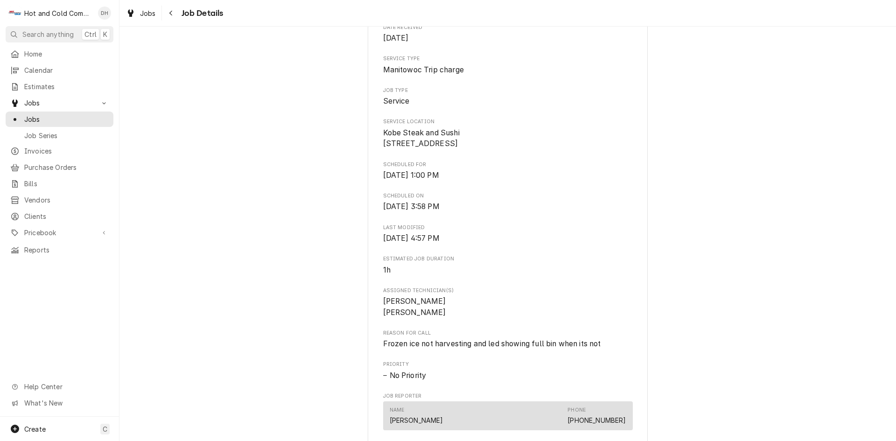
scroll to position [155, 0]
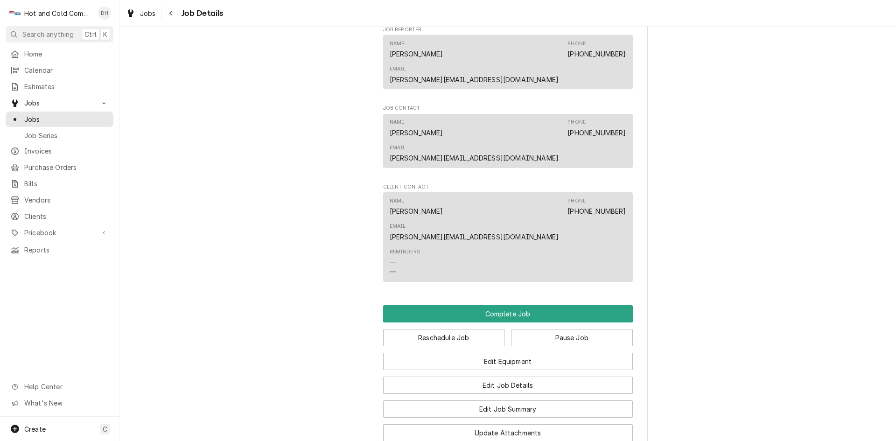
scroll to position [622, 0]
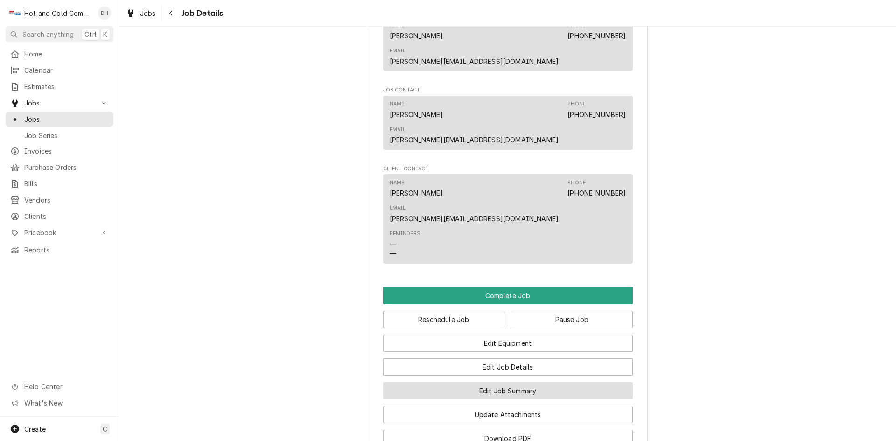
click at [539, 382] on button "Edit Job Summary" at bounding box center [508, 390] width 250 height 17
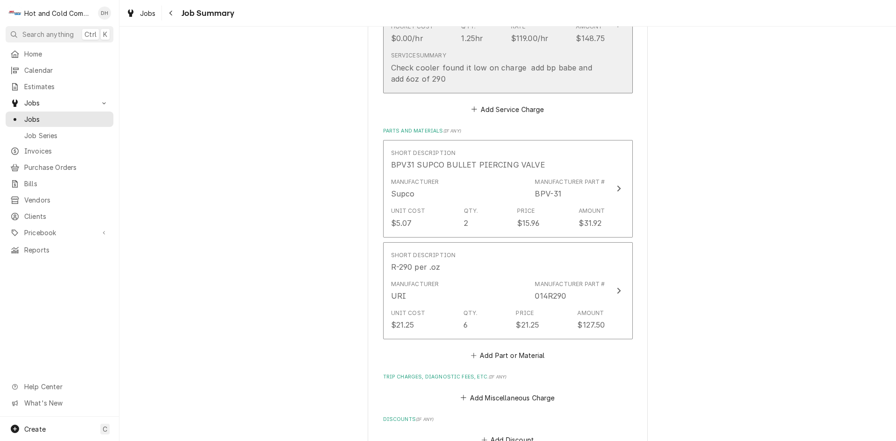
scroll to position [155, 0]
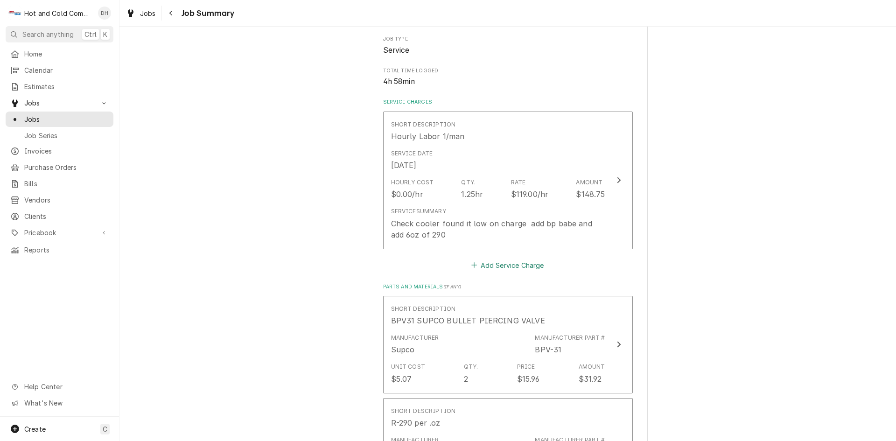
click at [528, 264] on button "Add Service Charge" at bounding box center [508, 264] width 76 height 13
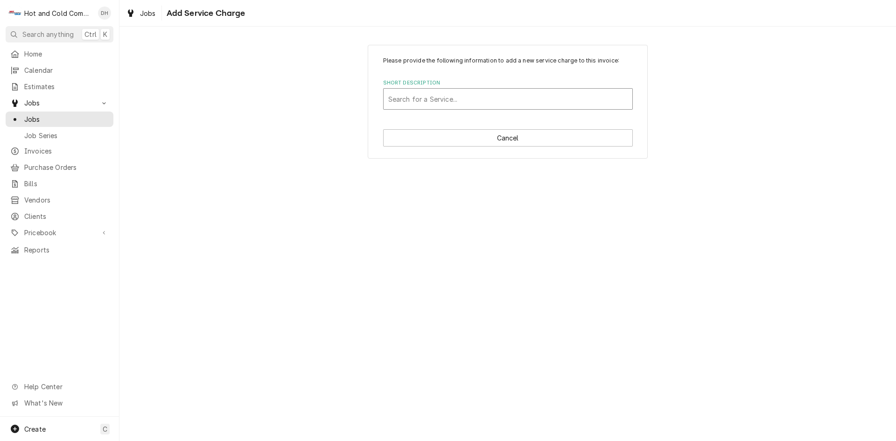
click at [453, 99] on div "Short Description" at bounding box center [507, 99] width 239 height 17
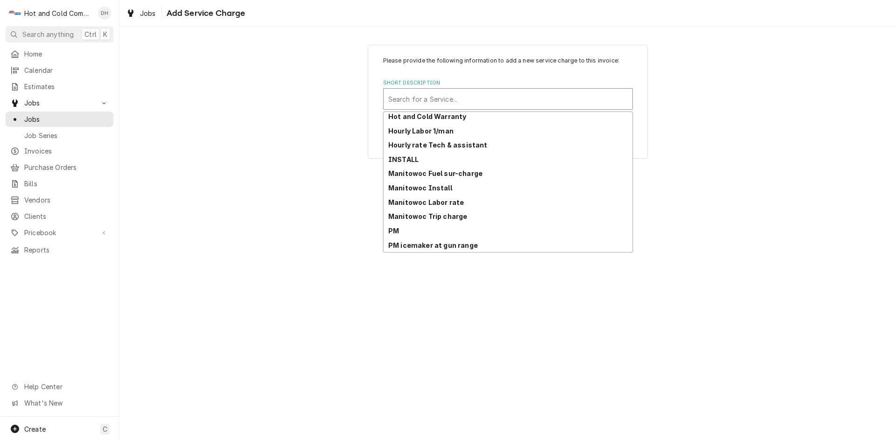
scroll to position [241, 0]
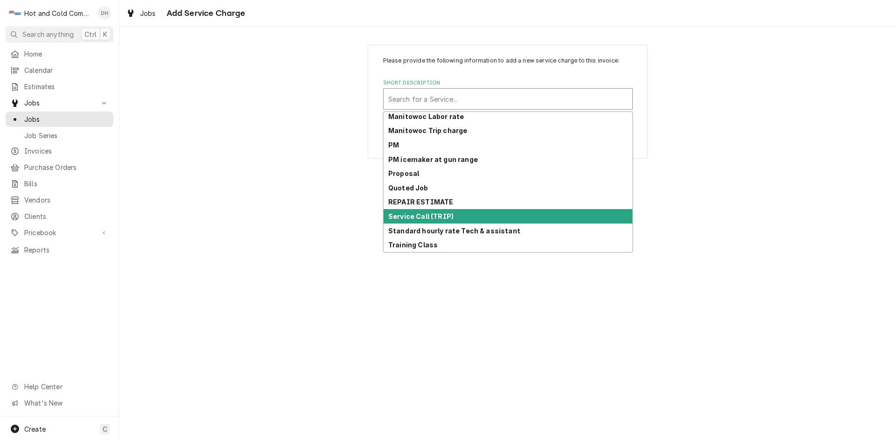
click at [443, 215] on strong "Service Call (TRIP)" at bounding box center [420, 216] width 65 height 8
type textarea "x"
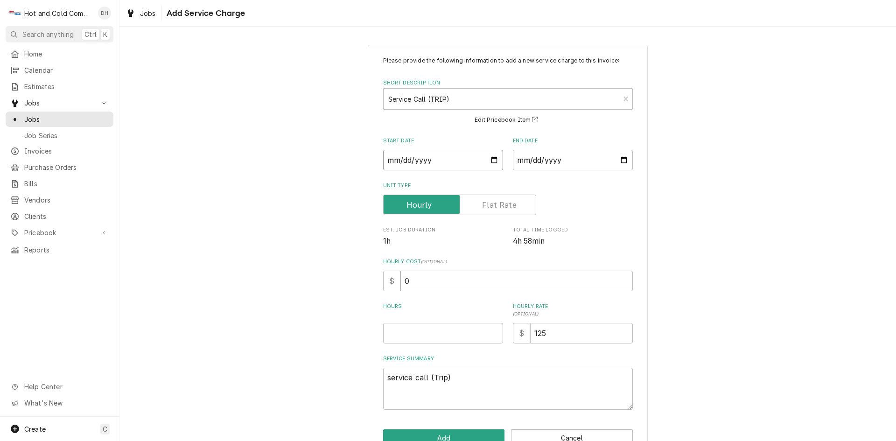
click at [491, 157] on input "Start Date" at bounding box center [443, 160] width 120 height 21
type input "2025-08-26"
click at [621, 160] on input "End Date" at bounding box center [573, 160] width 120 height 21
type textarea "x"
type input "2025-08-26"
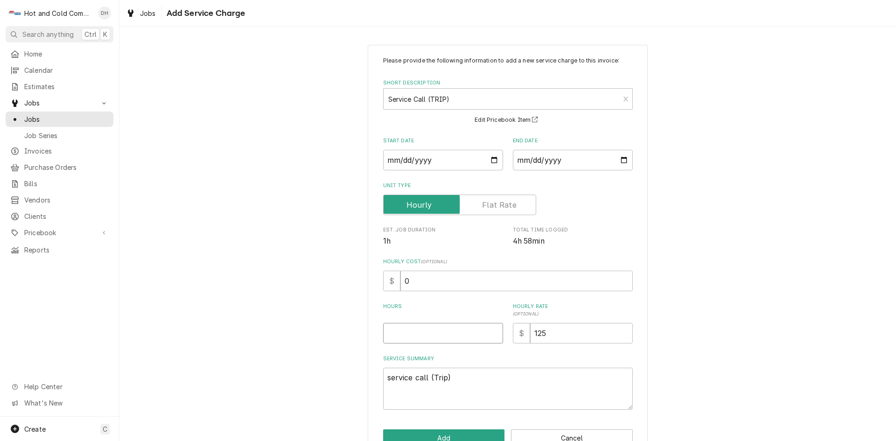
click at [403, 335] on input "Hours" at bounding box center [443, 333] width 120 height 21
type textarea "x"
type input "1"
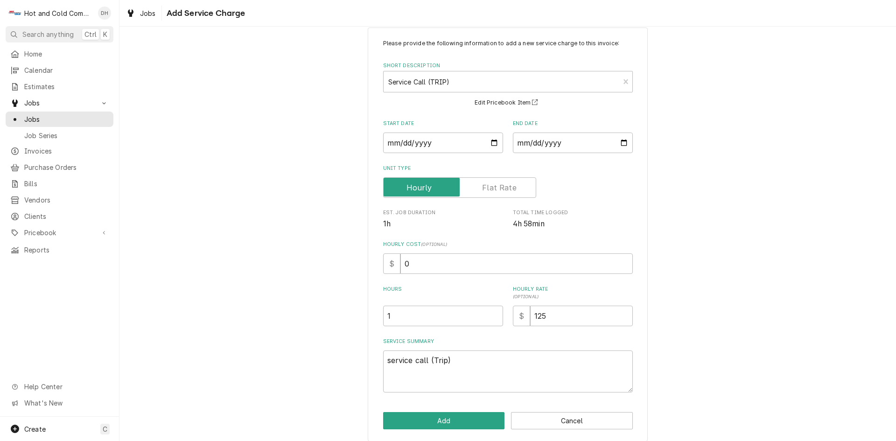
scroll to position [26, 0]
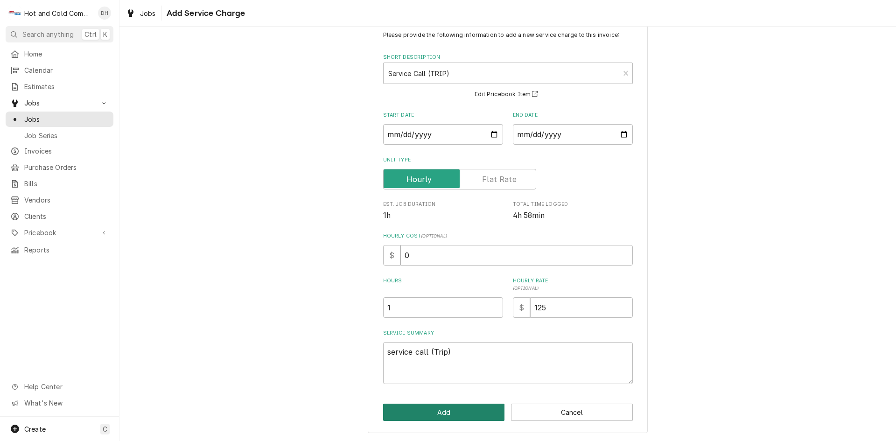
click at [452, 410] on button "Add" at bounding box center [444, 412] width 122 height 17
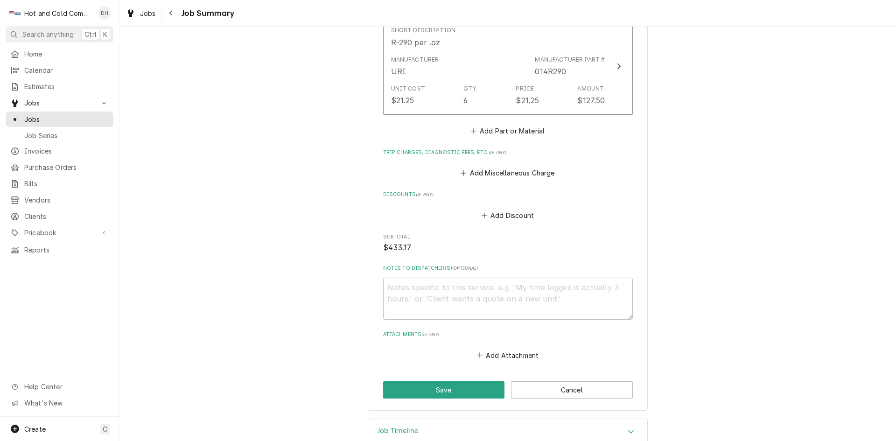
scroll to position [689, 0]
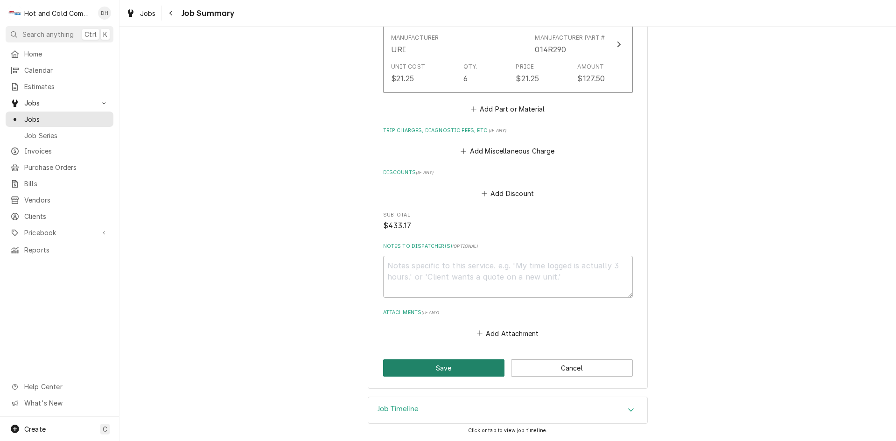
click at [460, 369] on button "Save" at bounding box center [444, 367] width 122 height 17
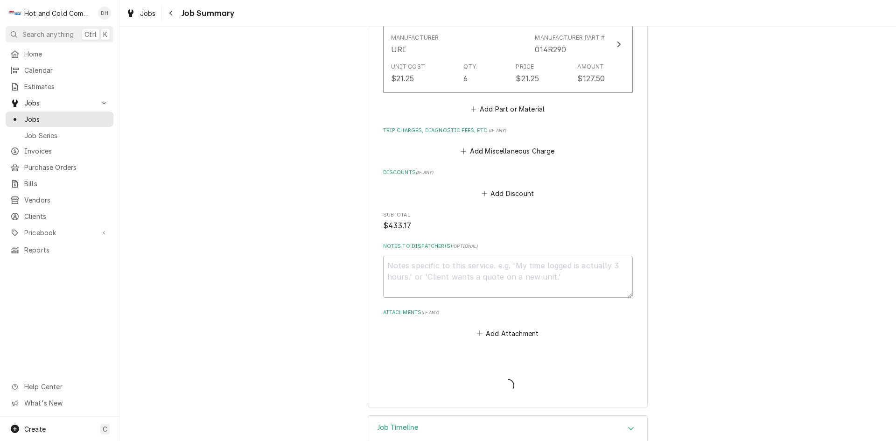
type textarea "x"
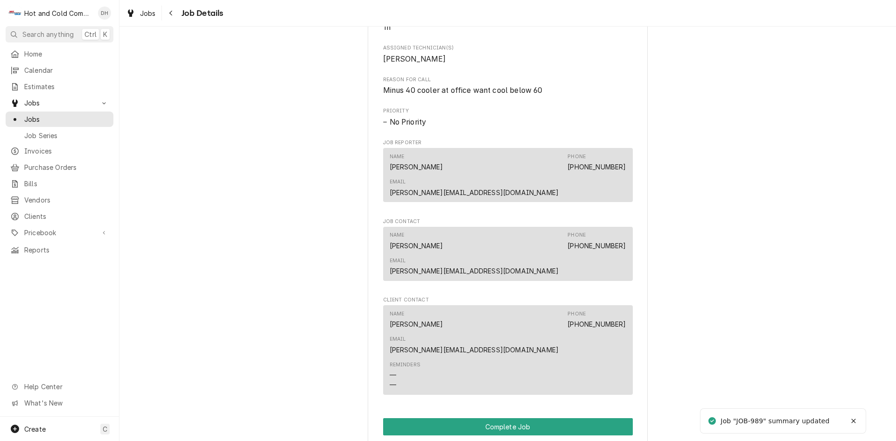
scroll to position [778, 0]
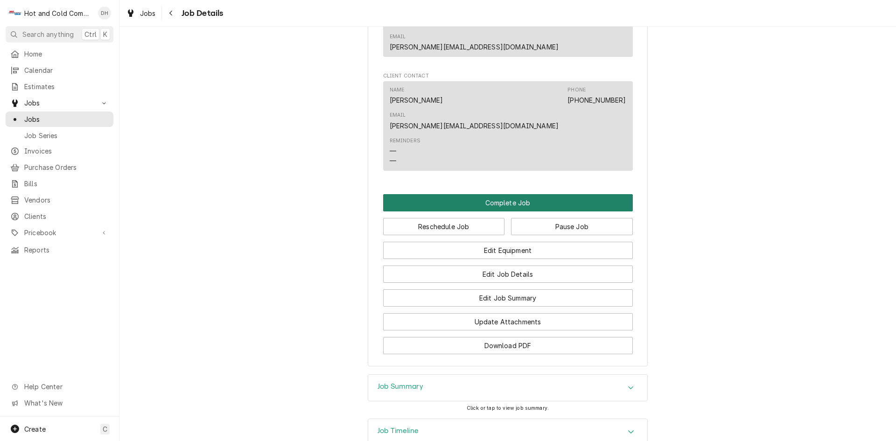
click at [515, 194] on button "Complete Job" at bounding box center [508, 202] width 250 height 17
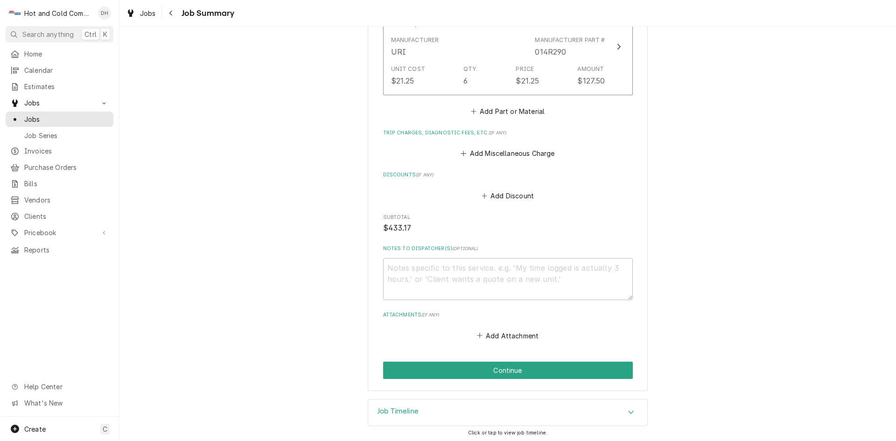
scroll to position [689, 0]
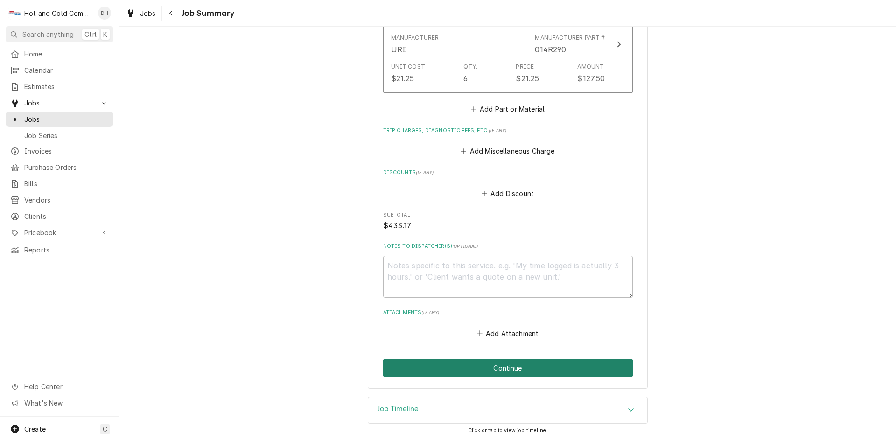
drag, startPoint x: 513, startPoint y: 370, endPoint x: 527, endPoint y: 356, distance: 19.8
click at [514, 370] on button "Continue" at bounding box center [508, 367] width 250 height 17
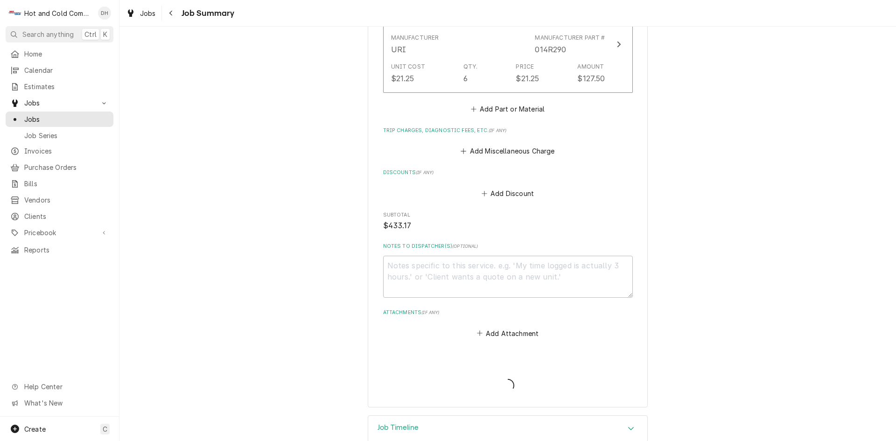
type textarea "x"
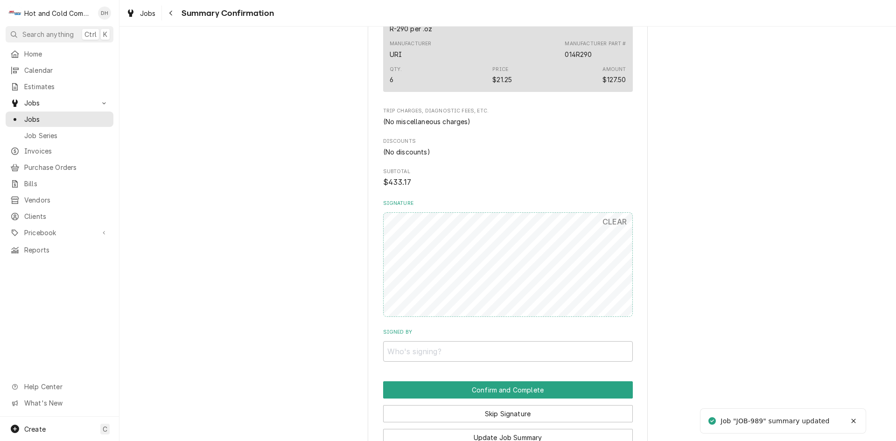
scroll to position [622, 0]
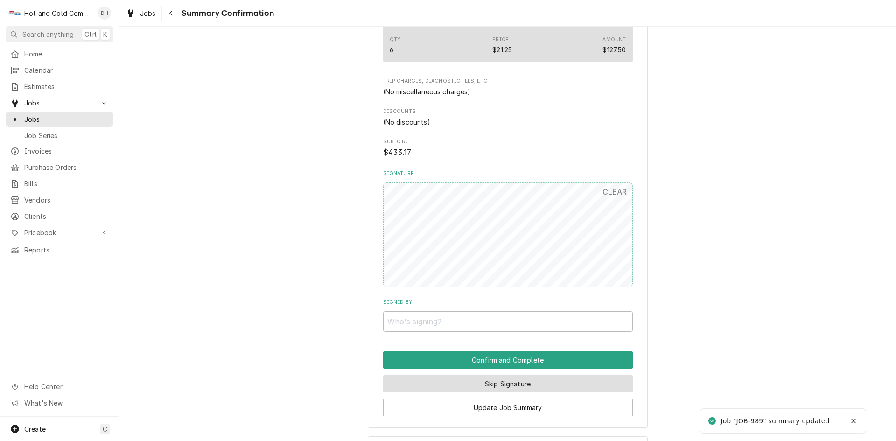
click at [557, 387] on button "Skip Signature" at bounding box center [508, 383] width 250 height 17
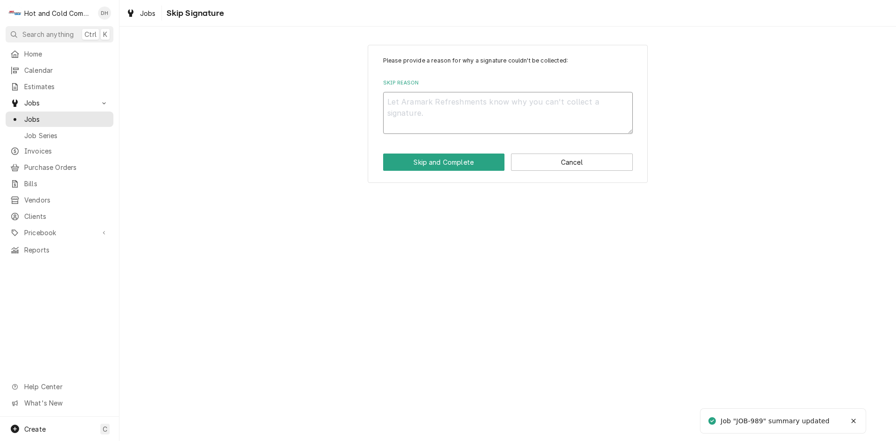
click at [450, 107] on textarea "Skip Reason" at bounding box center [508, 113] width 250 height 42
type textarea "x"
type textarea "E"
type textarea "x"
type textarea "Em"
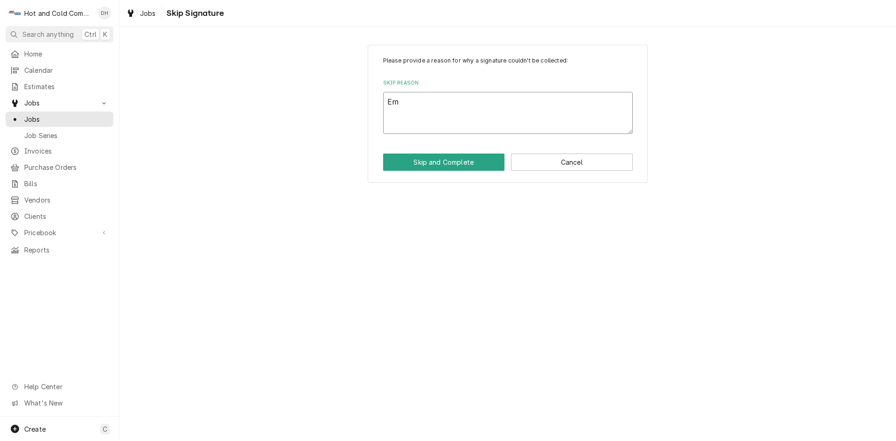
type textarea "x"
type textarea "Ema"
type textarea "x"
type textarea "Emai"
type textarea "x"
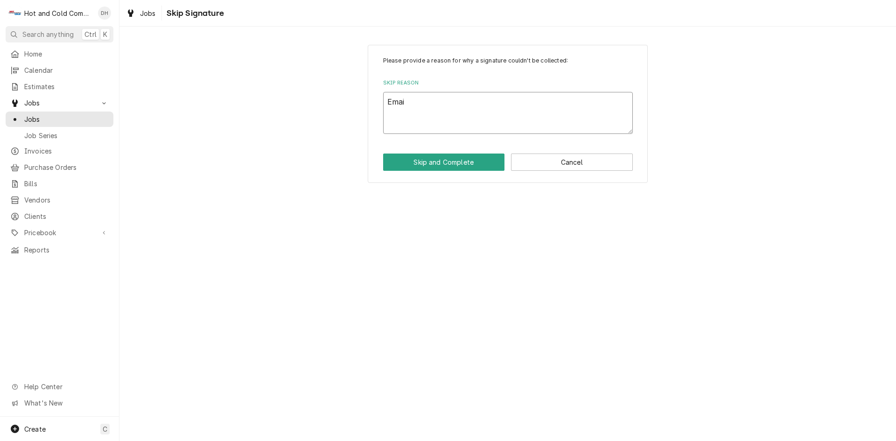
type textarea "Email"
type textarea "x"
type textarea "Emaile"
type textarea "x"
type textarea "Emailed"
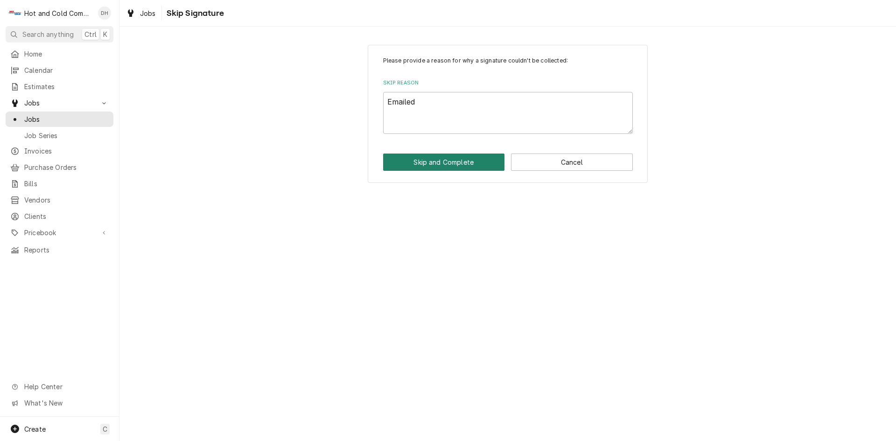
click at [453, 158] on button "Skip and Complete" at bounding box center [444, 161] width 122 height 17
type textarea "x"
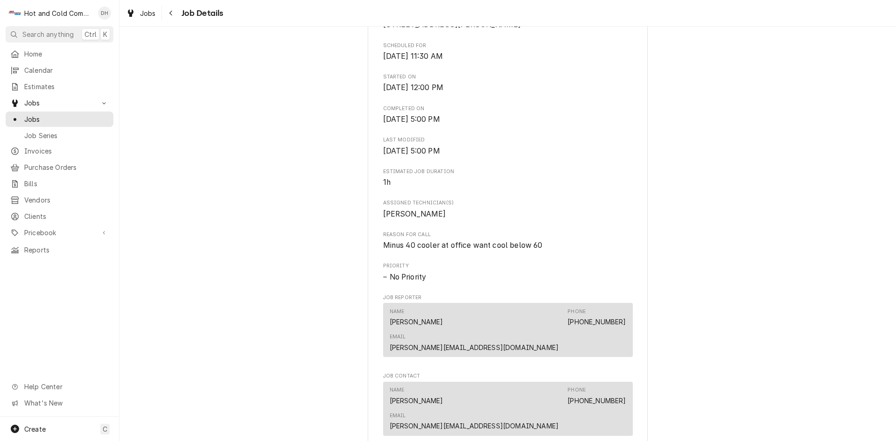
scroll to position [467, 0]
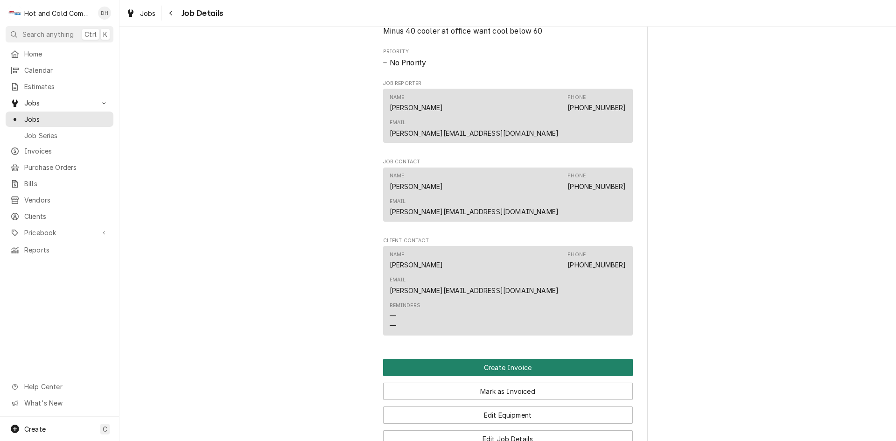
click at [511, 359] on button "Create Invoice" at bounding box center [508, 367] width 250 height 17
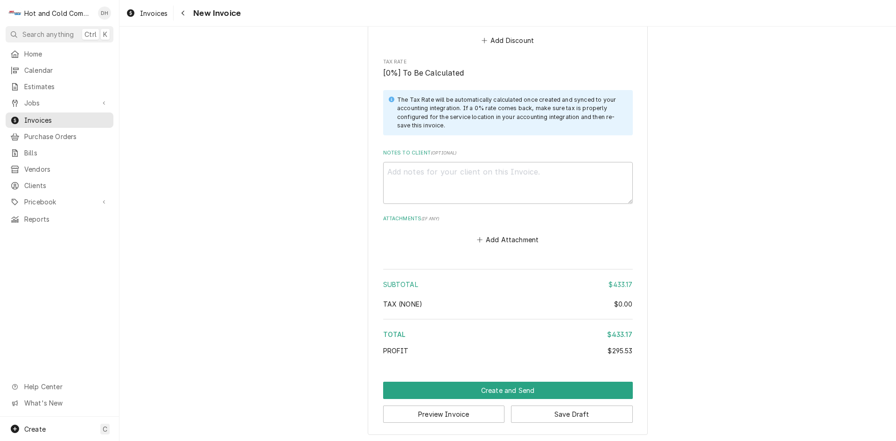
scroll to position [1493, 0]
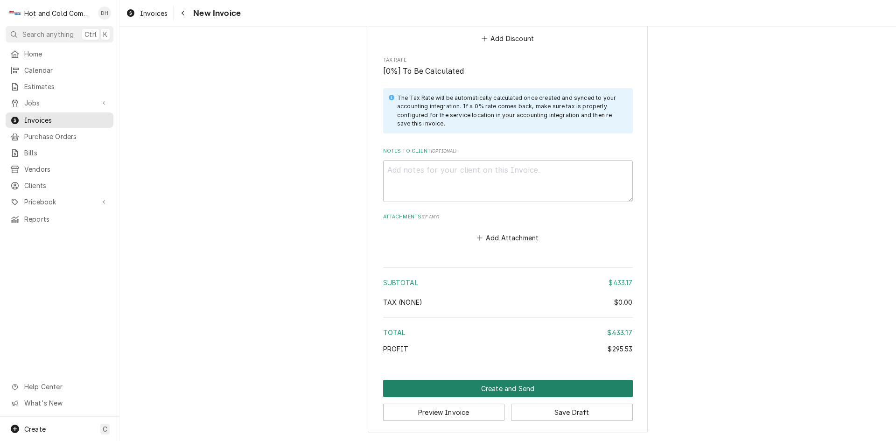
click at [515, 386] on button "Create and Send" at bounding box center [508, 388] width 250 height 17
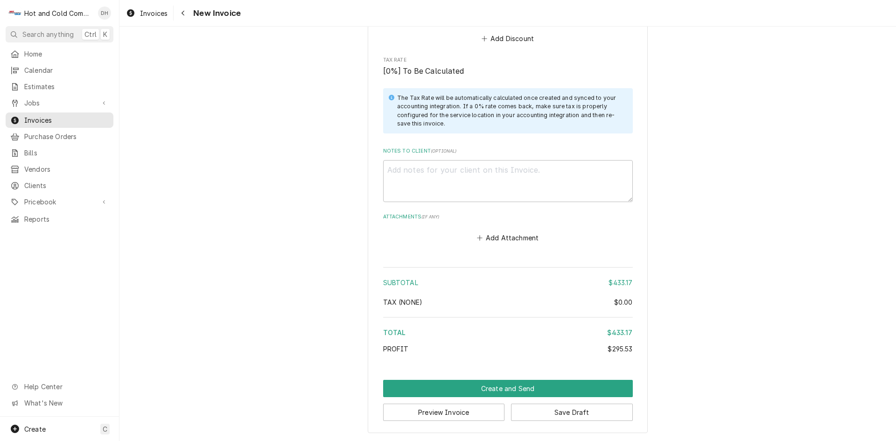
scroll to position [1488, 0]
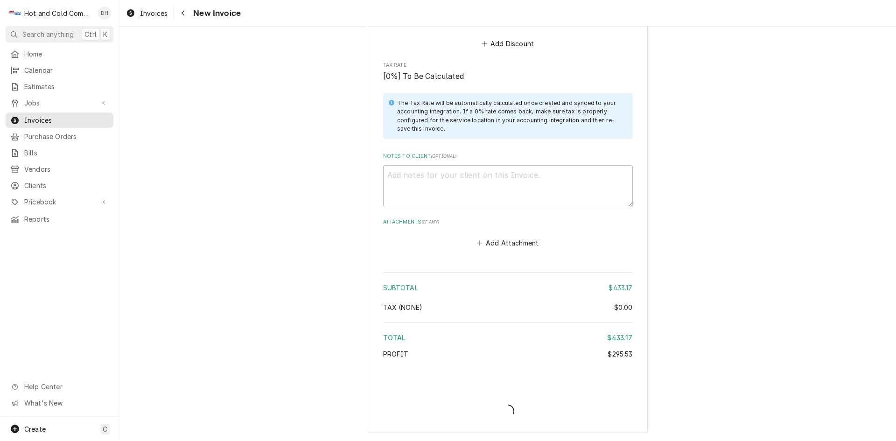
type textarea "x"
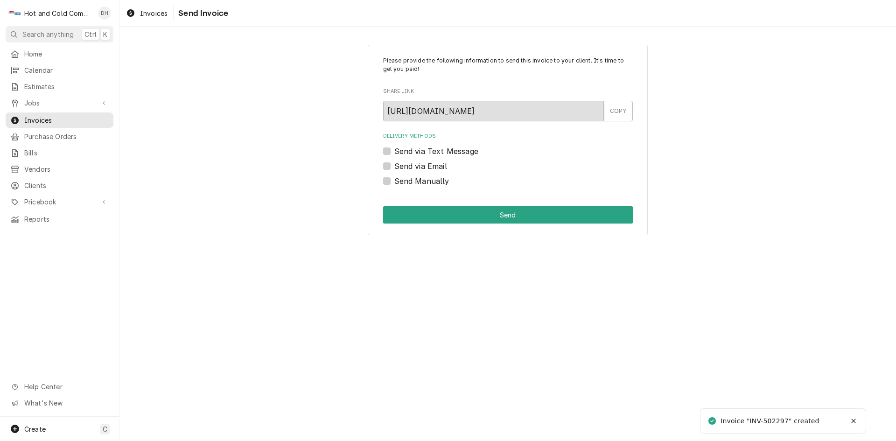
click at [394, 167] on label "Send via Email" at bounding box center [420, 165] width 53 height 11
click at [394, 167] on input "Send via Email" at bounding box center [519, 170] width 250 height 21
checkbox input "true"
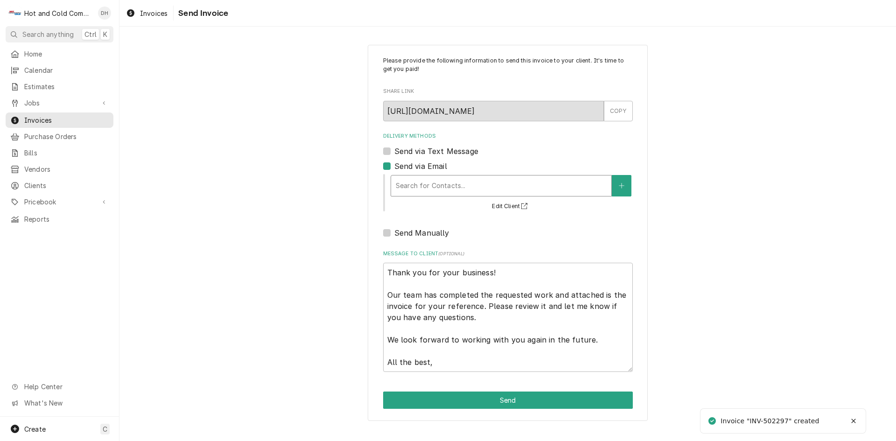
click at [450, 185] on div "Delivery Methods" at bounding box center [501, 185] width 211 height 17
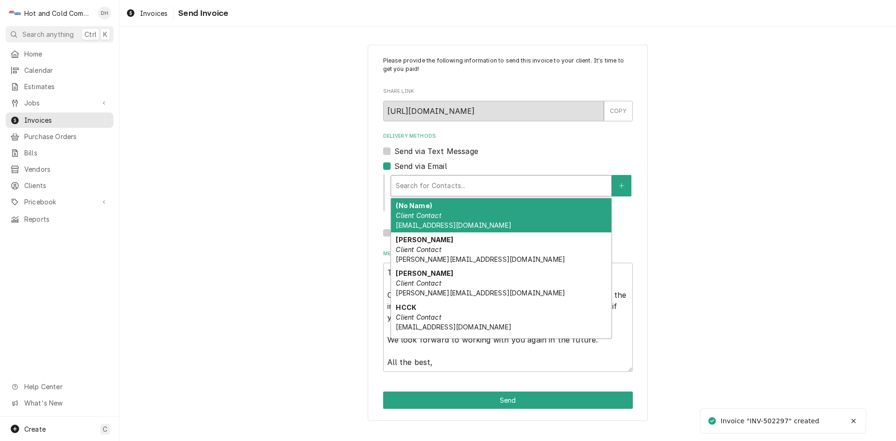
click at [441, 211] on div "(No Name) Client Contact AtlantaCoffee@aramark.com" at bounding box center [501, 215] width 220 height 34
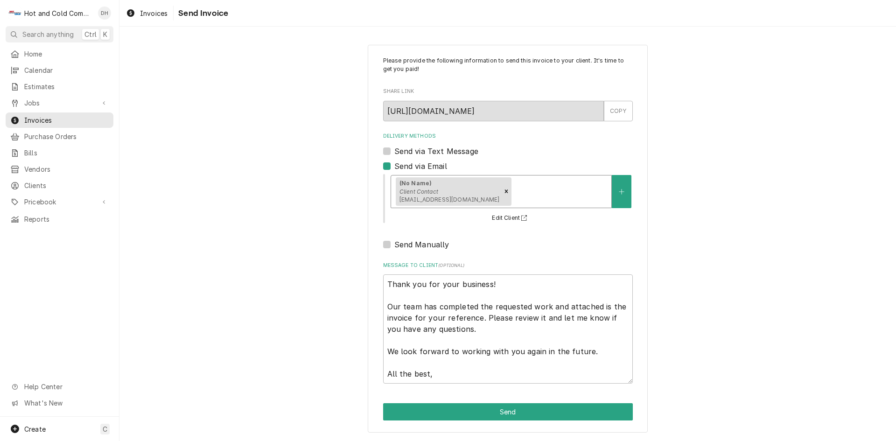
click at [547, 191] on div "Delivery Methods" at bounding box center [559, 191] width 93 height 17
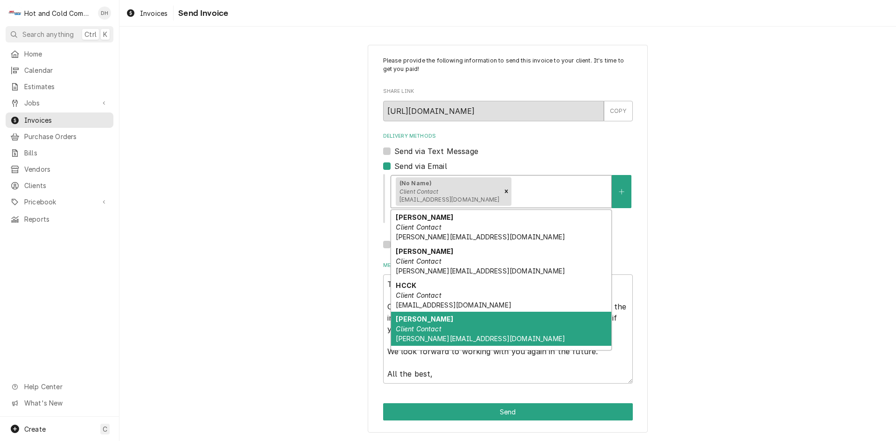
scroll to position [29, 0]
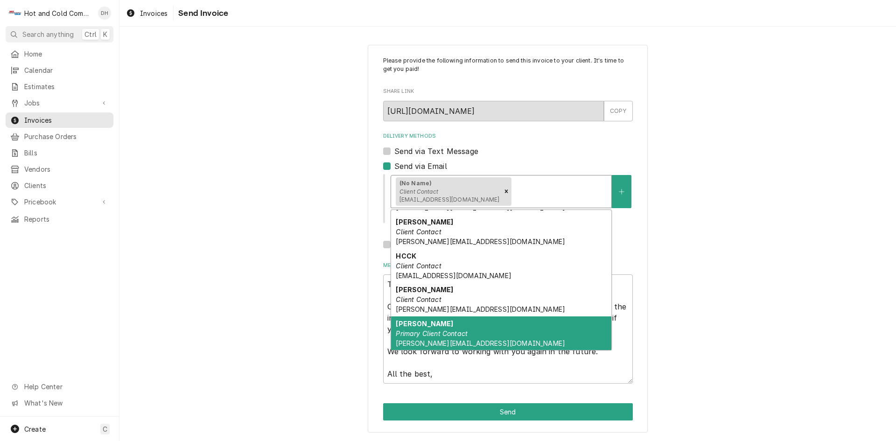
click at [503, 335] on div "Perry Poe Primary Client Contact Poe-Perry@aramark.com" at bounding box center [501, 333] width 220 height 34
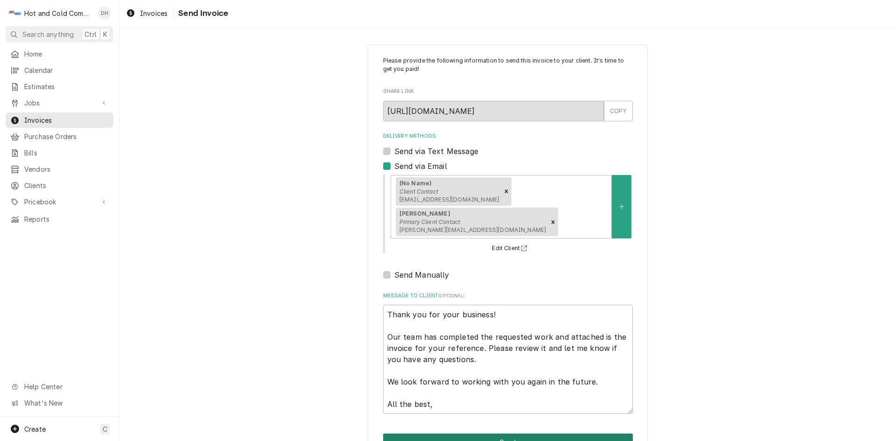
click at [509, 433] on button "Send" at bounding box center [508, 441] width 250 height 17
type textarea "x"
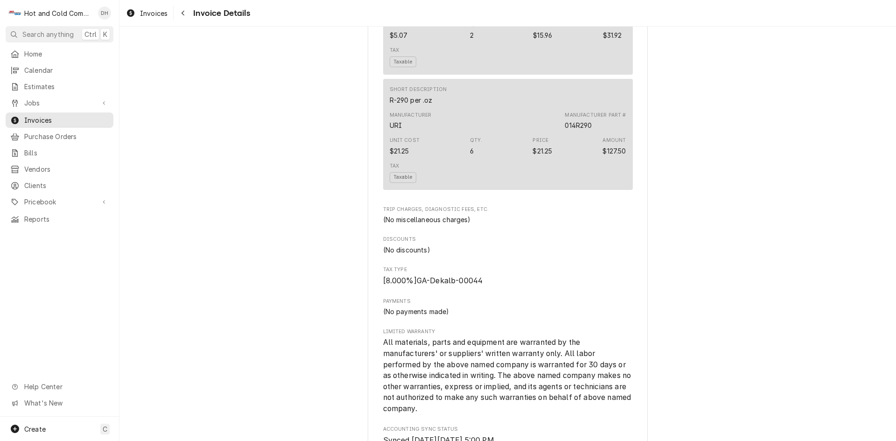
scroll to position [1281, 0]
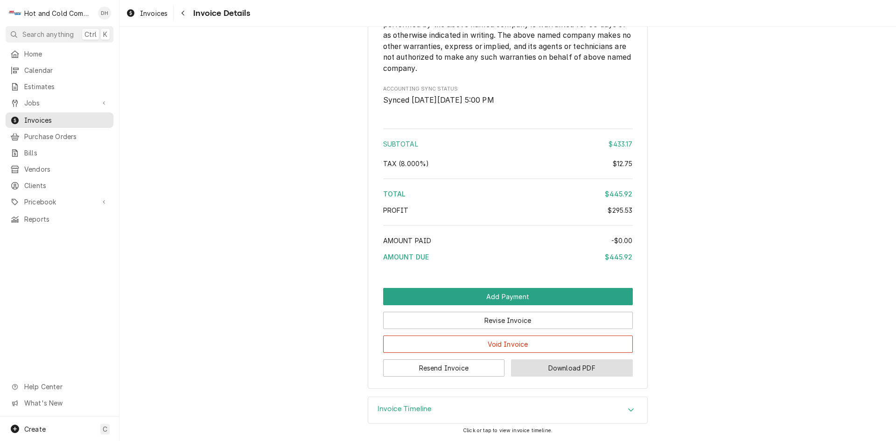
click at [576, 370] on button "Download PDF" at bounding box center [572, 367] width 122 height 17
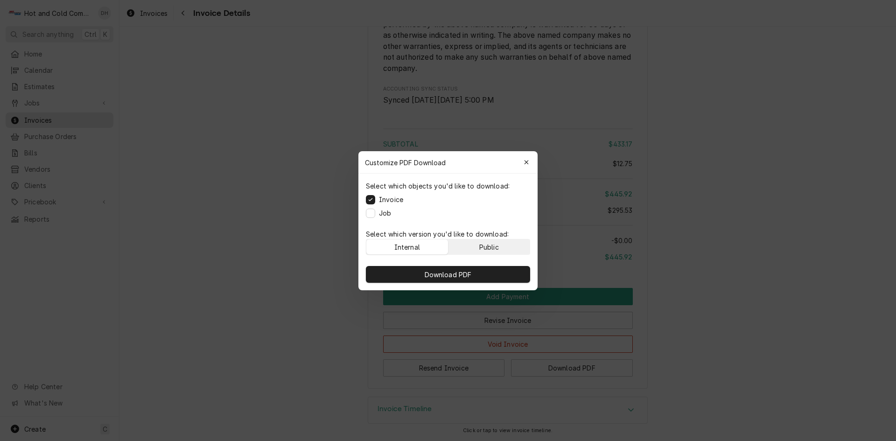
click at [504, 244] on button "Public" at bounding box center [489, 246] width 82 height 15
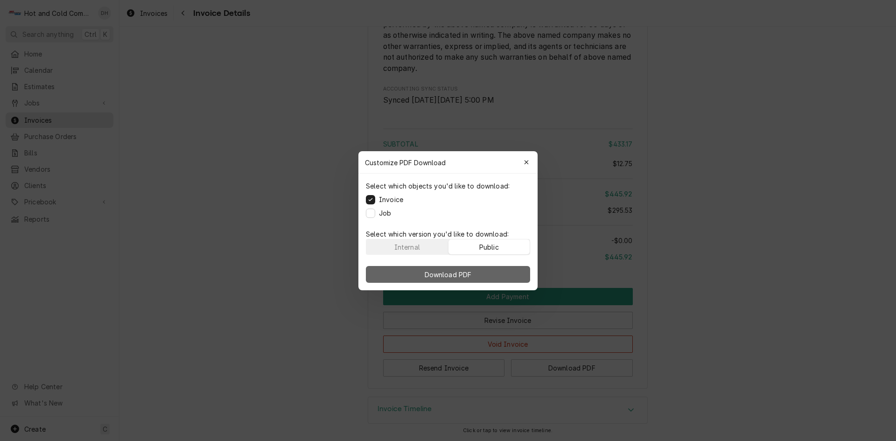
click at [461, 275] on span "Download PDF" at bounding box center [448, 274] width 51 height 10
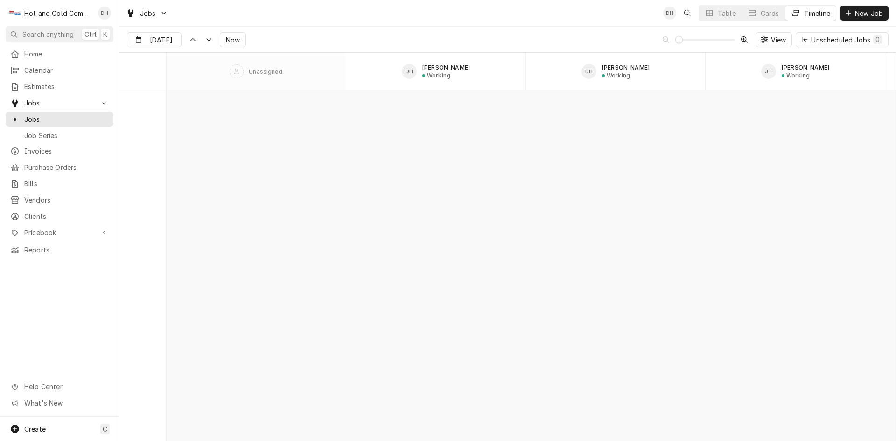
scroll to position [7457, 0]
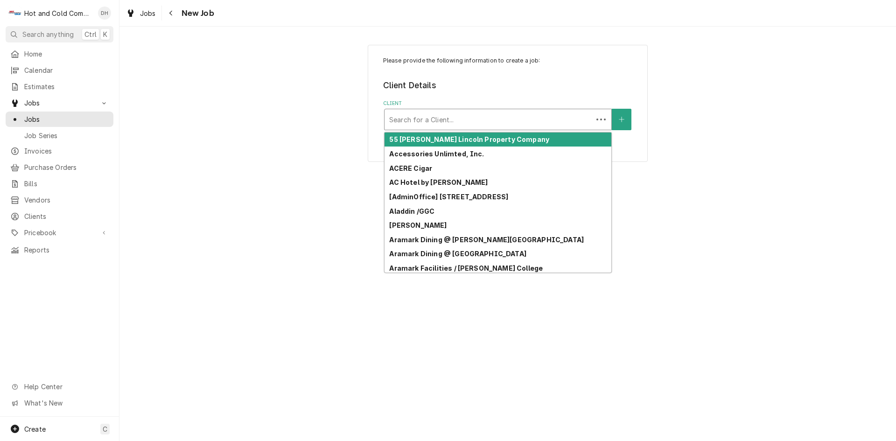
click at [490, 117] on div "Client" at bounding box center [488, 119] width 199 height 17
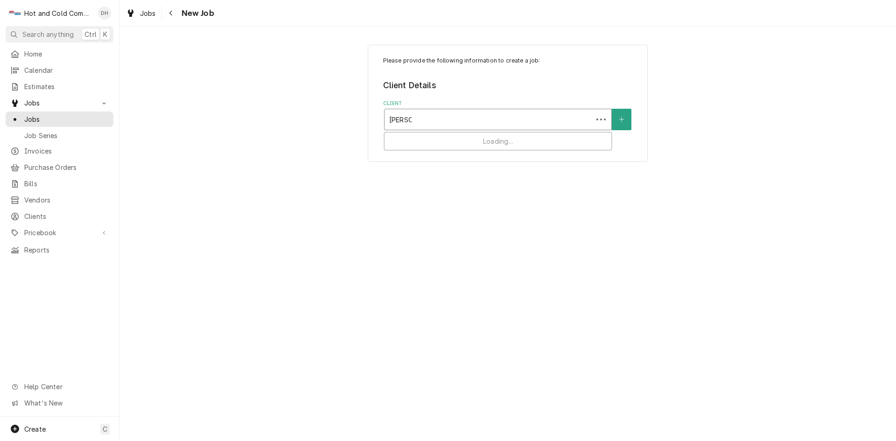
type input "Charles"
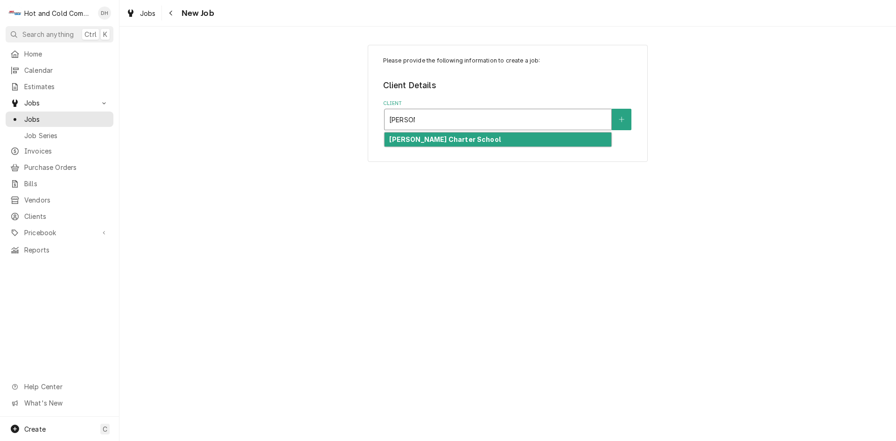
click at [475, 142] on strong "Charles Drew Charter School" at bounding box center [444, 139] width 111 height 8
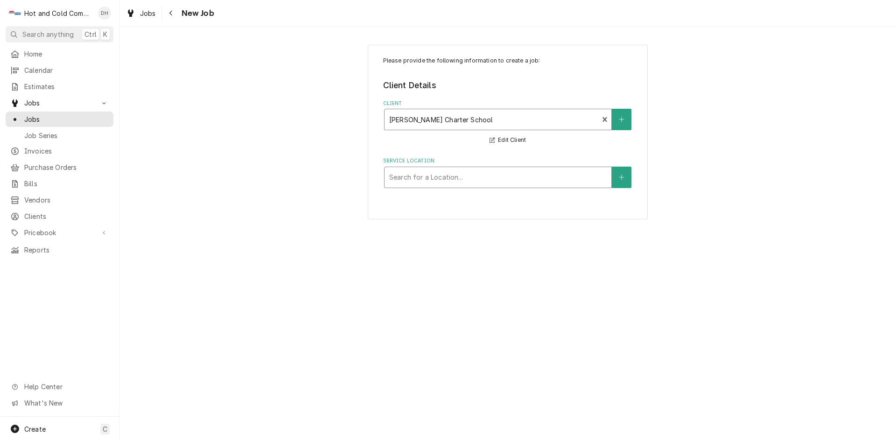
click at [507, 174] on div "Service Location" at bounding box center [497, 177] width 217 height 17
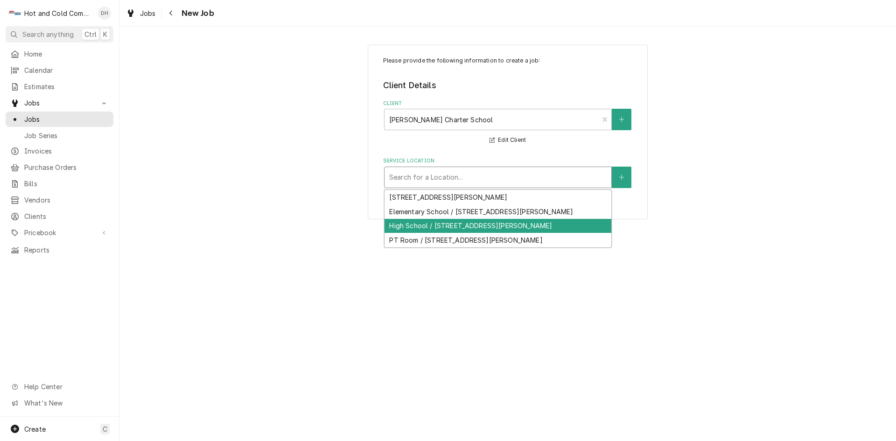
click at [460, 228] on div "High School / 300 Eva Davis Way SE, Atlanta, GA 30317" at bounding box center [497, 226] width 227 height 14
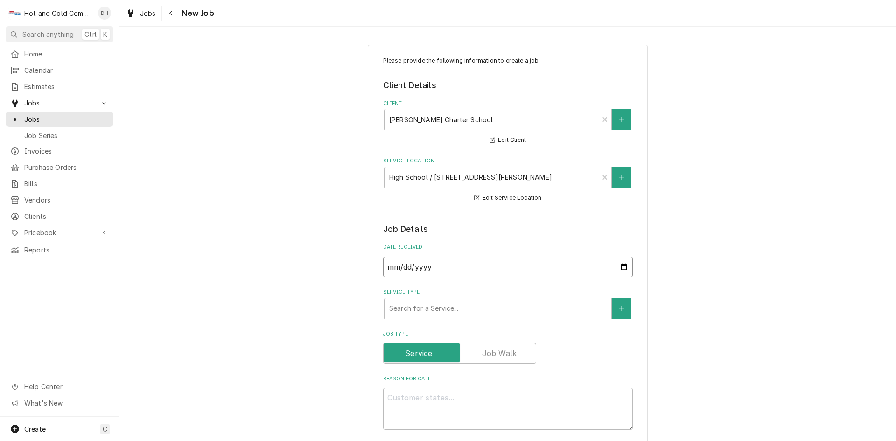
click at [617, 269] on input "2025-08-26" at bounding box center [508, 267] width 250 height 21
type textarea "x"
type input "2025-08-25"
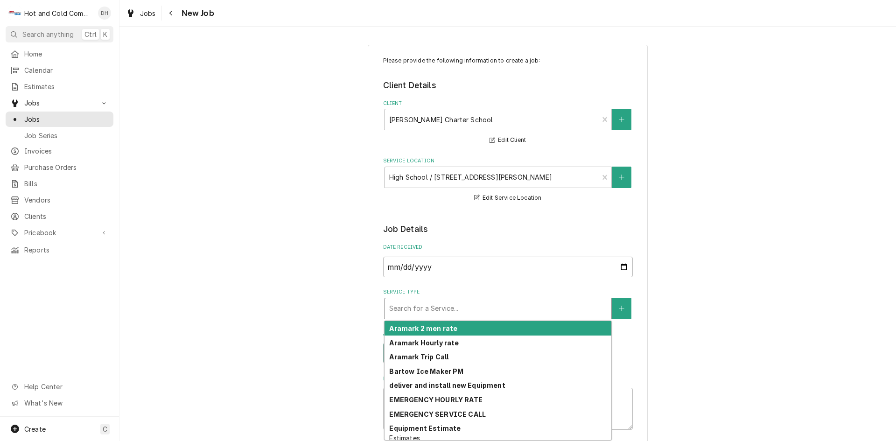
click at [513, 309] on div "Service Type" at bounding box center [497, 308] width 217 height 17
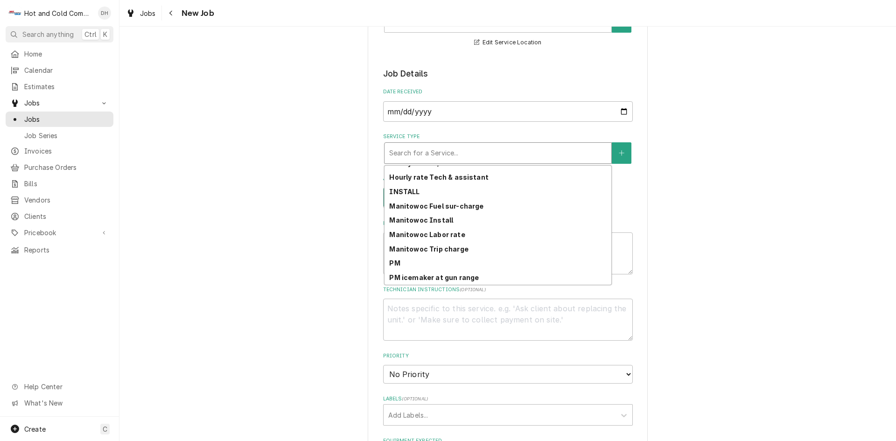
scroll to position [262, 0]
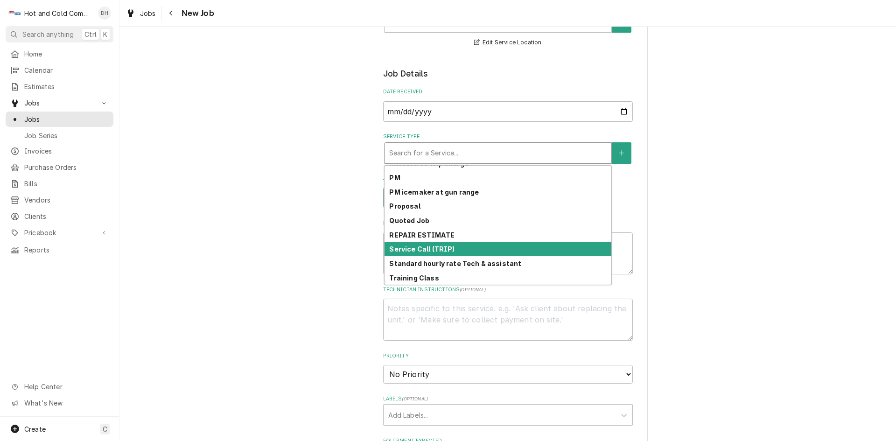
click at [484, 246] on div "Service Call (TRIP)" at bounding box center [497, 249] width 227 height 14
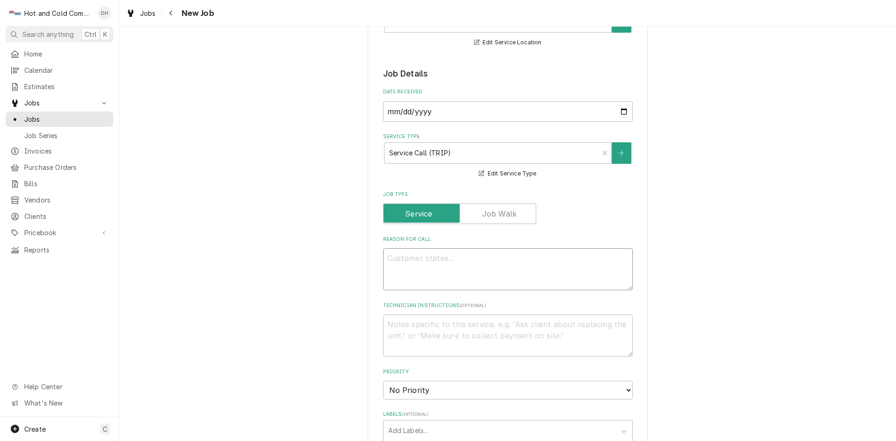
click at [503, 264] on textarea "Reason For Call" at bounding box center [508, 269] width 250 height 42
type textarea "x"
type textarea "L"
type textarea "x"
type textarea "Lo"
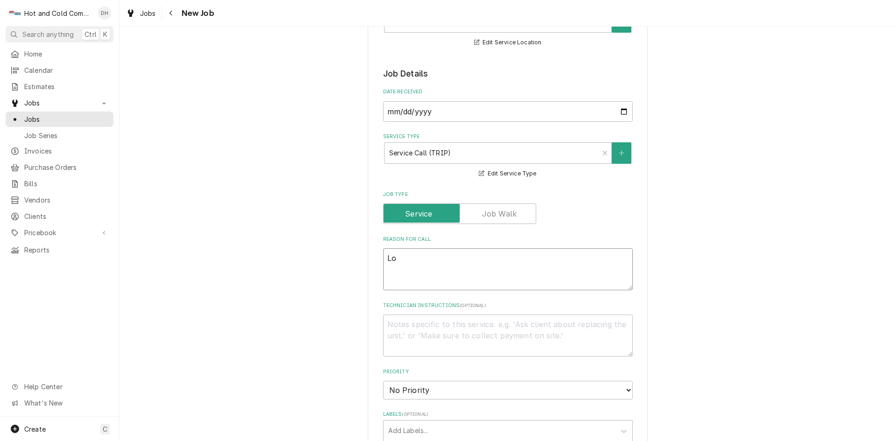
type textarea "x"
type textarea "Loo"
type textarea "x"
type textarea "Look"
type textarea "x"
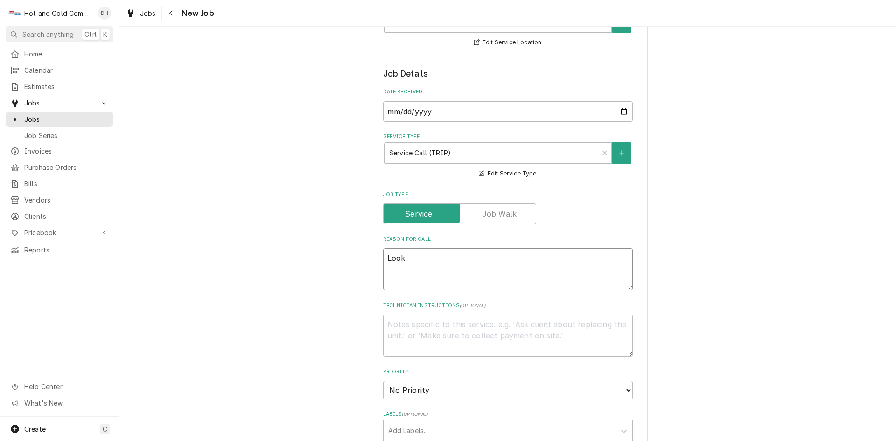
type textarea "Look"
type textarea "x"
type textarea "Look a"
type textarea "x"
type textarea "Look at"
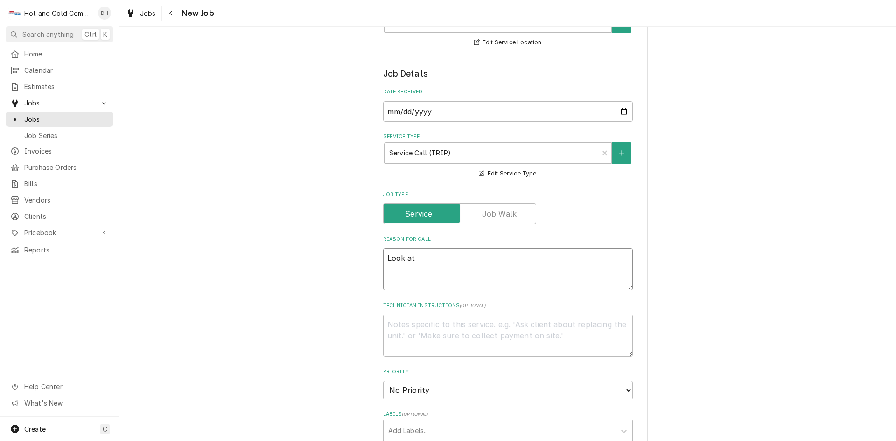
type textarea "x"
type textarea "Look at"
type textarea "x"
type textarea "Look at i"
type textarea "x"
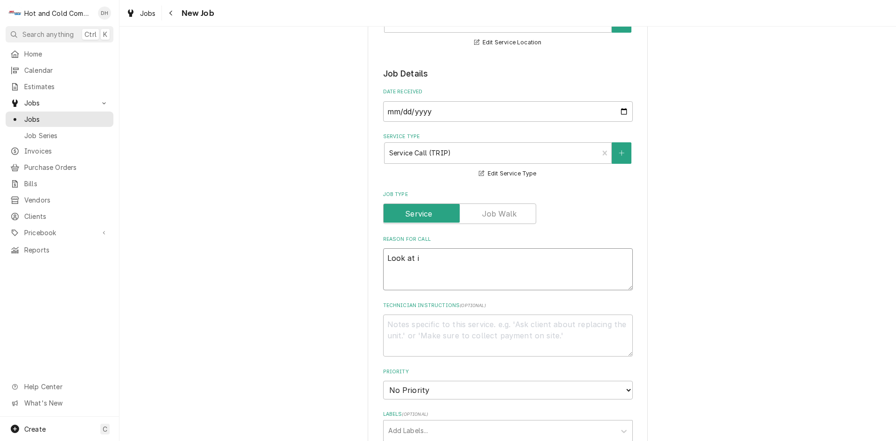
type textarea "Look at ic"
type textarea "x"
type textarea "Look at ice"
type textarea "x"
type textarea "Look at ice"
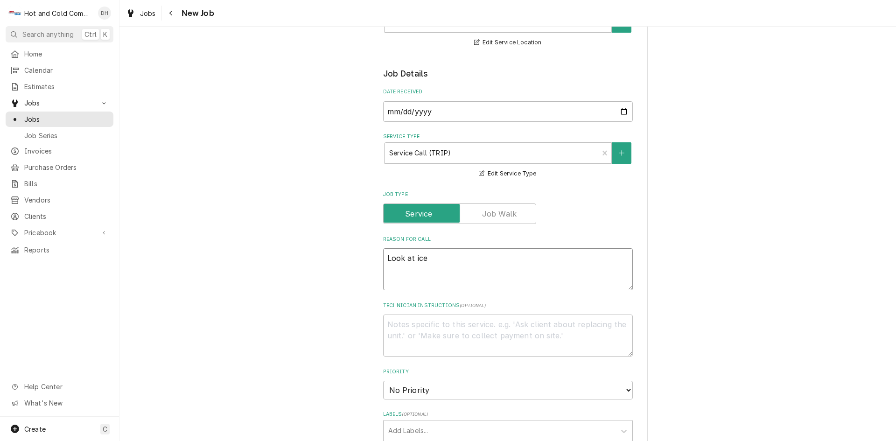
type textarea "x"
type textarea "Look at ice m"
type textarea "x"
type textarea "Look at ice ma"
type textarea "x"
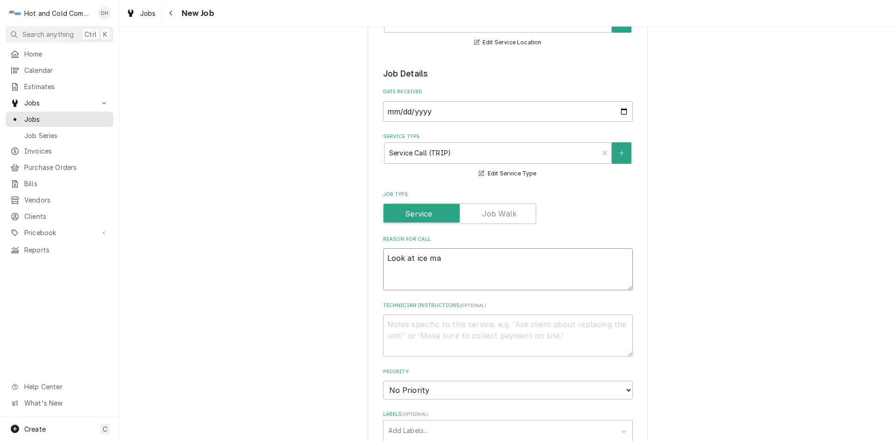
type textarea "Look at ice mak"
type textarea "x"
type textarea "Look at ice make"
type textarea "x"
type textarea "Look at ice maker"
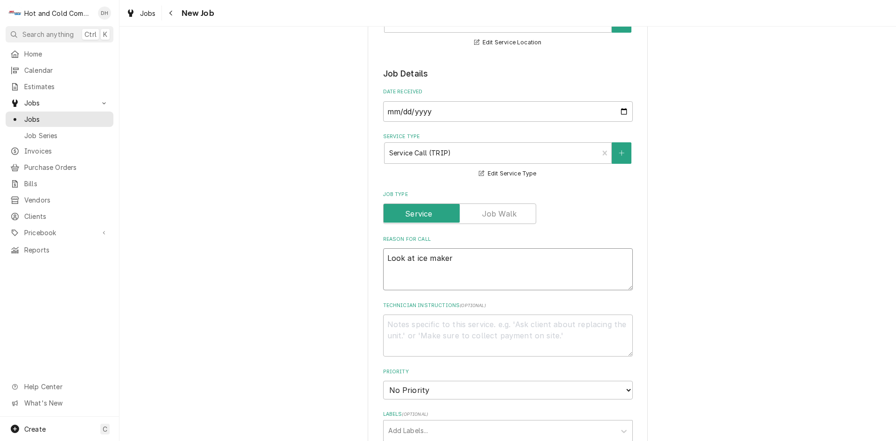
type textarea "x"
type textarea "Look at ice maker"
type textarea "x"
type textarea "Look at ice maker i"
type textarea "x"
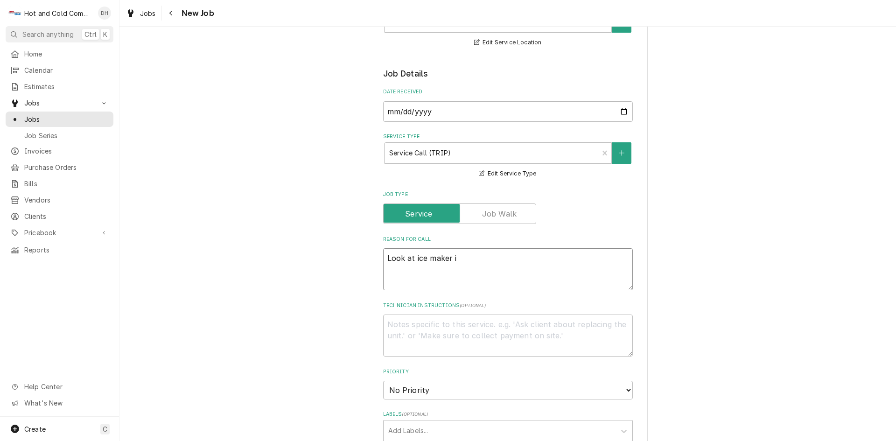
type textarea "Look at ice maker in"
type textarea "x"
type textarea "Look at ice maker in"
type textarea "x"
type textarea "Look at ice maker in b"
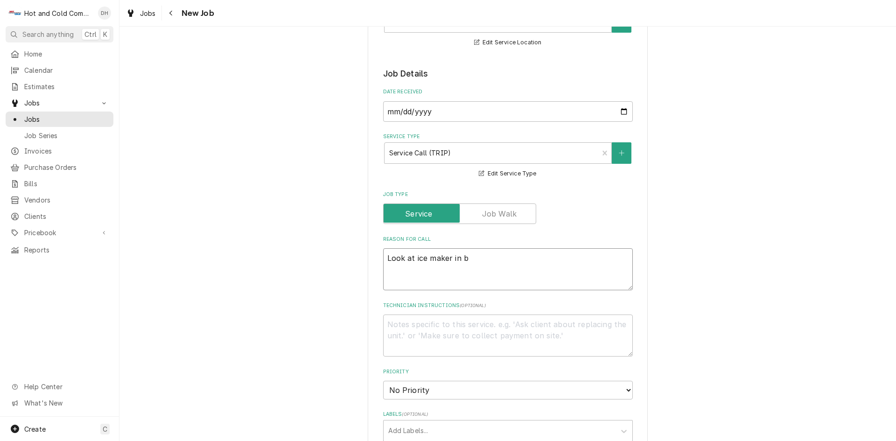
type textarea "x"
type textarea "Look at ice maker in br"
type textarea "x"
type textarea "Look at ice maker in bre"
type textarea "x"
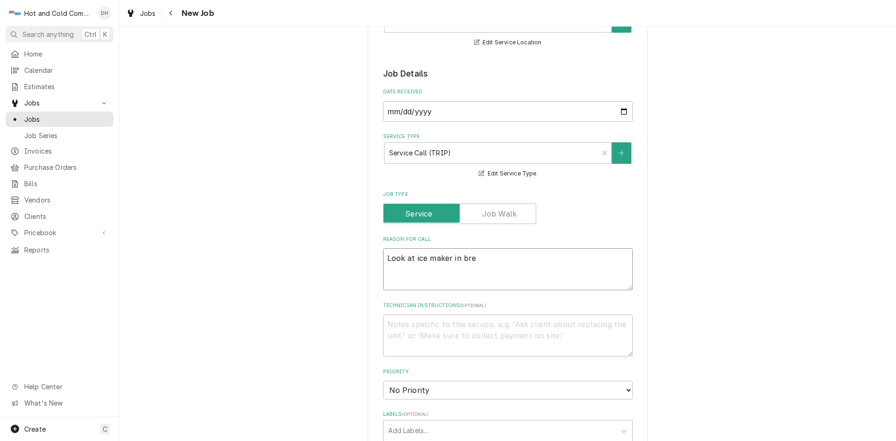
type textarea "Look at ice maker in bree"
type textarea "x"
type textarea "Look at ice maker in breez"
type textarea "x"
type textarea "Look at ice maker in breeze"
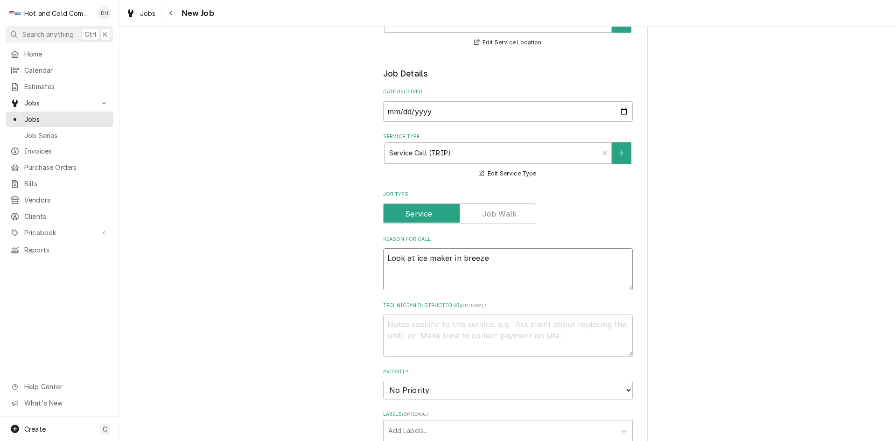
type textarea "x"
type textarea "Look at ice maker in breezew"
type textarea "x"
type textarea "Look at ice maker in breezewa"
type textarea "x"
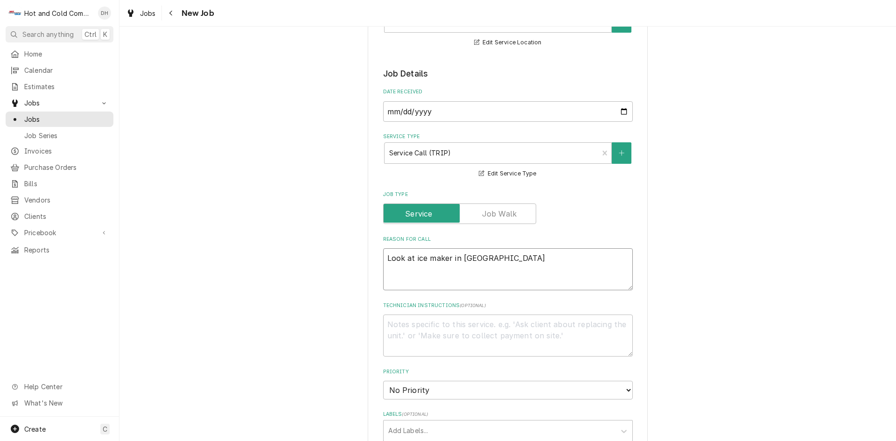
type textarea "Look at ice maker in breezeway"
type textarea "x"
type textarea "Look at ice maker in breezeway"
type textarea "x"
type textarea "Look at ice maker in breezeway t"
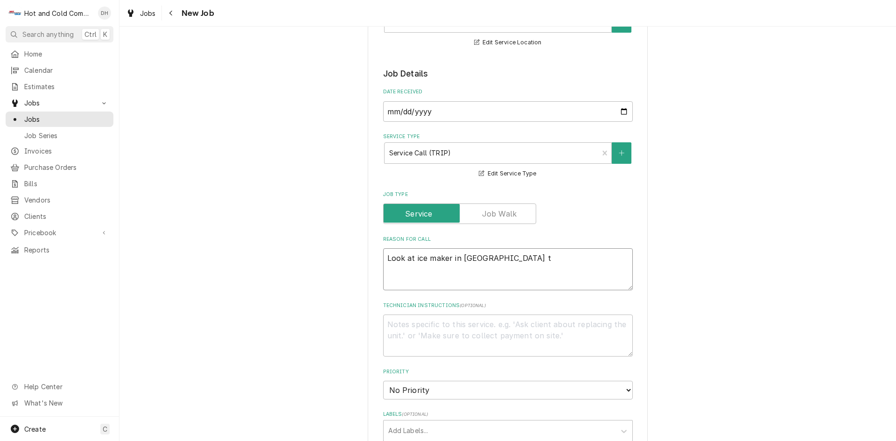
type textarea "x"
type textarea "Look at ice maker in breezeway to"
type textarea "x"
type textarea "Look at ice maker in breezeway to"
type textarea "x"
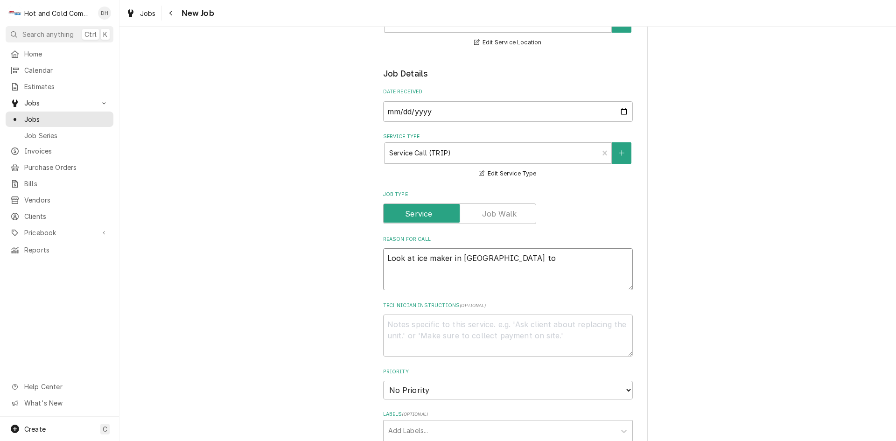
type textarea "Look at ice maker in breezeway to s"
type textarea "x"
type textarea "Look at ice maker in breezeway to se"
type textarea "x"
type textarea "Look at ice maker in breezeway to see"
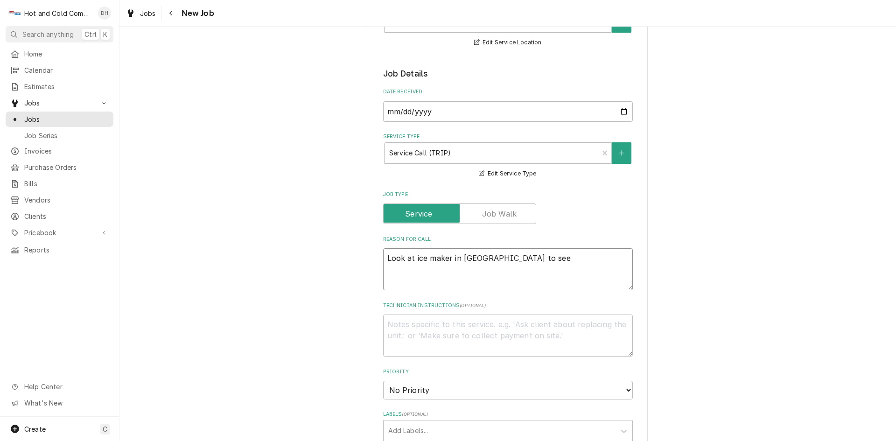
type textarea "x"
type textarea "Look at ice maker in breezeway to see"
type textarea "x"
type textarea "Look at ice maker in breezeway to see i"
type textarea "x"
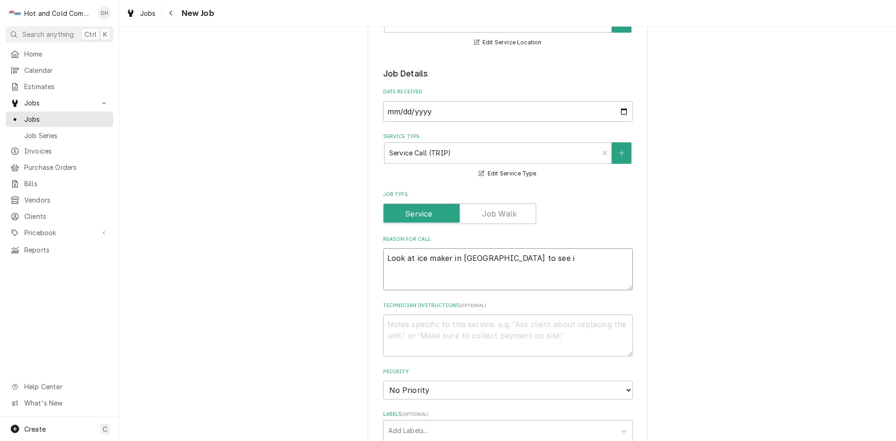
type textarea "Look at ice maker in breezeway to see if"
type textarea "x"
type textarea "Look at ice maker in breezeway to see if"
type textarea "x"
type textarea "Look at ice maker in breezeway to see if y"
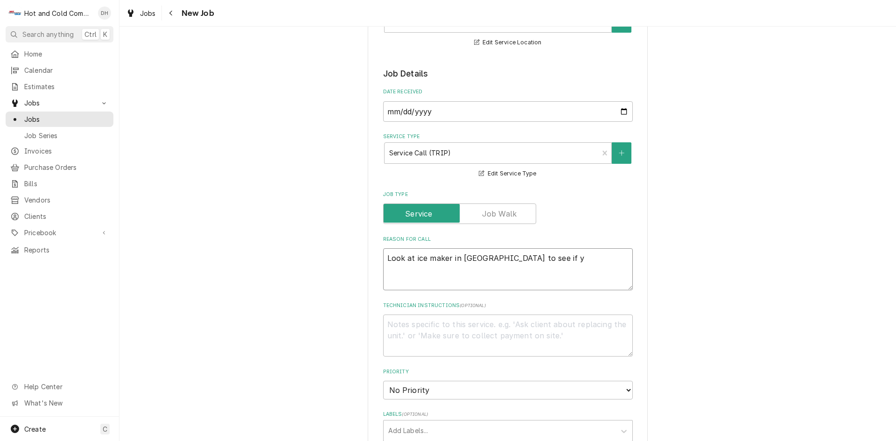
type textarea "x"
type textarea "Look at ice maker in breezeway to see if yo"
type textarea "x"
type textarea "Look at ice maker in breezeway to see if you"
type textarea "x"
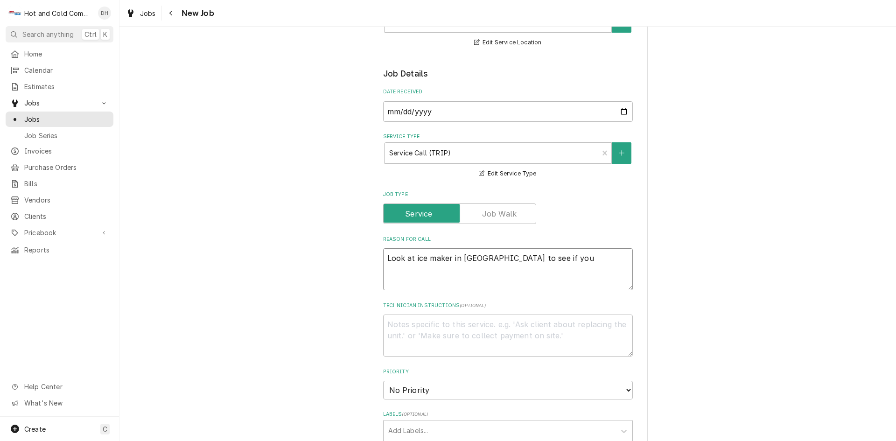
type textarea "Look at ice maker in breezeway to see if you"
type textarea "x"
type textarea "Look at ice maker in breezeway to see if you t"
type textarea "x"
type textarea "Look at ice maker in breezeway to see if you th"
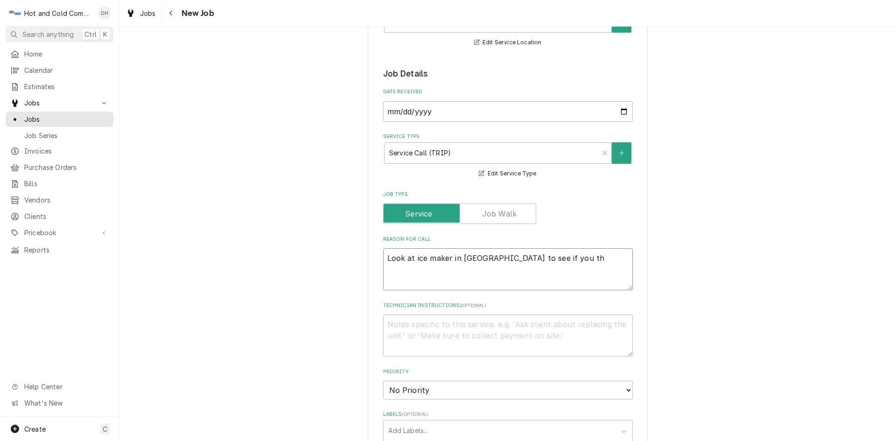
type textarea "x"
type textarea "Look at ice maker in breezeway to see if you thi"
type textarea "x"
type textarea "Look at ice maker in breezeway to see if you thin"
type textarea "x"
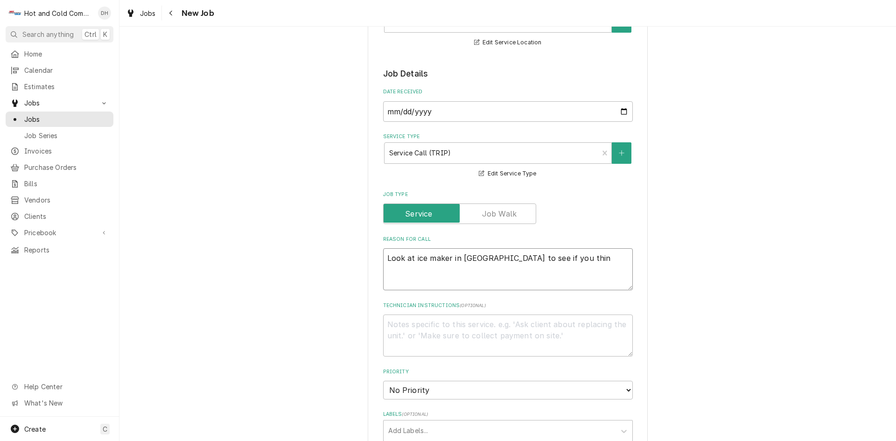
type textarea "Look at ice maker in breezeway to see if you think"
type textarea "x"
type textarea "Look at ice maker in breezeway to see if you think"
type textarea "x"
type textarea "Look at ice maker in breezeway to see if you think i"
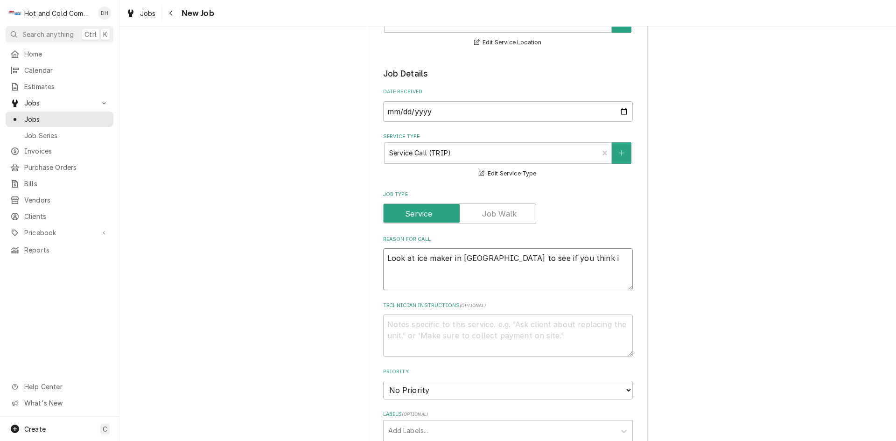
type textarea "x"
type textarea "Look at ice maker in breezeway to see if you think it"
type textarea "x"
type textarea "Look at ice maker in breezeway to see if you think it"
type textarea "x"
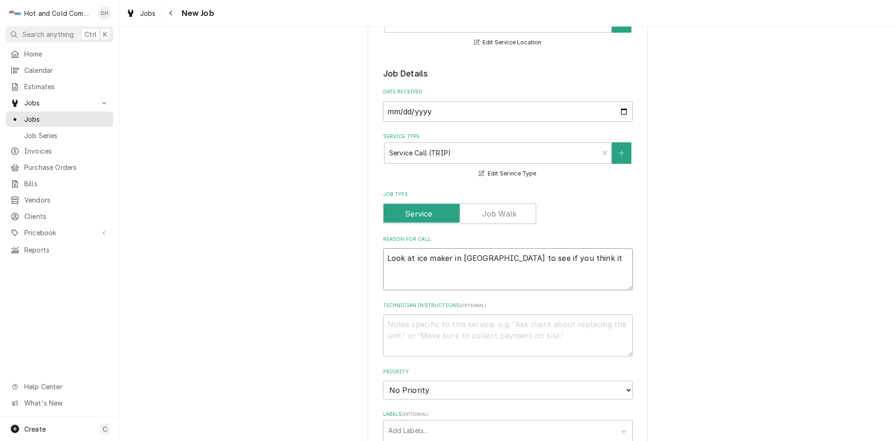
type textarea "Look at ice maker in breezeway to see if you think it c"
type textarea "x"
type textarea "Look at ice maker in breezeway to see if you think it co"
type textarea "x"
type textarea "Look at ice maker in breezeway to see if you think it cou"
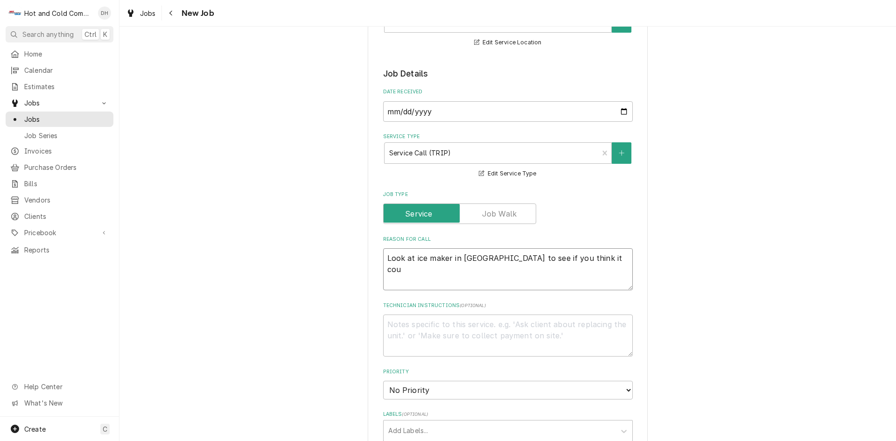
type textarea "x"
type textarea "Look at ice maker in breezeway to see if you think it coul"
type textarea "x"
type textarea "Look at ice maker in breezeway to see if you think it could"
type textarea "x"
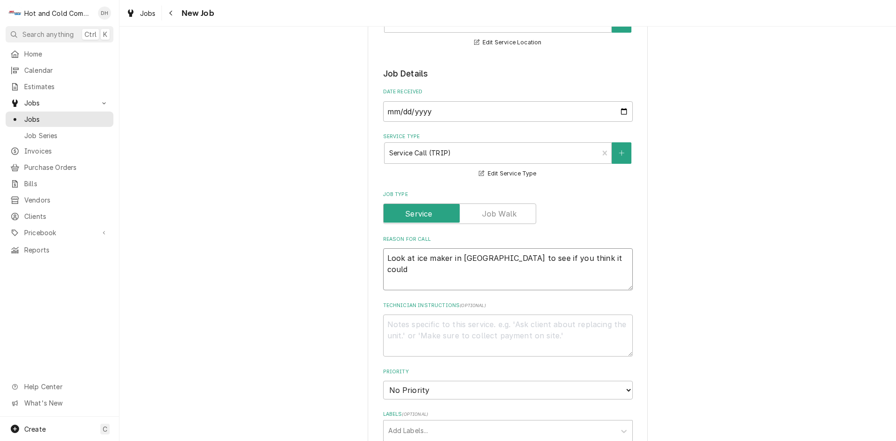
type textarea "Look at ice maker in breezeway to see if you think it could"
type textarea "x"
type textarea "Look at ice maker in breezeway to see if you think it could b"
type textarea "x"
type textarea "Look at ice maker in breezeway to see if you think it could be"
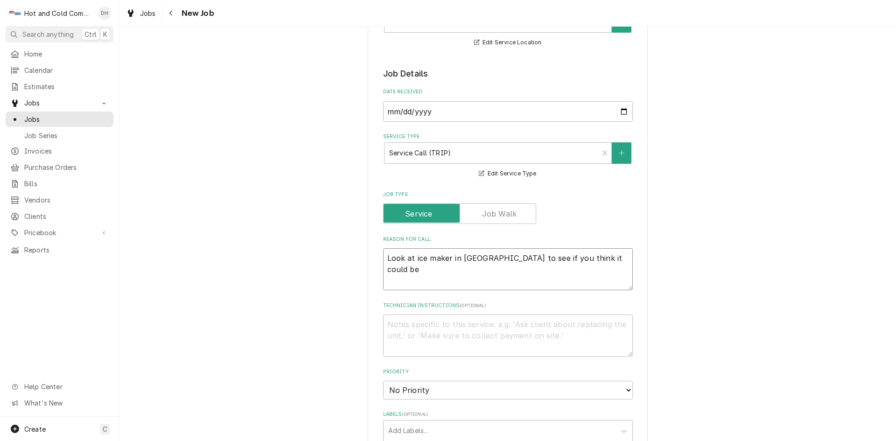
type textarea "x"
type textarea "Look at ice maker in breezeway to see if you think it could be"
type textarea "x"
type textarea "Look at ice maker in breezeway to see if you think it could be h"
type textarea "x"
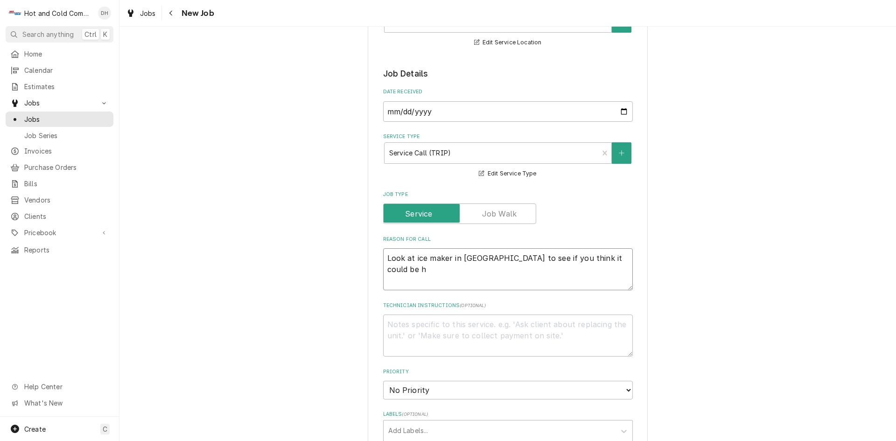
type textarea "Look at ice maker in breezeway to see if you think it could be ho"
type textarea "x"
type textarea "Look at ice maker in breezeway to see if you think it could be hoo"
type textarea "x"
type textarea "Look at ice maker in breezeway to see if you think it could be hook"
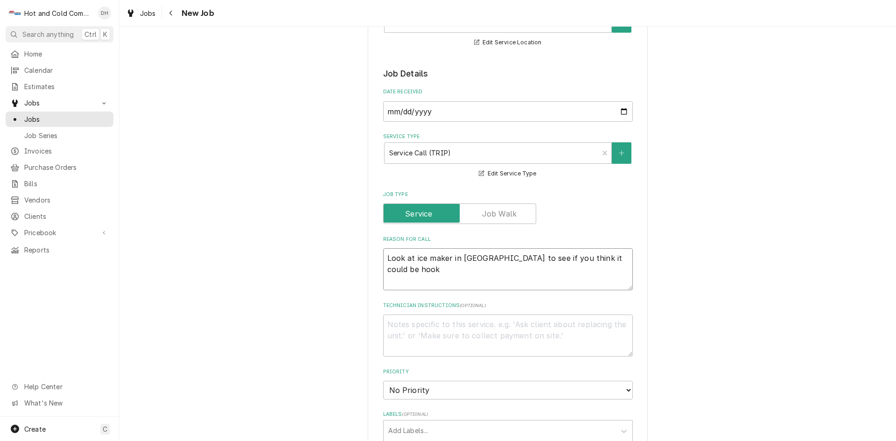
type textarea "x"
type textarea "Look at ice maker in breezeway to see if you think it could be hooke"
type textarea "x"
type textarea "Look at ice maker in breezeway to see if you think it could be hooked"
type textarea "x"
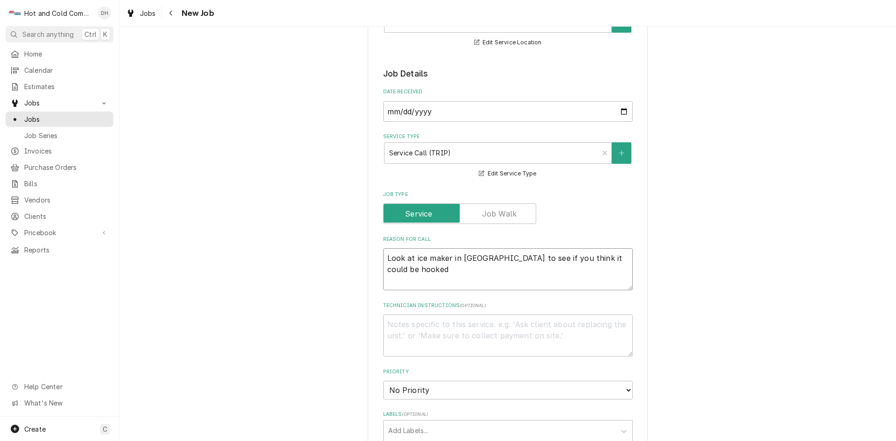
type textarea "Look at ice maker in breezeway to see if you think it could be hooked"
type textarea "x"
type textarea "Look at ice maker in breezeway to see if you think it could be hooked u"
type textarea "x"
type textarea "Look at ice maker in breezeway to see if you think it could be hooked up"
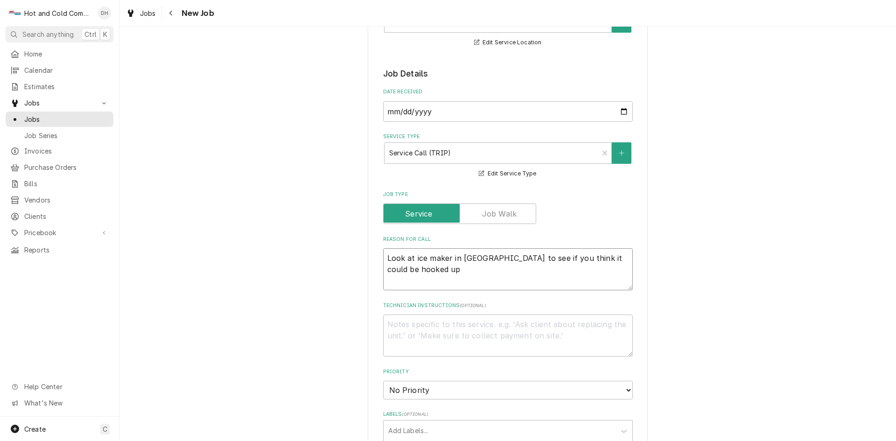
type textarea "x"
type textarea "Look at ice maker in breezeway to see if you think it could be hooked up"
type textarea "x"
type textarea "Look at ice maker in breezeway to see if you think it could be hooked up a"
type textarea "x"
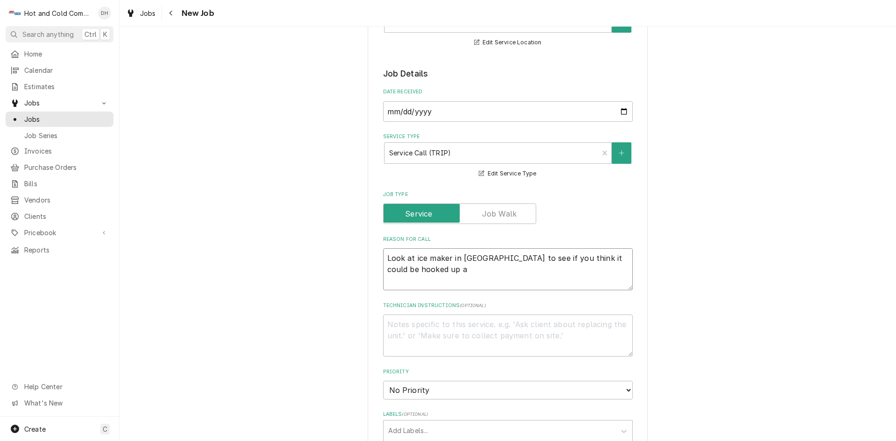
type textarea "Look at ice maker in breezeway to see if you think it could be hooked up an"
type textarea "x"
type textarea "Look at ice maker in breezeway to see if you think it could be hooked up and"
type textarea "x"
type textarea "Look at ice maker in breezeway to see if you think it could be hooked up and"
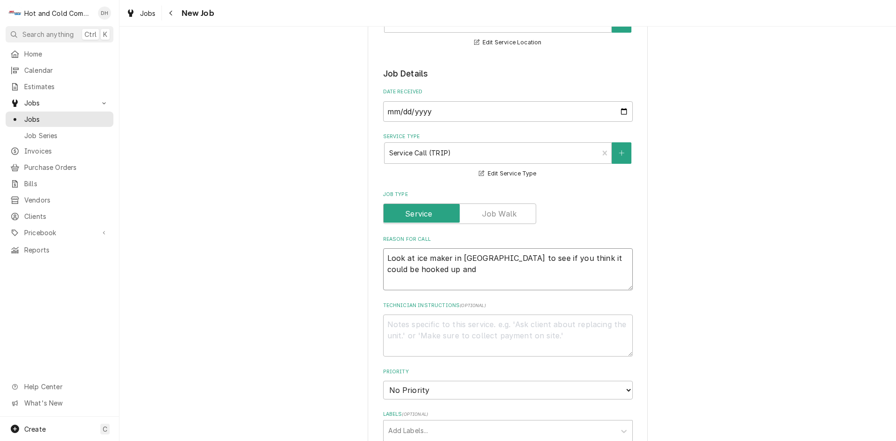
type textarea "x"
type textarea "Look at ice maker in breezeway to see if you think it could be hooked up and s"
type textarea "x"
type textarea "Look at ice maker in breezeway to see if you think it could be hooked up and se"
type textarea "x"
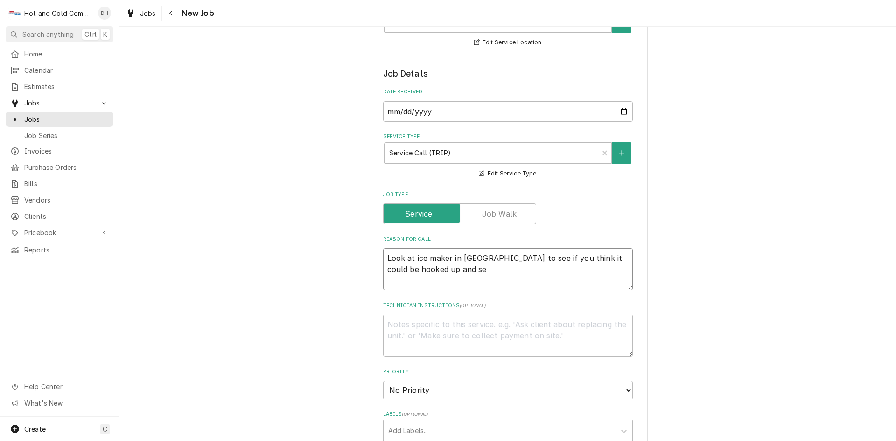
type textarea "Look at ice maker in breezeway to see if you think it could be hooked up and set"
type textarea "x"
type textarea "Look at ice maker in breezeway to see if you think it could be hooked up and set"
type textarea "x"
type textarea "Look at ice maker in breezeway to see if you think it could be hooked up and se…"
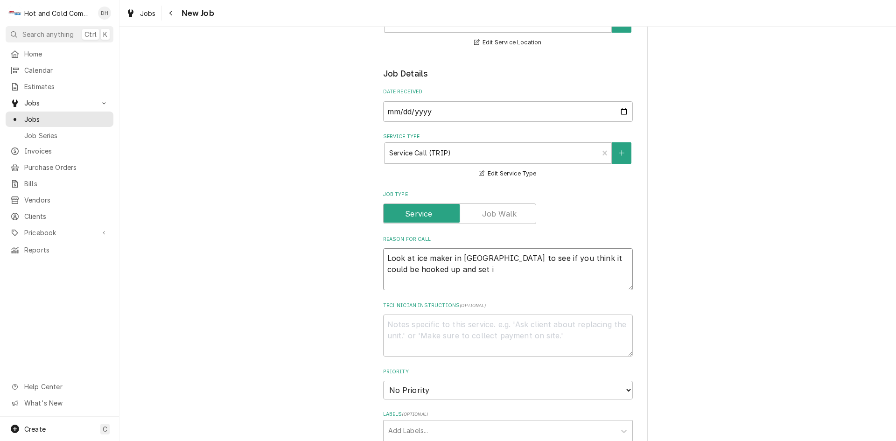
type textarea "x"
type textarea "Look at ice maker in breezeway to see if you think it could be hooked up and se…"
type textarea "x"
type textarea "Look at ice maker in breezeway to see if you think it could be hooked up and se…"
type textarea "x"
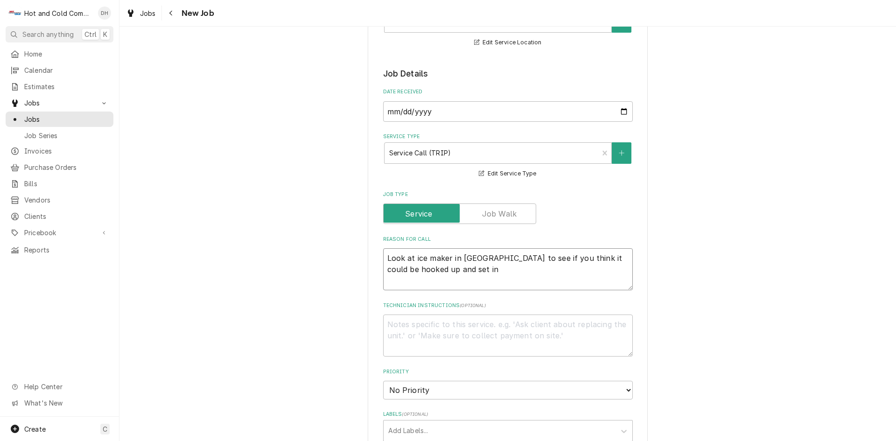
type textarea "Look at ice maker in breezeway to see if you think it could be hooked up and se…"
type textarea "x"
type textarea "Look at ice maker in breezeway to see if you think it could be hooked up and se…"
type textarea "x"
type textarea "Look at ice maker in breezeway to see if you think it could be hooked up and se…"
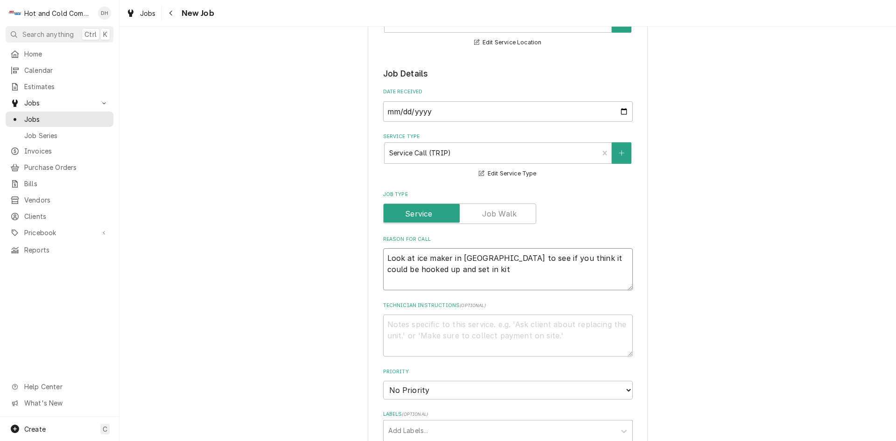
type textarea "x"
type textarea "Look at ice maker in breezeway to see if you think it could be hooked up and se…"
type textarea "x"
type textarea "Look at ice maker in breezeway to see if you think it could be hooked up and se…"
type textarea "x"
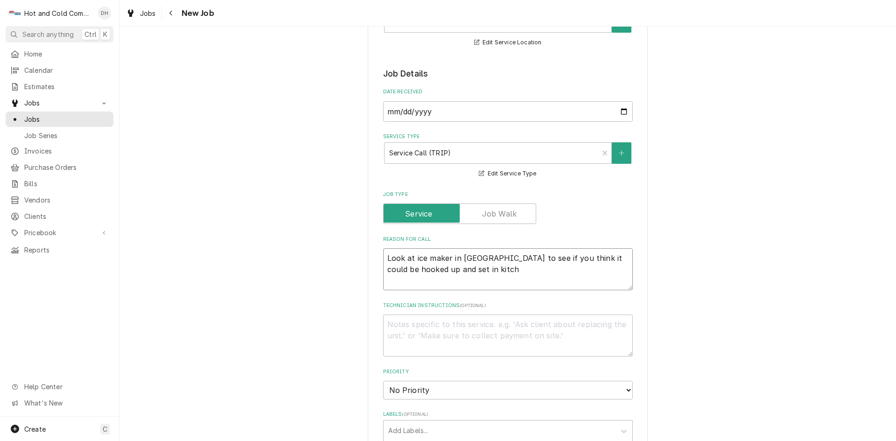
type textarea "Look at ice maker in breezeway to see if you think it could be hooked up and se…"
type textarea "x"
type textarea "Look at ice maker in breezeway to see if you think it could be hooked up and se…"
type textarea "x"
type textarea "Look at ice maker in breezeway to see if you think it could be hooked up and se…"
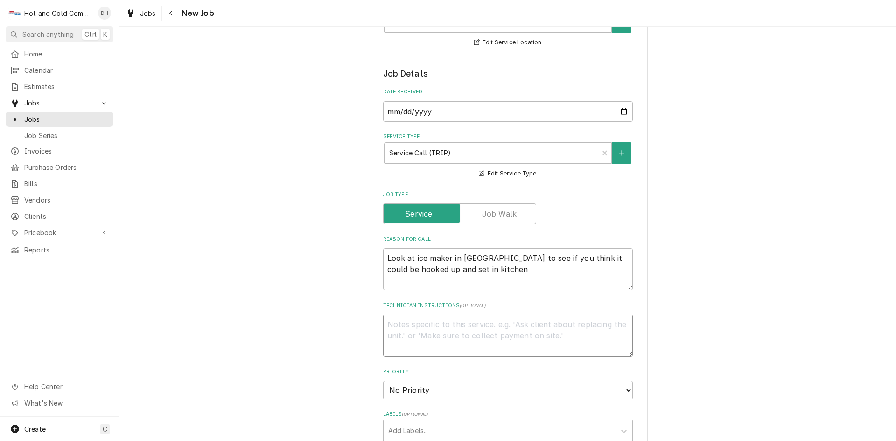
click at [463, 334] on textarea "Technician Instructions ( optional )" at bounding box center [508, 335] width 250 height 42
type textarea "x"
type textarea "t"
type textarea "x"
type textarea "ta"
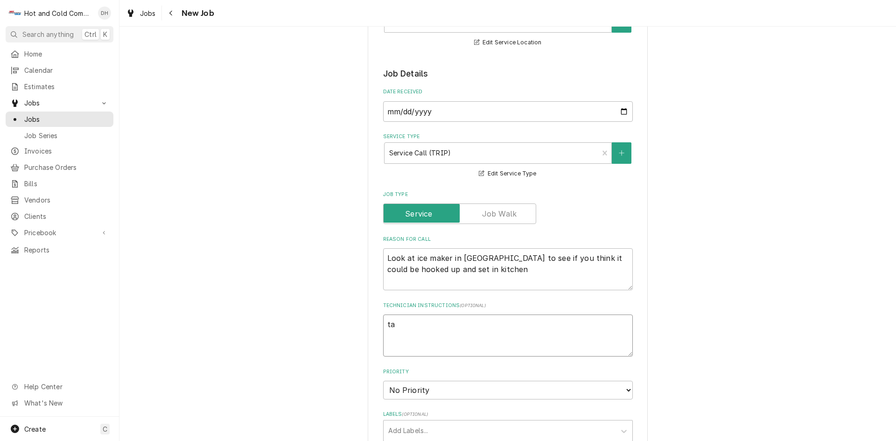
type textarea "x"
type textarea "tal"
type textarea "x"
type textarea "talk"
type textarea "x"
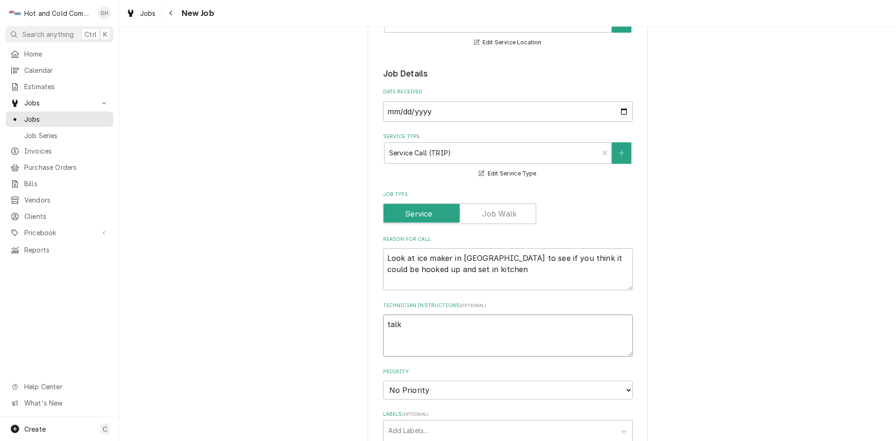
type textarea "talk"
type textarea "x"
type textarea "talk t"
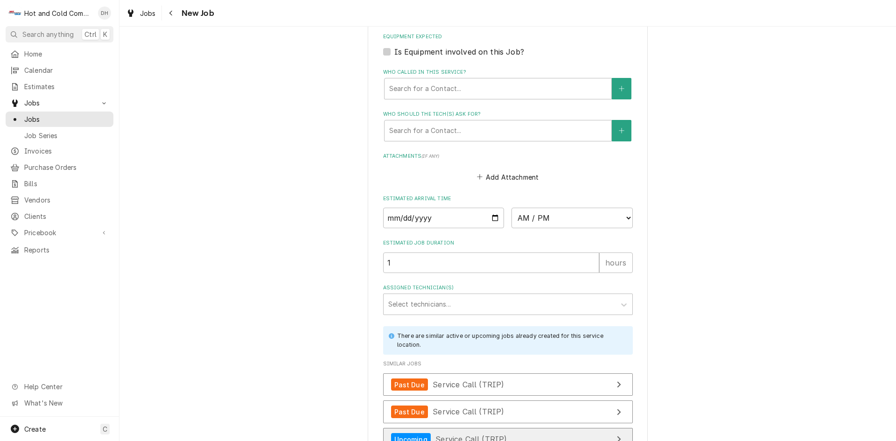
scroll to position [697, 0]
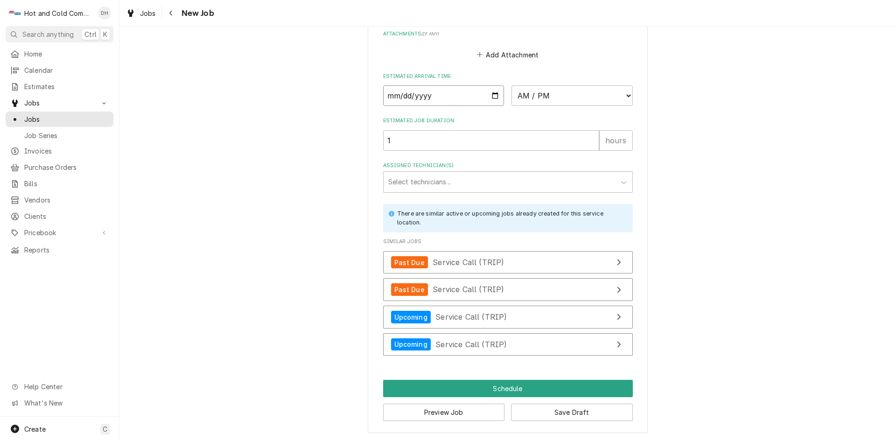
click at [493, 94] on input "Date" at bounding box center [443, 95] width 121 height 21
click at [623, 93] on select "AM / PM 6:00 AM 6:15 AM 6:30 AM 6:45 AM 7:00 AM 7:15 AM 7:30 AM 7:45 AM 8:00 AM…" at bounding box center [571, 95] width 121 height 21
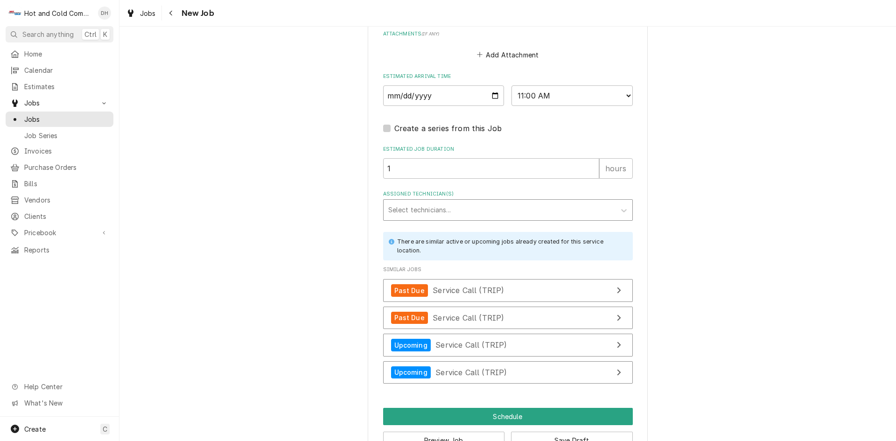
click at [430, 201] on div "Select technicians..." at bounding box center [500, 210] width 232 height 21
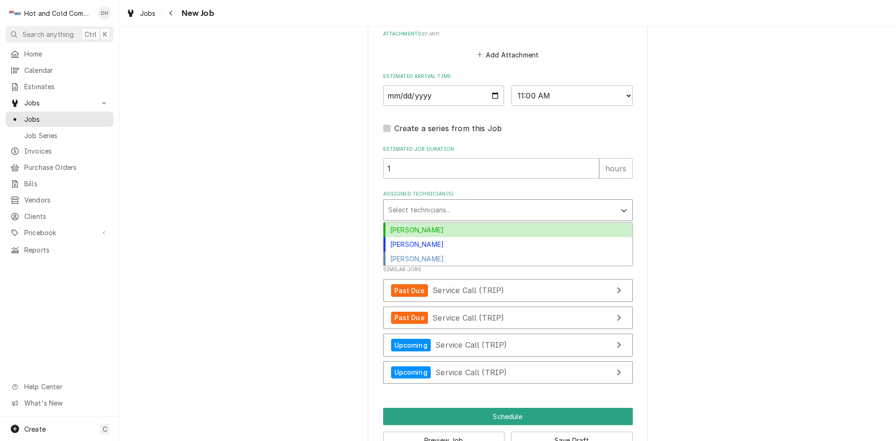
click at [417, 232] on div "Daryl Harris" at bounding box center [508, 230] width 249 height 14
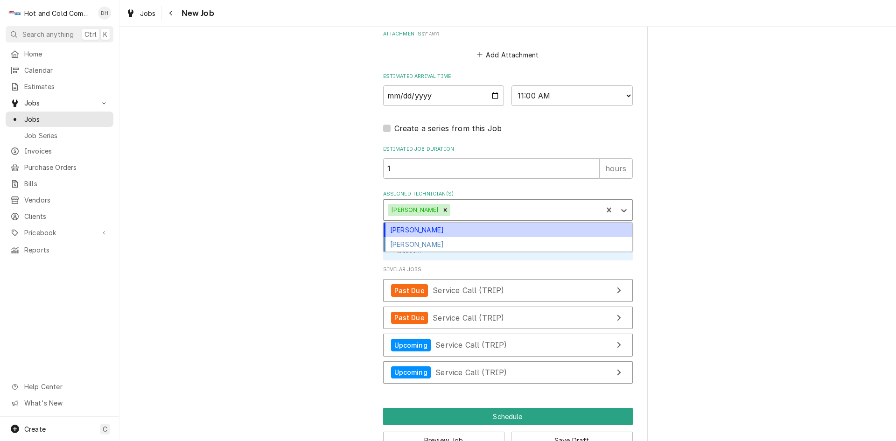
click at [473, 207] on div "Assigned Technician(s)" at bounding box center [525, 210] width 146 height 17
click at [430, 226] on div "David Harris" at bounding box center [508, 230] width 249 height 14
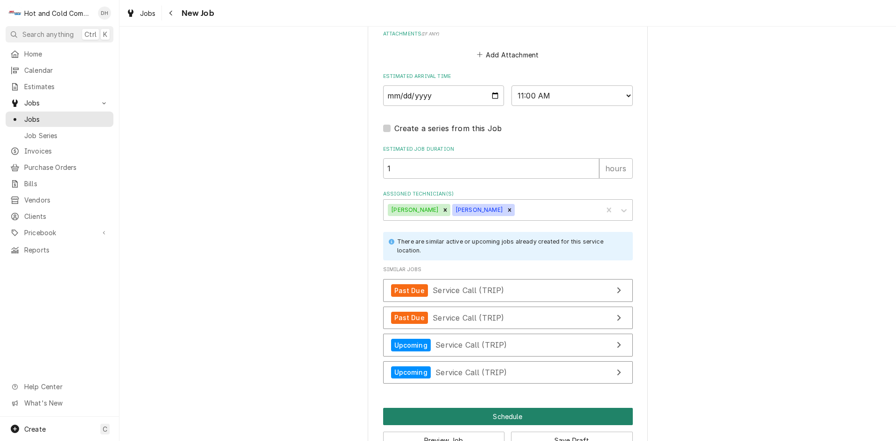
drag, startPoint x: 503, startPoint y: 417, endPoint x: 515, endPoint y: 413, distance: 12.2
click at [504, 417] on button "Schedule" at bounding box center [508, 416] width 250 height 17
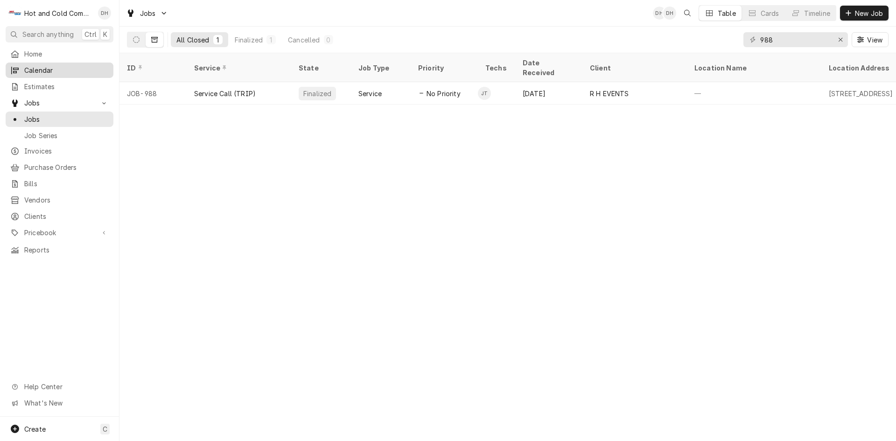
click at [61, 67] on span "Calendar" at bounding box center [66, 70] width 84 height 10
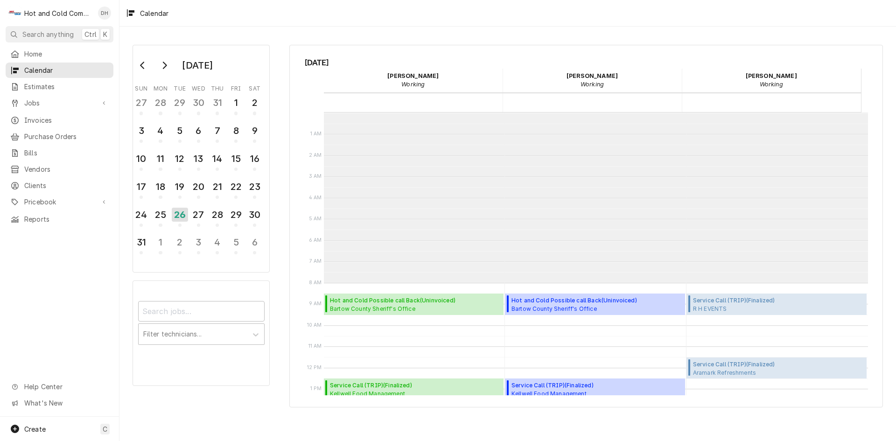
scroll to position [170, 0]
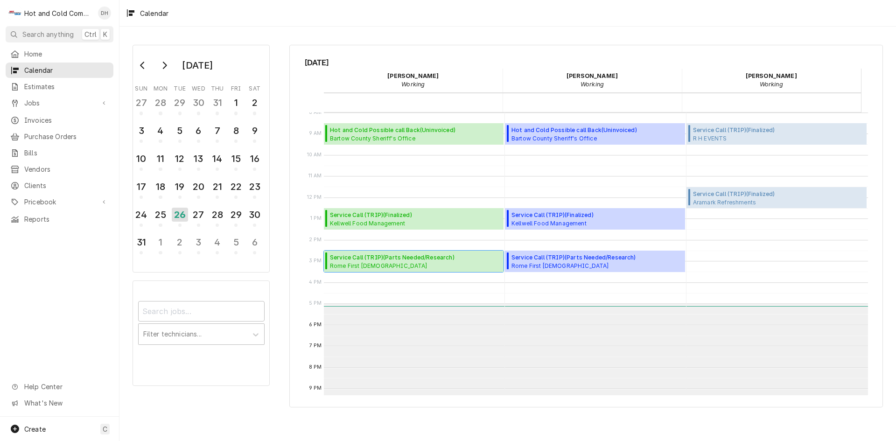
click at [402, 259] on span "Service Call (TRIP) ( Parts Needed/Research )" at bounding box center [393, 257] width 127 height 8
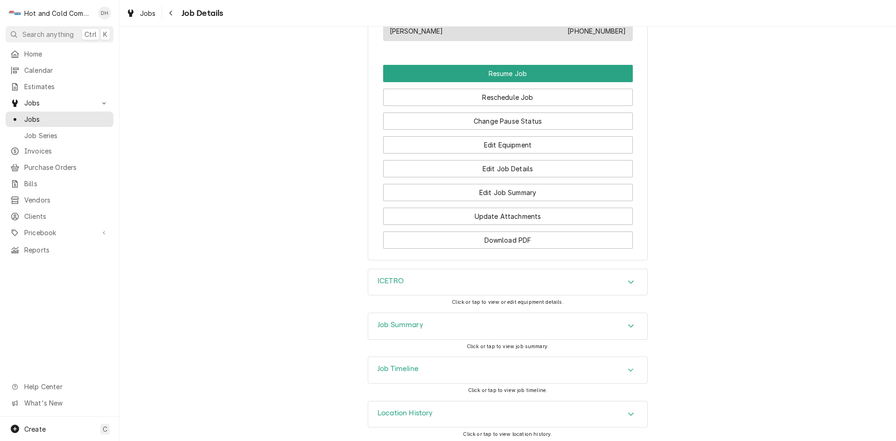
scroll to position [748, 0]
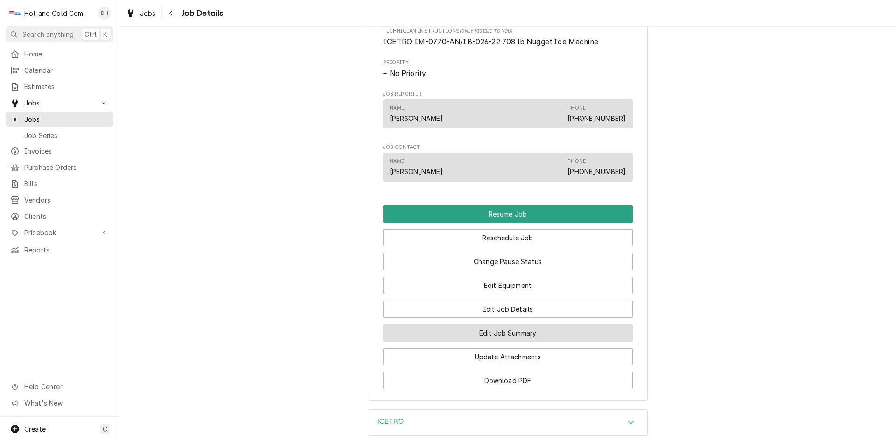
click at [551, 342] on button "Edit Job Summary" at bounding box center [508, 332] width 250 height 17
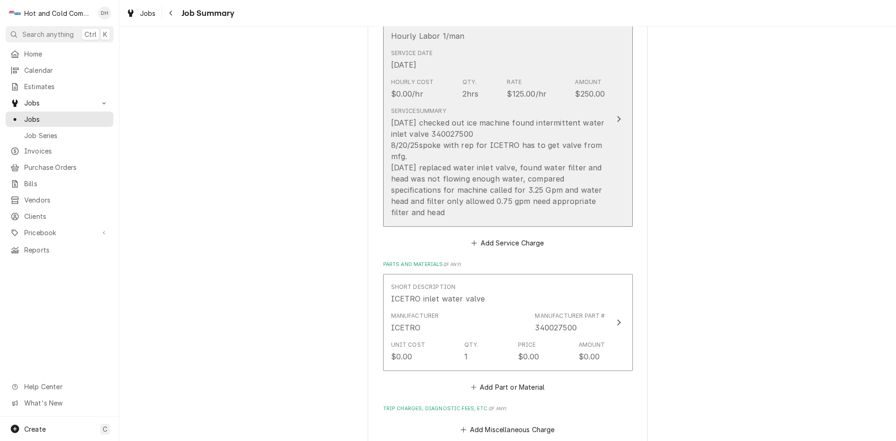
scroll to position [311, 0]
